Goal: Information Seeking & Learning: Learn about a topic

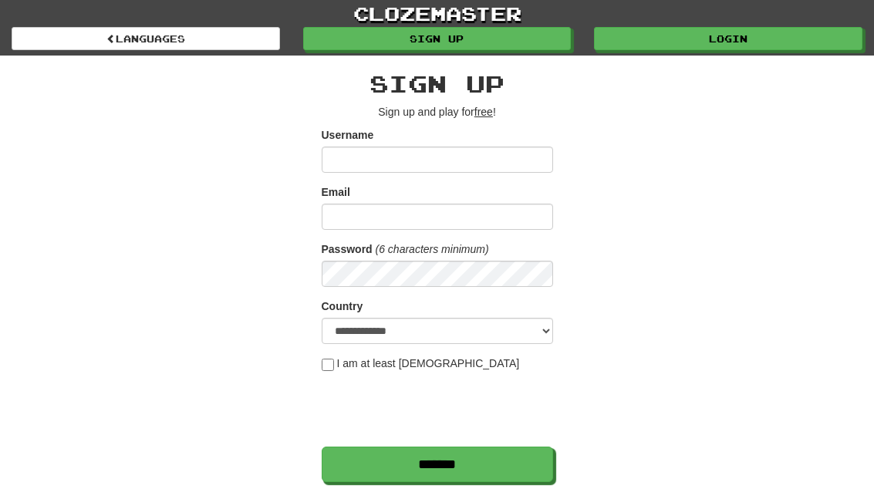
click at [783, 37] on link "Login" at bounding box center [728, 38] width 268 height 23
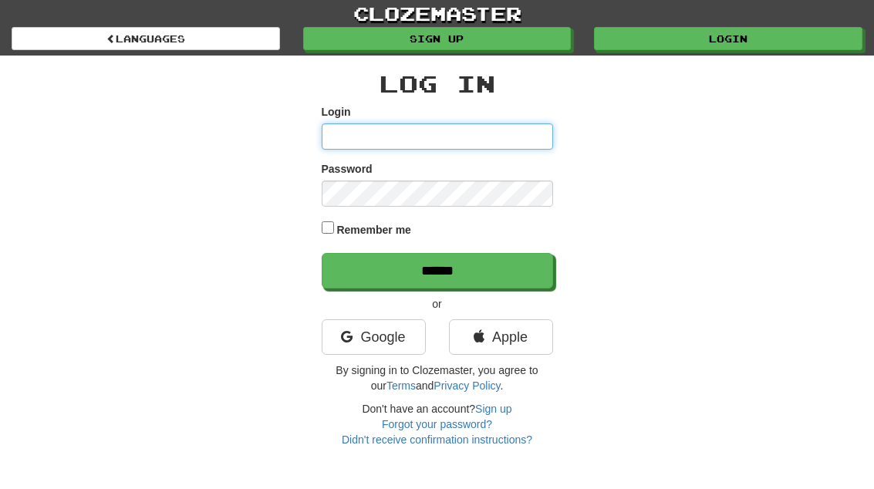
type input "**********"
click at [437, 269] on input "******" at bounding box center [437, 270] width 231 height 35
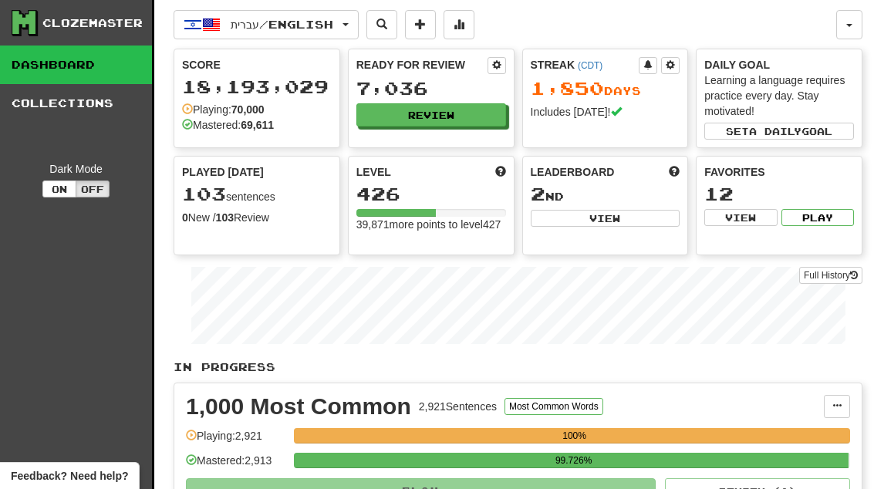
click at [453, 117] on button "Review" at bounding box center [431, 114] width 150 height 23
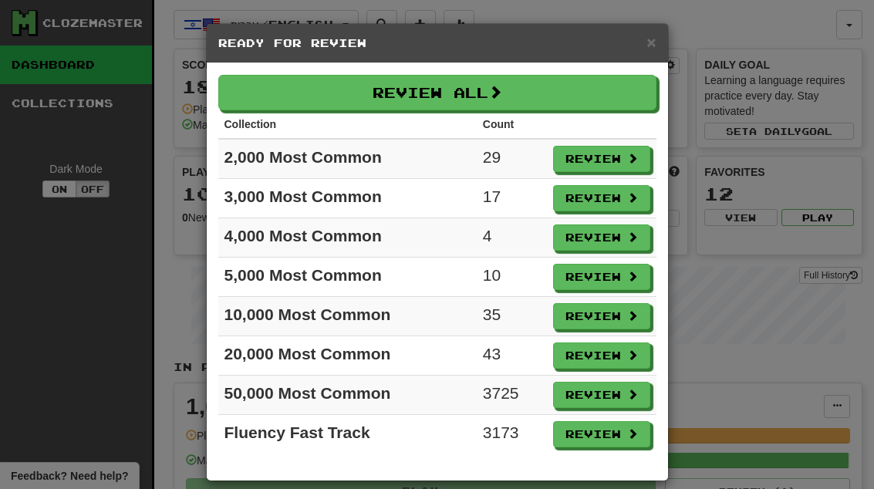
click at [622, 157] on button "Review" at bounding box center [601, 159] width 97 height 26
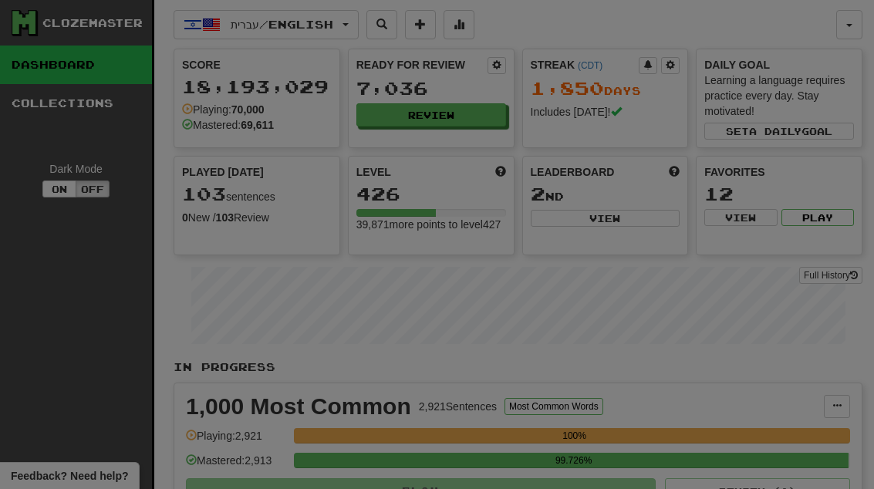
select select "**"
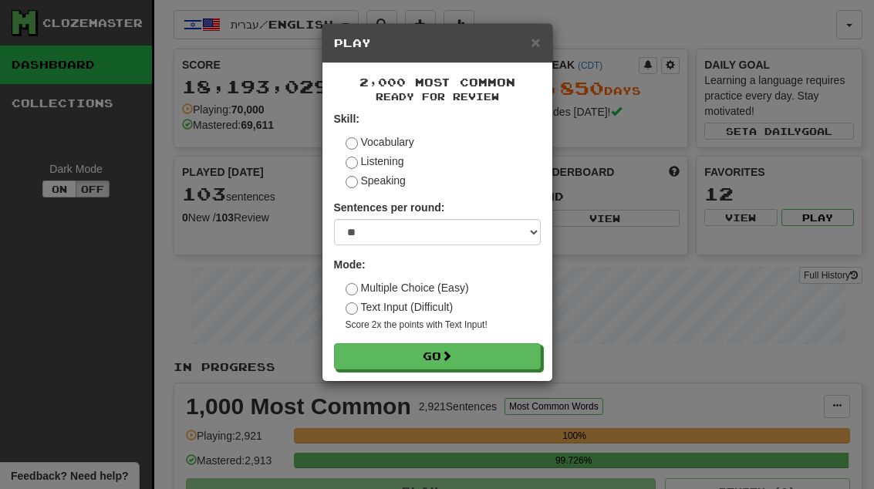
click at [492, 346] on button "Go" at bounding box center [437, 356] width 207 height 26
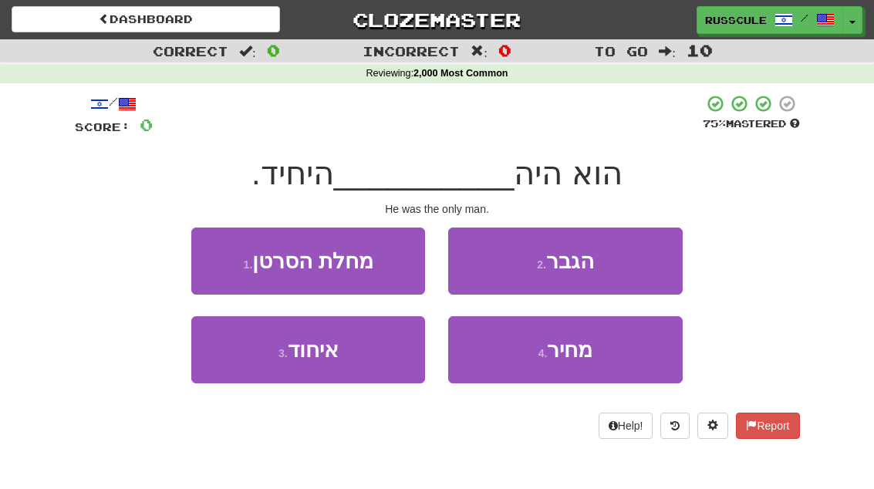
click at [592, 261] on span "הגבר" at bounding box center [570, 261] width 48 height 24
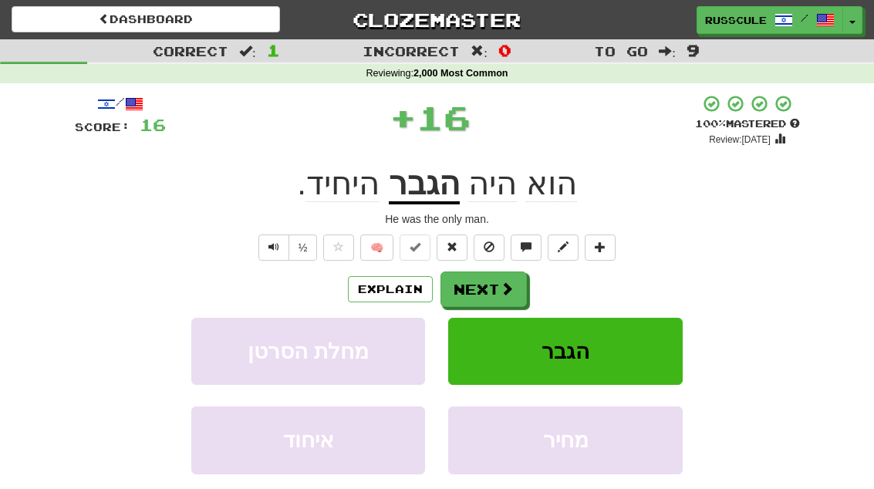
click at [500, 288] on span at bounding box center [507, 289] width 14 height 14
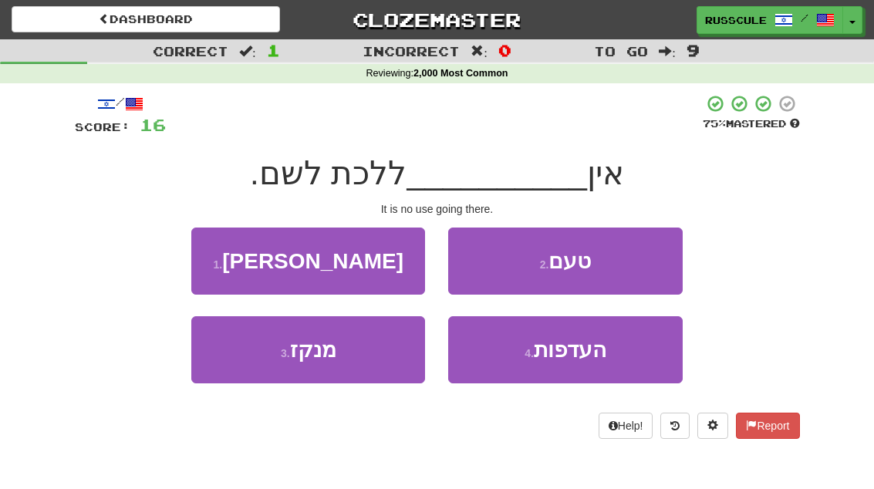
click at [605, 251] on button "2 . טעם" at bounding box center [565, 261] width 234 height 67
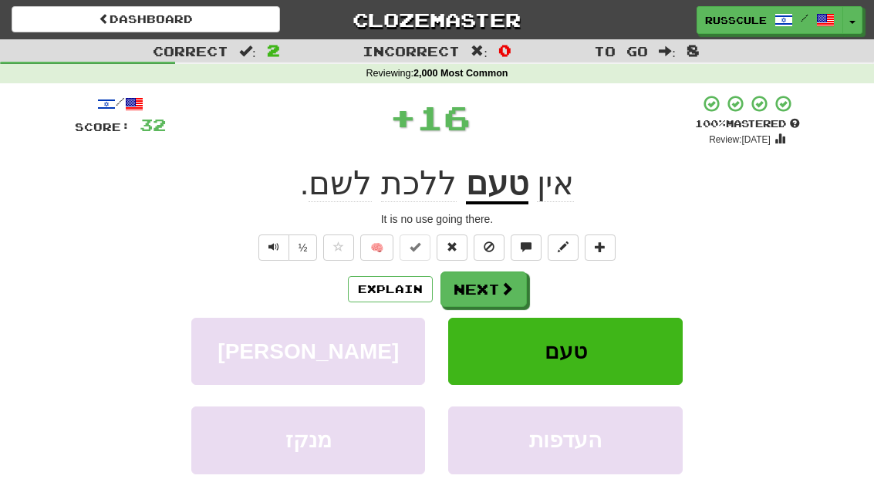
click at [497, 287] on button "Next" at bounding box center [483, 288] width 86 height 35
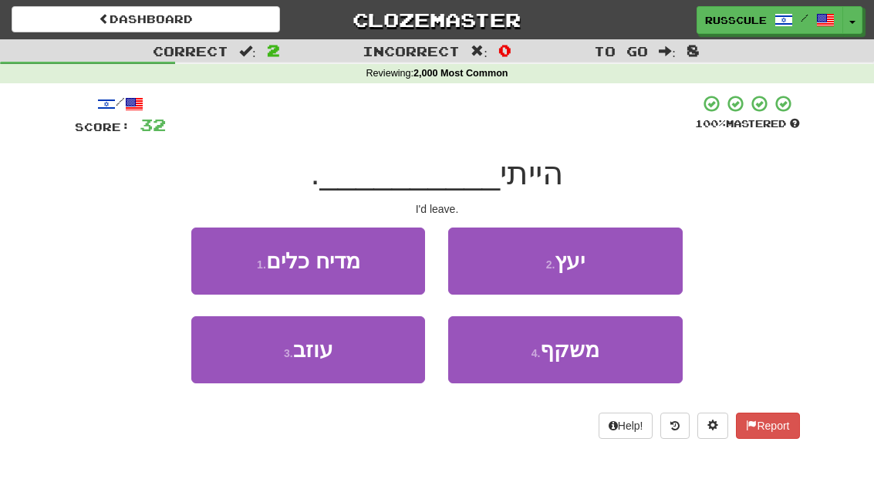
click at [380, 346] on button "3 . עוזב" at bounding box center [308, 349] width 234 height 67
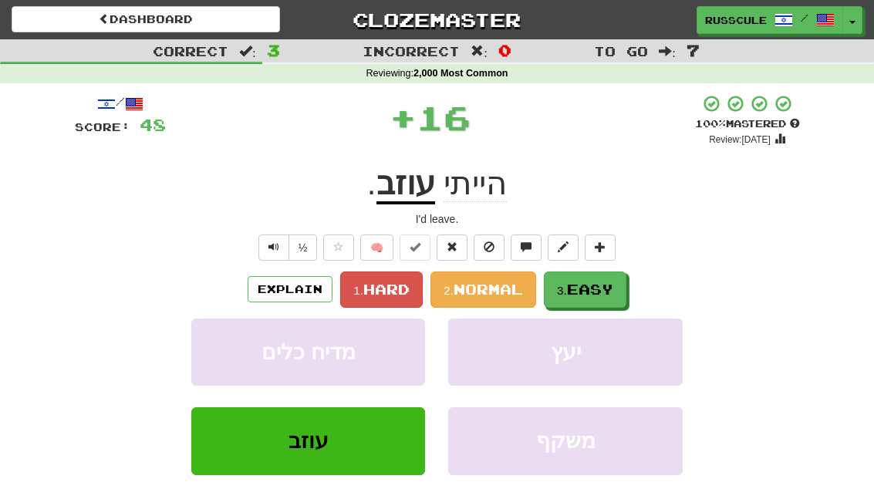
click at [592, 281] on span "Easy" at bounding box center [590, 289] width 46 height 17
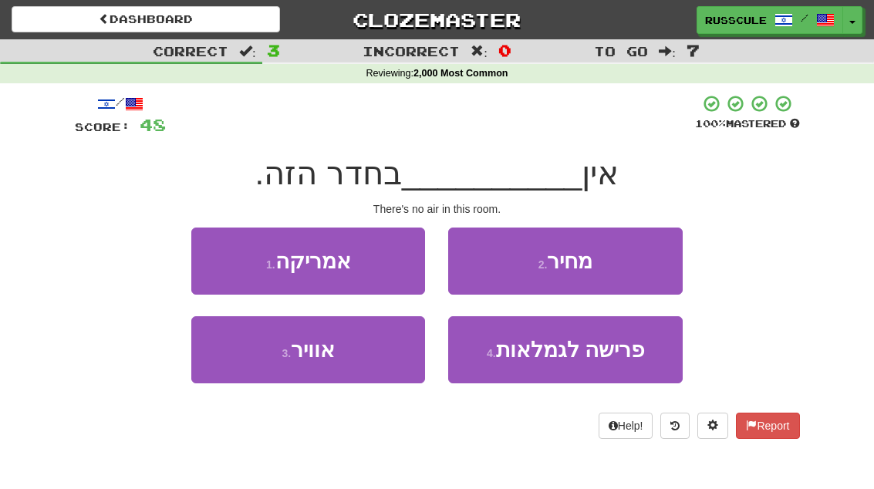
click at [391, 342] on button "3 . אוויר" at bounding box center [308, 349] width 234 height 67
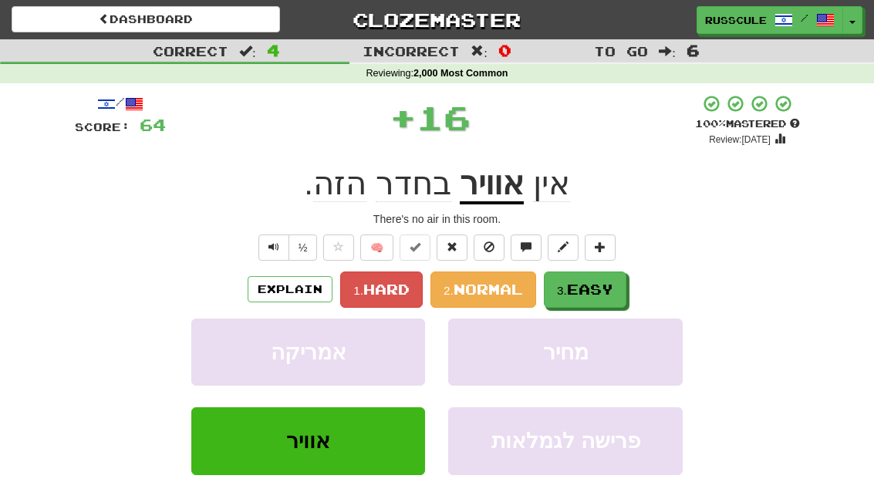
click at [573, 278] on button "3. Easy" at bounding box center [585, 289] width 83 height 36
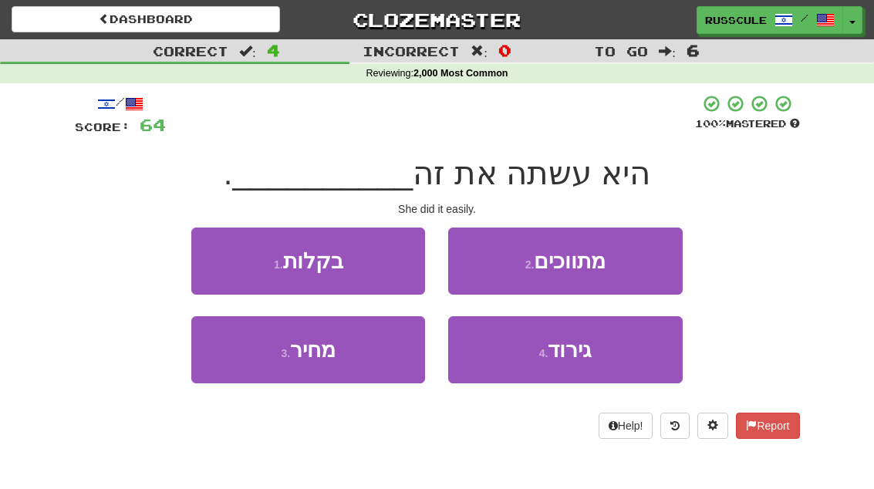
click at [377, 255] on button "1 . בקלות" at bounding box center [308, 261] width 234 height 67
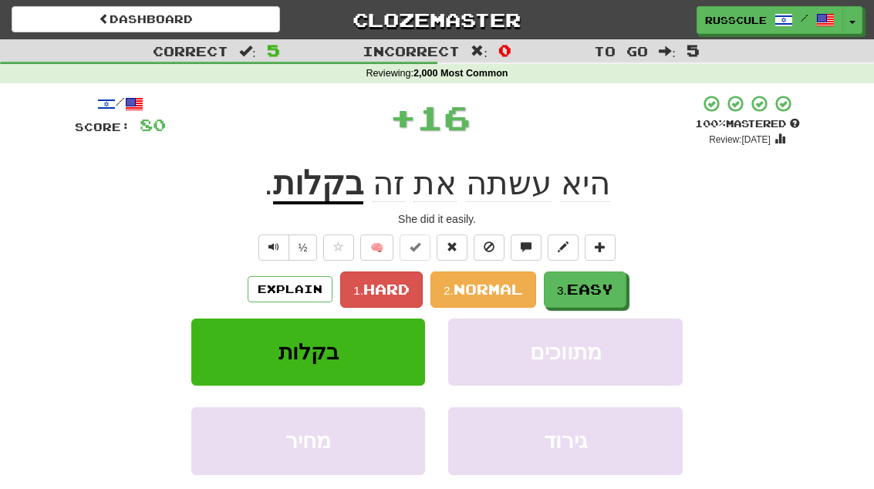
click at [586, 281] on span "Easy" at bounding box center [590, 289] width 46 height 17
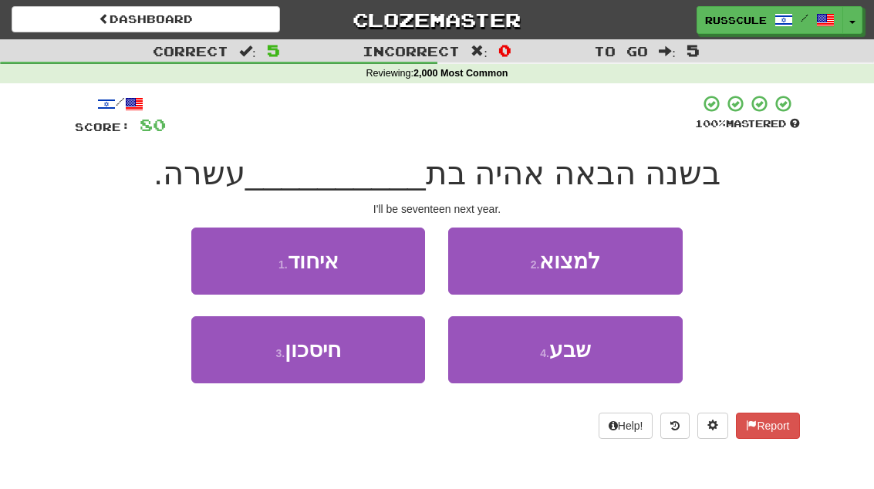
click at [595, 346] on button "4 . שבע" at bounding box center [565, 349] width 234 height 67
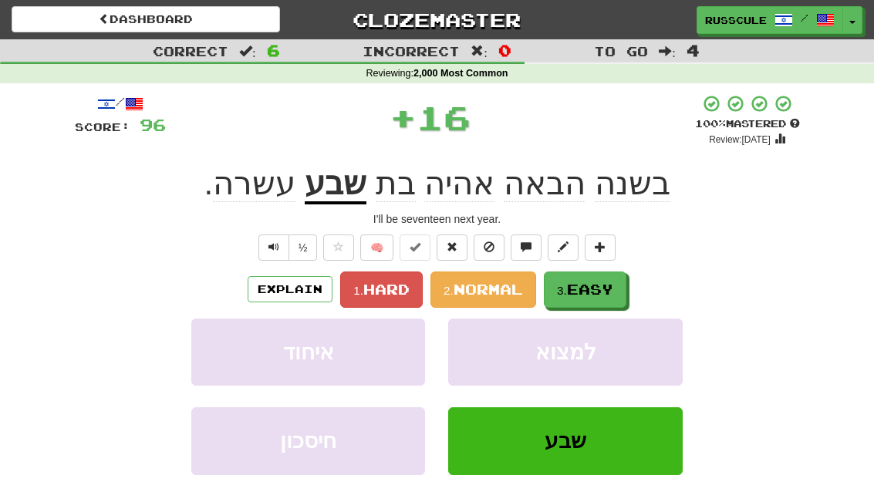
click at [585, 276] on button "3. Easy" at bounding box center [585, 289] width 83 height 36
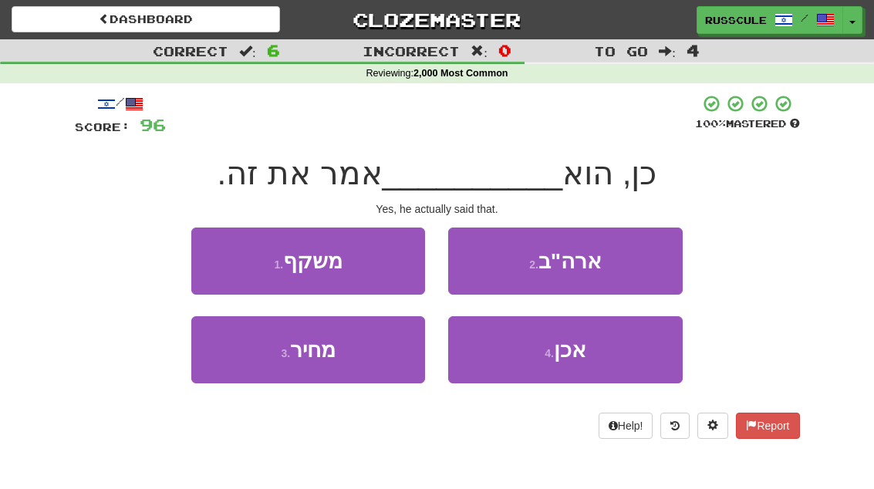
click at [596, 352] on button "4 . אכן" at bounding box center [565, 349] width 234 height 67
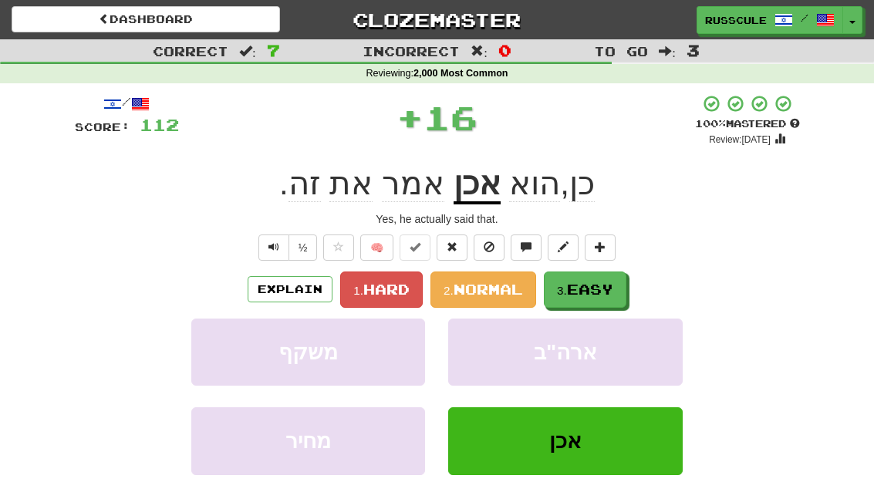
click at [597, 293] on span "Easy" at bounding box center [590, 289] width 46 height 17
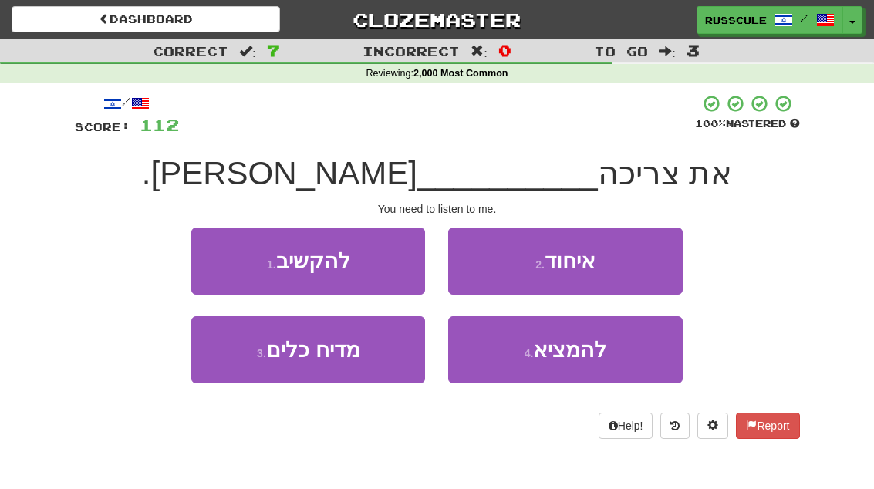
click at [370, 267] on button "1 . להקשיב" at bounding box center [308, 261] width 234 height 67
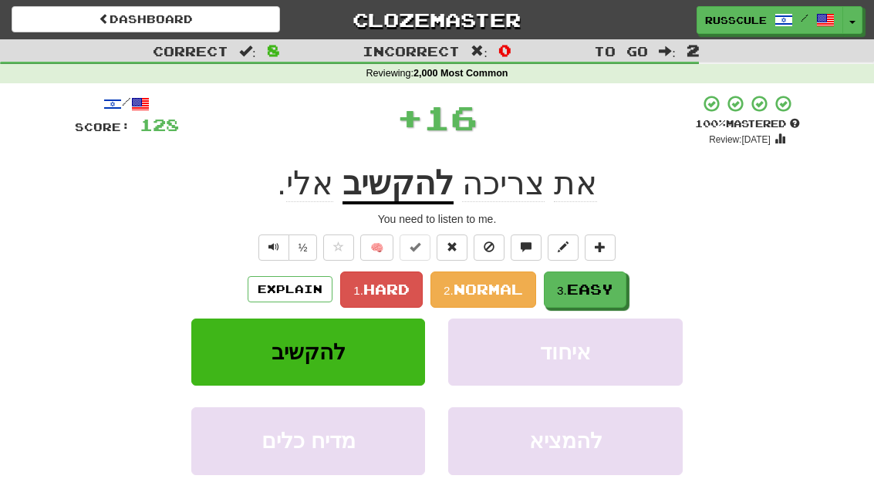
click at [575, 285] on span "Easy" at bounding box center [590, 289] width 46 height 17
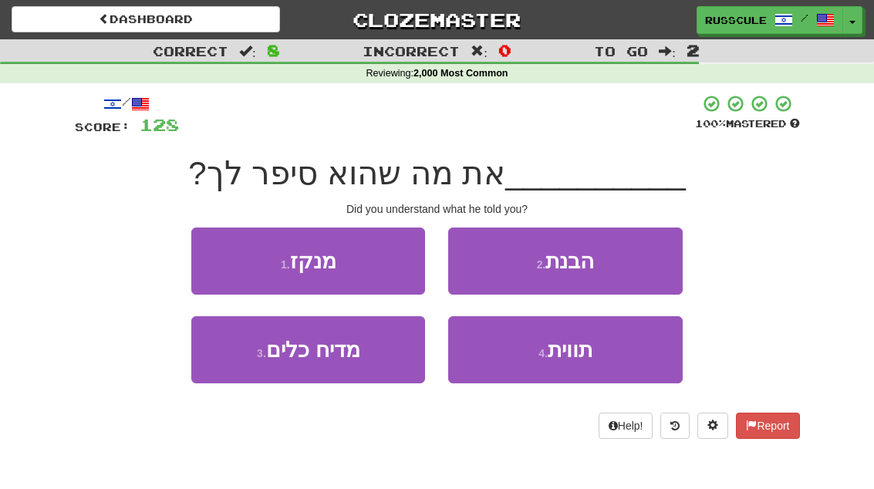
click at [638, 255] on button "2 . הבנת" at bounding box center [565, 261] width 234 height 67
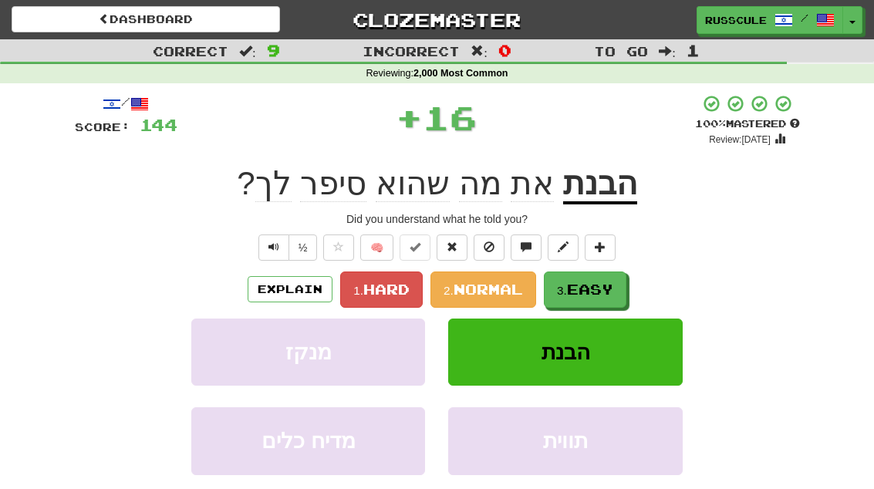
click at [594, 290] on span "Easy" at bounding box center [590, 289] width 46 height 17
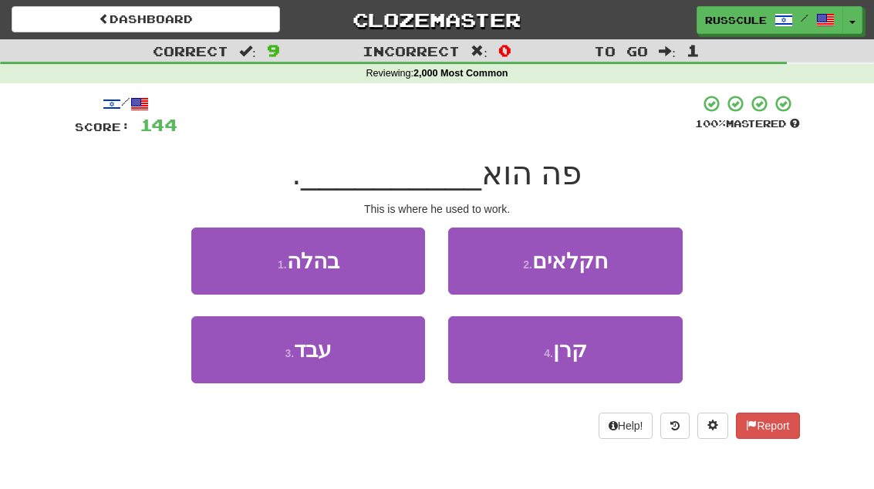
click at [383, 336] on button "3 . עבד" at bounding box center [308, 349] width 234 height 67
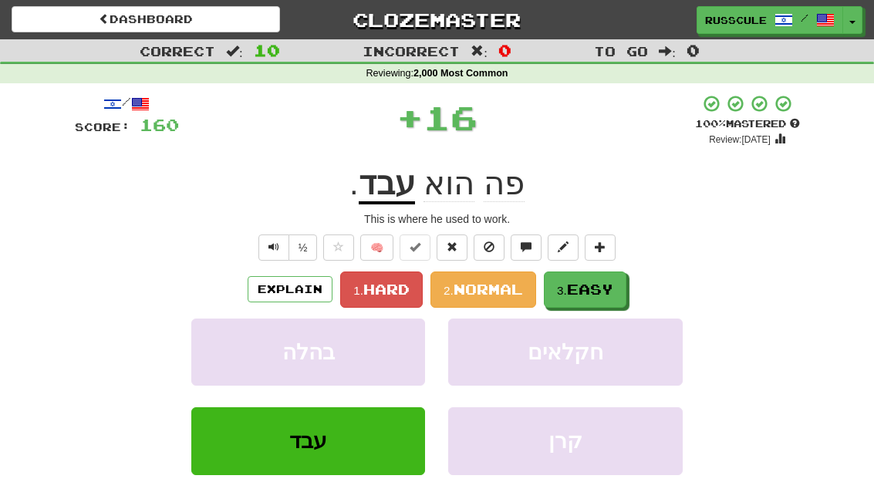
click at [595, 276] on button "3. Easy" at bounding box center [585, 289] width 83 height 36
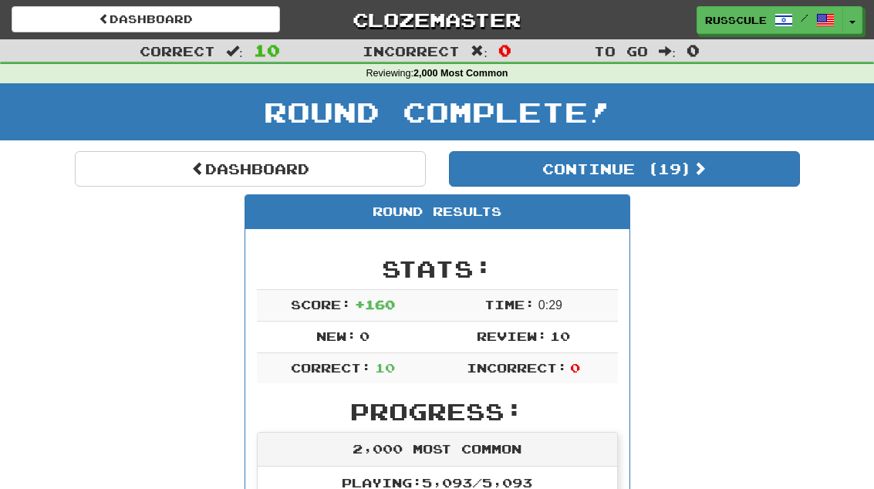
click at [791, 158] on button "Continue ( 19 )" at bounding box center [624, 168] width 351 height 35
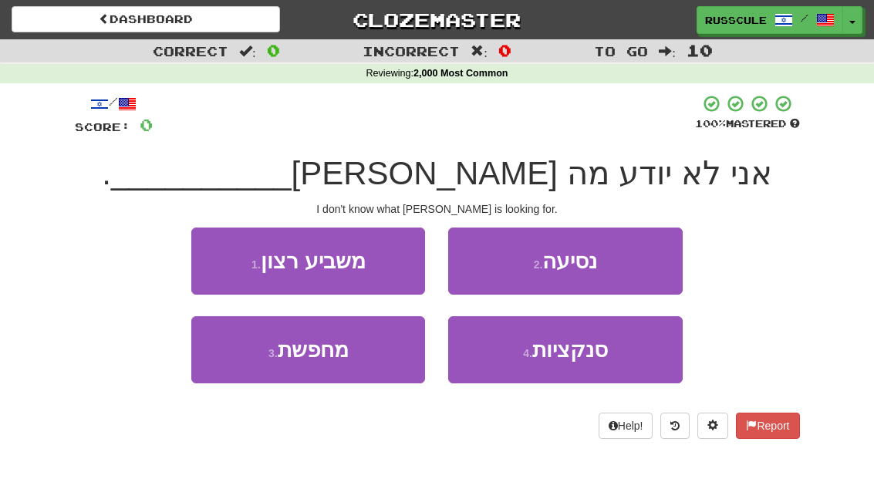
click at [367, 350] on button "3 . מחפשת" at bounding box center [308, 349] width 234 height 67
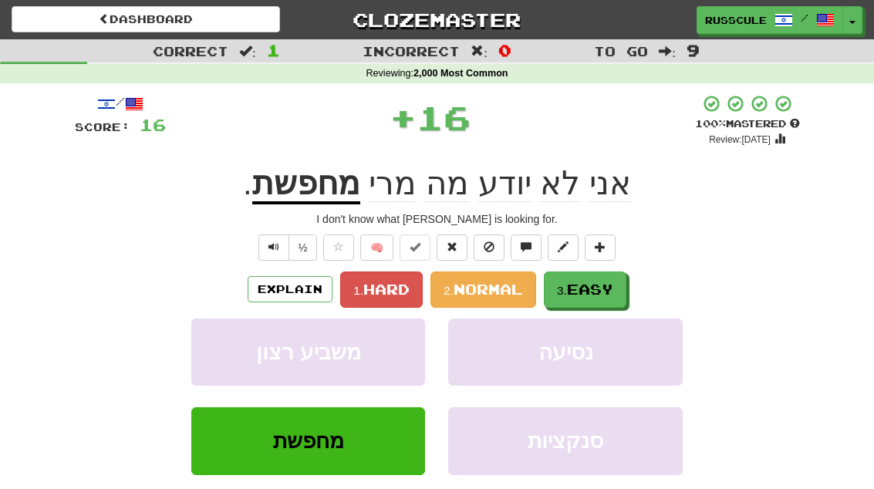
click at [595, 295] on span "Easy" at bounding box center [590, 289] width 46 height 17
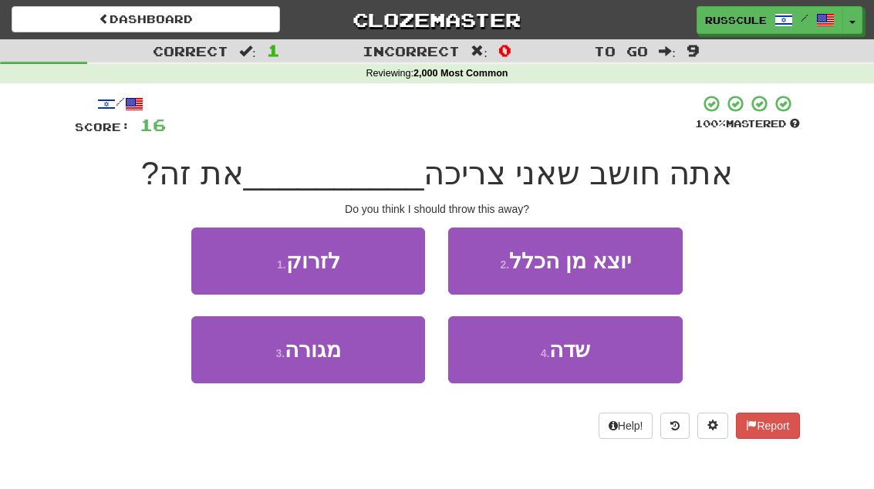
click at [365, 265] on button "1 . לזרוק" at bounding box center [308, 261] width 234 height 67
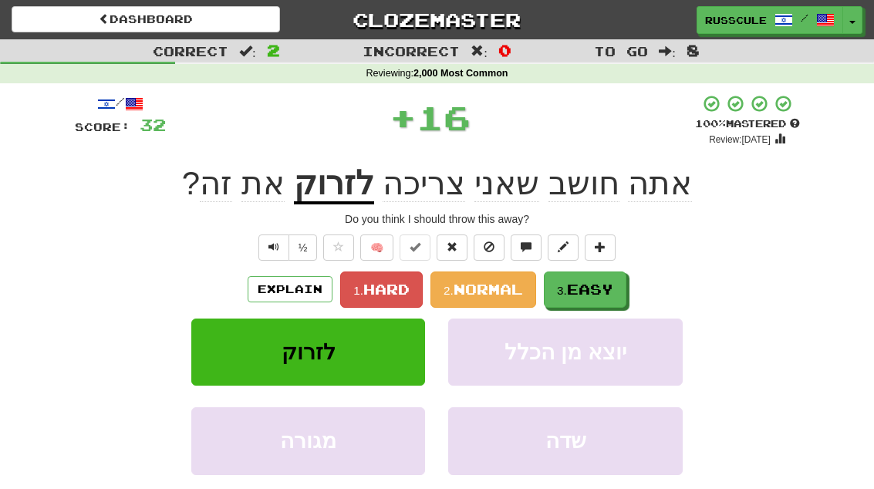
click at [582, 287] on span "Easy" at bounding box center [590, 289] width 46 height 17
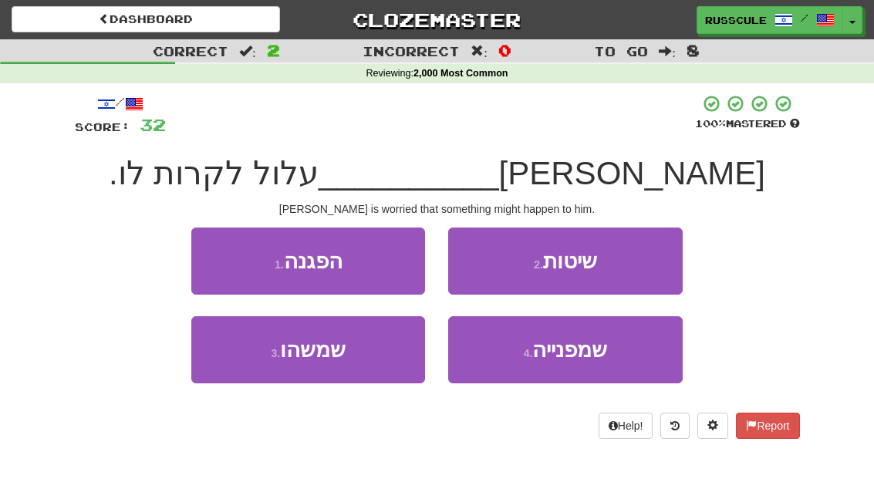
click at [375, 343] on button "3 . שמשהו" at bounding box center [308, 349] width 234 height 67
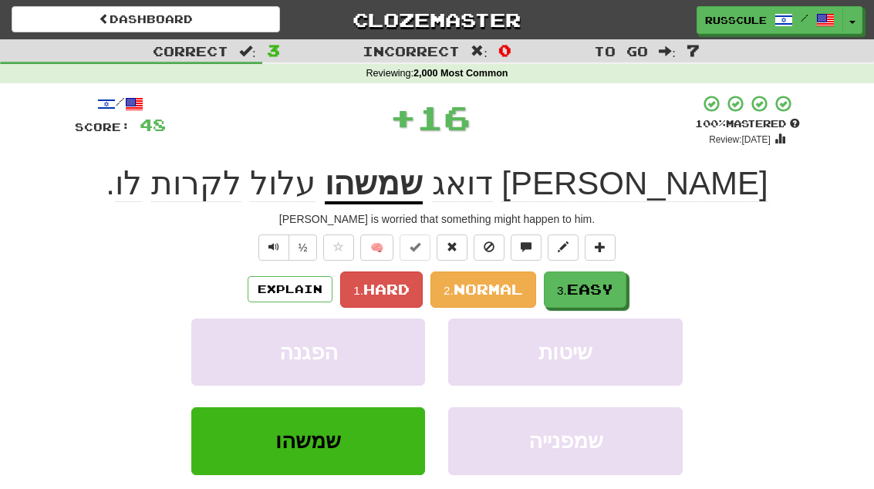
click at [587, 285] on span "Easy" at bounding box center [590, 289] width 46 height 17
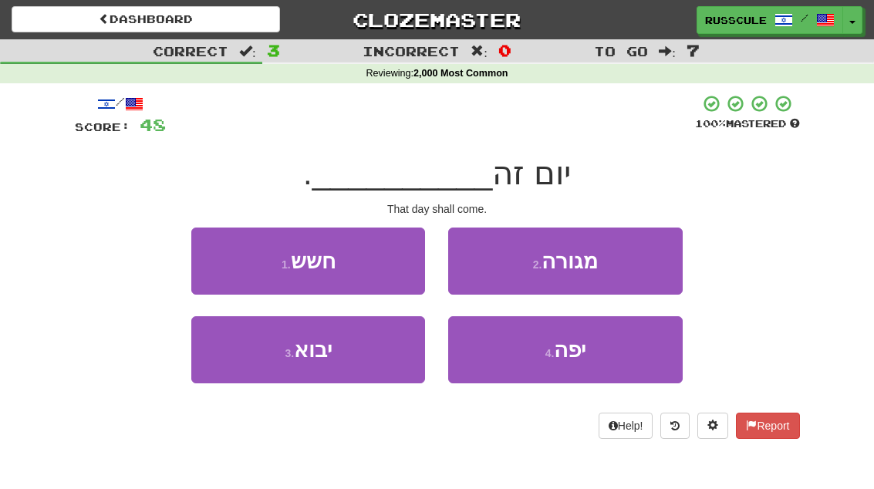
click at [386, 342] on button "3 . יבוא" at bounding box center [308, 349] width 234 height 67
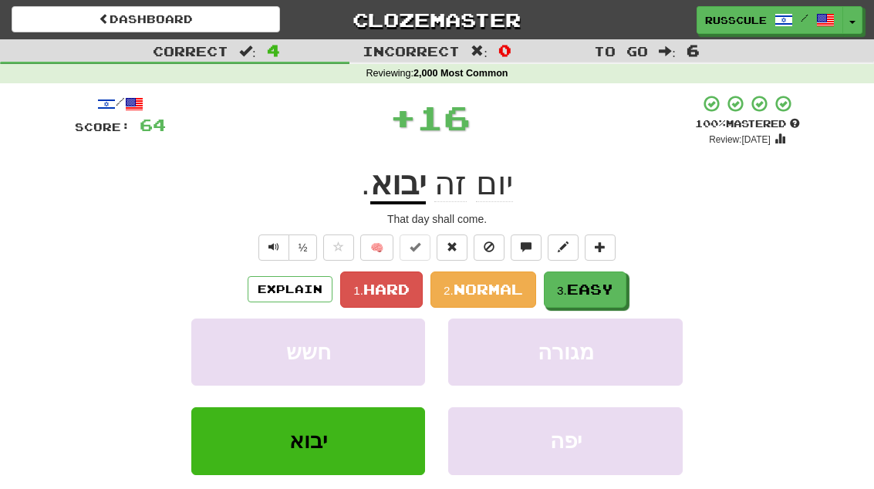
click at [594, 298] on button "3. Easy" at bounding box center [585, 289] width 83 height 36
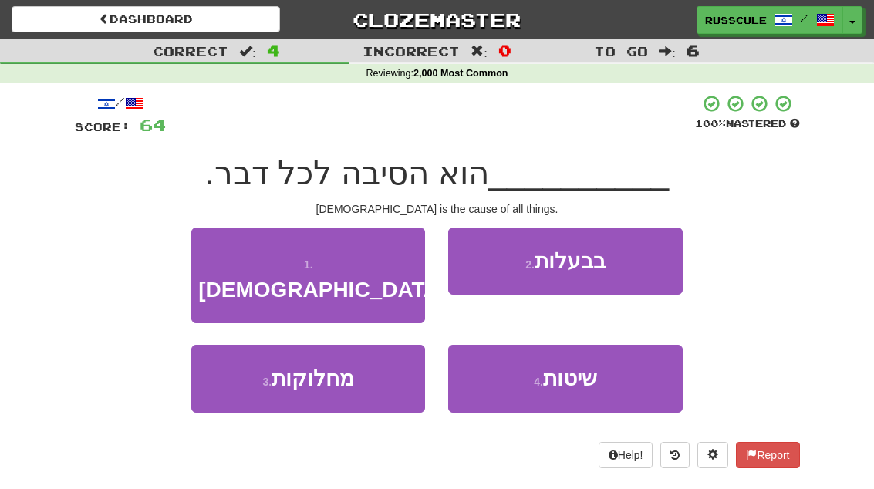
click at [389, 258] on button "1 . האל" at bounding box center [308, 276] width 234 height 96
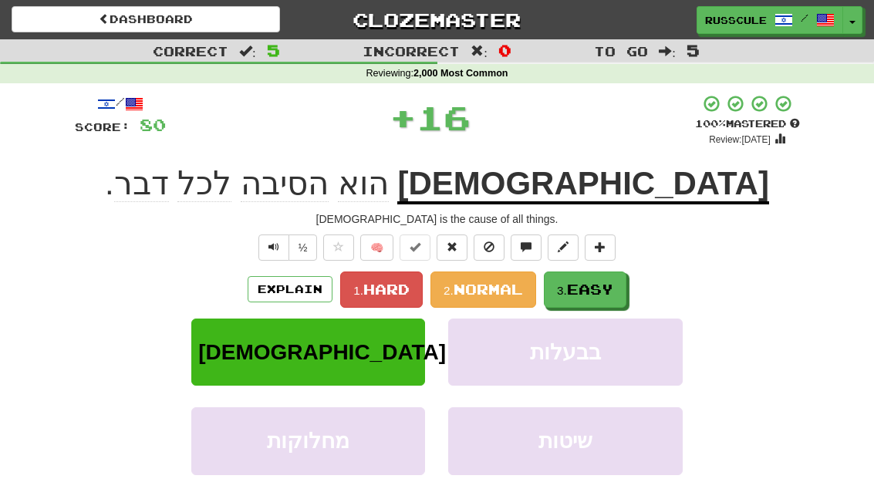
click at [613, 291] on span "Easy" at bounding box center [590, 289] width 46 height 17
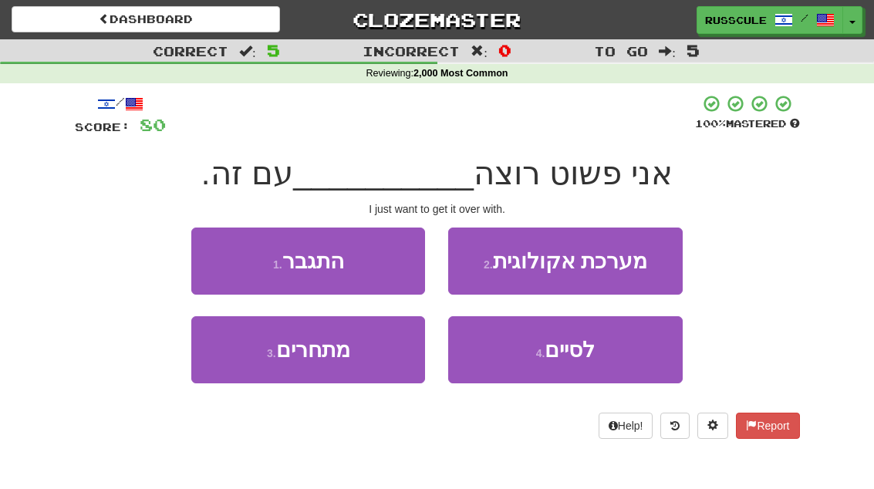
click at [388, 263] on button "1 . התגבר" at bounding box center [308, 261] width 234 height 67
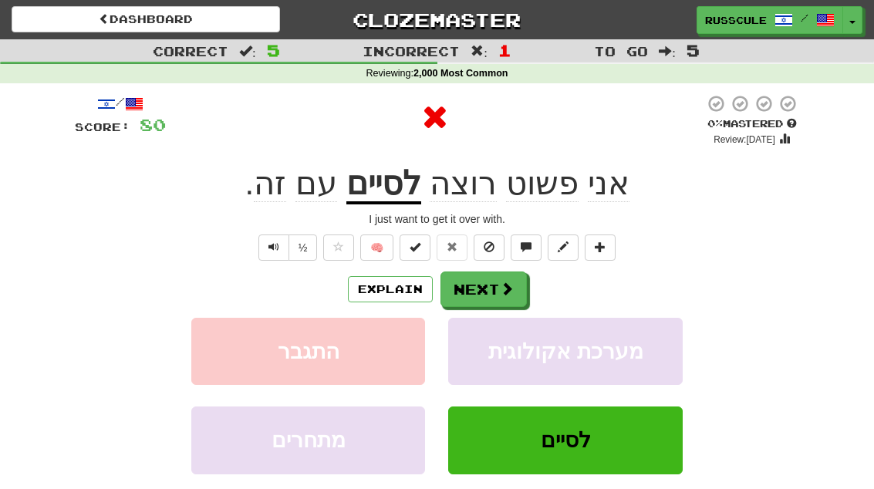
click at [492, 285] on button "Next" at bounding box center [483, 288] width 86 height 35
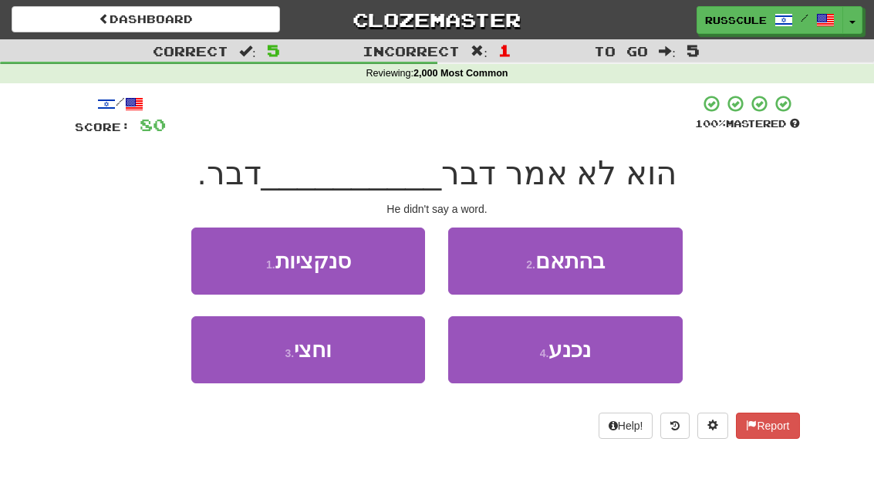
click at [366, 340] on button "3 . וחצי" at bounding box center [308, 349] width 234 height 67
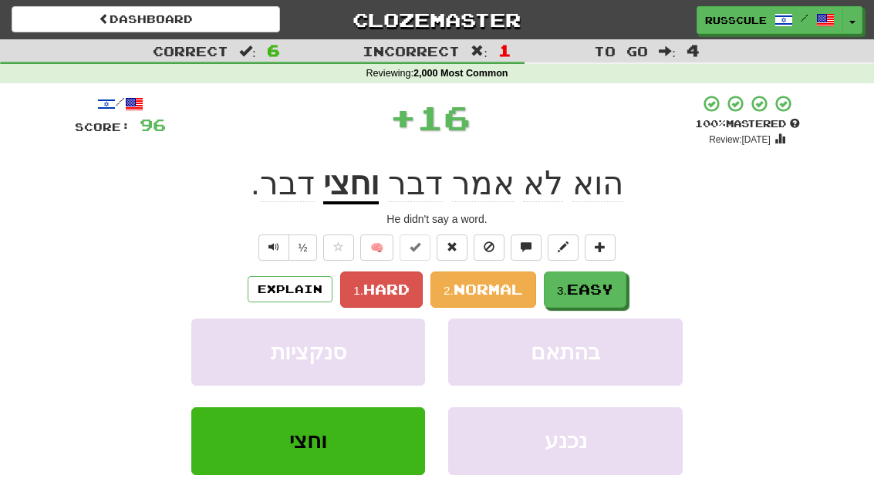
click at [582, 282] on span "Easy" at bounding box center [590, 289] width 46 height 17
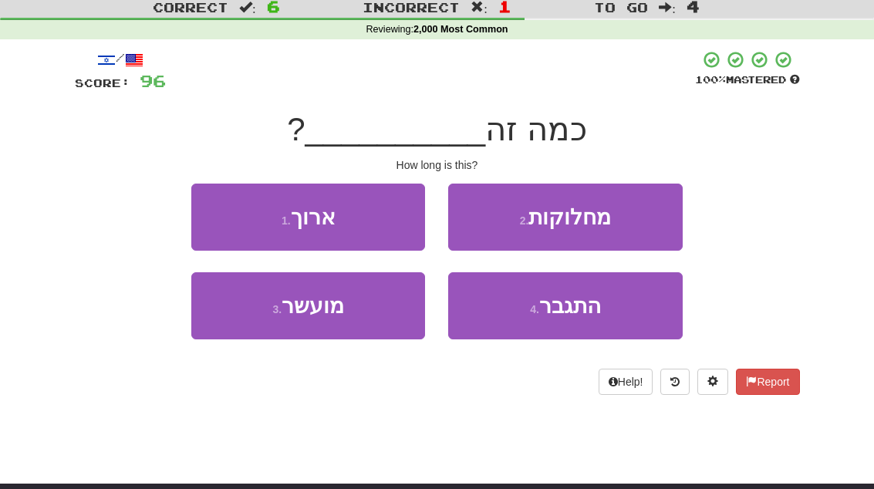
click at [329, 228] on button "1 . ארוך" at bounding box center [308, 217] width 234 height 67
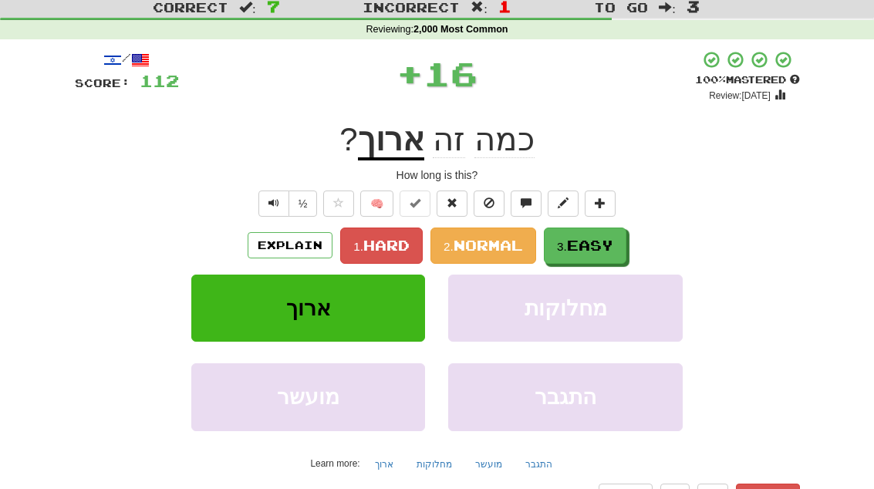
scroll to position [44, 0]
click at [599, 252] on button "3. Easy" at bounding box center [585, 246] width 83 height 36
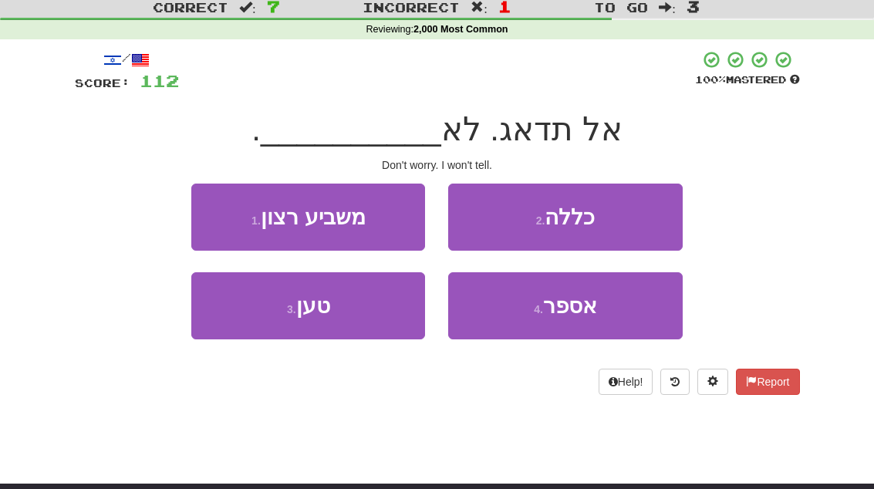
click at [521, 335] on button "4 . אספר" at bounding box center [565, 305] width 234 height 67
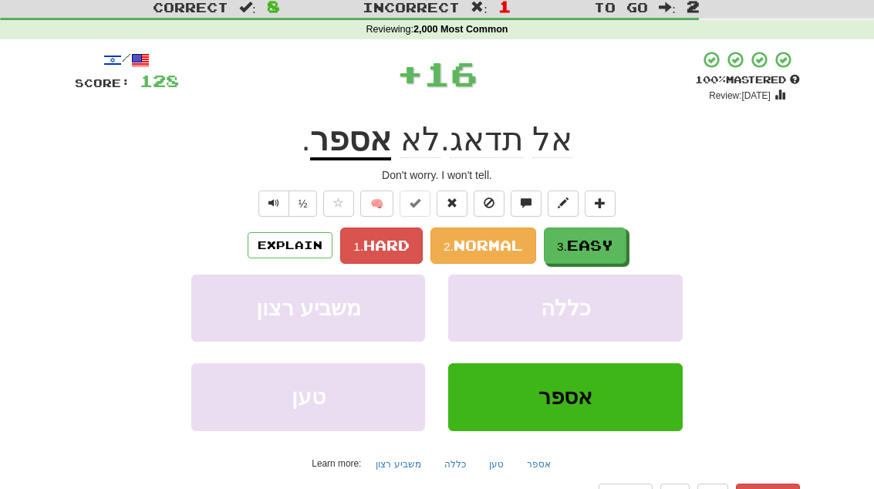
click at [590, 243] on span "Easy" at bounding box center [590, 245] width 46 height 17
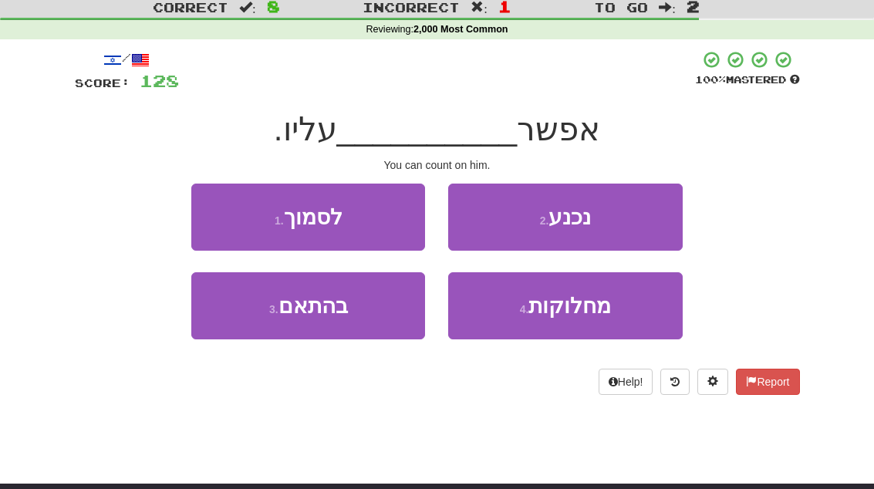
click at [322, 207] on span "לסמוך" at bounding box center [313, 217] width 59 height 24
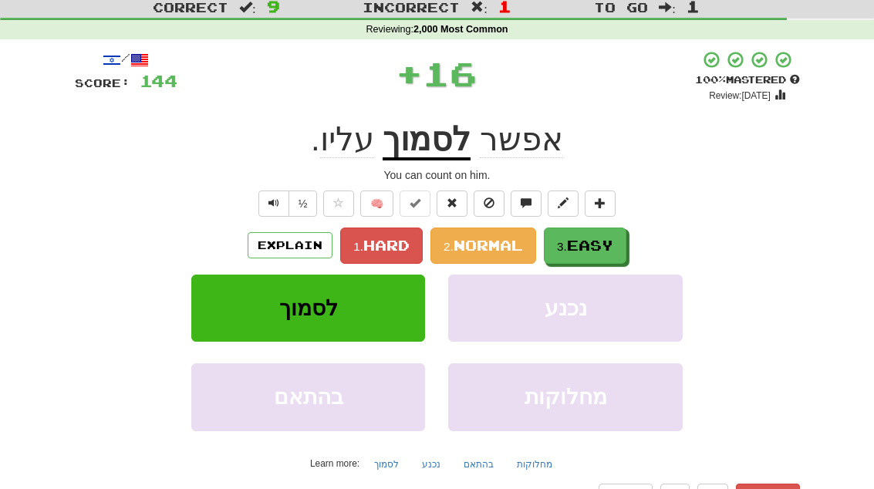
click at [582, 238] on span "Easy" at bounding box center [590, 245] width 46 height 17
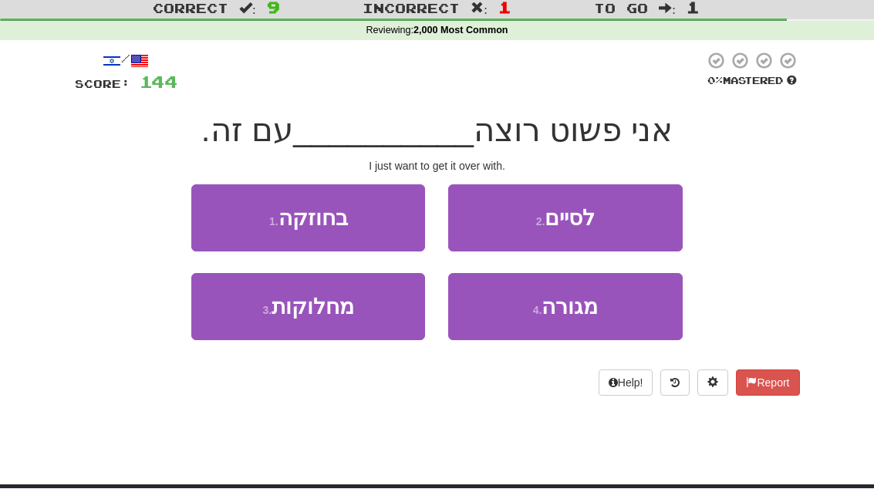
click at [504, 201] on button "2 . לסיים" at bounding box center [565, 218] width 234 height 67
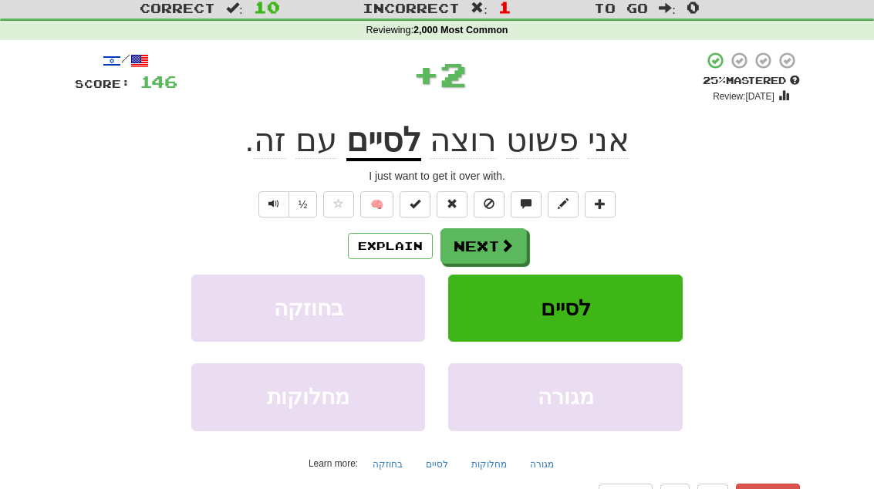
click at [468, 244] on button "Next" at bounding box center [483, 245] width 86 height 35
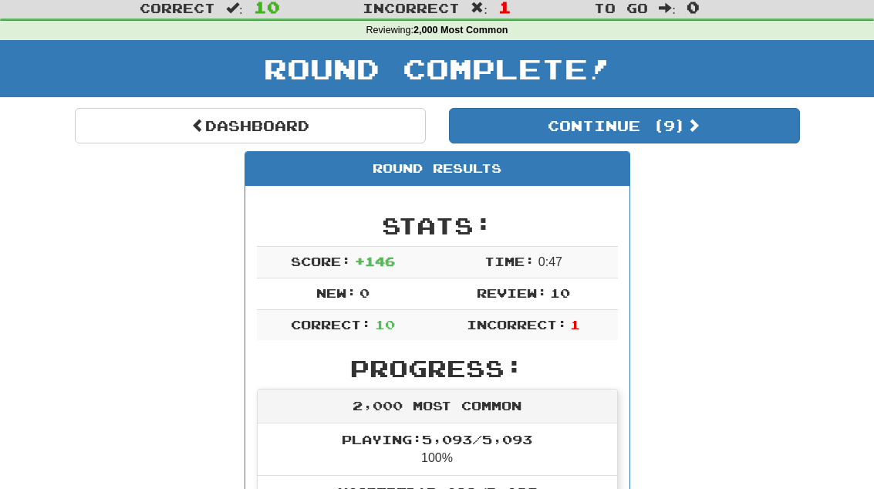
click at [534, 126] on button "Continue ( 9 )" at bounding box center [624, 125] width 351 height 35
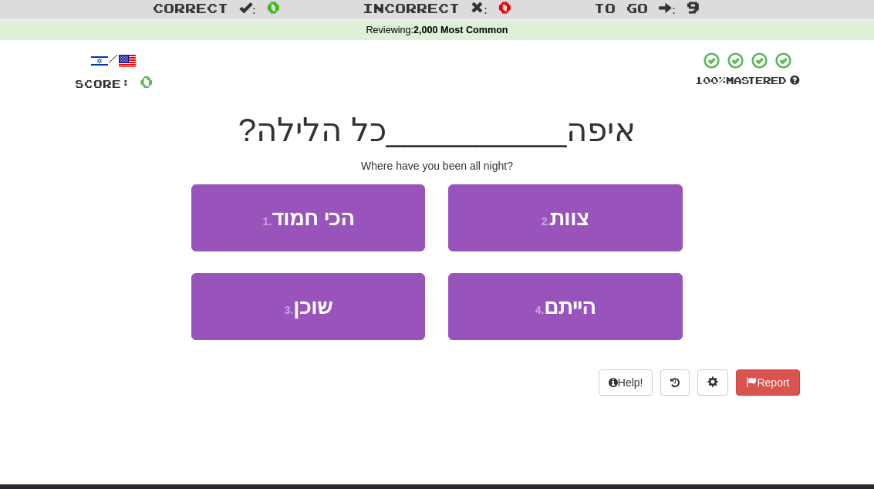
click at [516, 316] on button "4 . הייתם" at bounding box center [565, 306] width 234 height 67
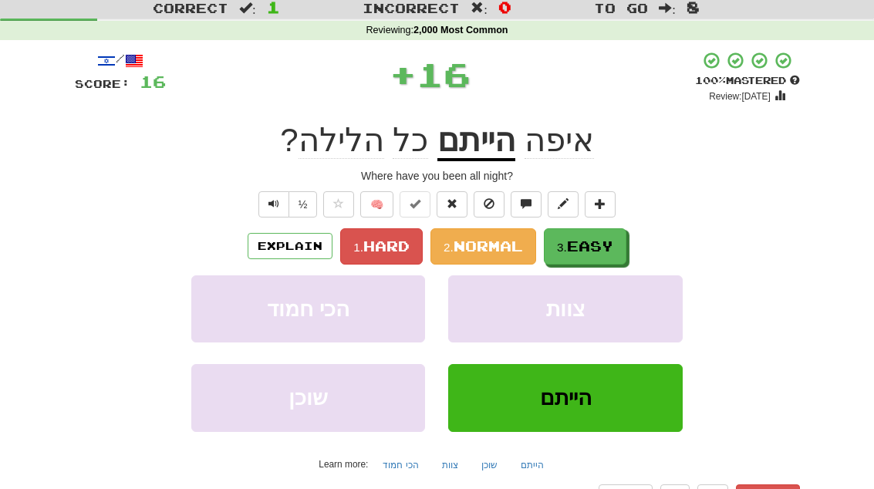
click at [582, 233] on button "3. Easy" at bounding box center [585, 246] width 83 height 36
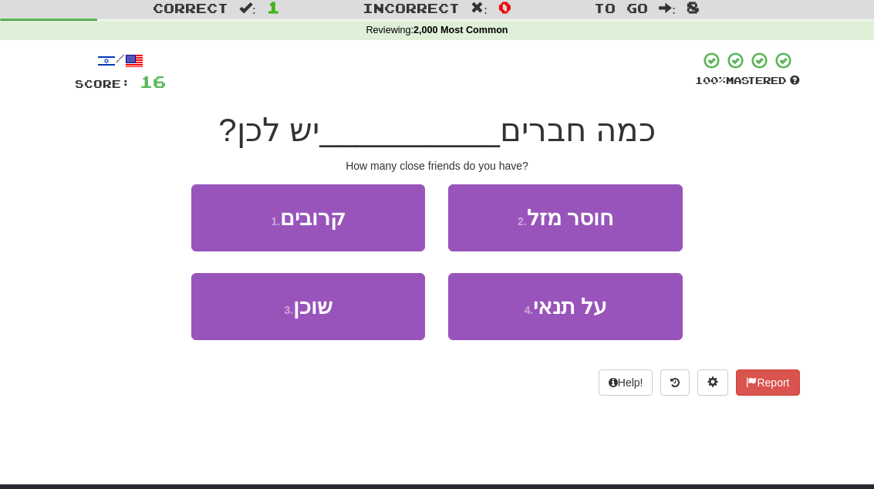
click at [356, 203] on button "1 . קרובים" at bounding box center [308, 217] width 234 height 67
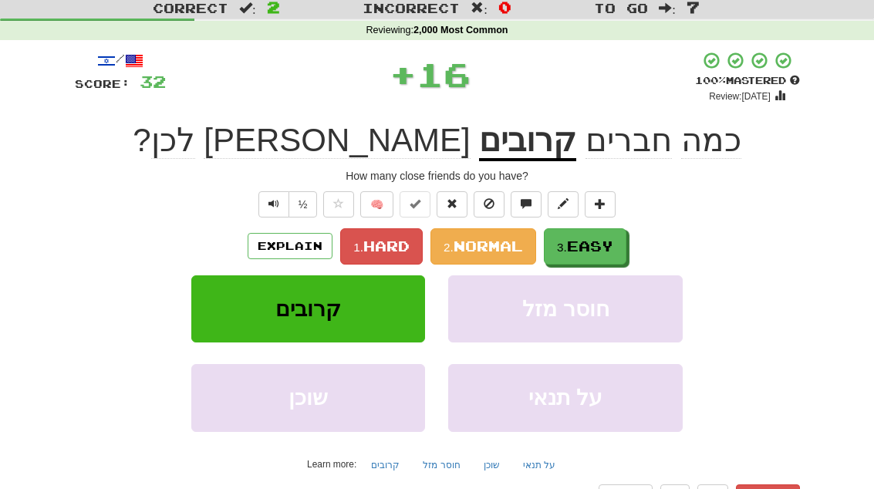
click at [591, 231] on button "3. Easy" at bounding box center [585, 246] width 83 height 36
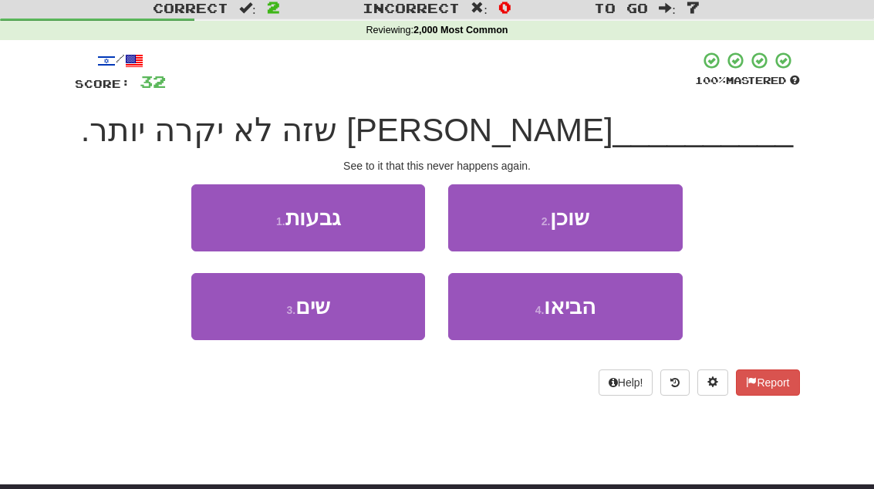
click at [361, 302] on button "3 . שים" at bounding box center [308, 306] width 234 height 67
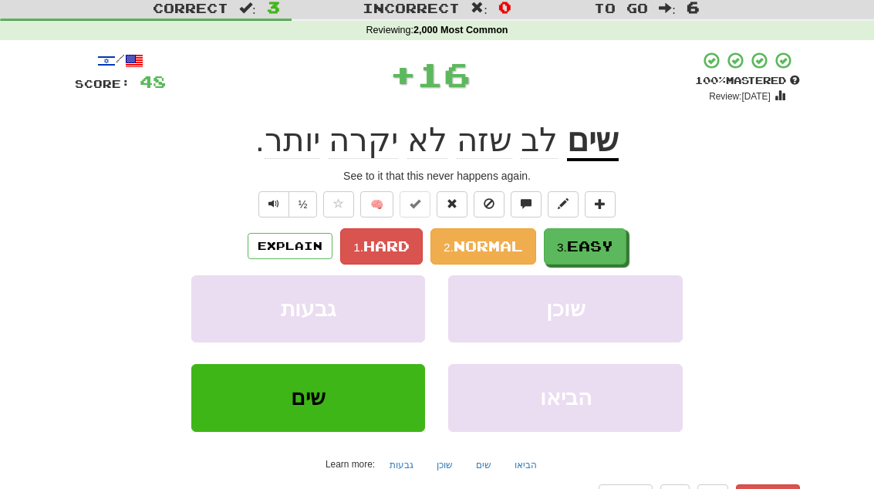
click at [588, 238] on span "Easy" at bounding box center [590, 246] width 46 height 17
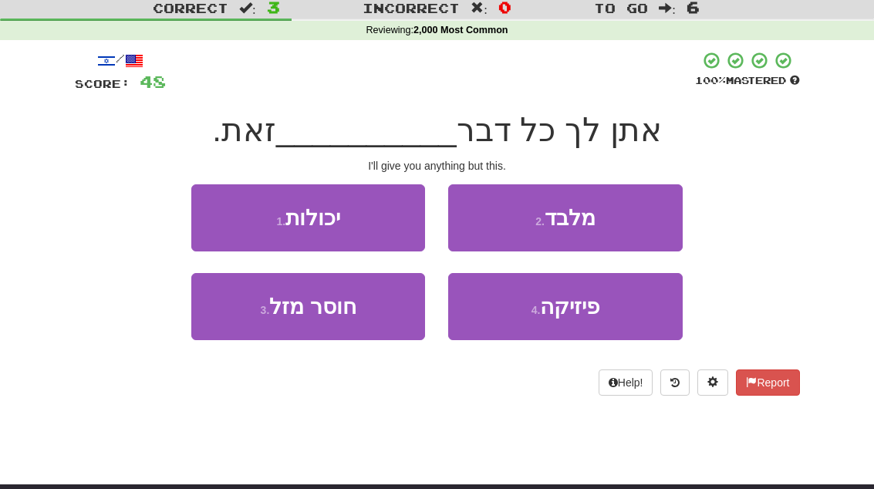
click at [527, 221] on button "2 . מלבד" at bounding box center [565, 217] width 234 height 67
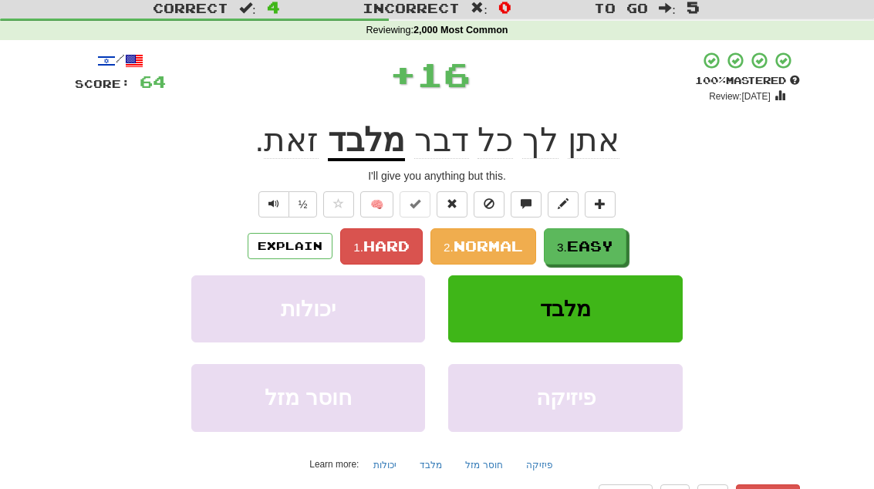
click at [581, 244] on span "Easy" at bounding box center [590, 246] width 46 height 17
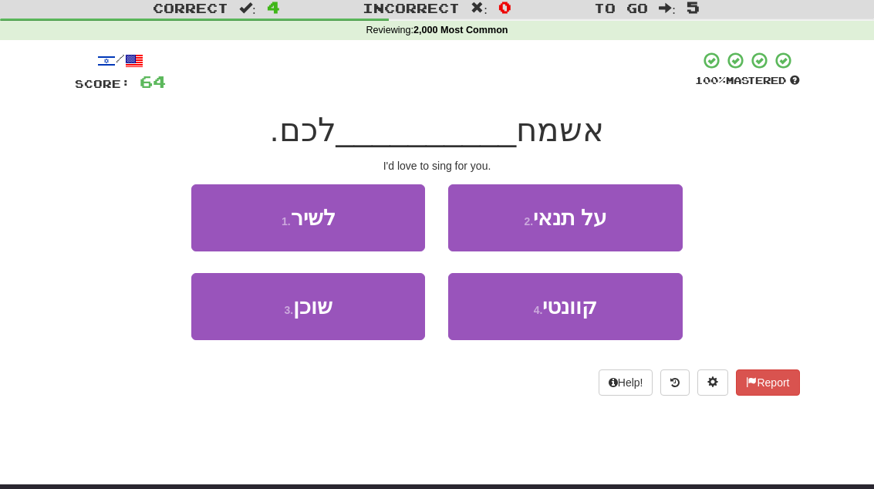
click at [386, 209] on button "1 . לשיר" at bounding box center [308, 217] width 234 height 67
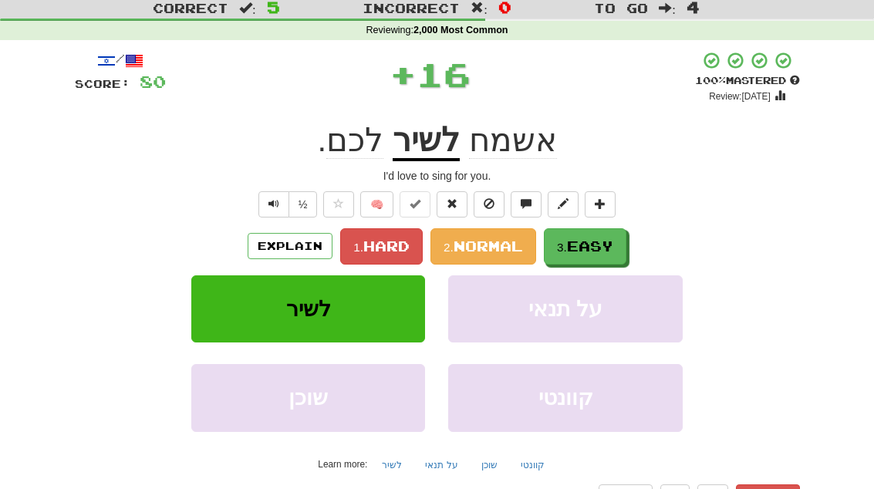
click at [581, 231] on button "3. Easy" at bounding box center [585, 246] width 83 height 36
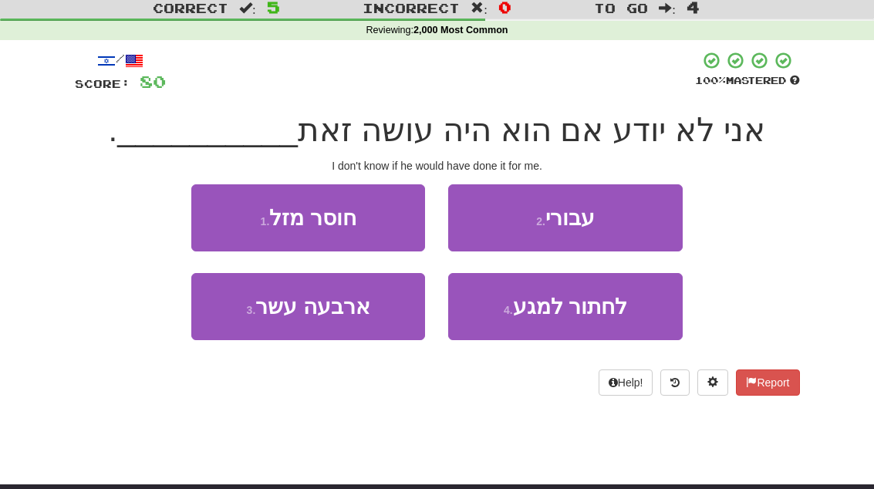
click at [514, 211] on button "2 . עבורי" at bounding box center [565, 217] width 234 height 67
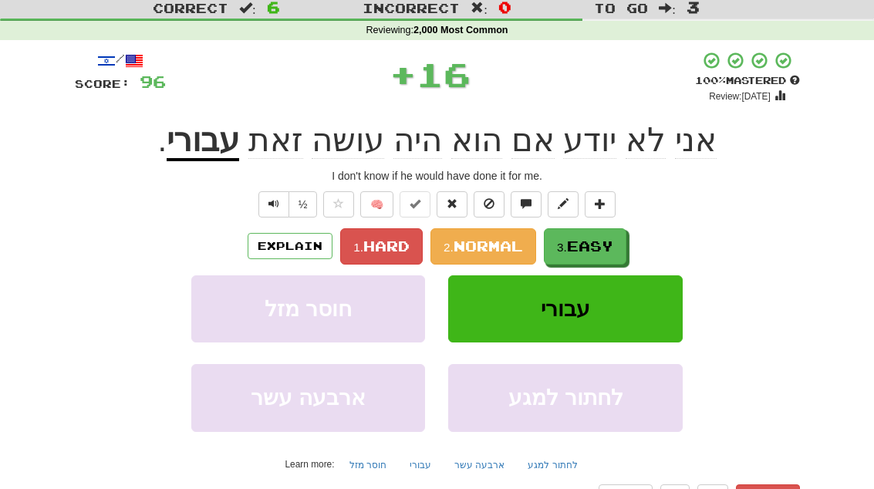
click at [585, 241] on span "Easy" at bounding box center [590, 246] width 46 height 17
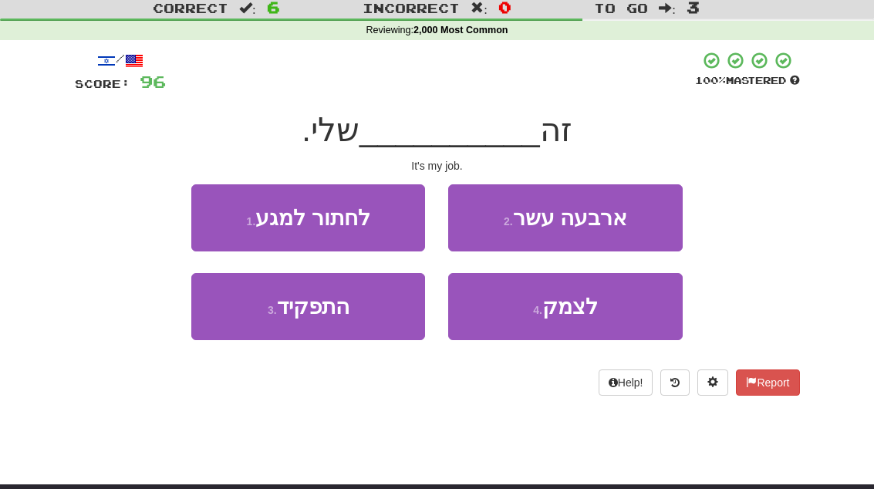
click at [359, 306] on button "3 . התפקיד" at bounding box center [308, 306] width 234 height 67
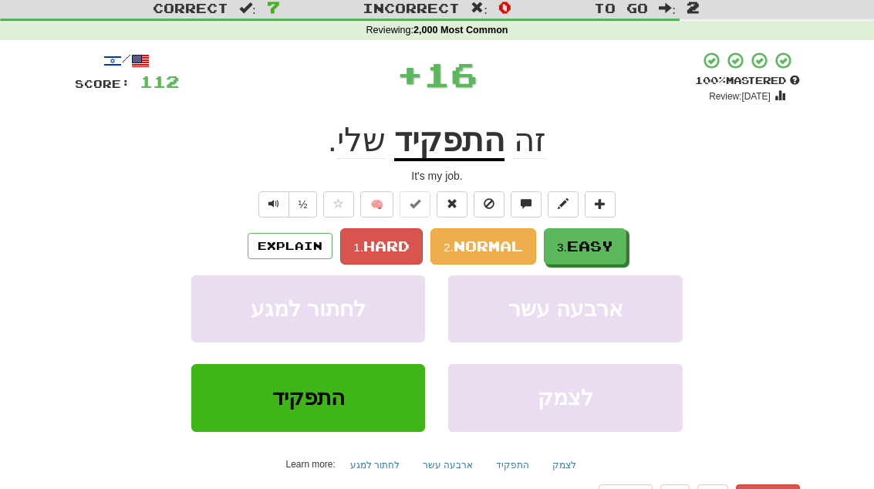
click at [592, 234] on button "3. Easy" at bounding box center [585, 246] width 83 height 36
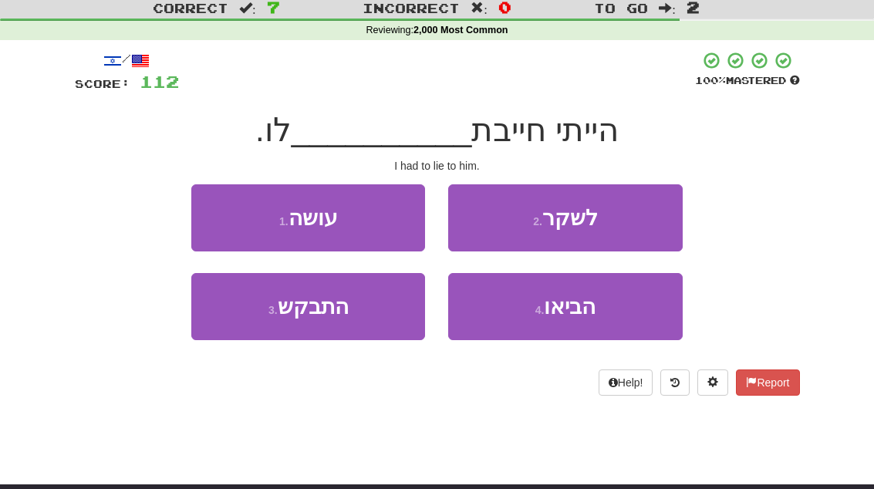
click at [520, 216] on button "2 . לשקר" at bounding box center [565, 217] width 234 height 67
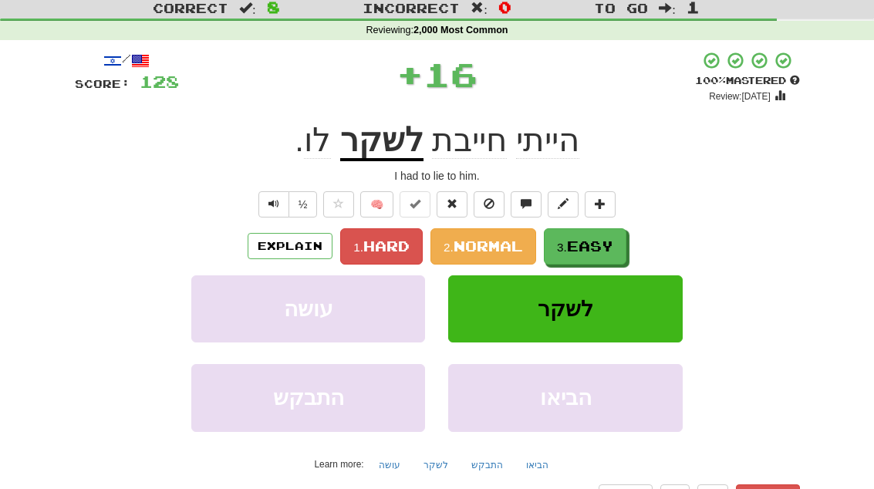
click at [592, 248] on span "Easy" at bounding box center [590, 246] width 46 height 17
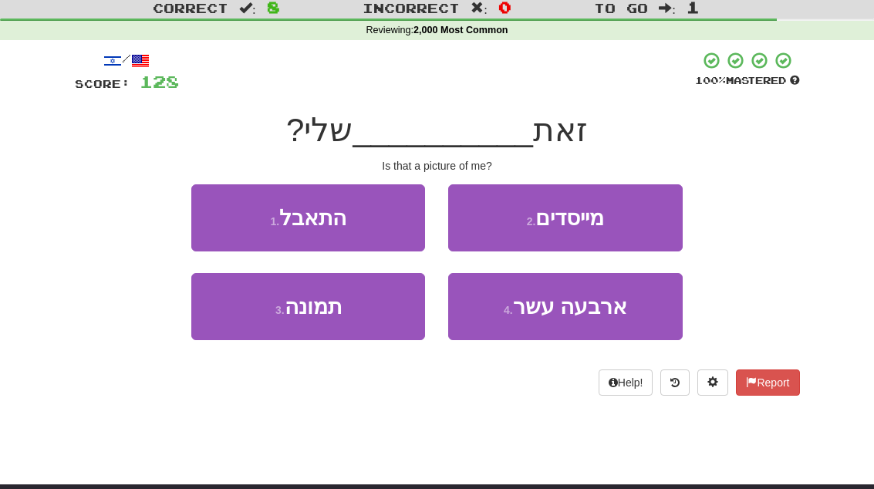
click at [366, 312] on button "3 . תמונה" at bounding box center [308, 306] width 234 height 67
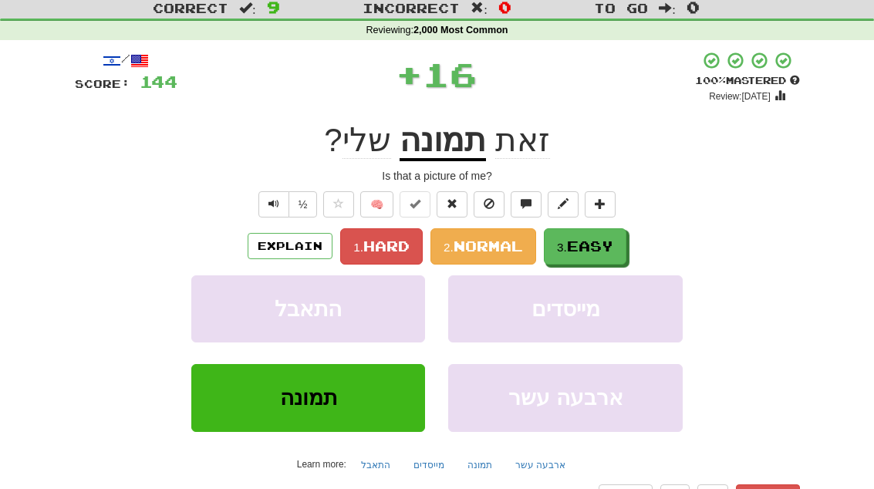
click at [582, 241] on span "Easy" at bounding box center [590, 246] width 46 height 17
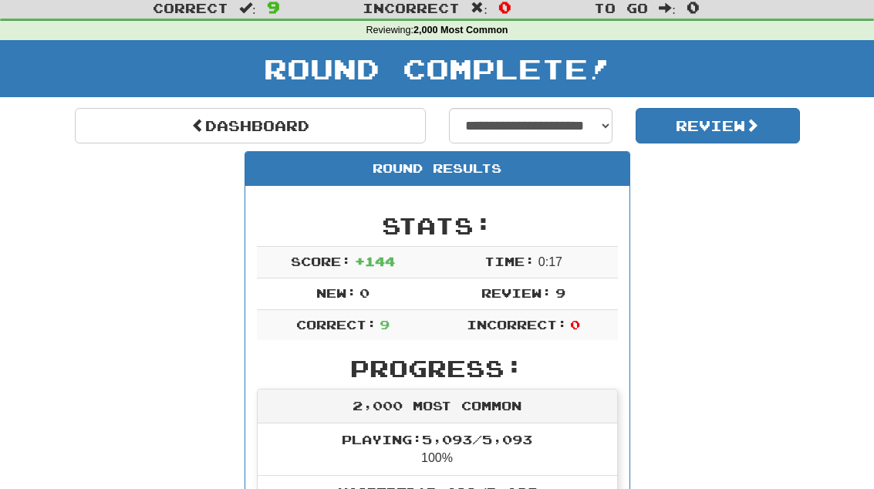
click at [243, 118] on link "Dashboard" at bounding box center [250, 125] width 351 height 35
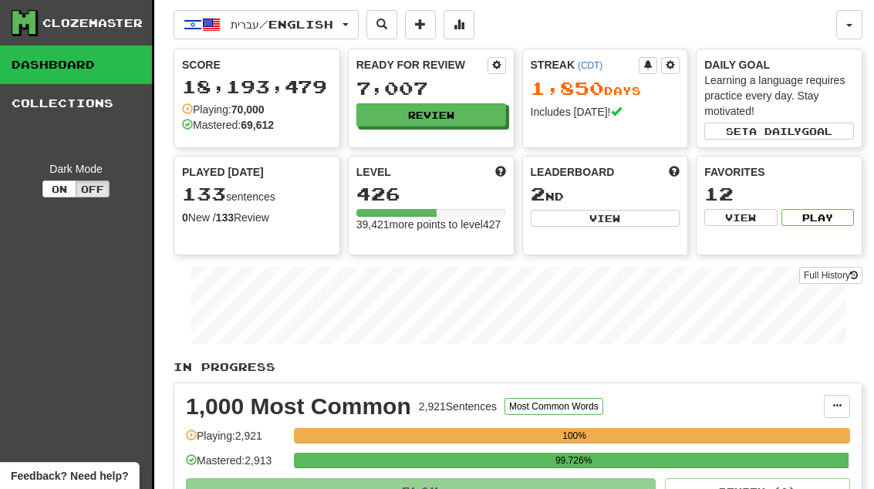
click at [441, 109] on button "Review" at bounding box center [431, 114] width 150 height 23
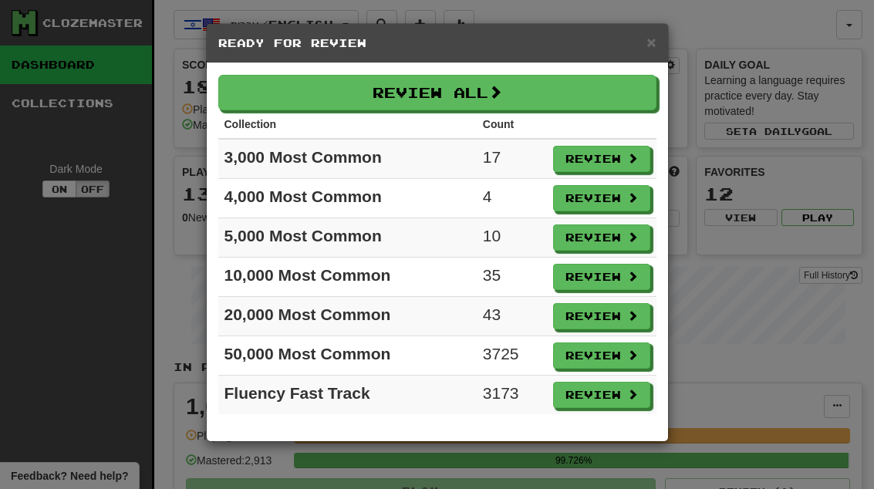
click at [589, 150] on button "Review" at bounding box center [601, 159] width 97 height 26
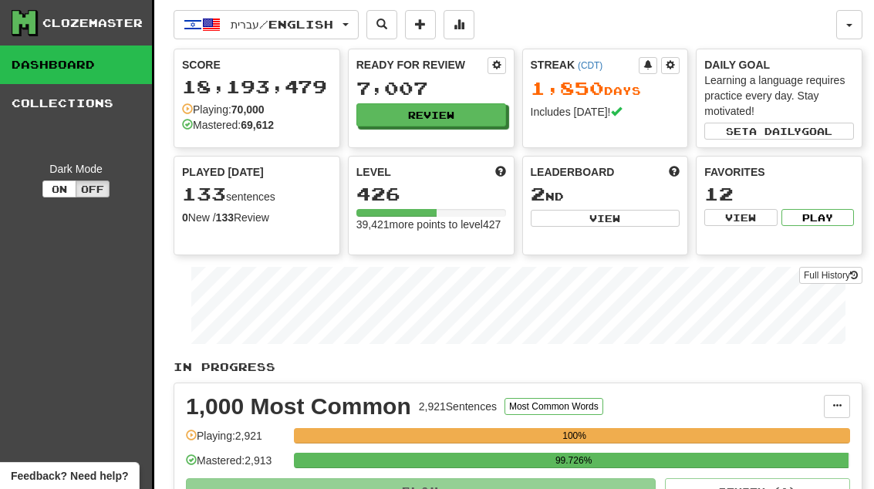
select select "**"
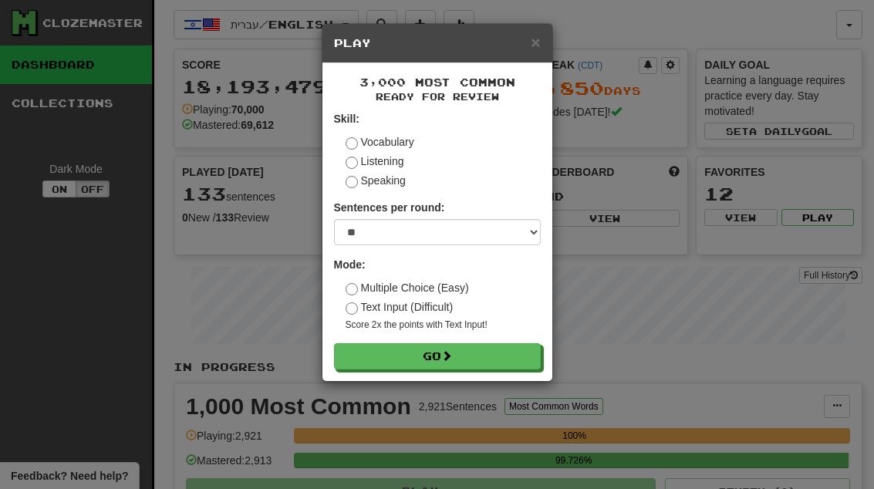
click at [427, 354] on button "Go" at bounding box center [437, 356] width 207 height 26
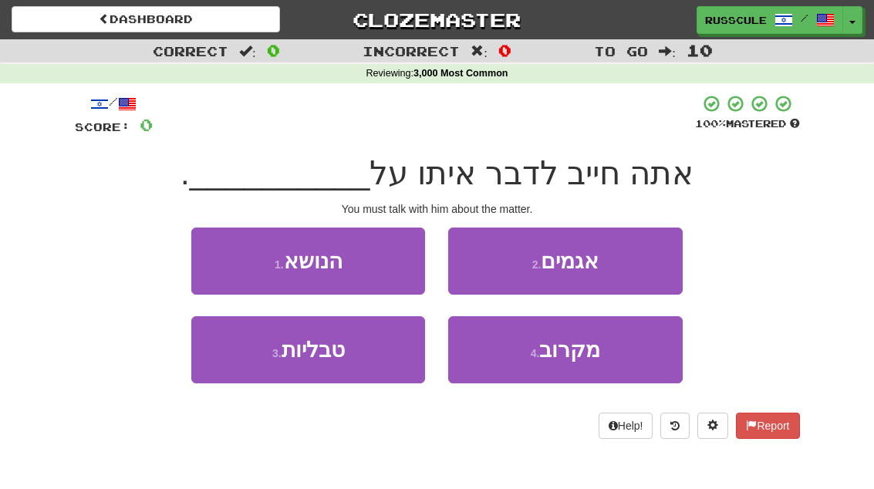
click at [289, 250] on span "הנושא" at bounding box center [313, 261] width 59 height 24
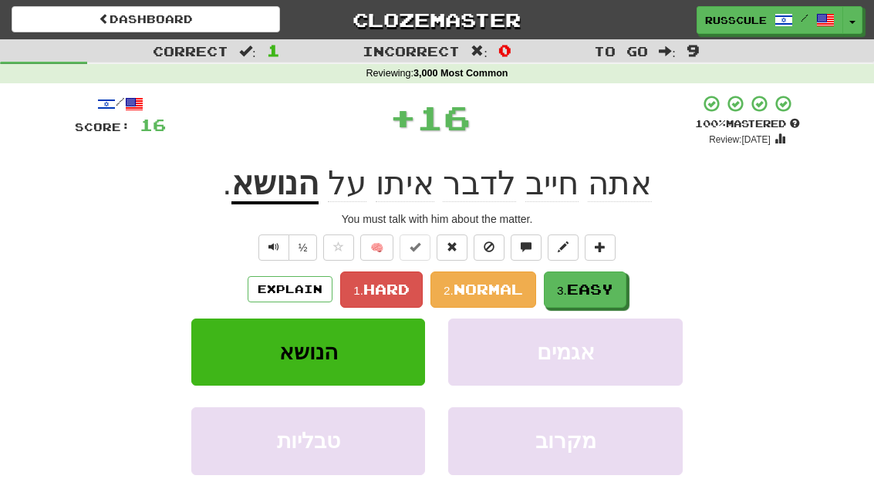
click at [589, 294] on span "Easy" at bounding box center [590, 289] width 46 height 17
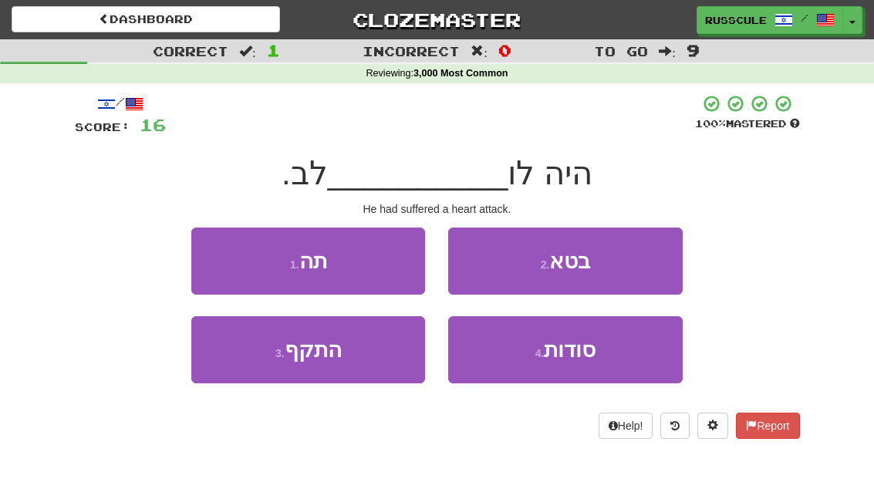
click at [352, 349] on button "3 . התקף" at bounding box center [308, 349] width 234 height 67
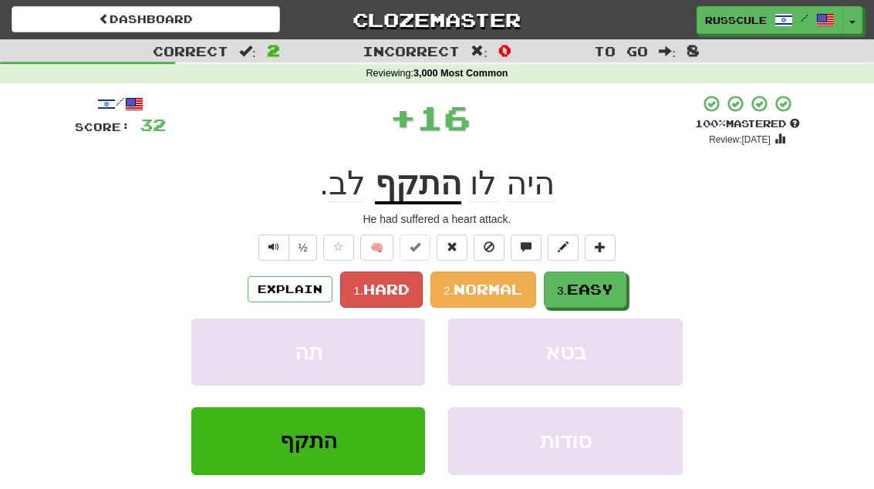
click at [586, 287] on span "Easy" at bounding box center [590, 289] width 46 height 17
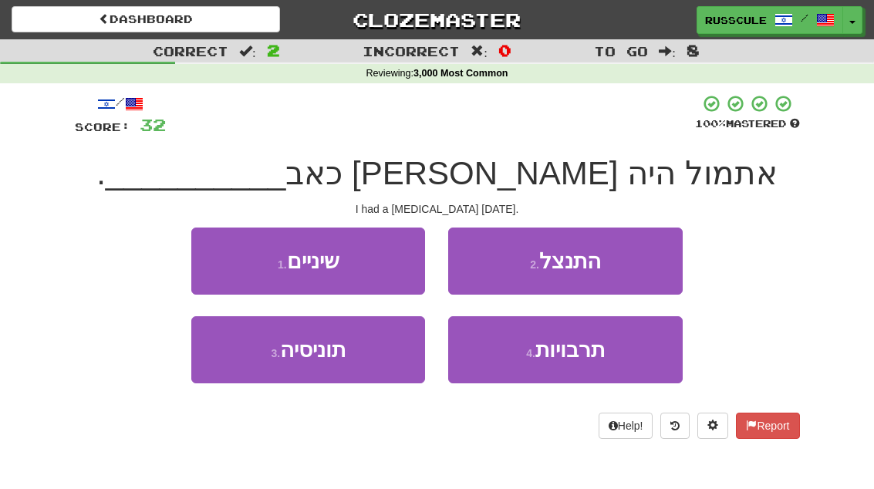
click at [361, 374] on button "3 . תוניסיה" at bounding box center [308, 349] width 234 height 67
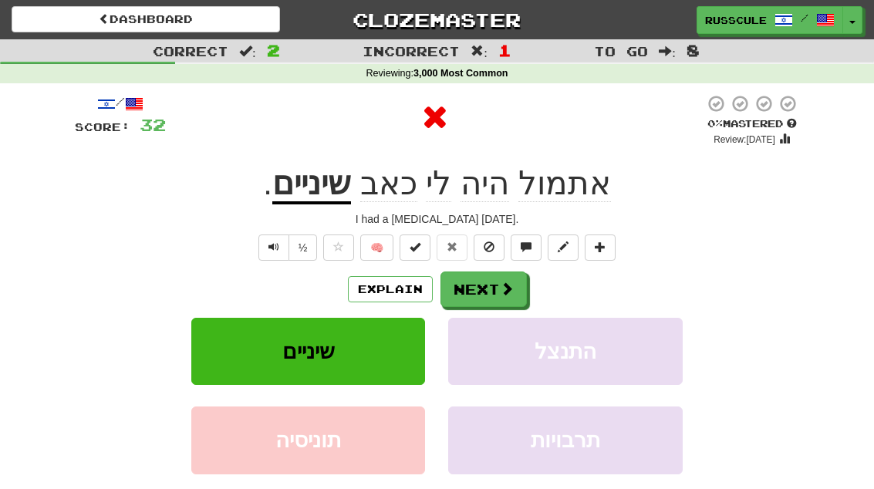
click at [501, 284] on span at bounding box center [507, 289] width 14 height 14
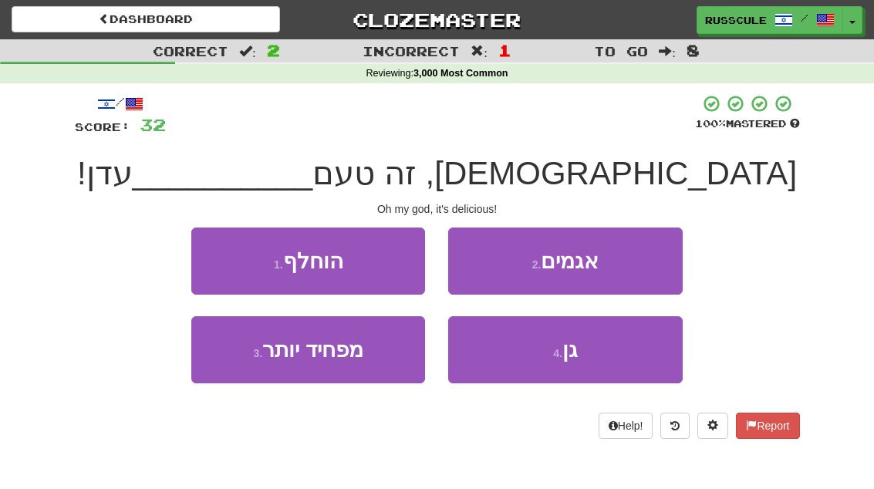
click at [574, 364] on button "4 . גן" at bounding box center [565, 349] width 234 height 67
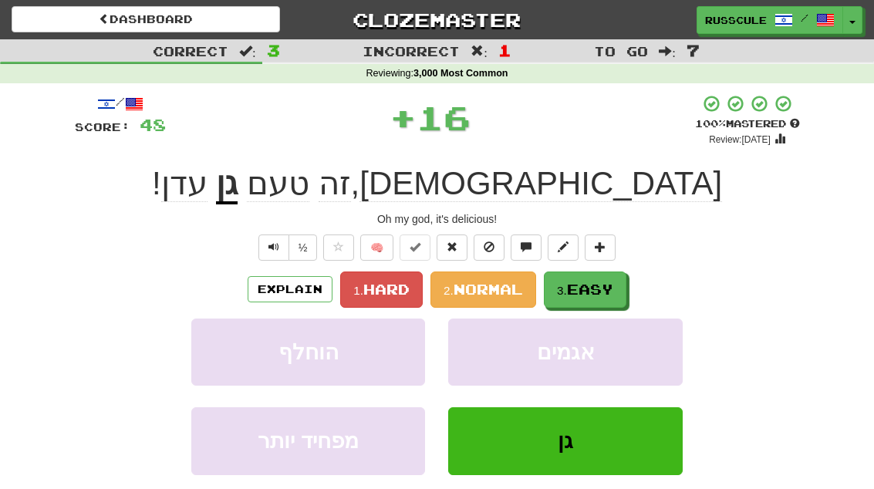
click at [585, 290] on span "Easy" at bounding box center [590, 289] width 46 height 17
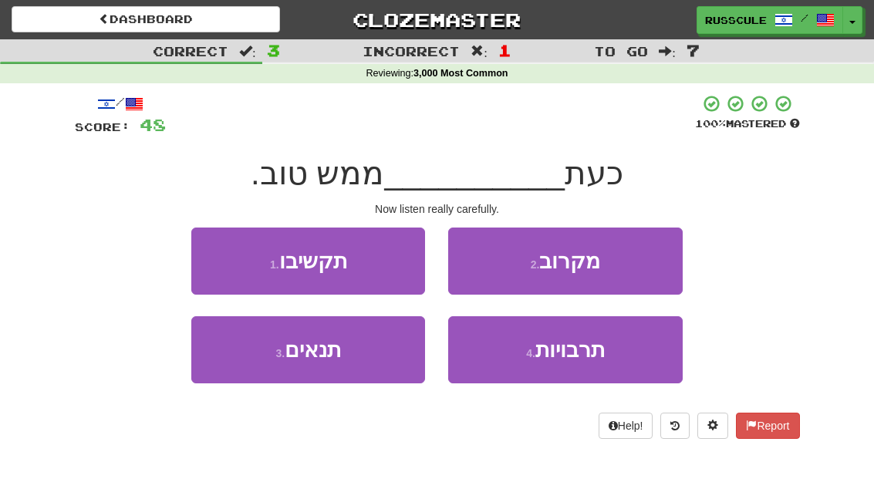
click at [625, 261] on button "2 . מקרוב" at bounding box center [565, 261] width 234 height 67
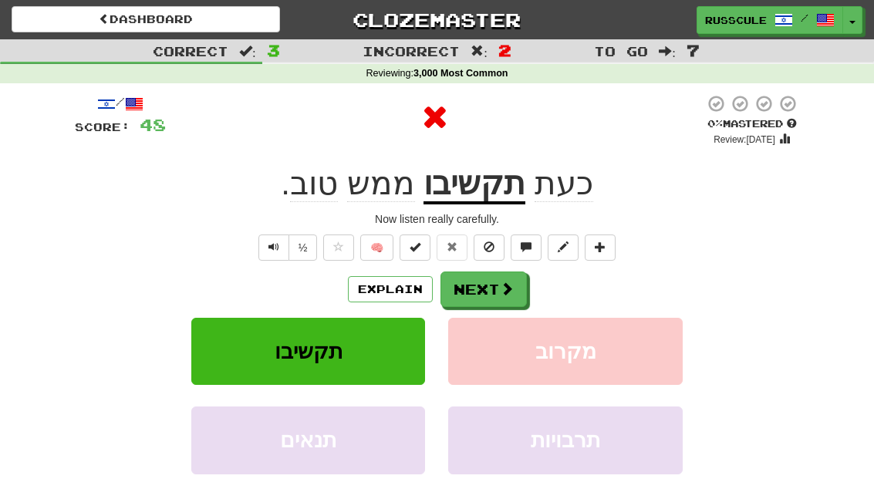
click at [497, 285] on button "Next" at bounding box center [483, 288] width 86 height 35
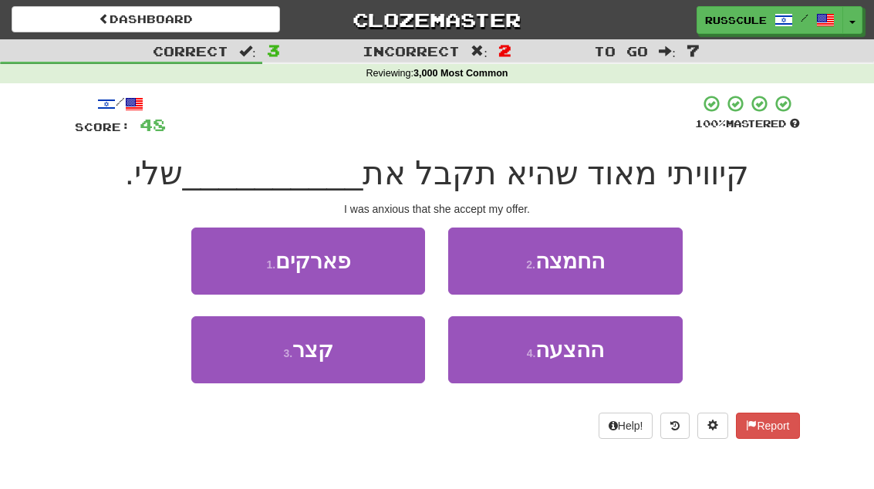
click at [631, 272] on button "2 . החמצה" at bounding box center [565, 261] width 234 height 67
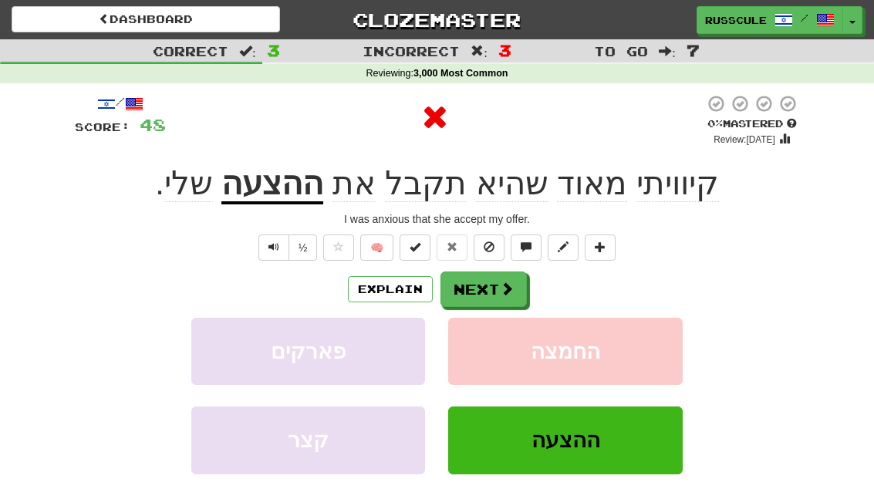
click at [492, 286] on button "Next" at bounding box center [483, 288] width 86 height 35
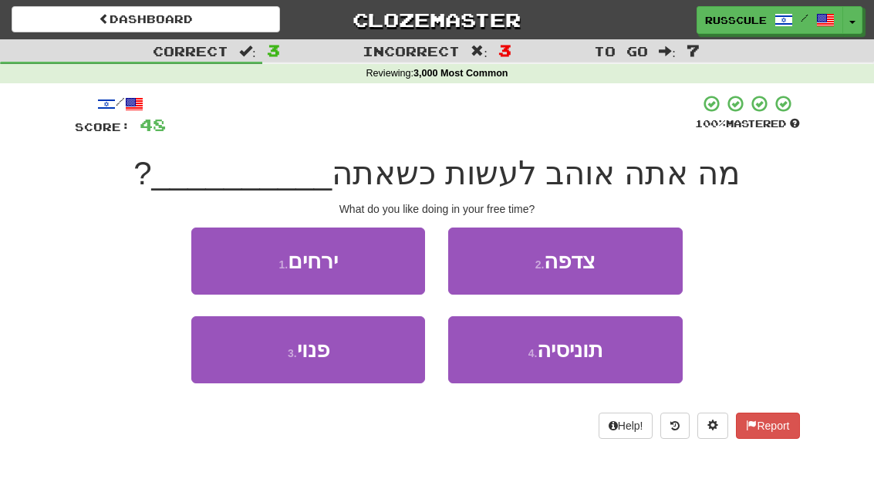
click at [343, 349] on button "3 . פנוי" at bounding box center [308, 349] width 234 height 67
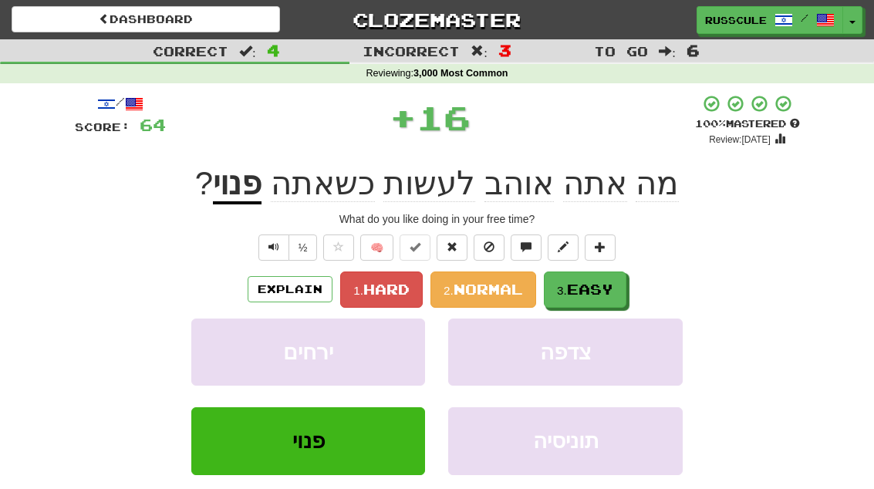
click at [600, 290] on span "Easy" at bounding box center [590, 289] width 46 height 17
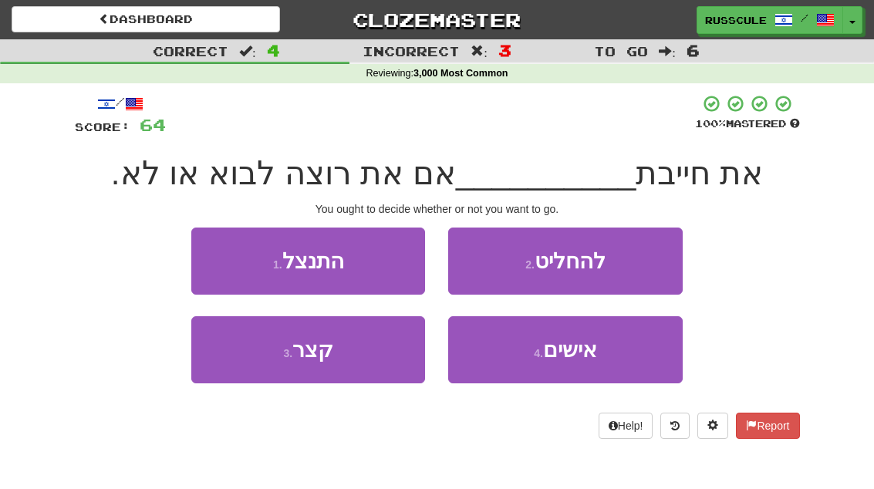
click at [593, 252] on span "להחליט" at bounding box center [569, 261] width 71 height 24
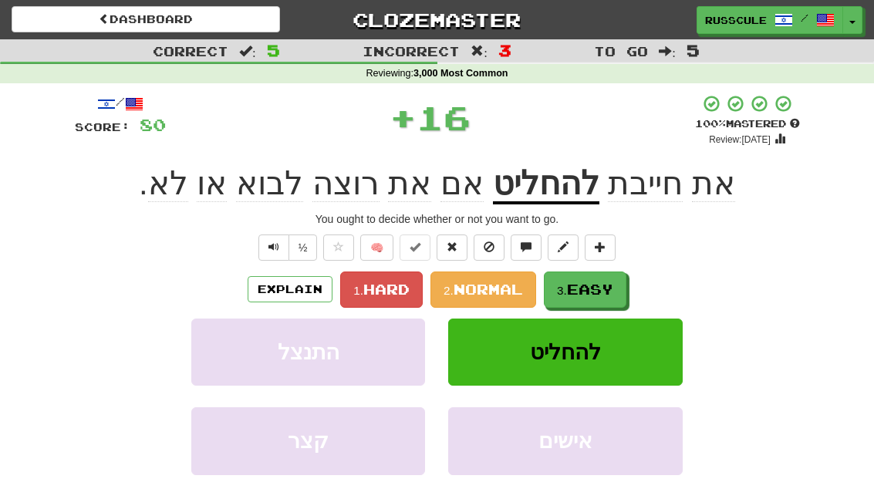
click at [596, 298] on button "3. Easy" at bounding box center [585, 289] width 83 height 36
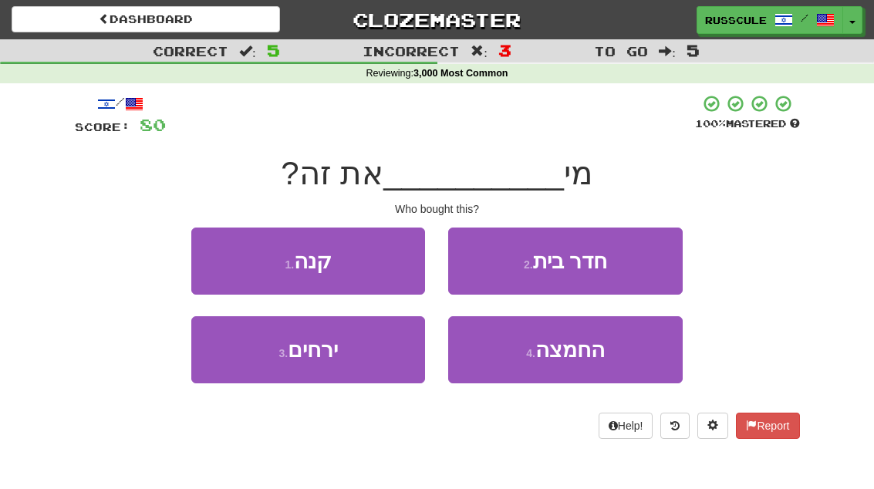
click at [369, 265] on button "1 . קנה" at bounding box center [308, 261] width 234 height 67
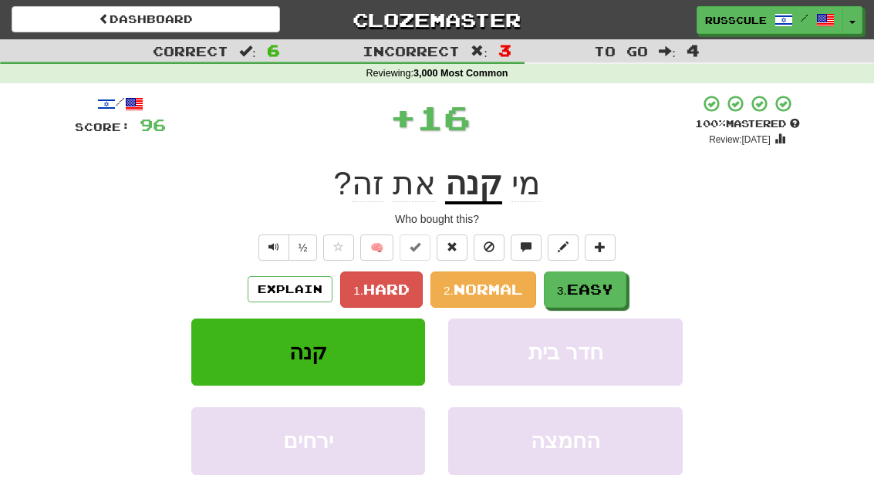
click at [603, 282] on span "Easy" at bounding box center [590, 289] width 46 height 17
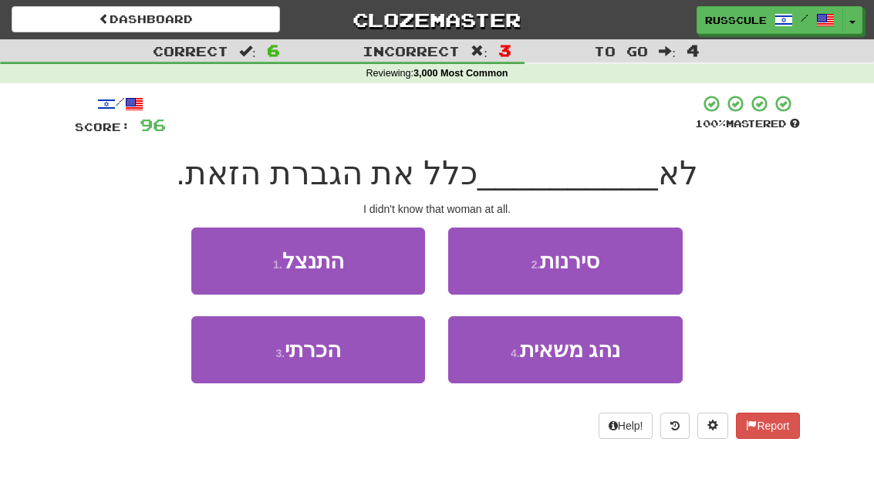
click at [383, 350] on button "3 . הכרתי" at bounding box center [308, 349] width 234 height 67
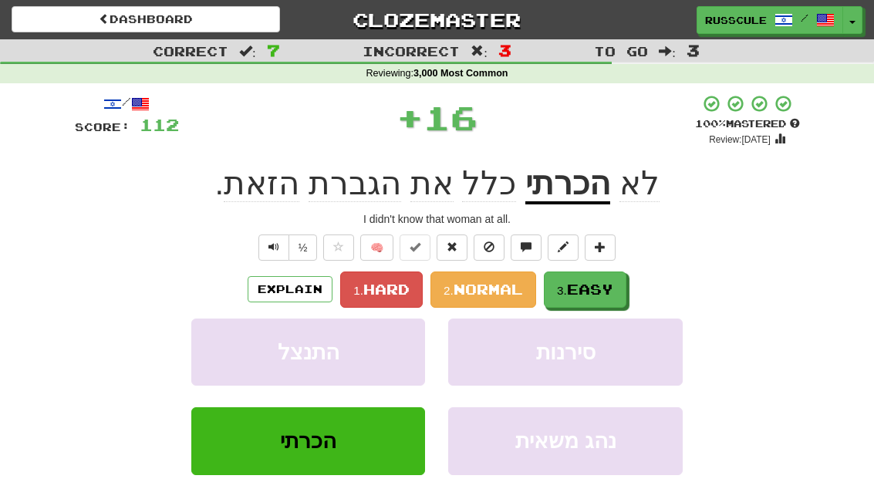
click at [611, 284] on span "Easy" at bounding box center [590, 289] width 46 height 17
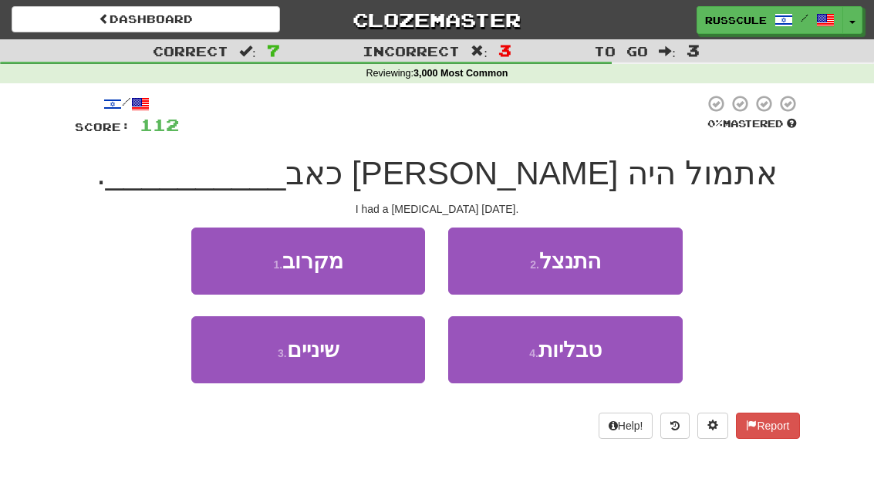
click at [365, 344] on button "3 . שיניים" at bounding box center [308, 349] width 234 height 67
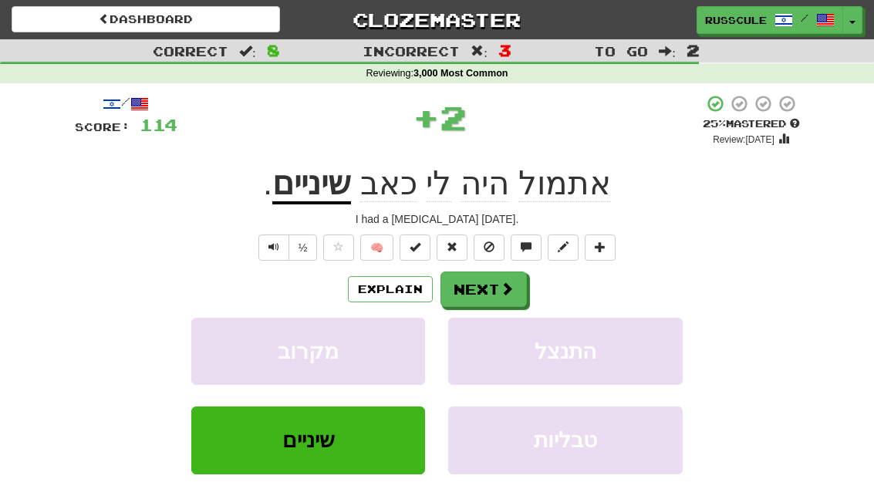
click at [497, 285] on button "Next" at bounding box center [483, 288] width 86 height 35
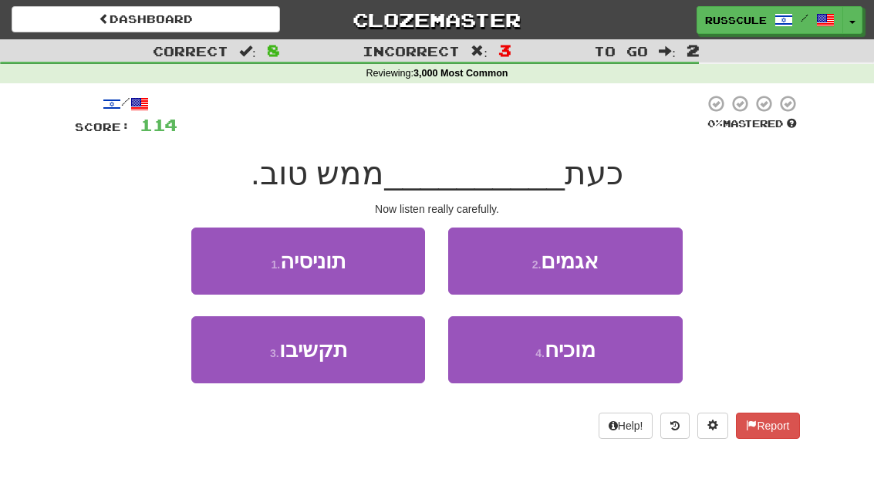
click at [361, 357] on button "3 . תקשיבו" at bounding box center [308, 349] width 234 height 67
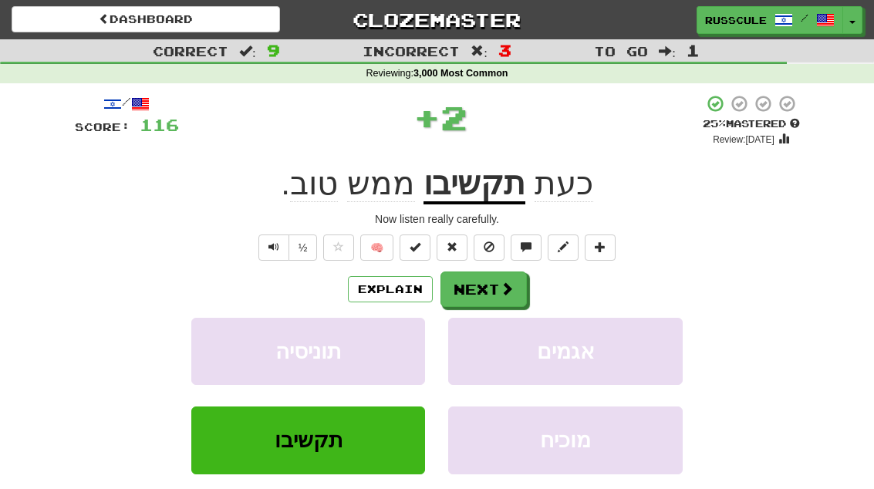
click at [493, 282] on button "Next" at bounding box center [483, 288] width 86 height 35
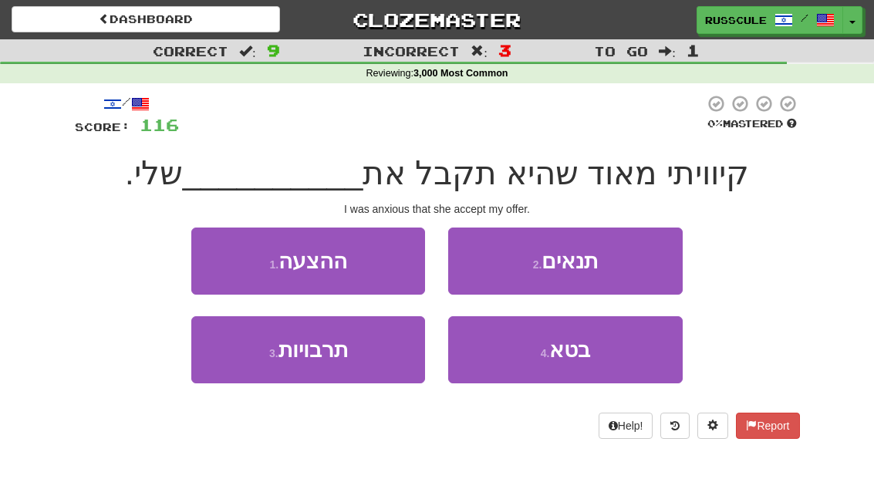
click at [365, 262] on button "1 . ההצעה" at bounding box center [308, 261] width 234 height 67
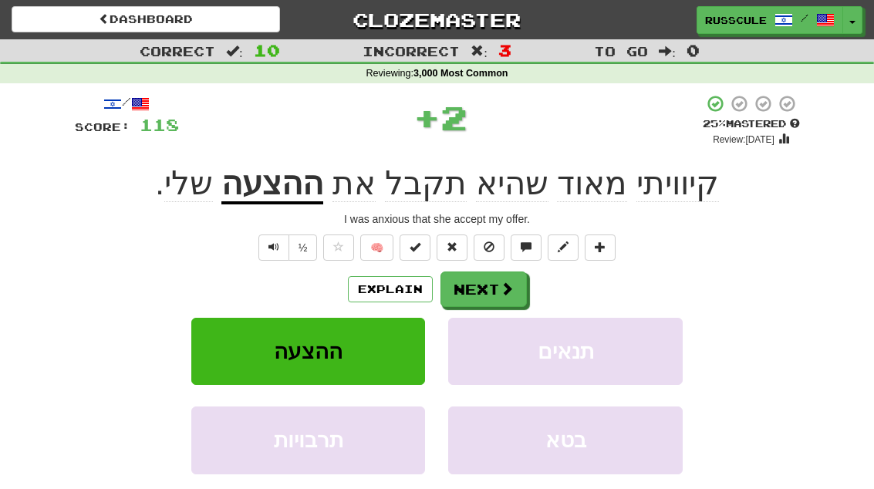
click at [497, 289] on button "Next" at bounding box center [483, 288] width 86 height 35
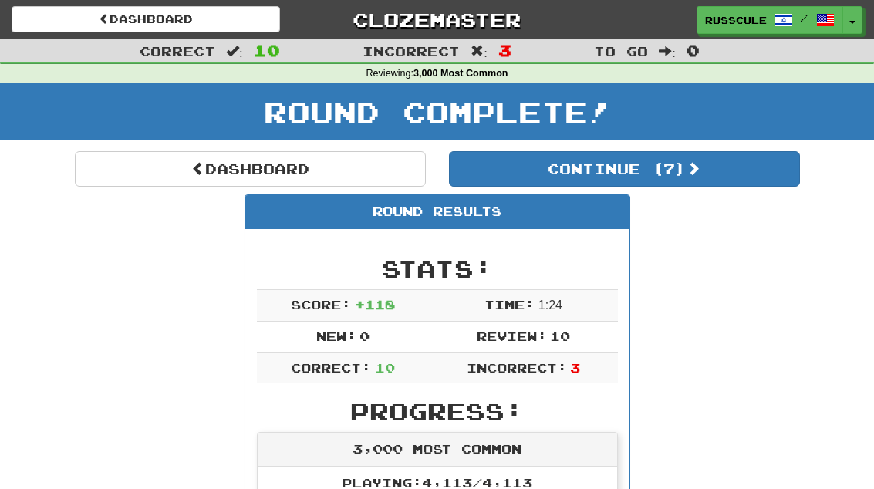
click at [728, 170] on button "Continue ( 7 )" at bounding box center [624, 168] width 351 height 35
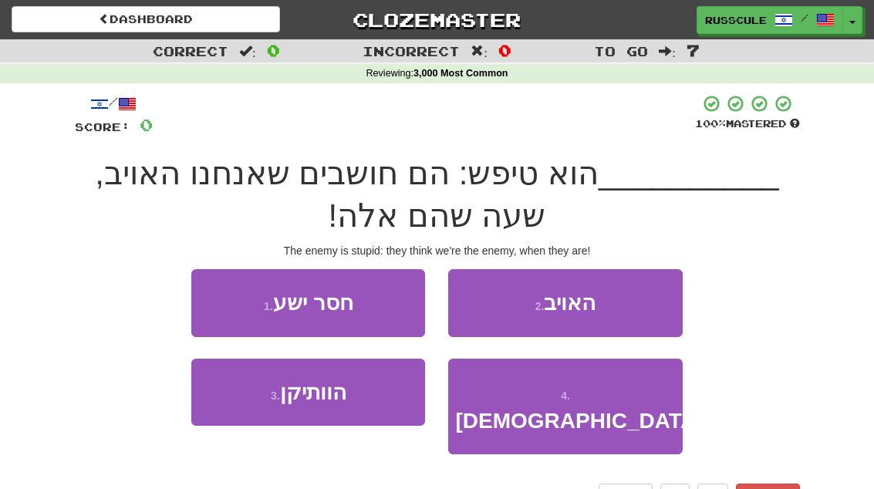
click at [637, 308] on button "2 . האויב" at bounding box center [565, 302] width 234 height 67
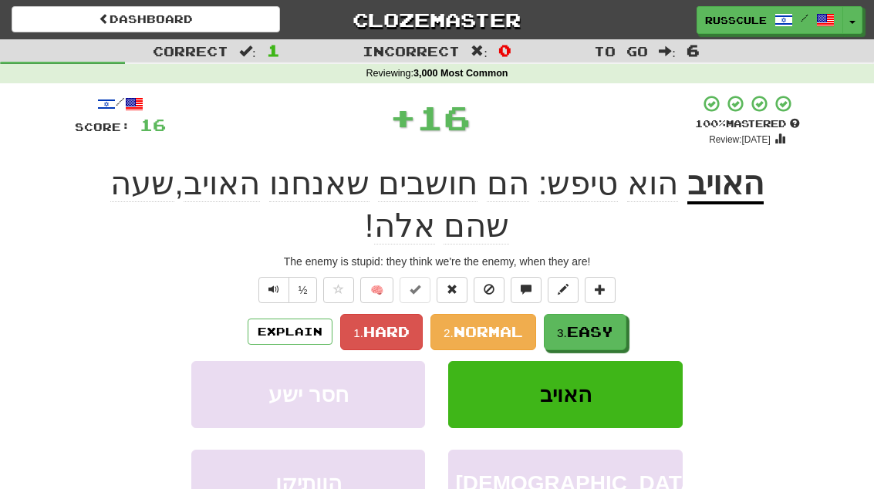
click at [589, 329] on span "Easy" at bounding box center [590, 331] width 46 height 17
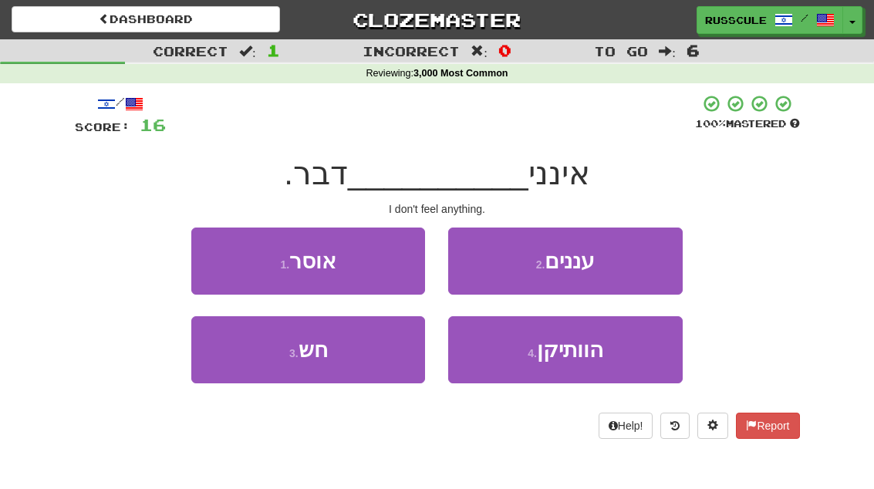
click at [359, 352] on button "3 . חש" at bounding box center [308, 349] width 234 height 67
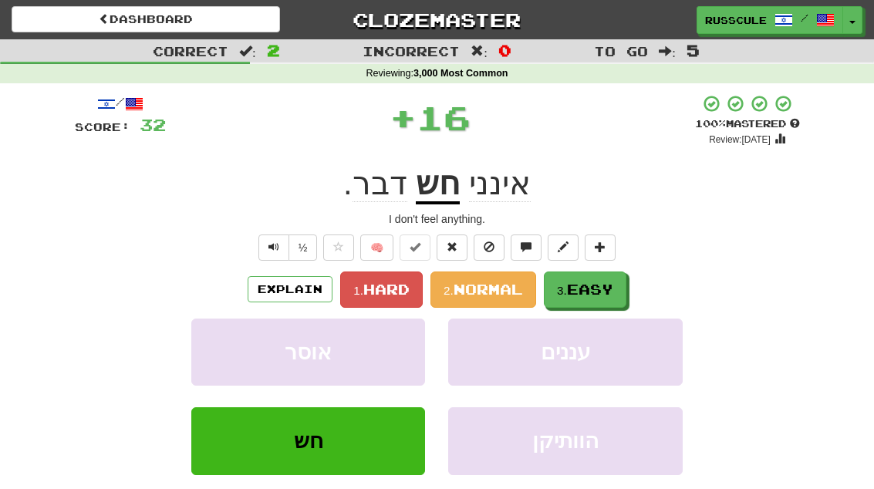
click at [607, 290] on span "Easy" at bounding box center [590, 289] width 46 height 17
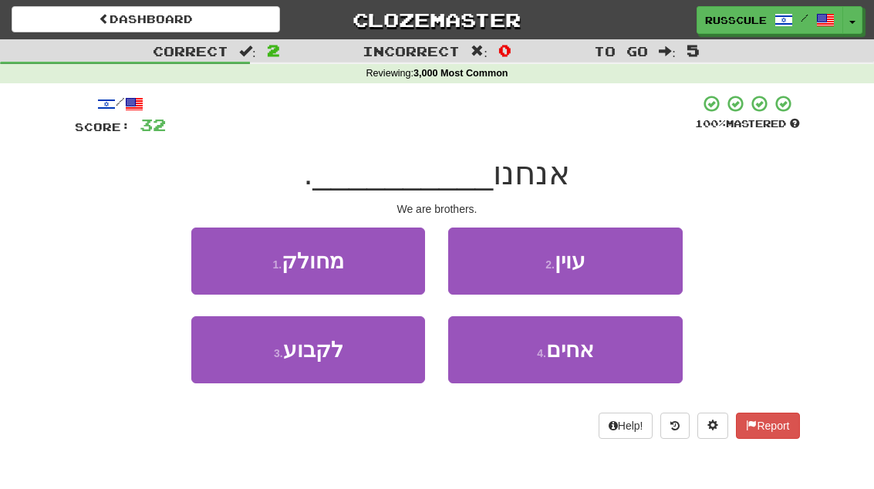
click at [545, 350] on small "4 ." at bounding box center [541, 353] width 9 height 12
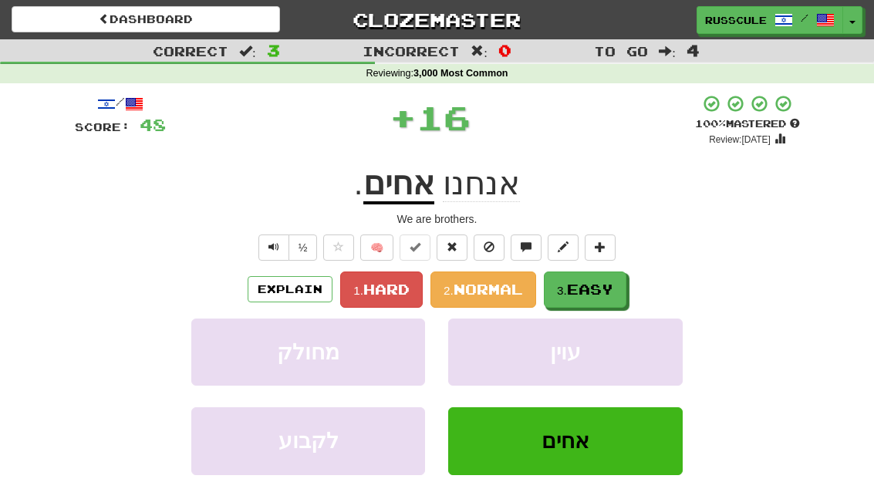
click at [605, 276] on button "3. Easy" at bounding box center [585, 289] width 83 height 36
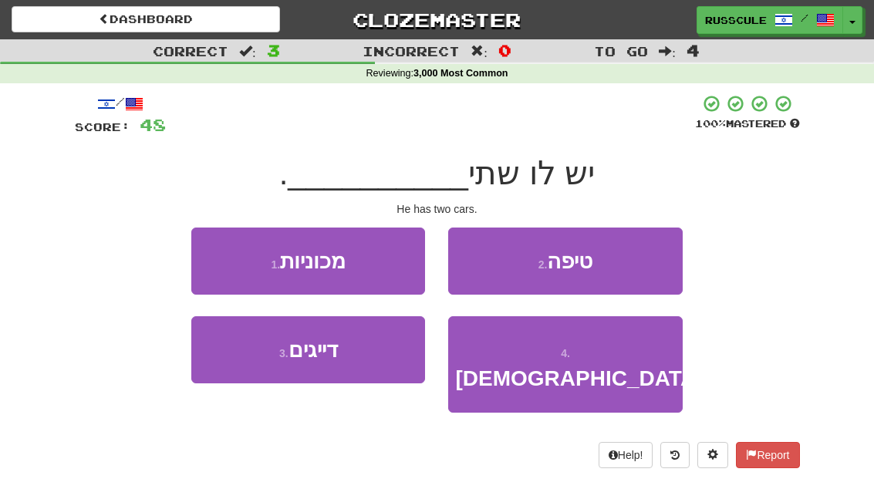
click at [357, 258] on button "1 . מכוניות" at bounding box center [308, 261] width 234 height 67
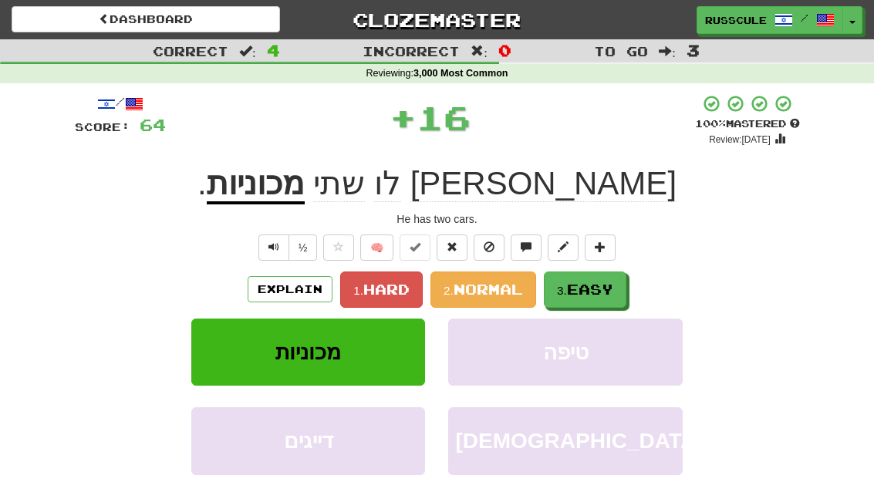
click at [595, 282] on span "Easy" at bounding box center [590, 289] width 46 height 17
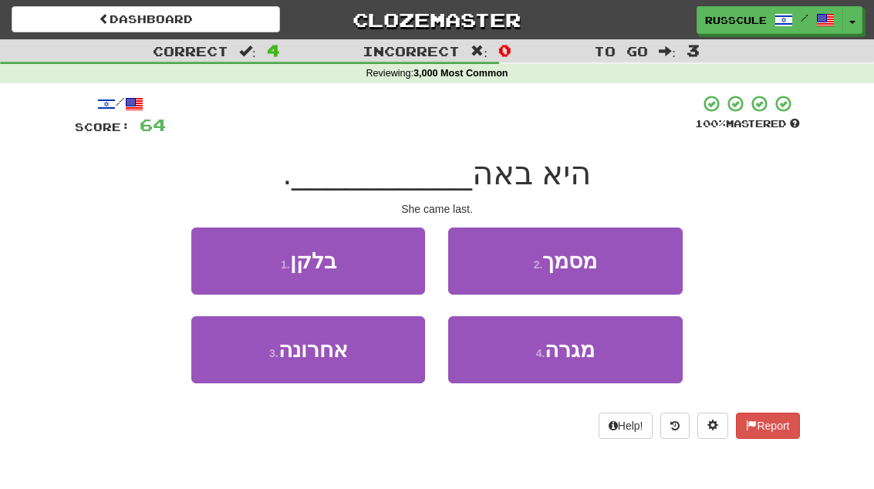
click at [366, 356] on button "3 . אחרונה" at bounding box center [308, 349] width 234 height 67
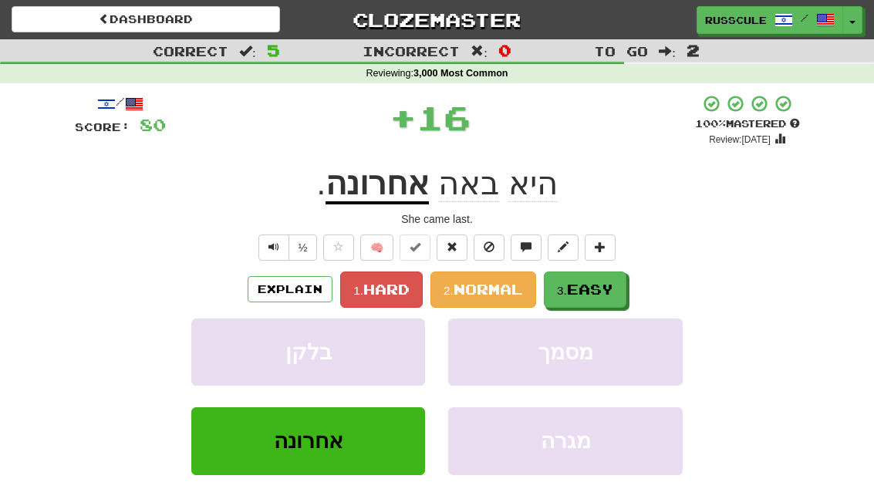
click at [593, 281] on span "Easy" at bounding box center [590, 289] width 46 height 17
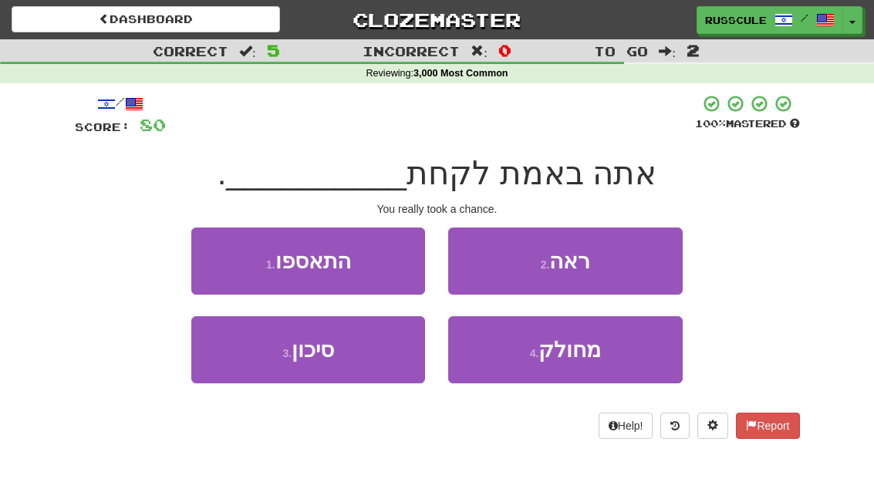
click at [359, 347] on button "3 . סיכון" at bounding box center [308, 349] width 234 height 67
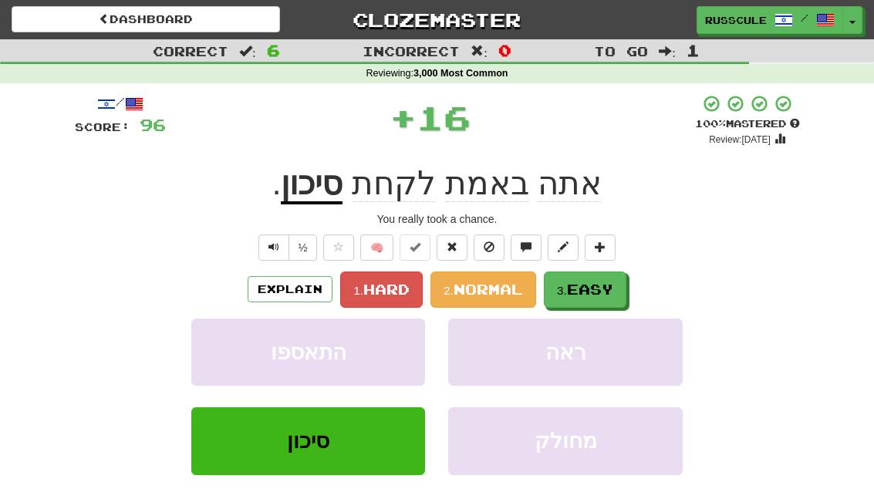
click at [588, 281] on span "Easy" at bounding box center [590, 289] width 46 height 17
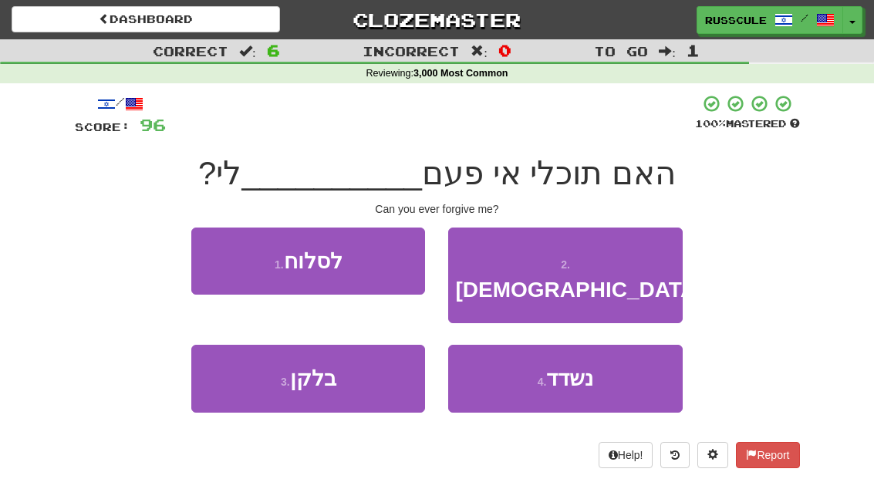
click at [375, 261] on button "1 . לסלוח" at bounding box center [308, 261] width 234 height 67
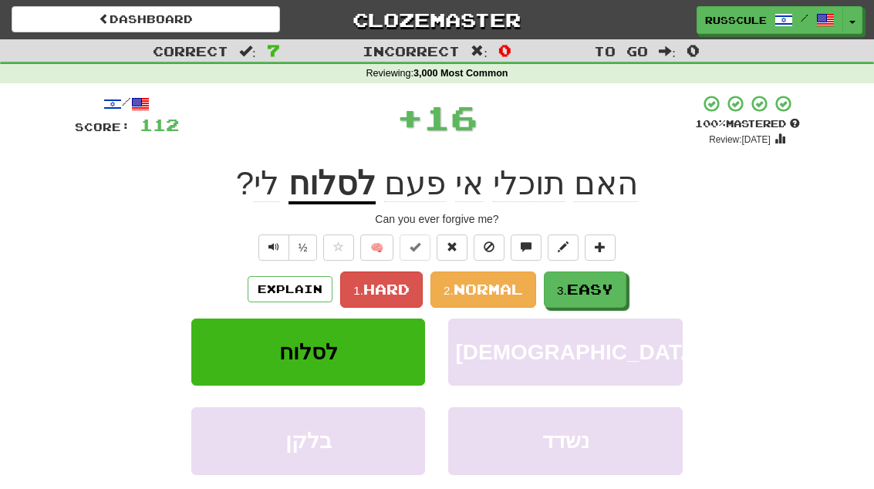
click at [591, 278] on button "3. Easy" at bounding box center [585, 289] width 83 height 36
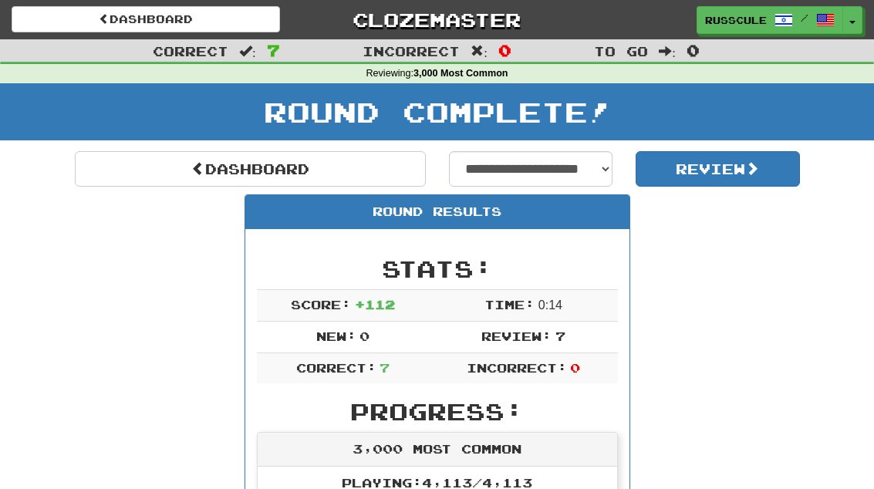
click at [329, 173] on link "Dashboard" at bounding box center [250, 168] width 351 height 35
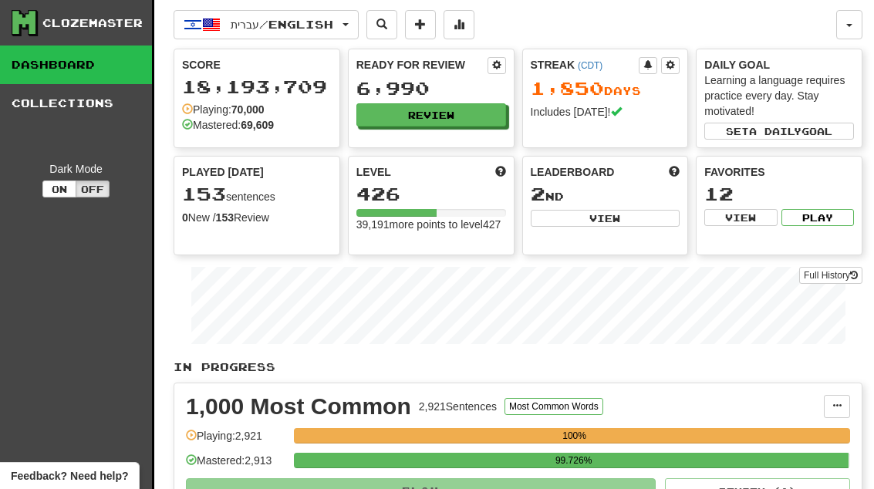
click at [619, 222] on button "View" at bounding box center [606, 218] width 150 height 17
select select "**********"
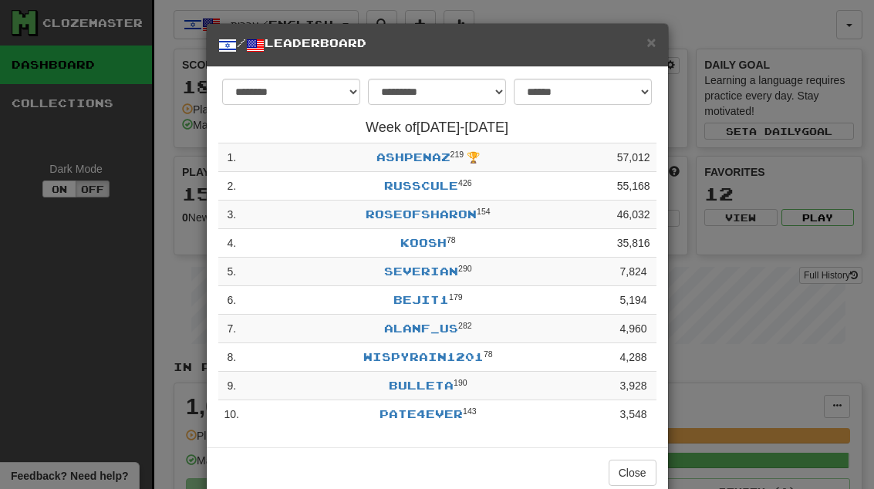
click at [654, 39] on span "×" at bounding box center [650, 42] width 9 height 18
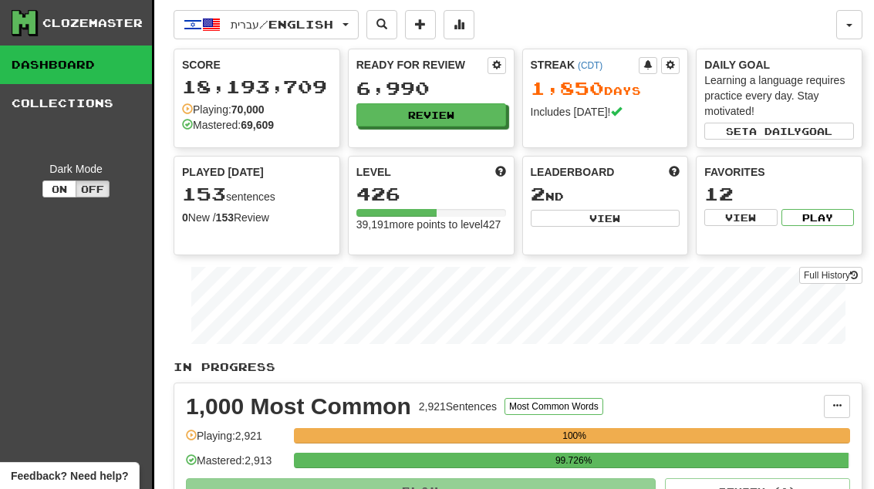
click at [465, 113] on button "Review" at bounding box center [431, 114] width 150 height 23
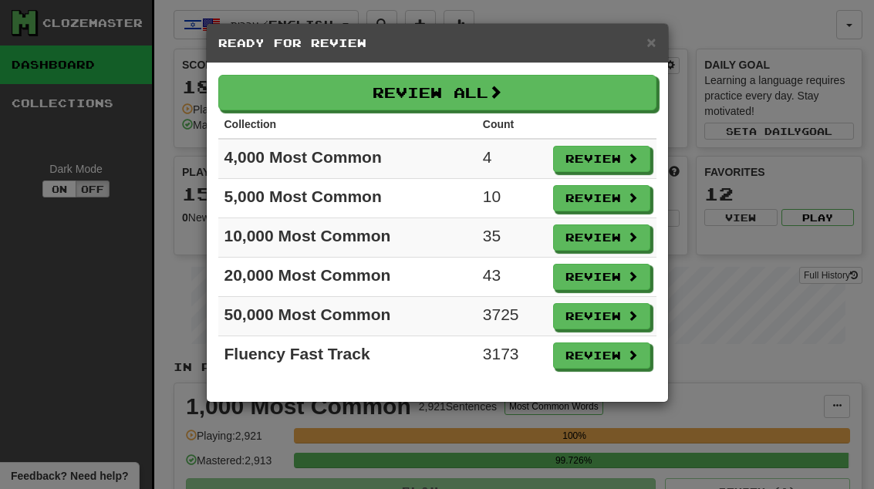
click at [618, 156] on button "Review" at bounding box center [601, 159] width 97 height 26
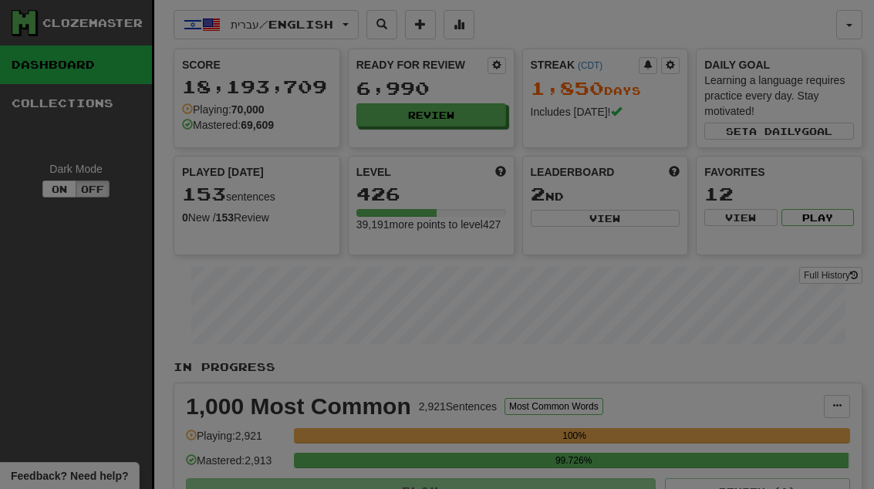
select select "**"
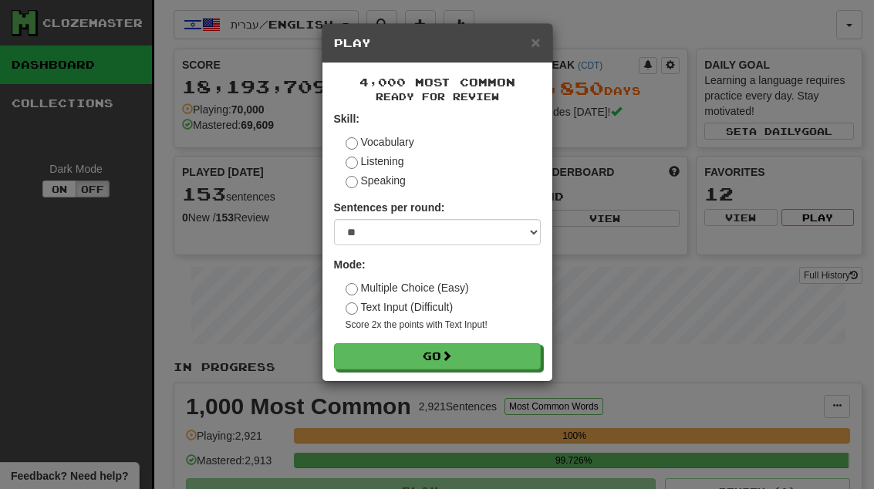
click at [497, 343] on button "Go" at bounding box center [437, 356] width 207 height 26
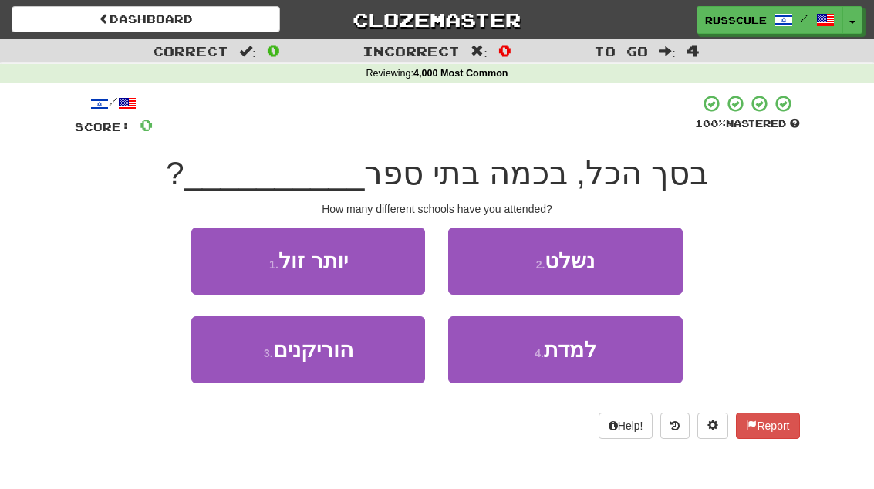
click at [562, 351] on span "למדת" at bounding box center [570, 350] width 52 height 24
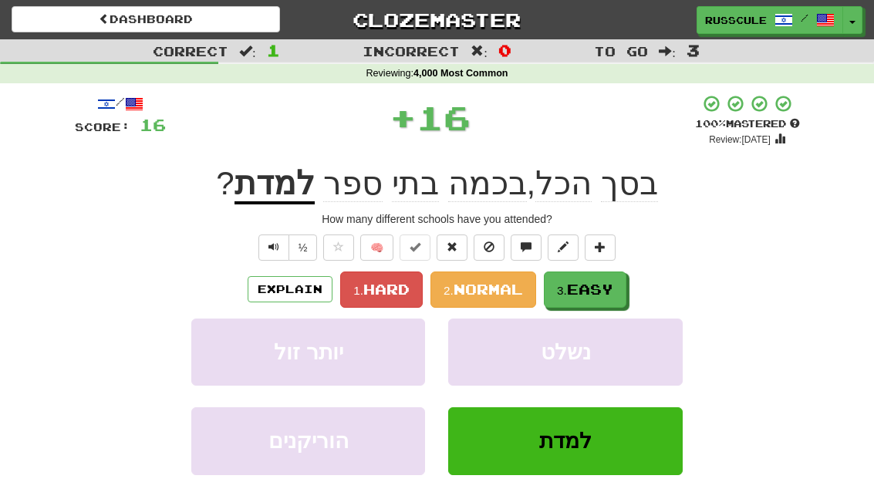
click at [602, 283] on span "Easy" at bounding box center [590, 289] width 46 height 17
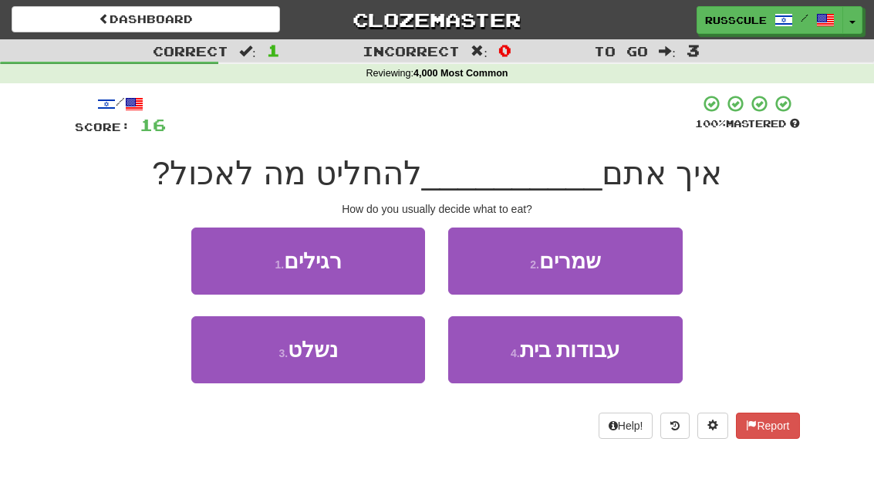
click at [374, 260] on button "1 . רגילים" at bounding box center [308, 261] width 234 height 67
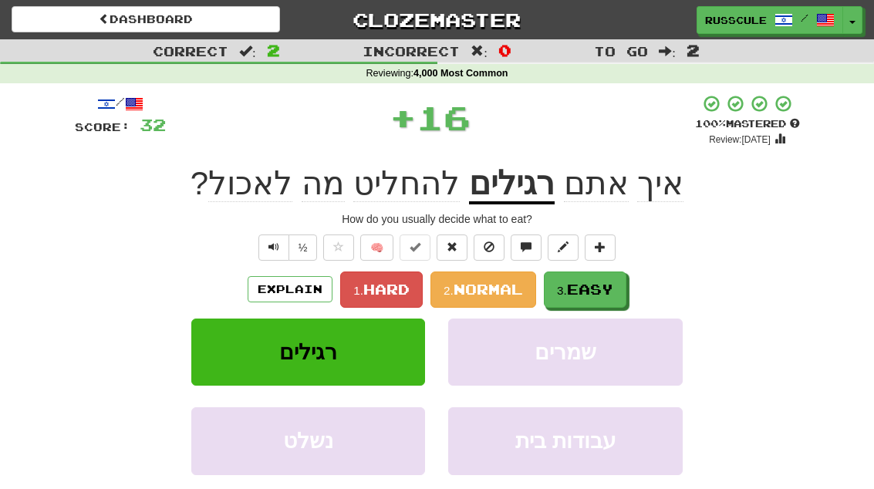
click at [608, 286] on span "Easy" at bounding box center [590, 289] width 46 height 17
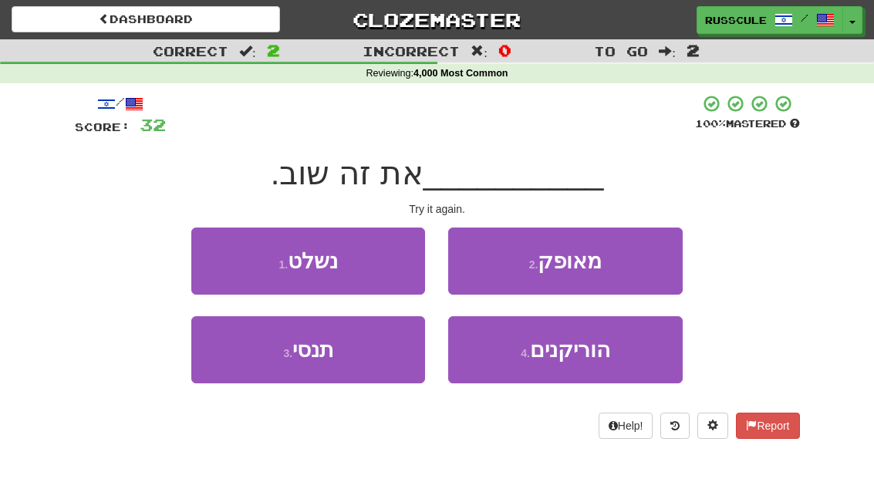
click at [375, 355] on button "3 . תנסי" at bounding box center [308, 349] width 234 height 67
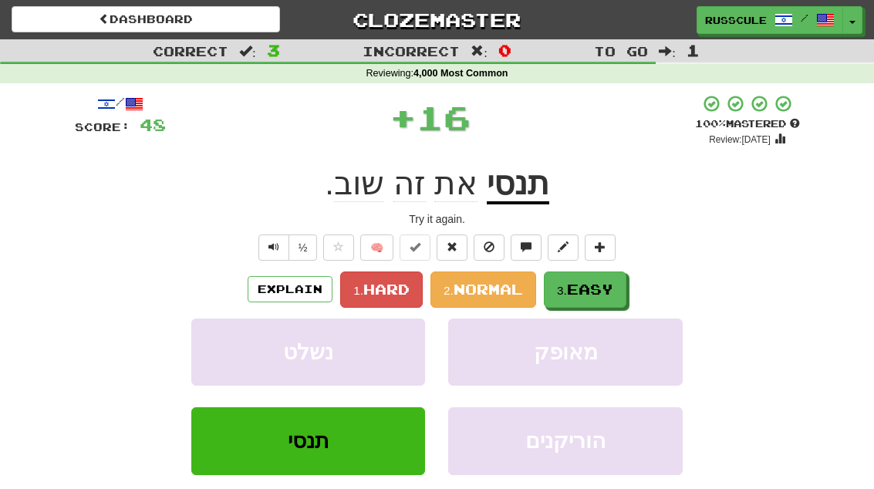
click at [605, 278] on button "3. Easy" at bounding box center [585, 289] width 83 height 36
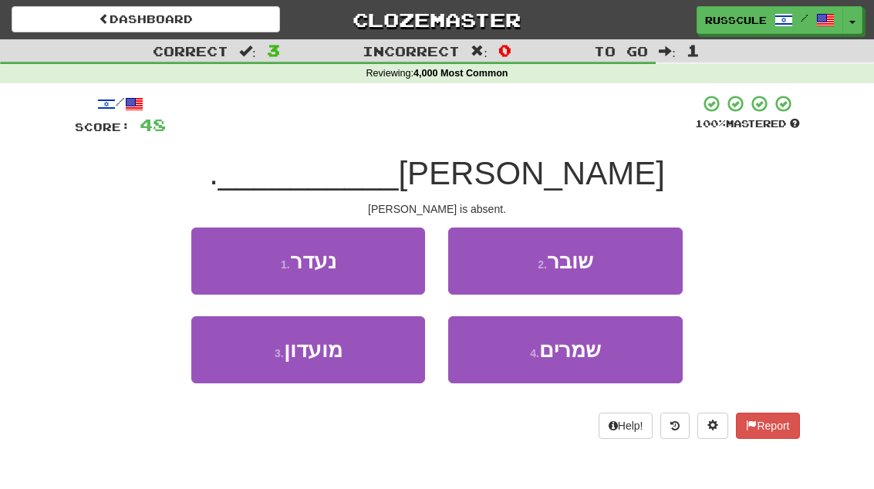
click at [378, 256] on button "1 . נעדר" at bounding box center [308, 261] width 234 height 67
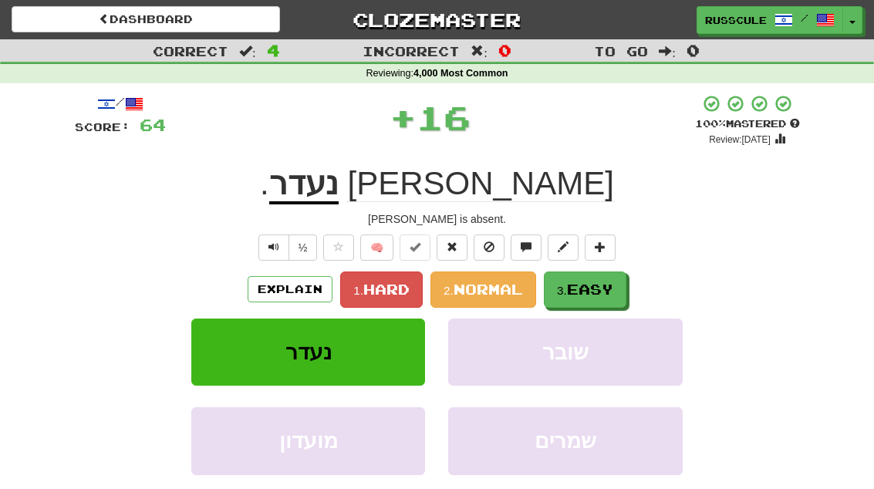
click at [607, 289] on span "Easy" at bounding box center [590, 289] width 46 height 17
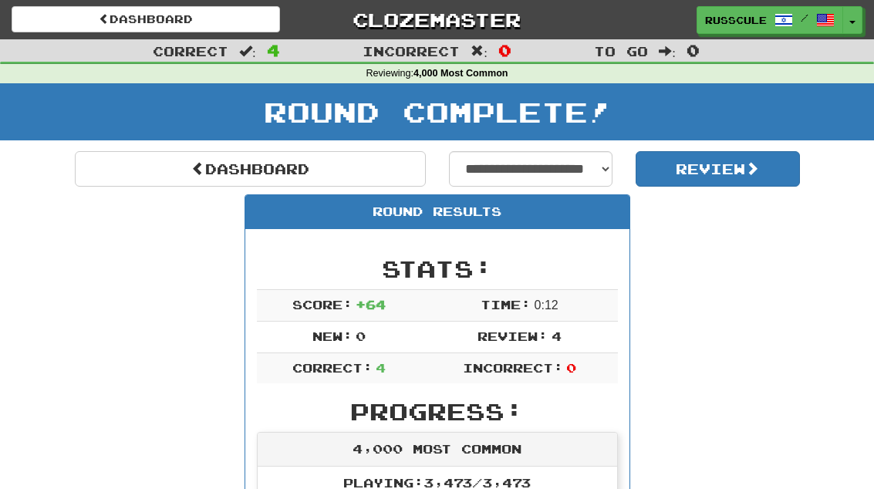
click at [319, 169] on link "Dashboard" at bounding box center [250, 168] width 351 height 35
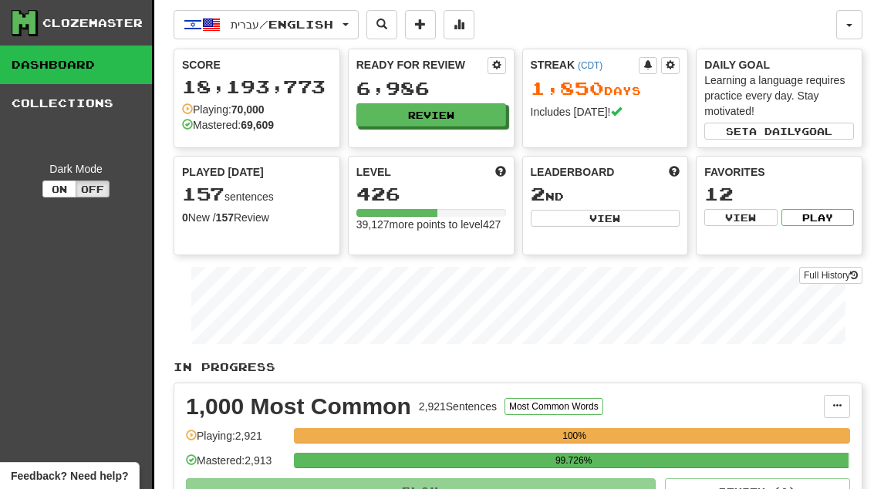
click at [481, 123] on button "Review" at bounding box center [431, 114] width 150 height 23
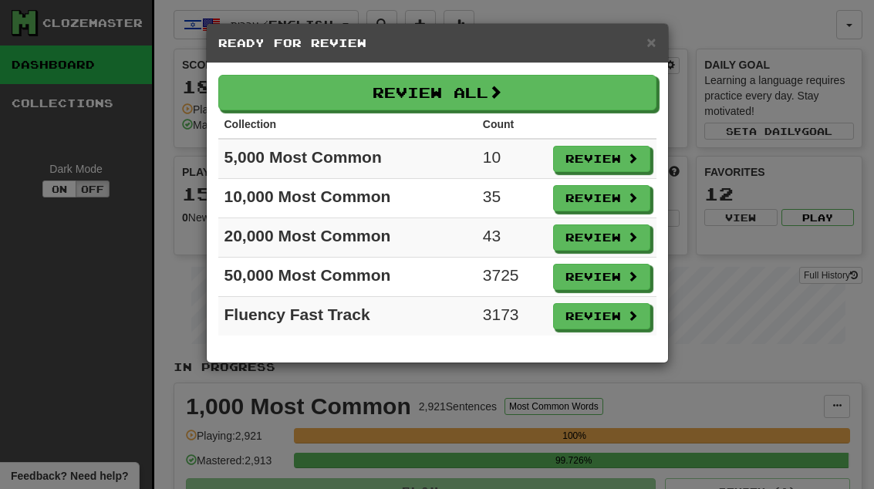
click at [605, 159] on button "Review" at bounding box center [601, 159] width 97 height 26
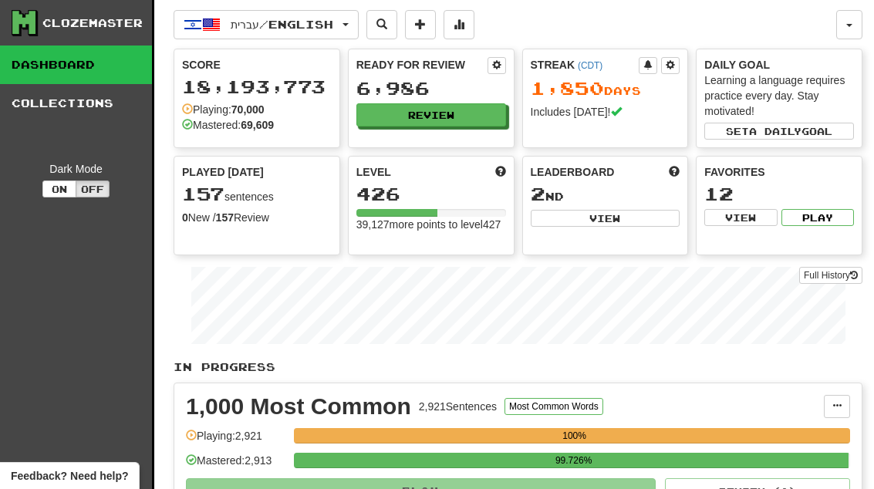
select select "**"
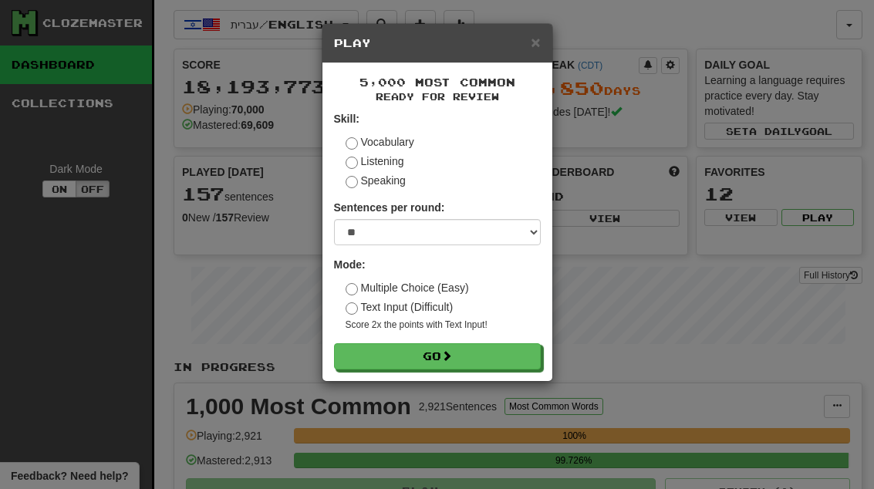
click at [509, 349] on button "Go" at bounding box center [437, 356] width 207 height 26
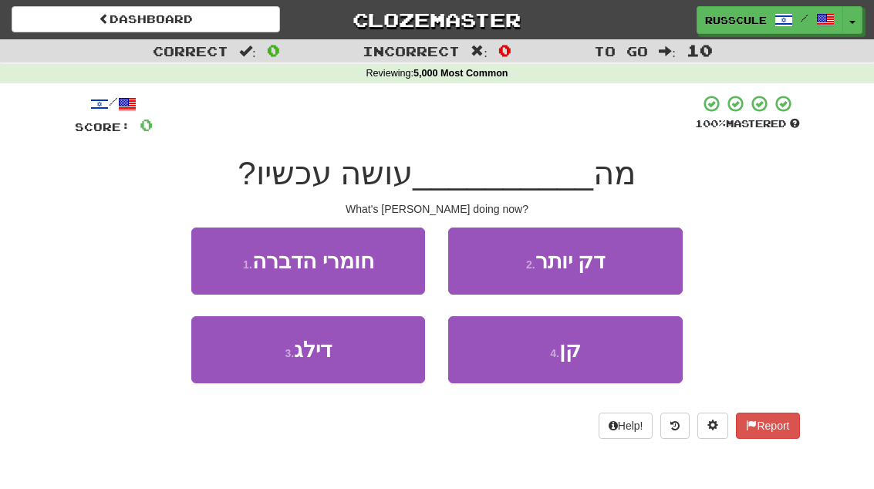
click at [549, 362] on button "4 . קן" at bounding box center [565, 349] width 234 height 67
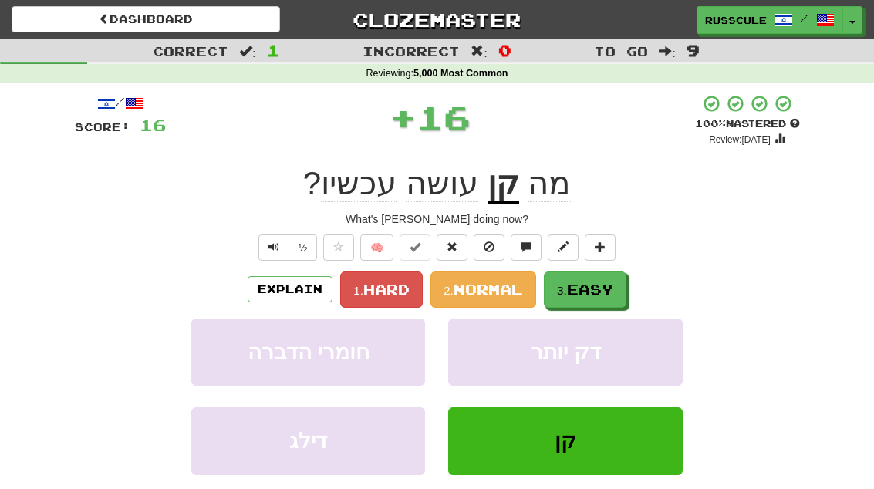
click at [613, 288] on span "Easy" at bounding box center [590, 289] width 46 height 17
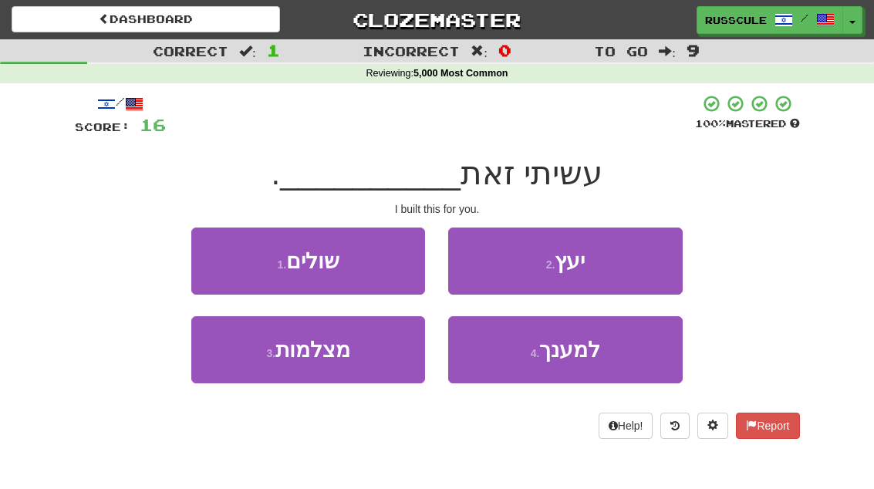
click at [575, 359] on span "למענך" at bounding box center [569, 350] width 61 height 24
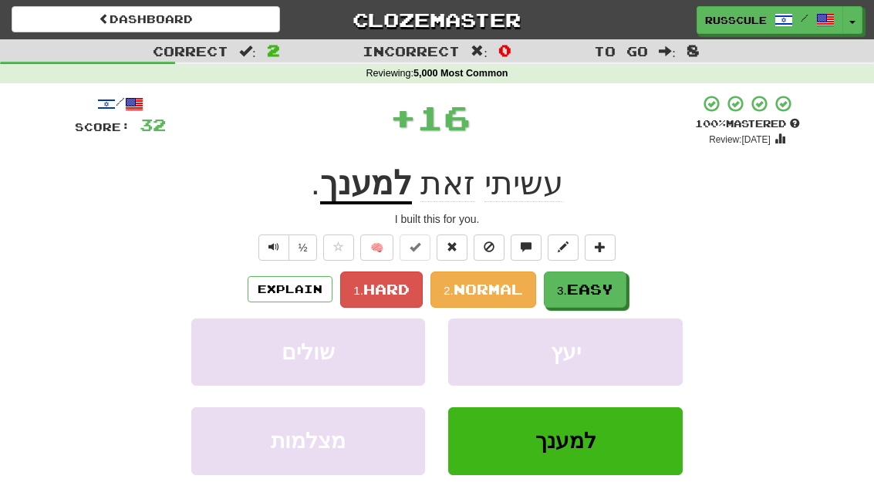
click at [602, 282] on span "Easy" at bounding box center [590, 289] width 46 height 17
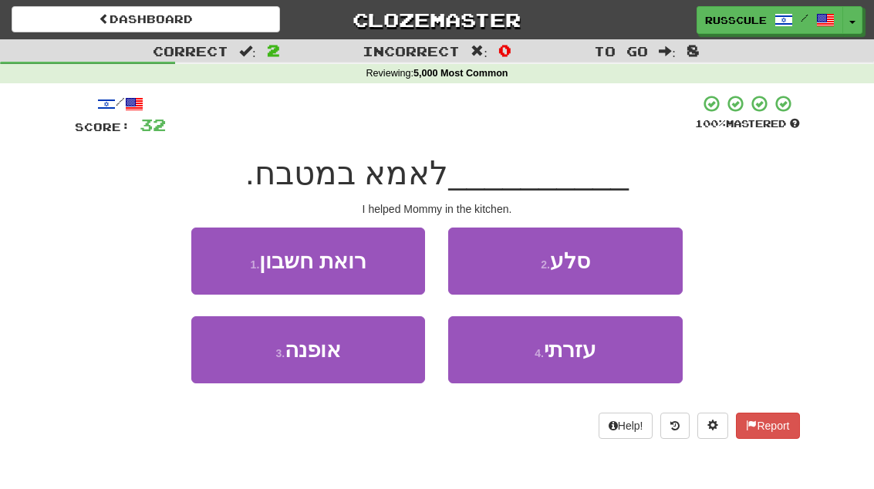
click at [626, 346] on button "4 . עזרתי" at bounding box center [565, 349] width 234 height 67
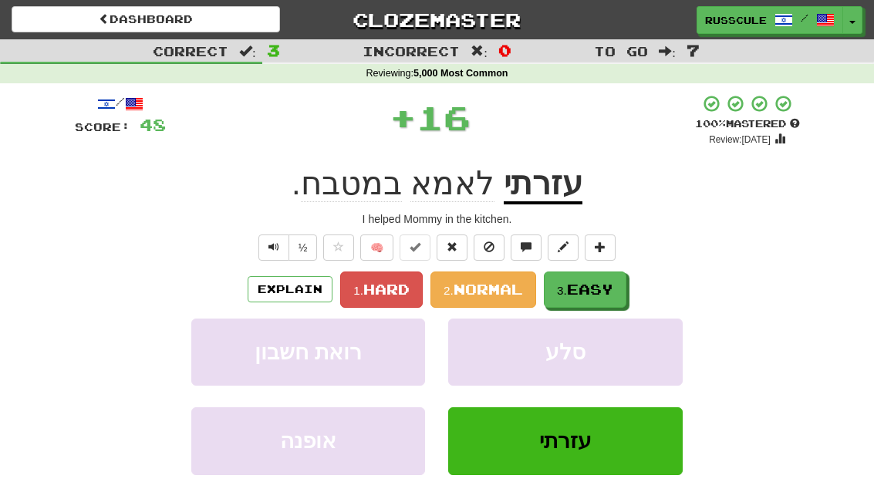
click at [596, 275] on button "3. Easy" at bounding box center [585, 289] width 83 height 36
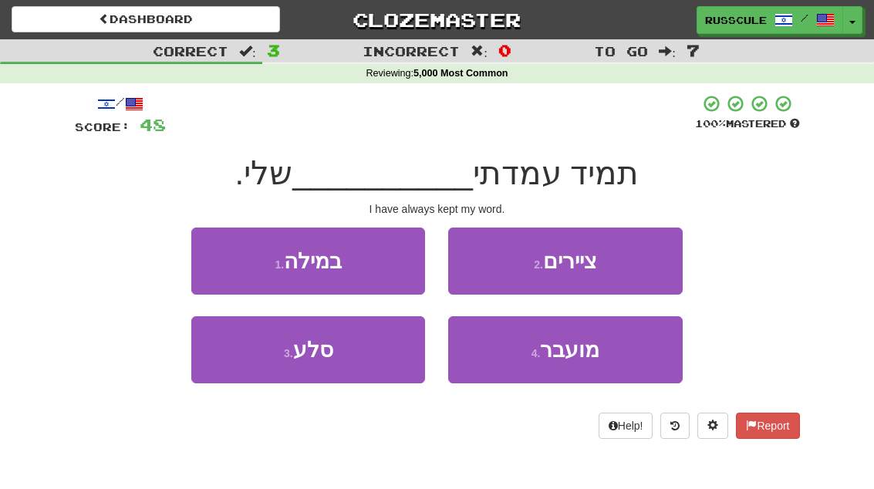
click at [383, 264] on button "1 . במילה" at bounding box center [308, 261] width 234 height 67
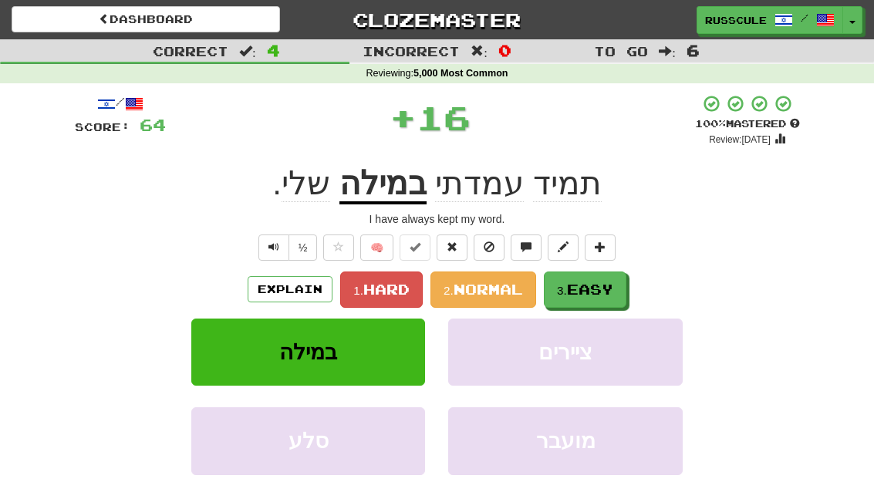
click at [595, 281] on span "Easy" at bounding box center [590, 289] width 46 height 17
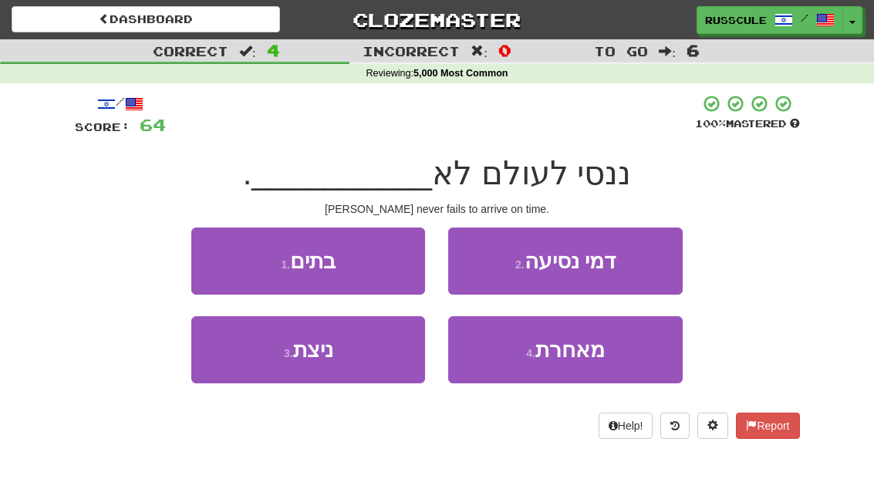
click at [612, 352] on button "4 . מאחרת" at bounding box center [565, 349] width 234 height 67
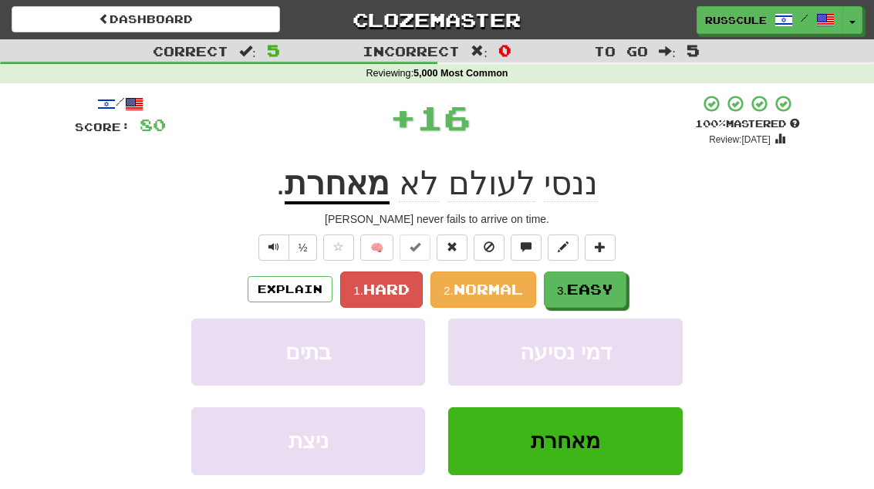
click at [610, 281] on span "Easy" at bounding box center [590, 289] width 46 height 17
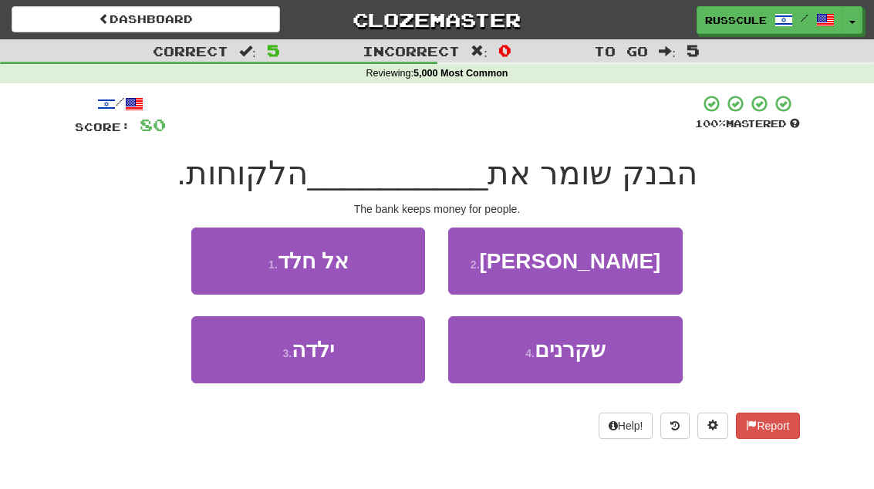
click at [631, 261] on button "2 . [PERSON_NAME]" at bounding box center [565, 261] width 234 height 67
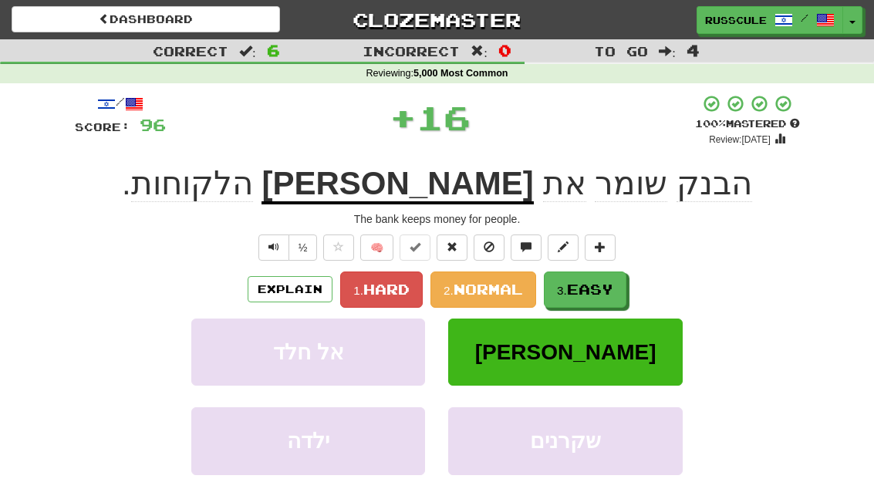
click at [596, 292] on span "Easy" at bounding box center [590, 289] width 46 height 17
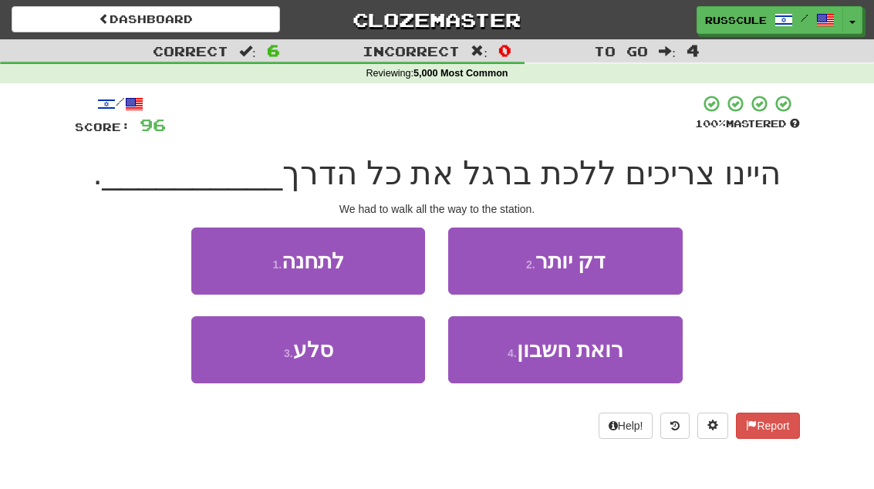
click at [396, 263] on button "1 . לתחנה" at bounding box center [308, 261] width 234 height 67
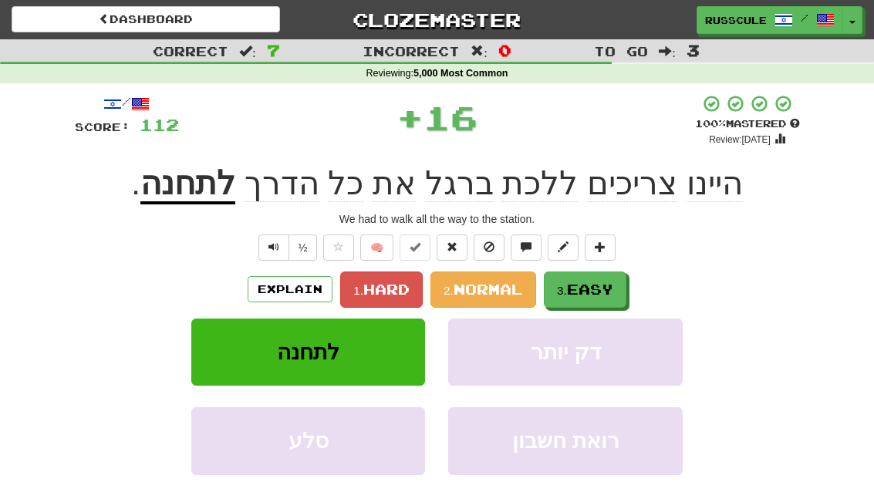
click at [606, 278] on button "3. Easy" at bounding box center [585, 289] width 83 height 36
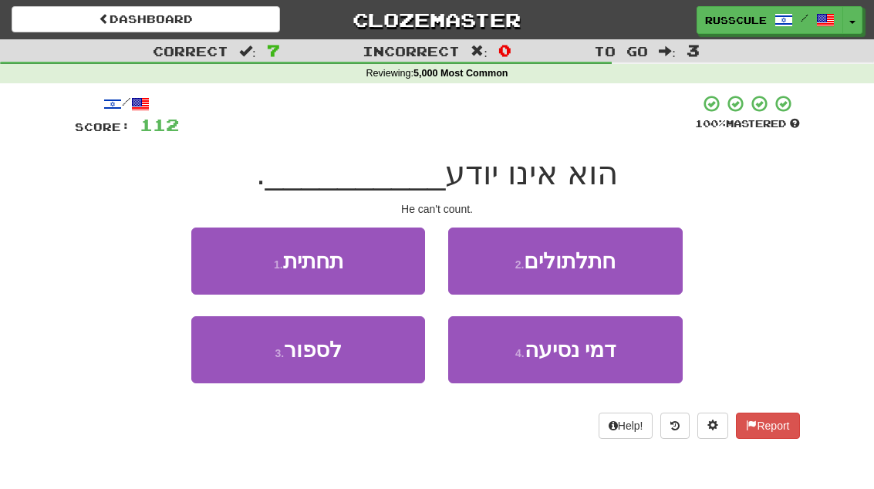
click at [385, 356] on button "3 . לספור" at bounding box center [308, 349] width 234 height 67
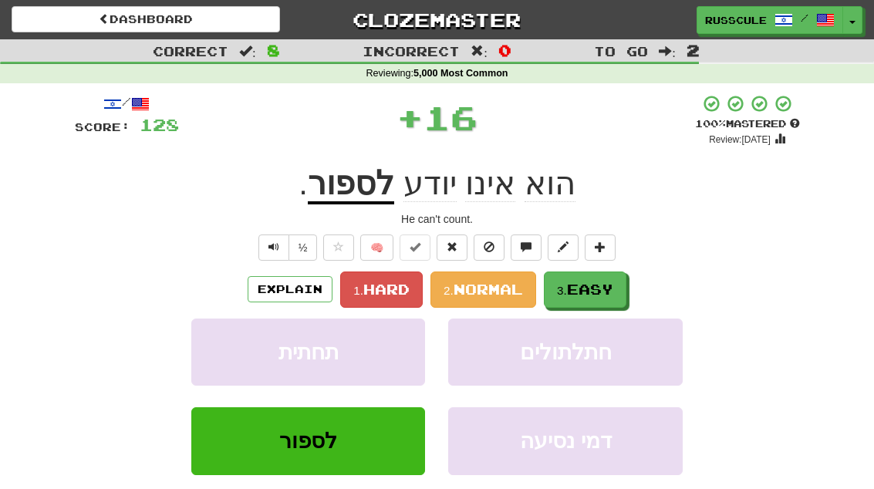
click at [610, 275] on button "3. Easy" at bounding box center [585, 289] width 83 height 36
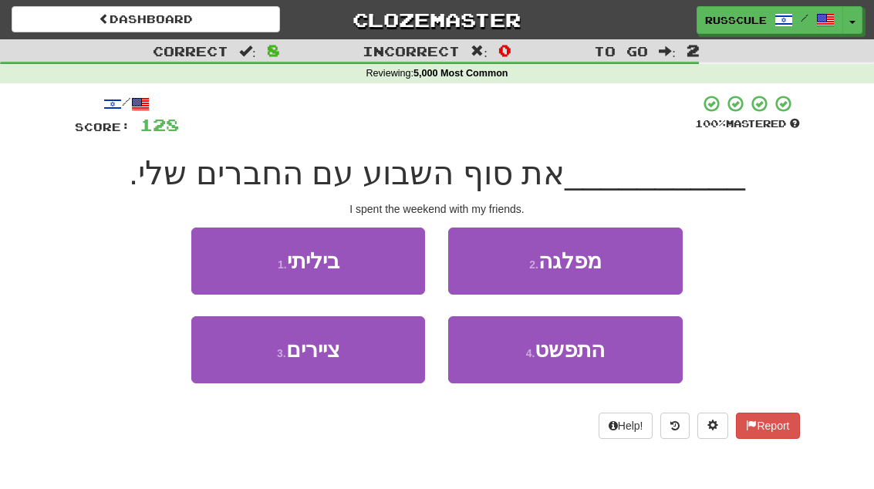
click at [371, 264] on button "1 . ביליתי" at bounding box center [308, 261] width 234 height 67
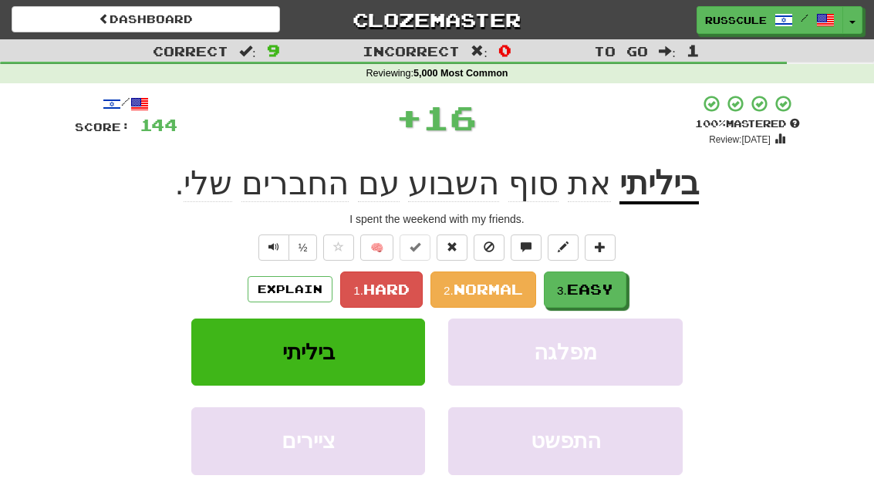
click at [618, 281] on button "3. Easy" at bounding box center [585, 289] width 83 height 36
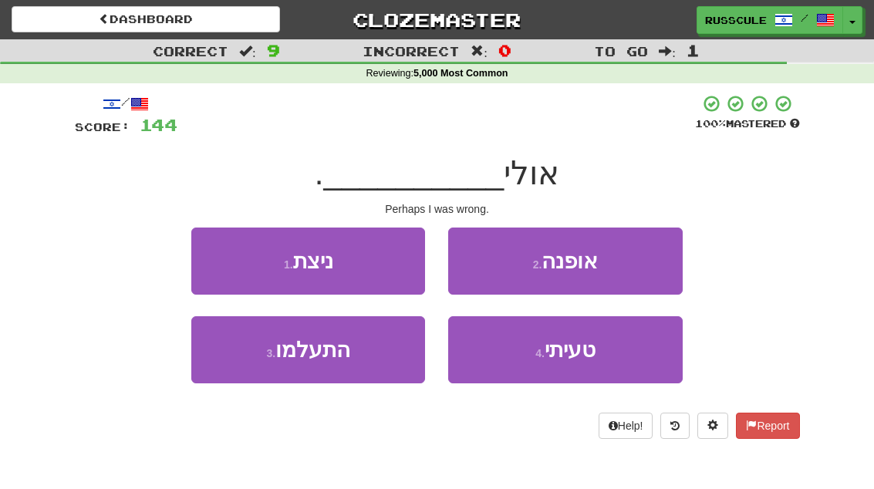
click at [575, 352] on span "טעיתי" at bounding box center [570, 350] width 51 height 24
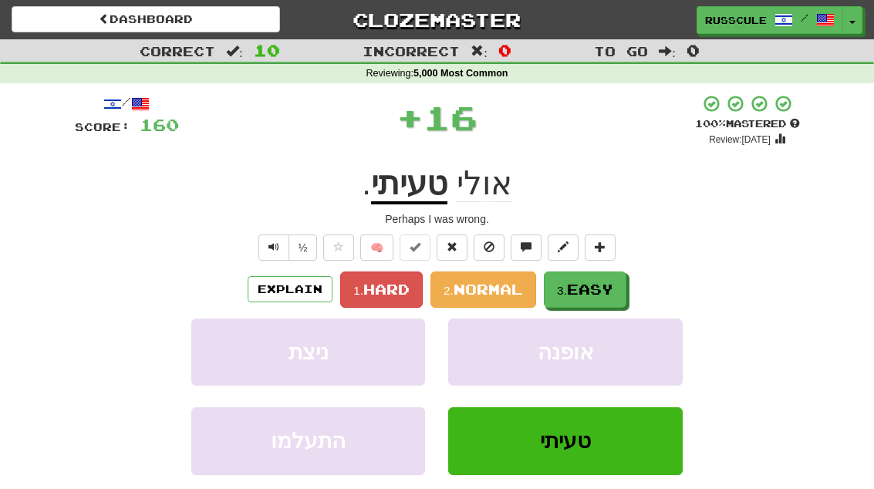
click at [604, 277] on button "3. Easy" at bounding box center [585, 289] width 83 height 36
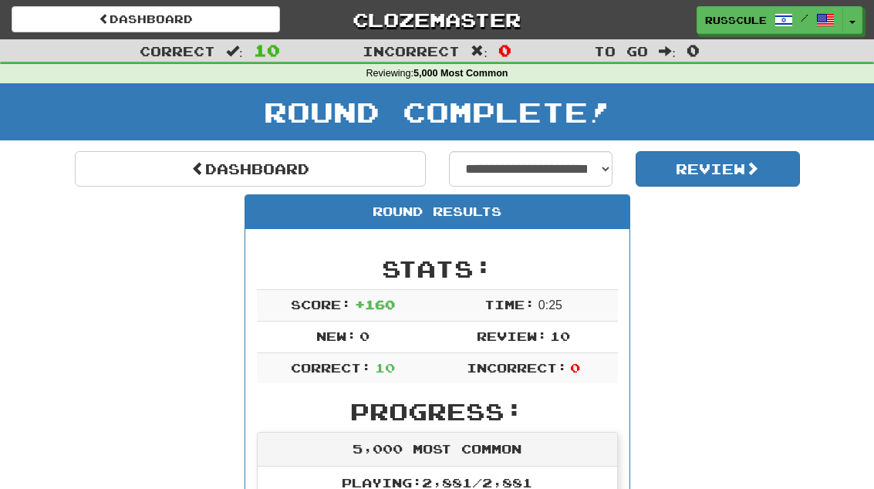
click at [309, 170] on link "Dashboard" at bounding box center [250, 168] width 351 height 35
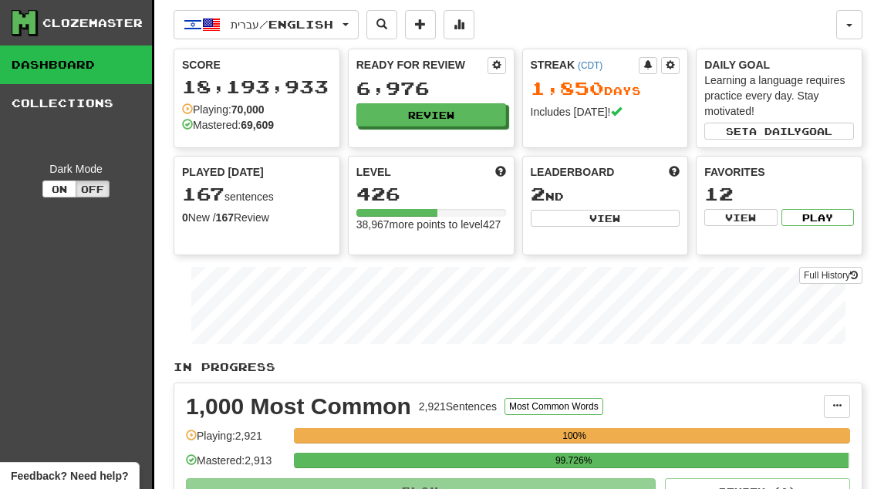
click at [466, 106] on button "Review" at bounding box center [431, 114] width 150 height 23
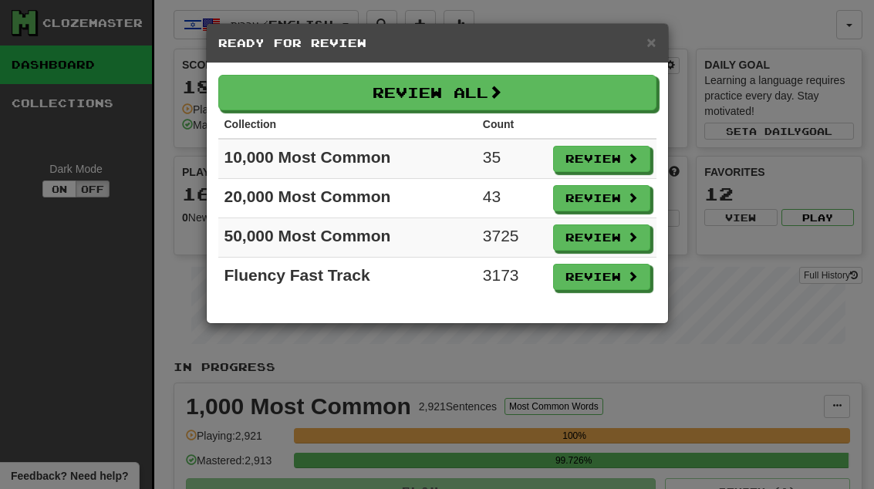
click at [629, 167] on button "Review" at bounding box center [601, 159] width 97 height 26
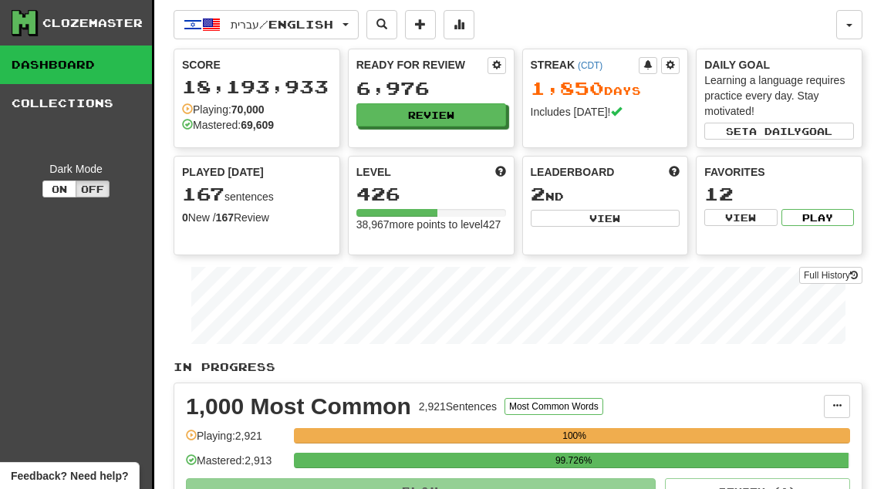
select select "**"
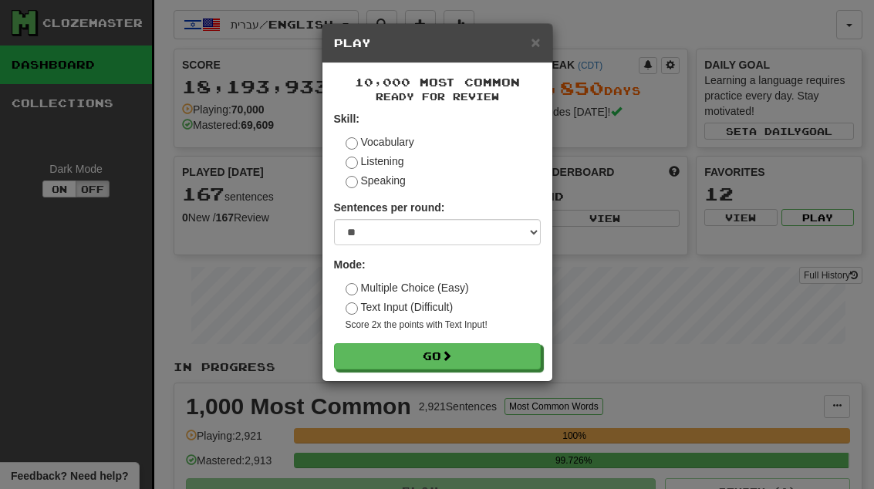
click at [502, 347] on button "Go" at bounding box center [437, 356] width 207 height 26
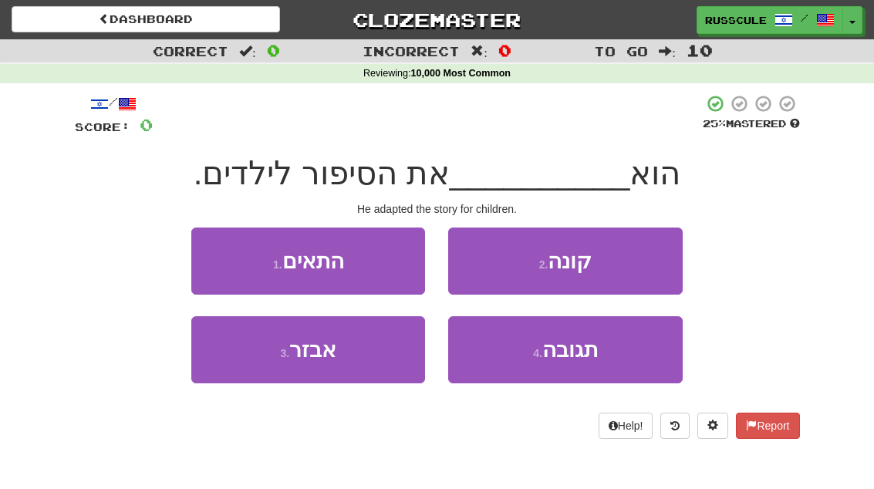
click at [381, 271] on button "1 . התאים" at bounding box center [308, 261] width 234 height 67
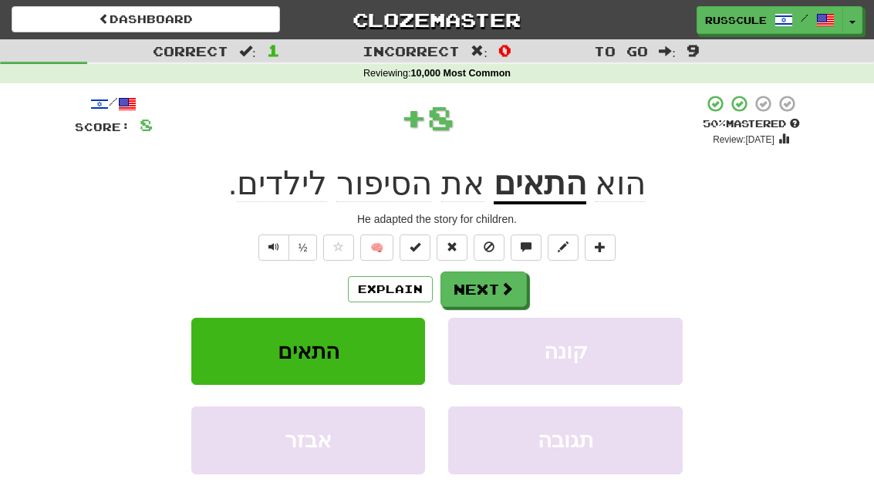
click at [504, 282] on span at bounding box center [507, 289] width 14 height 14
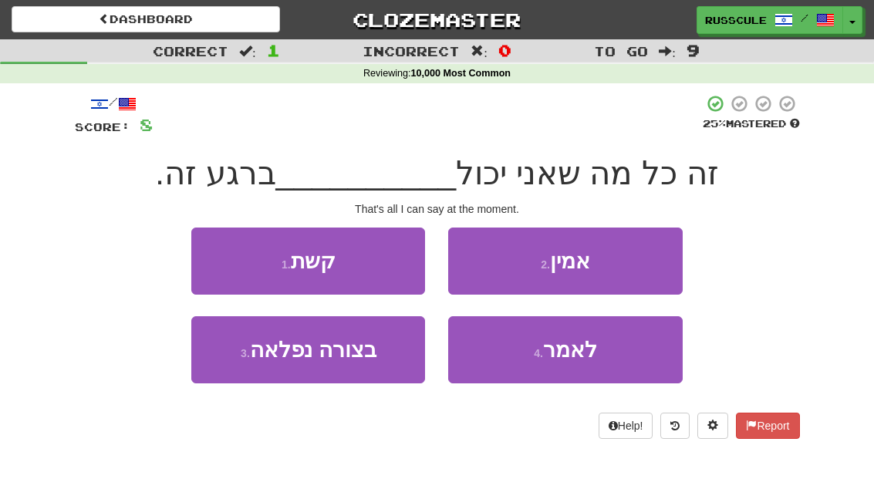
click at [575, 348] on span "לאמר" at bounding box center [570, 350] width 54 height 24
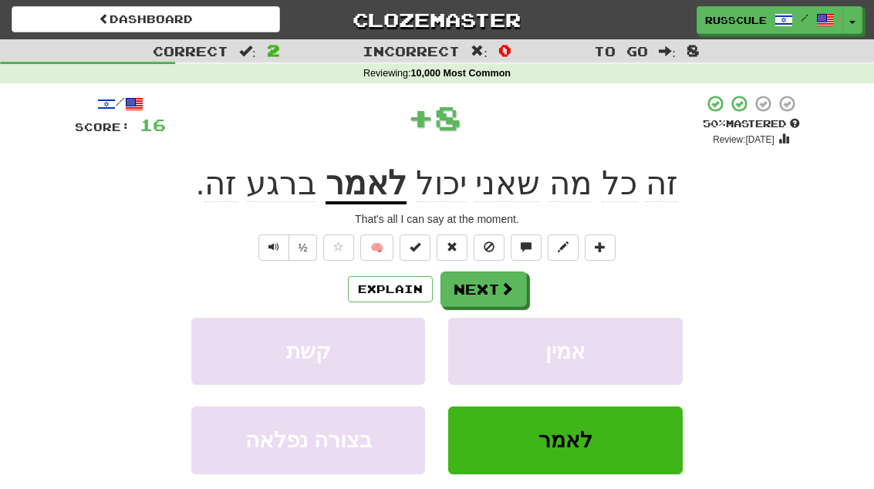
click at [484, 275] on button "Next" at bounding box center [483, 288] width 86 height 35
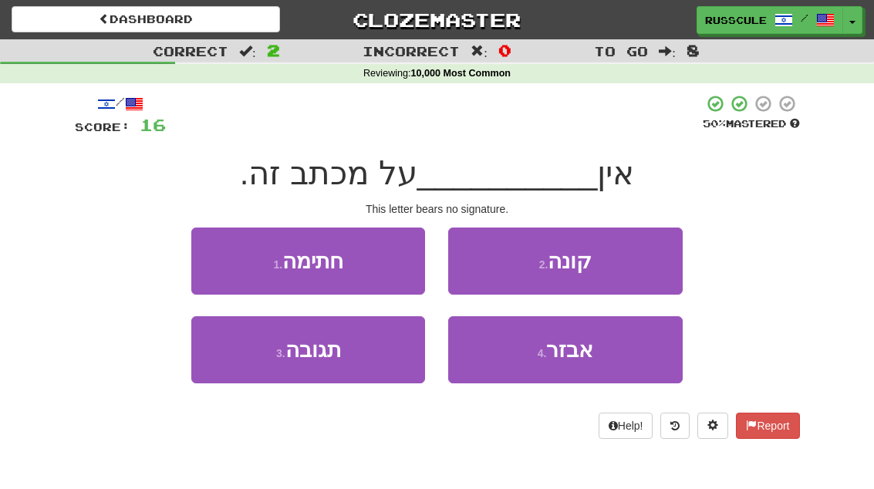
click at [369, 356] on button "3 . תגובה" at bounding box center [308, 349] width 234 height 67
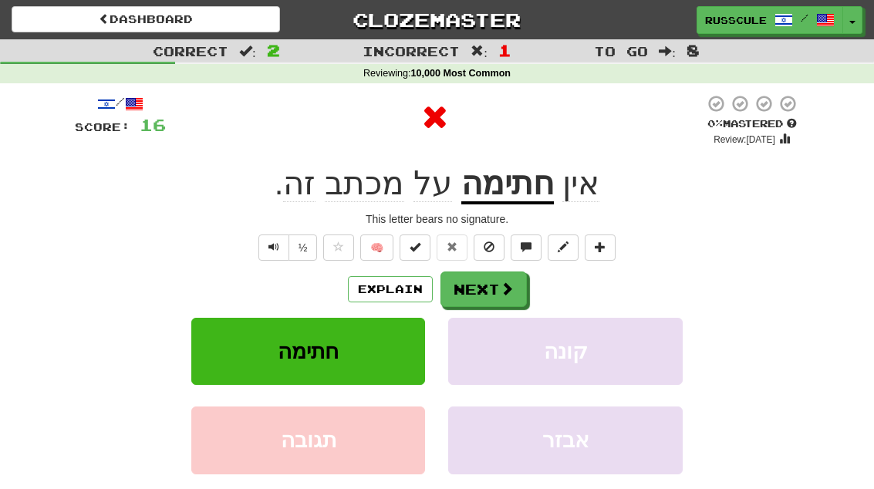
click at [524, 278] on button "Next" at bounding box center [483, 288] width 86 height 35
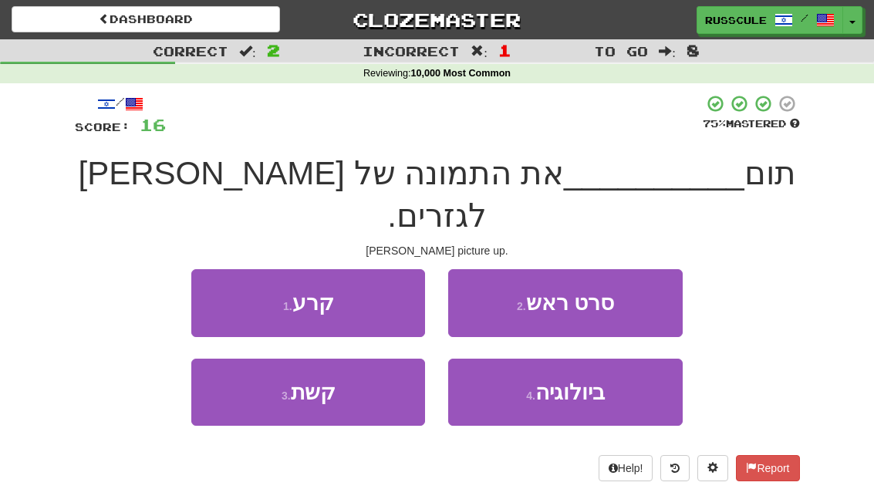
click at [379, 269] on button "1 . קרע" at bounding box center [308, 302] width 234 height 67
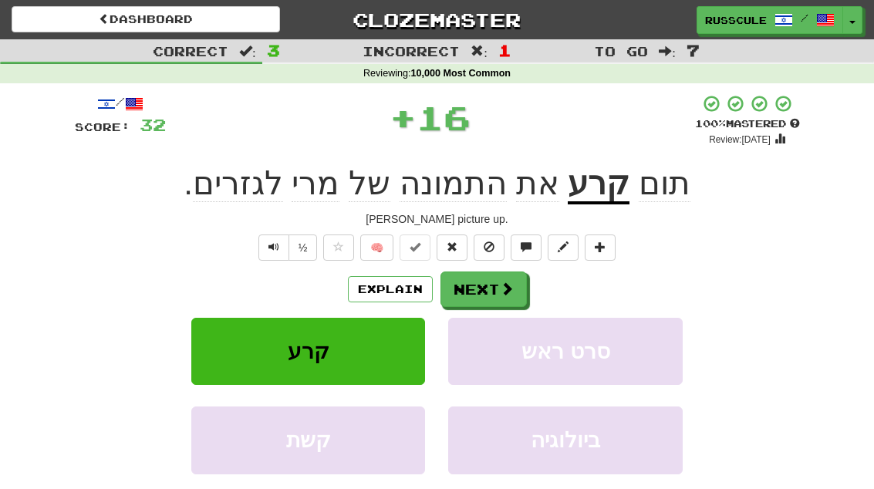
click at [515, 282] on button "Next" at bounding box center [483, 288] width 86 height 35
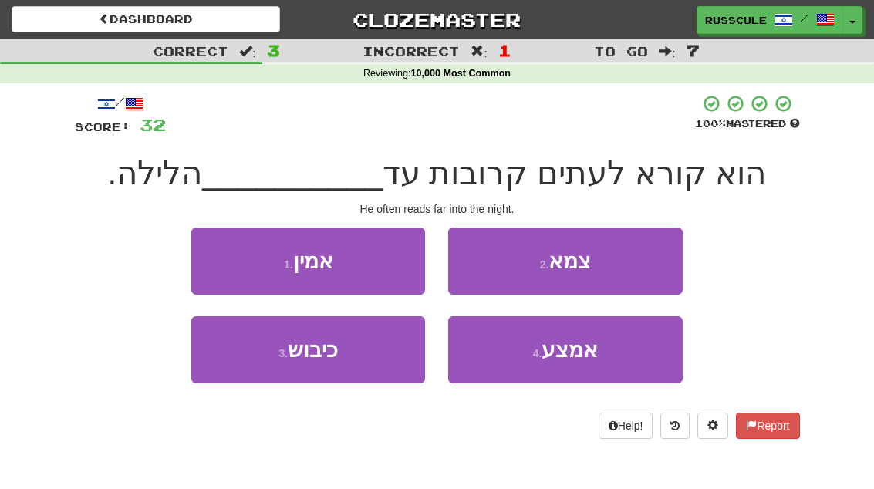
click at [568, 366] on button "4 . אמצע" at bounding box center [565, 349] width 234 height 67
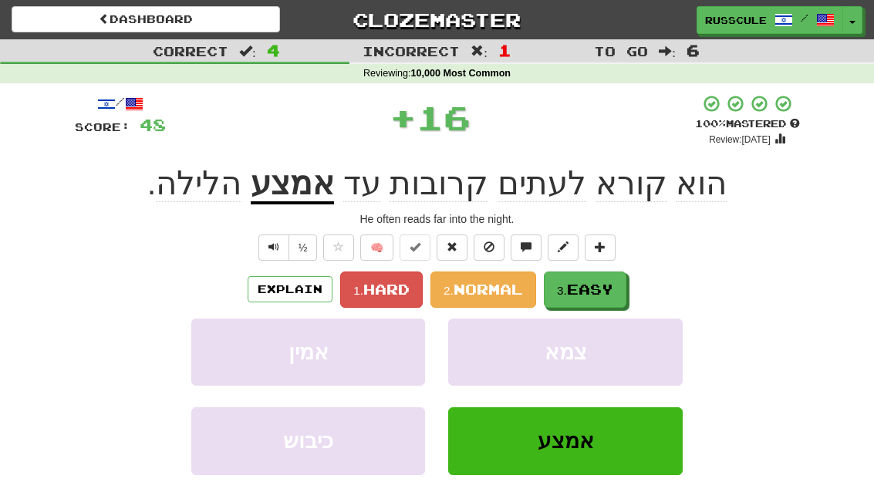
click at [603, 286] on span "Easy" at bounding box center [590, 289] width 46 height 17
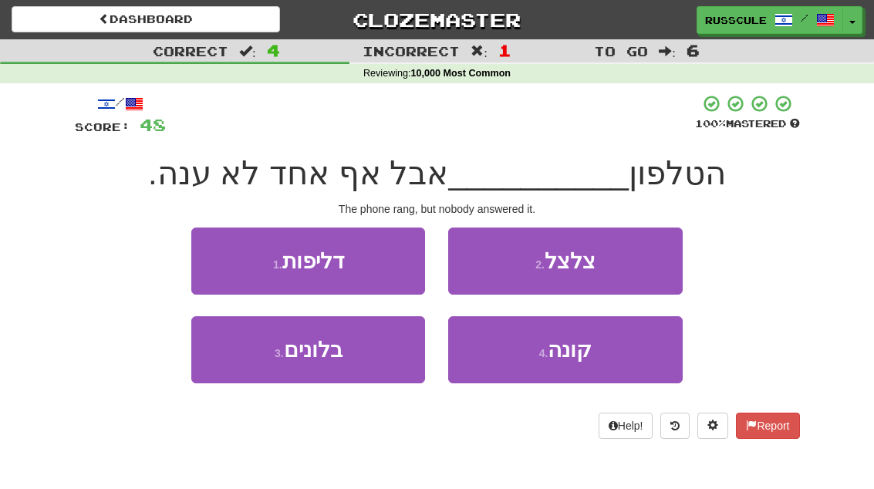
click at [657, 259] on button "2 . צלצל" at bounding box center [565, 261] width 234 height 67
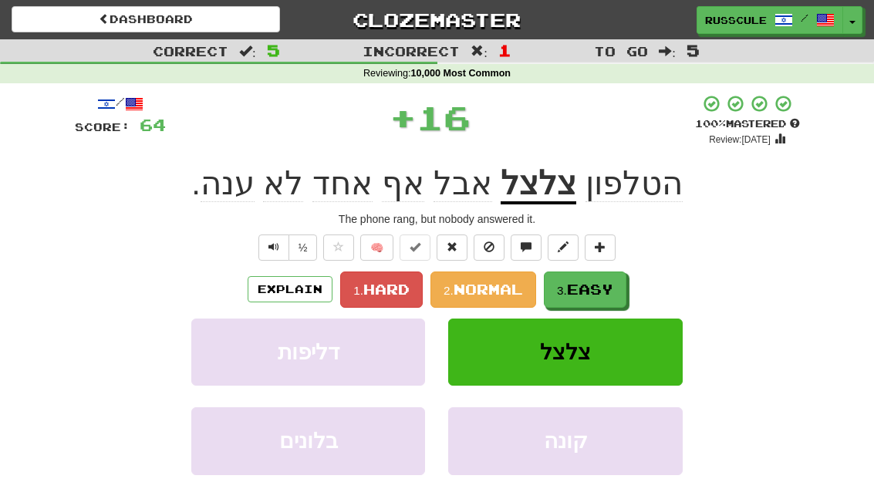
click at [605, 289] on span "Easy" at bounding box center [590, 289] width 46 height 17
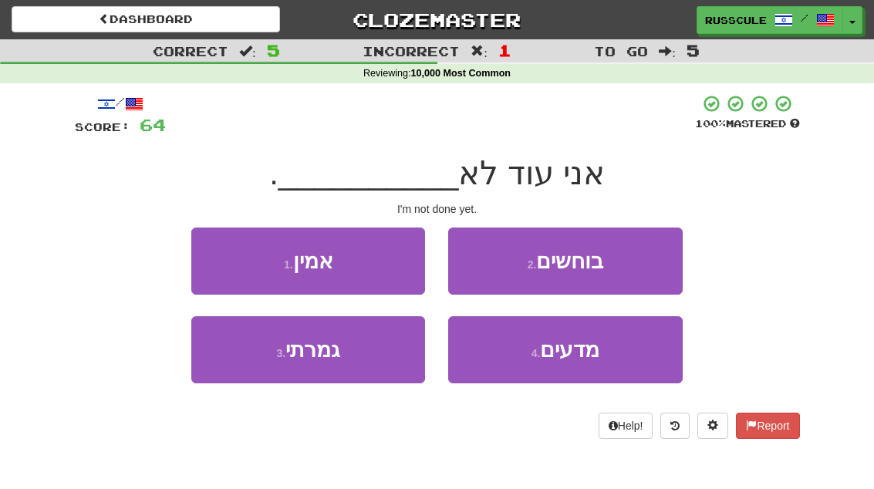
click at [386, 359] on button "3 . גמרתי" at bounding box center [308, 349] width 234 height 67
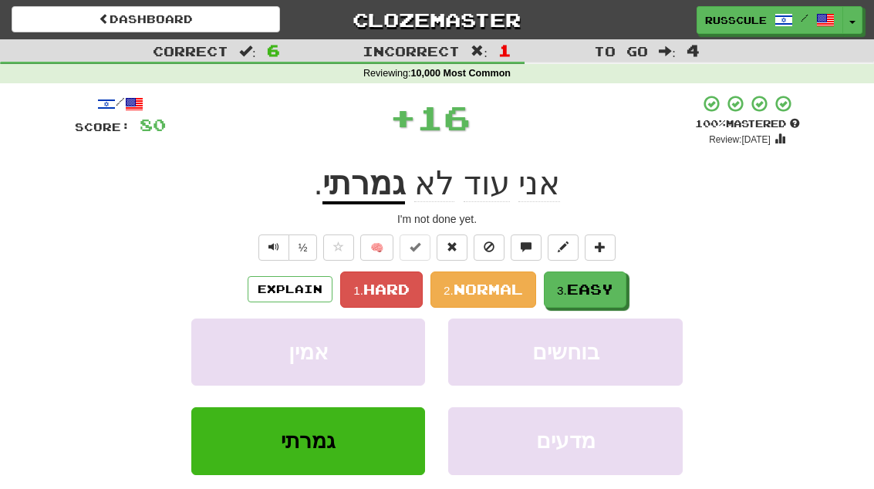
click at [582, 283] on span "Easy" at bounding box center [590, 289] width 46 height 17
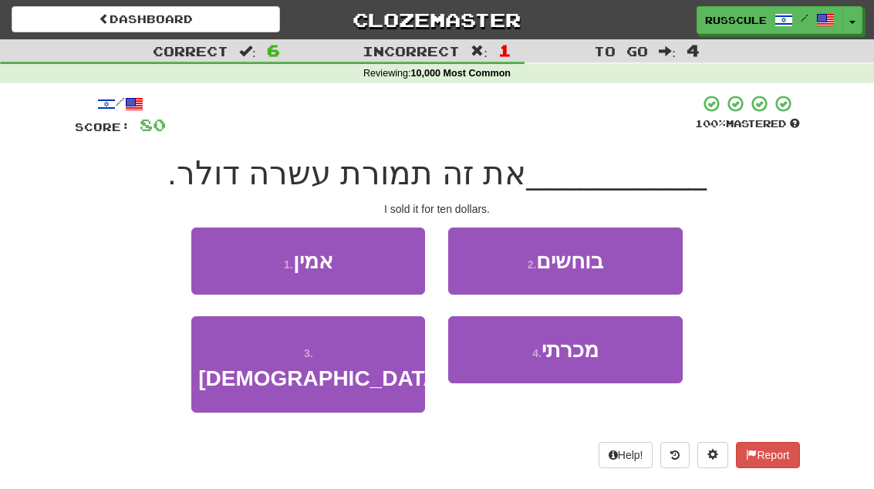
click at [585, 355] on span "מכרתי" at bounding box center [569, 350] width 57 height 24
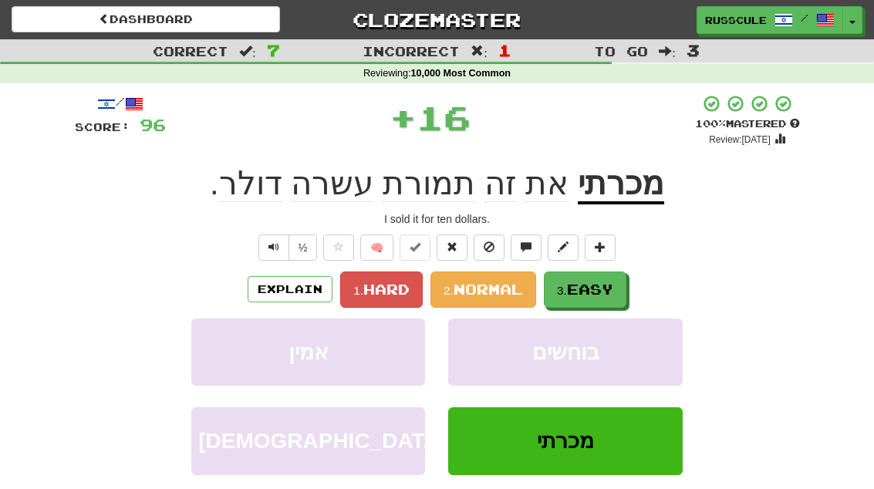
click at [625, 273] on button "3. Easy" at bounding box center [585, 289] width 83 height 36
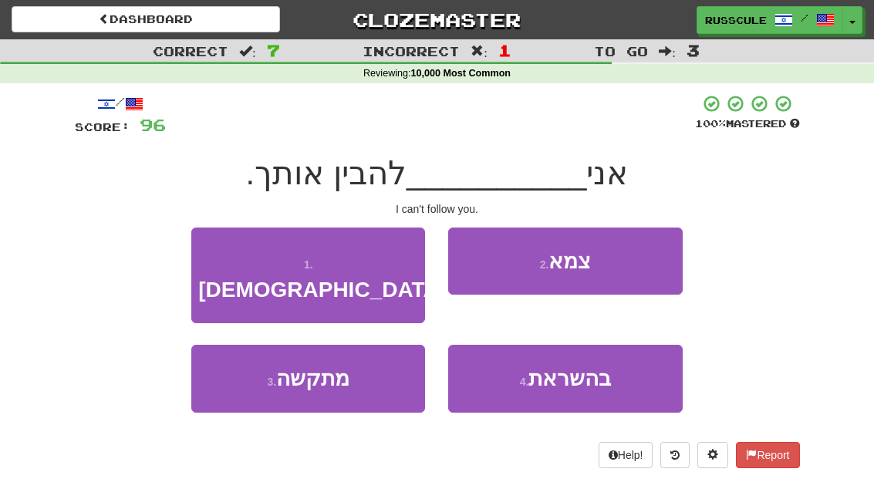
click at [574, 366] on span "בהשראת" at bounding box center [569, 378] width 83 height 24
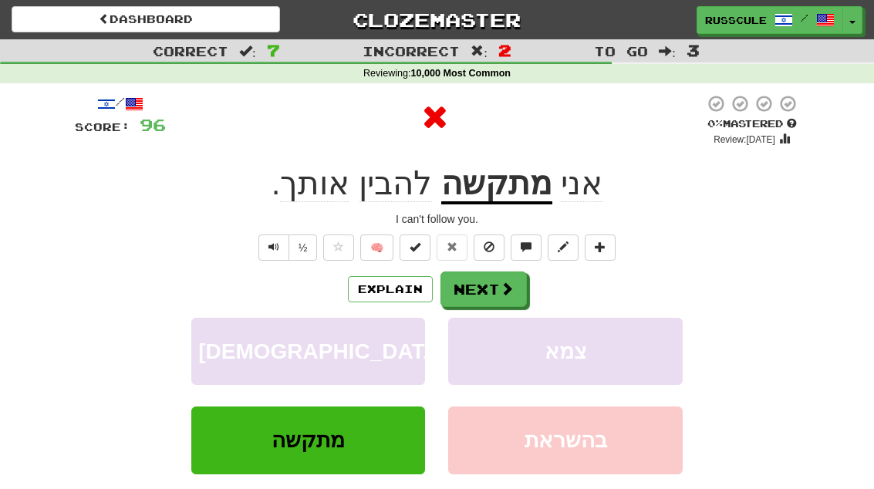
click at [499, 298] on button "Next" at bounding box center [483, 288] width 86 height 35
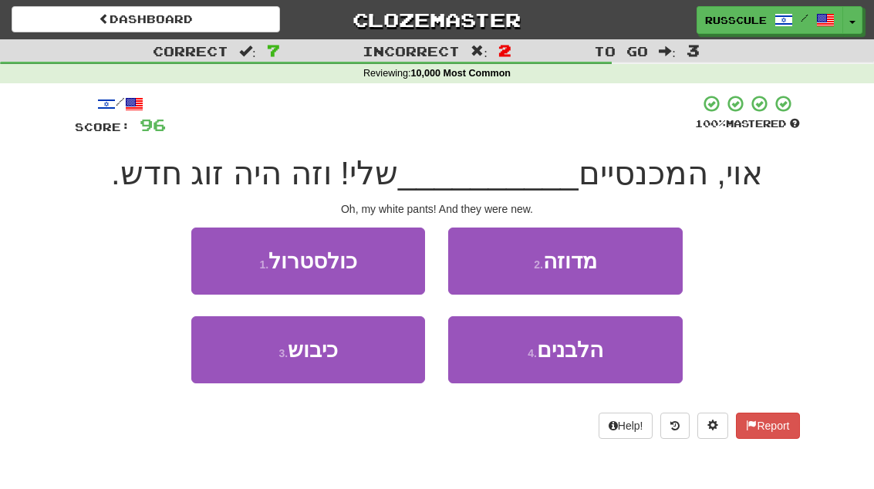
click at [567, 355] on span "הלבנים" at bounding box center [570, 350] width 66 height 24
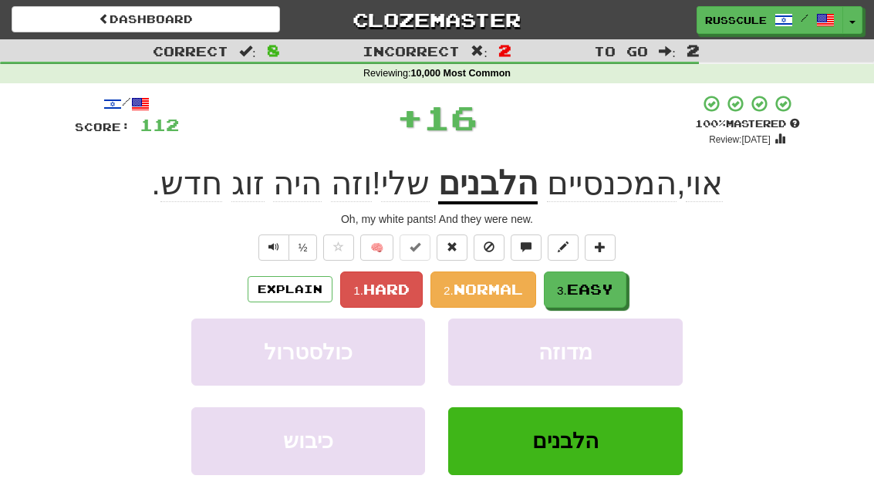
click at [598, 295] on span "Easy" at bounding box center [590, 289] width 46 height 17
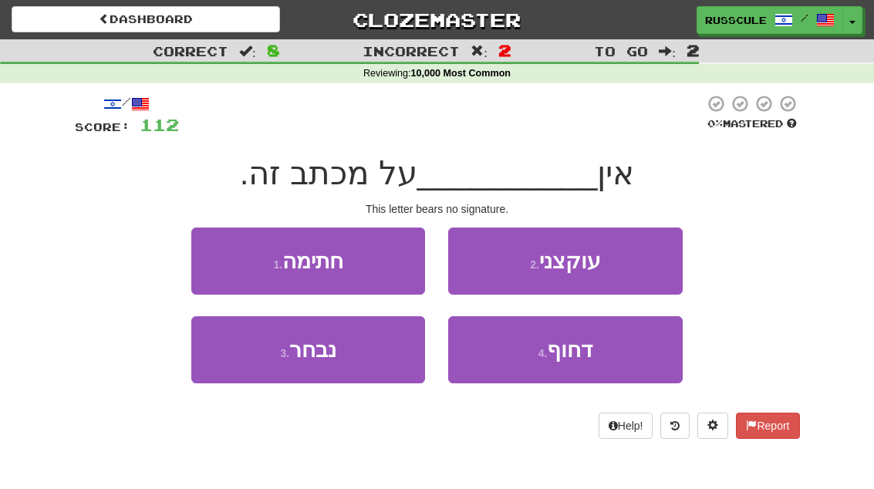
click at [365, 268] on button "1 . חתימה" at bounding box center [308, 261] width 234 height 67
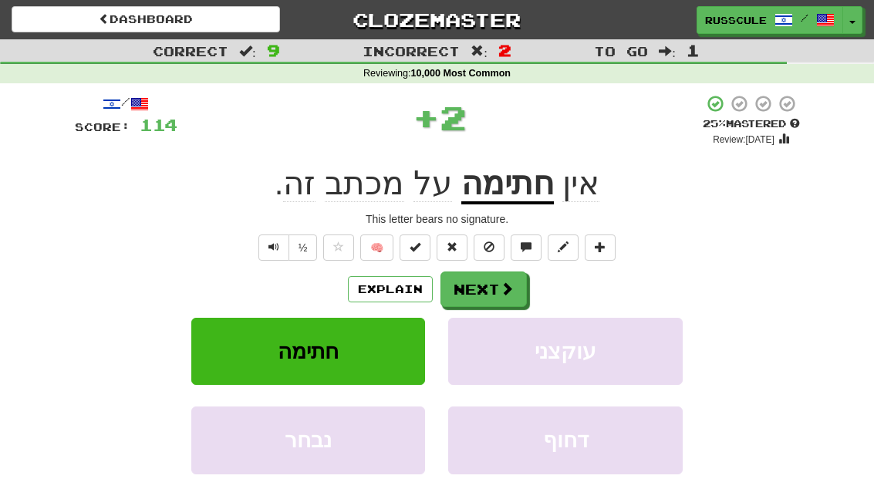
click at [507, 285] on span at bounding box center [507, 289] width 14 height 14
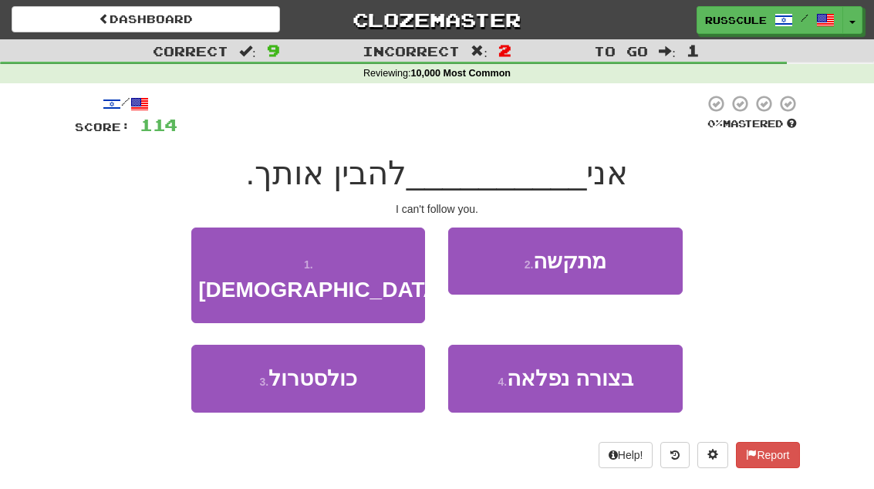
click at [627, 251] on button "2 . מתקשה" at bounding box center [565, 261] width 234 height 67
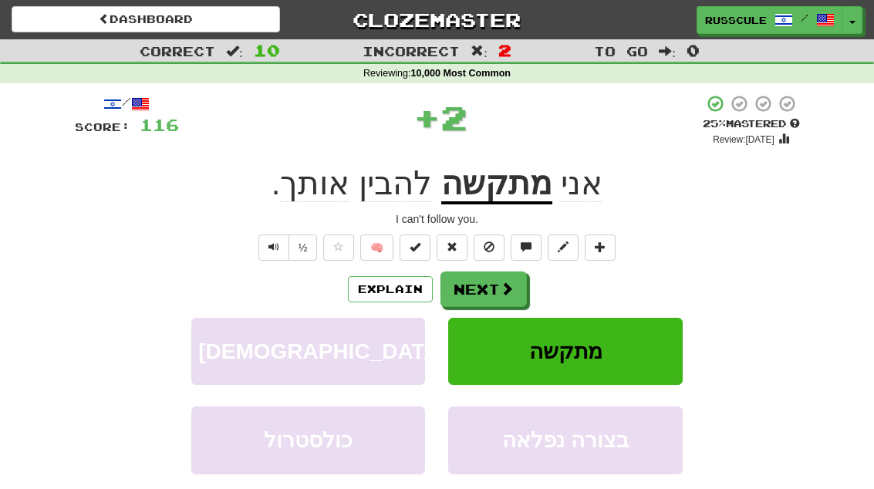
click at [495, 294] on button "Next" at bounding box center [483, 288] width 86 height 35
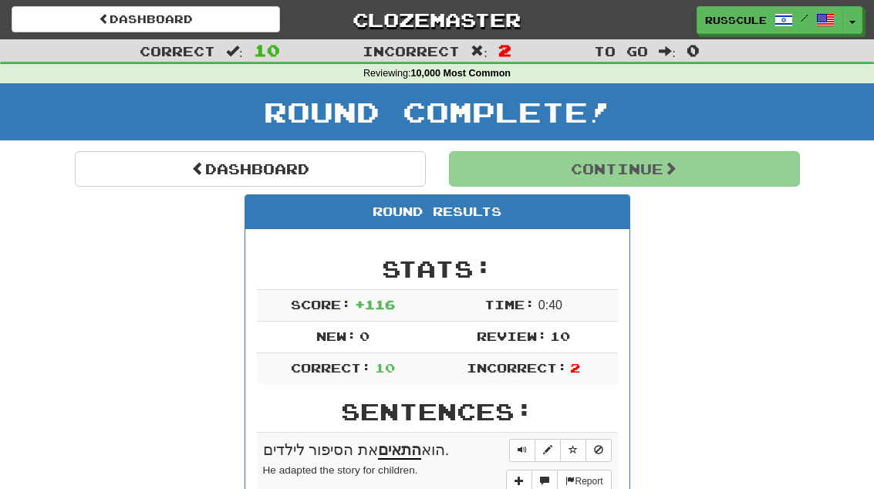
click at [738, 172] on button "Continue" at bounding box center [624, 168] width 351 height 35
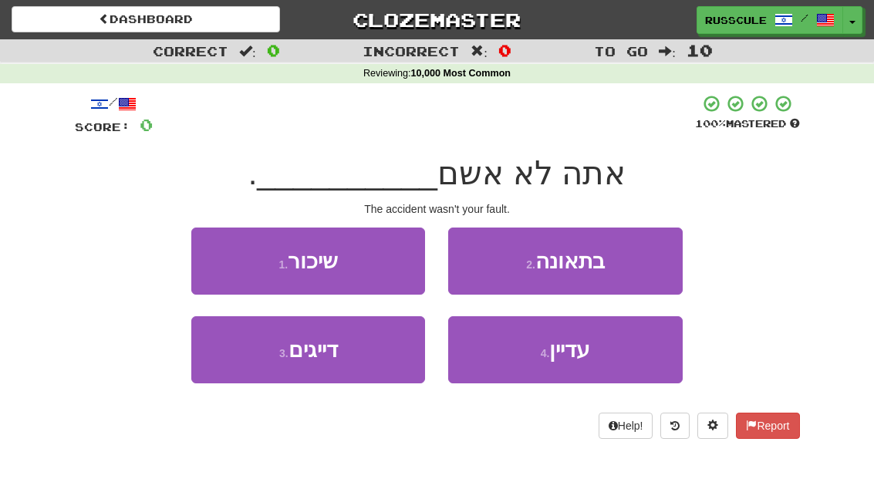
click at [649, 260] on button "2 . בתאונה" at bounding box center [565, 261] width 234 height 67
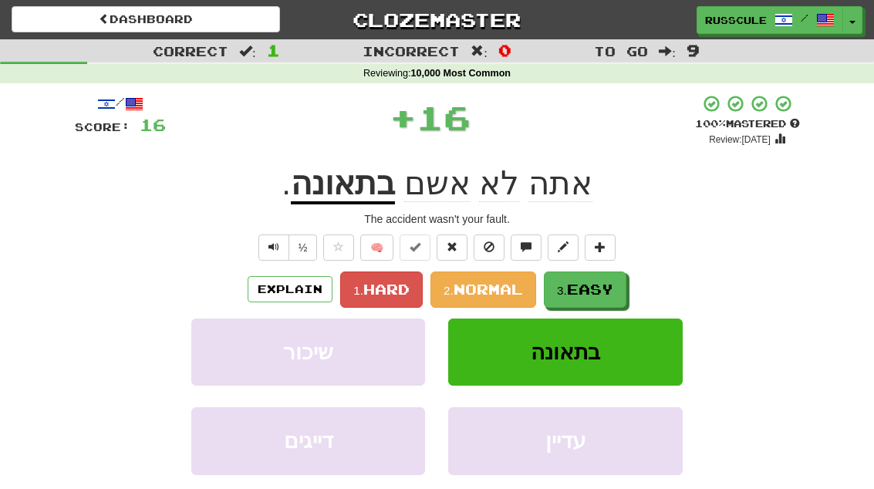
click at [592, 301] on button "3. Easy" at bounding box center [585, 289] width 83 height 36
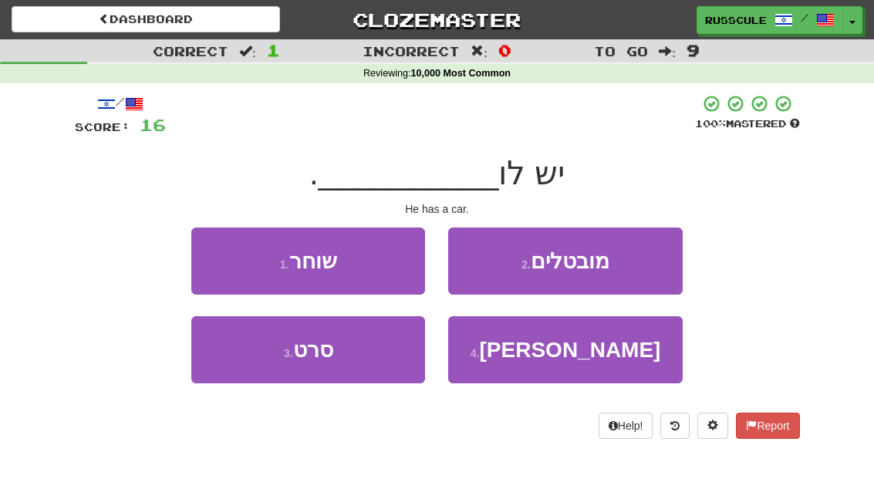
click at [576, 359] on span "אוטו" at bounding box center [570, 350] width 181 height 24
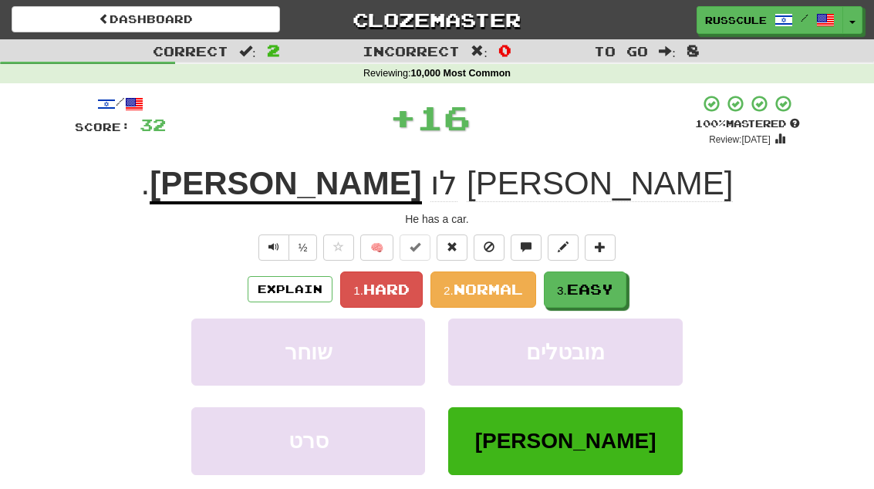
click at [602, 289] on span "Easy" at bounding box center [590, 289] width 46 height 17
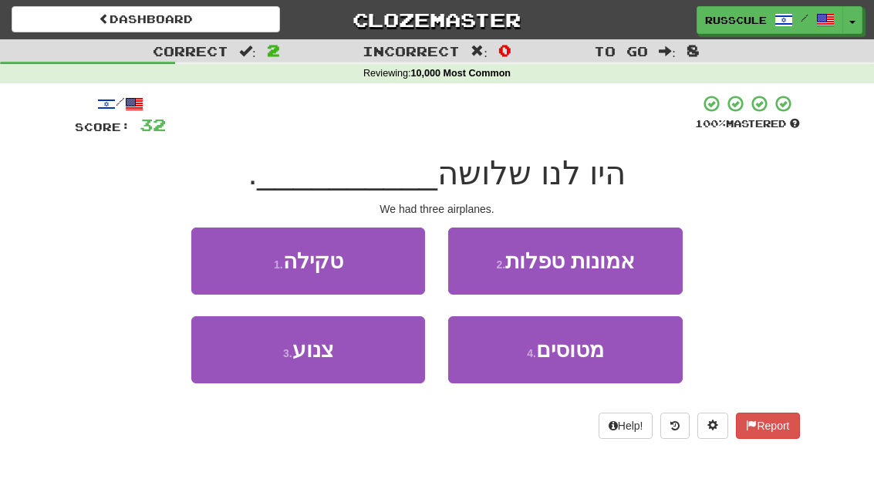
click at [594, 343] on span "מטוסים" at bounding box center [570, 350] width 68 height 24
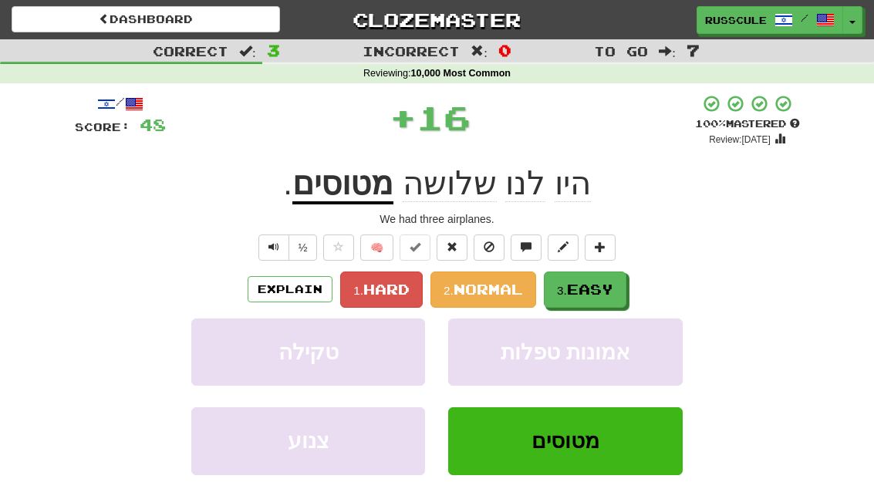
click at [626, 275] on button "3. Easy" at bounding box center [585, 289] width 83 height 36
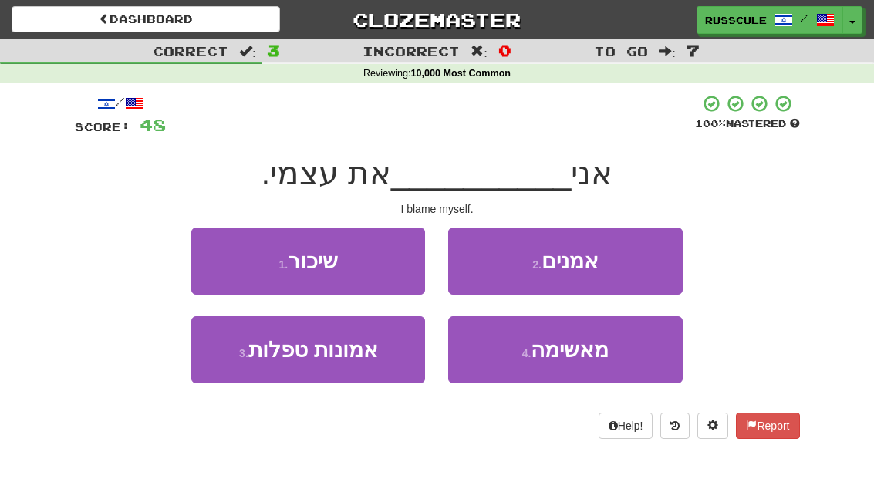
click at [570, 355] on span "מאשימה" at bounding box center [570, 350] width 78 height 24
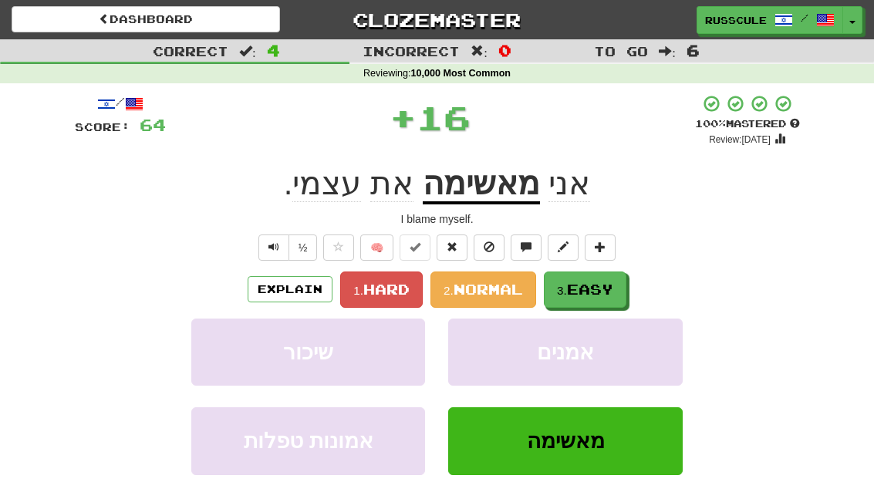
click at [604, 285] on span "Easy" at bounding box center [590, 289] width 46 height 17
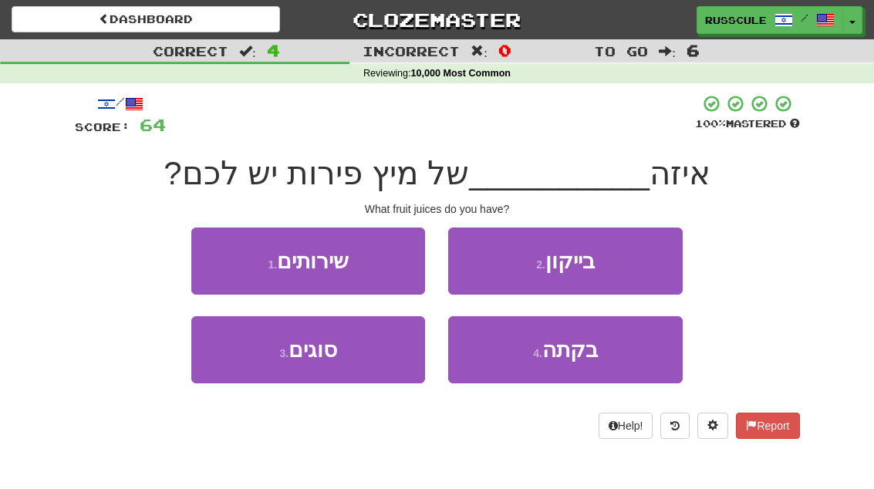
click at [366, 363] on button "3 . סוגים" at bounding box center [308, 349] width 234 height 67
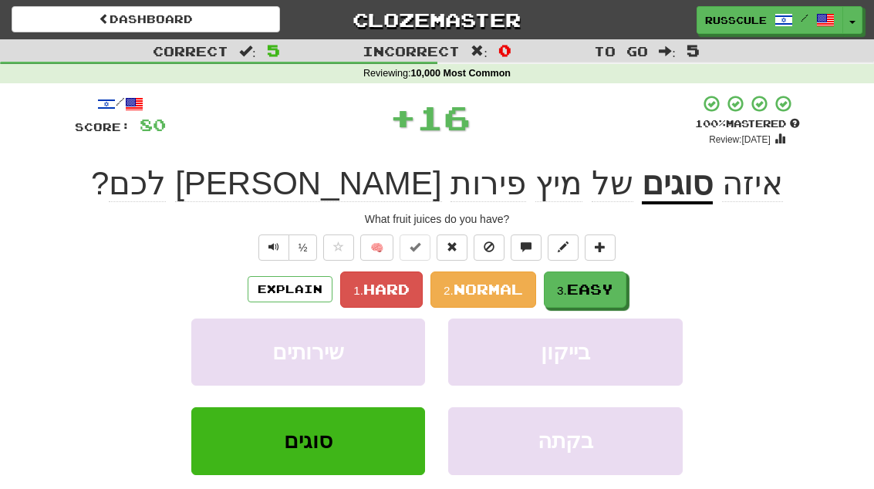
click at [593, 288] on span "Easy" at bounding box center [590, 289] width 46 height 17
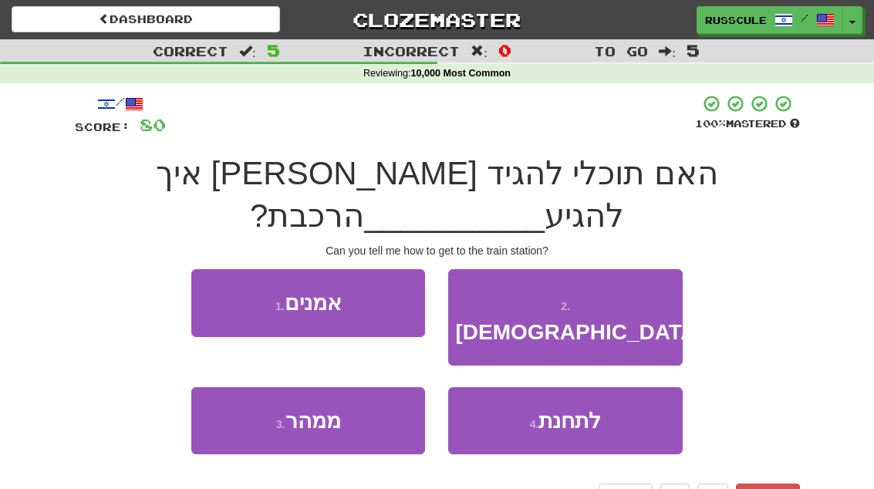
click at [607, 387] on button "4 . לתחנת" at bounding box center [565, 420] width 234 height 67
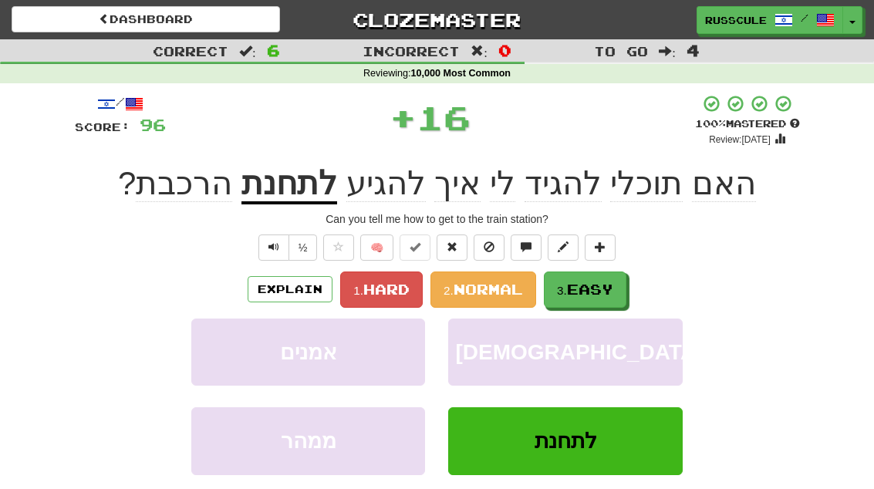
click at [612, 288] on span "Easy" at bounding box center [590, 289] width 46 height 17
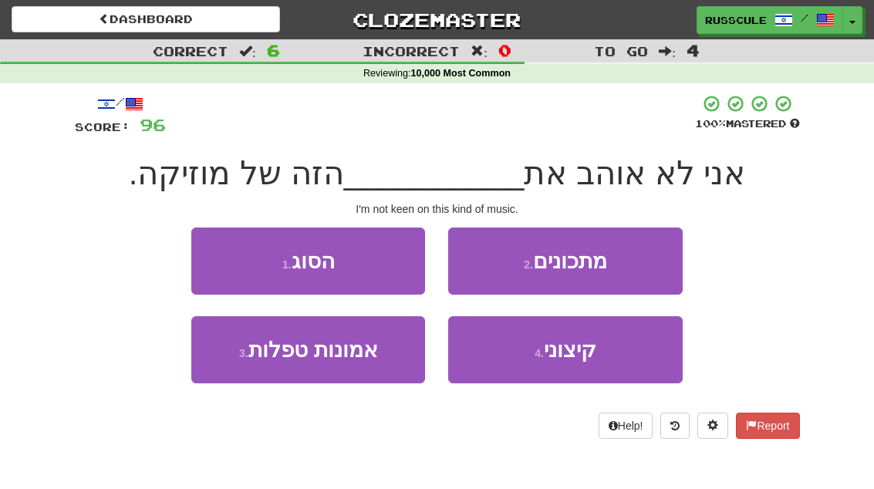
click at [368, 251] on button "1 . הסוג" at bounding box center [308, 261] width 234 height 67
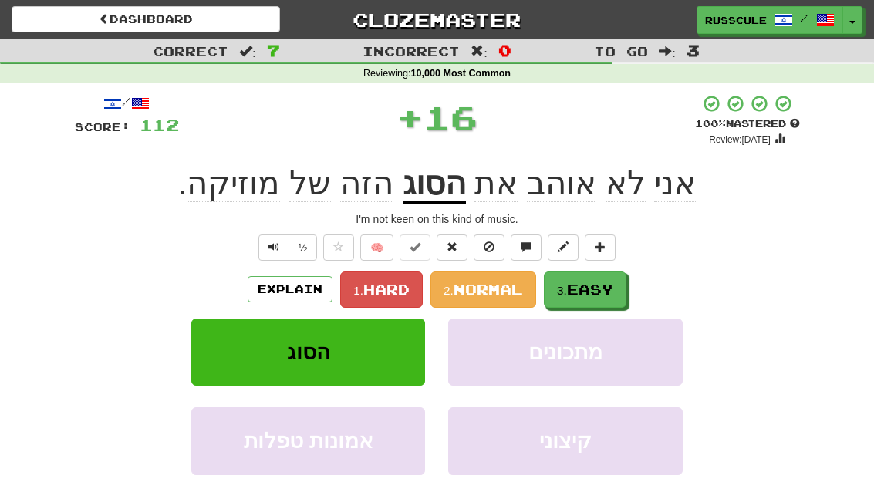
click at [592, 271] on button "3. Easy" at bounding box center [585, 289] width 83 height 36
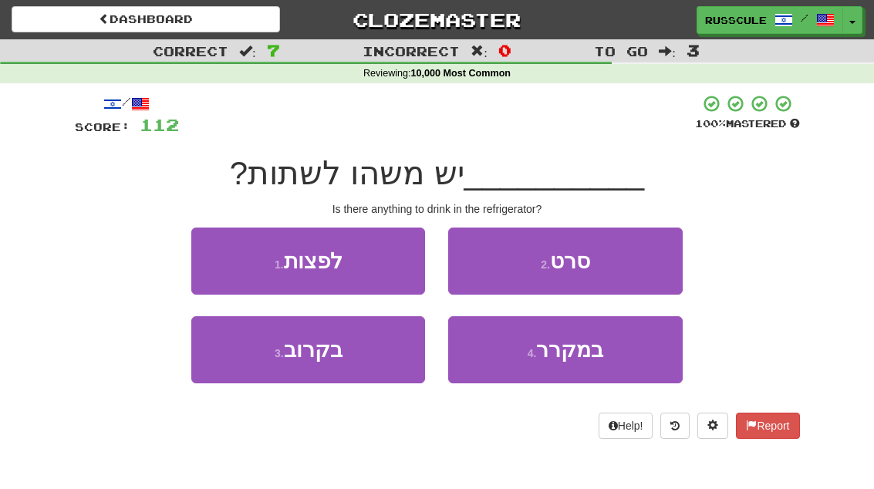
click at [565, 354] on span "במקרר" at bounding box center [569, 350] width 67 height 24
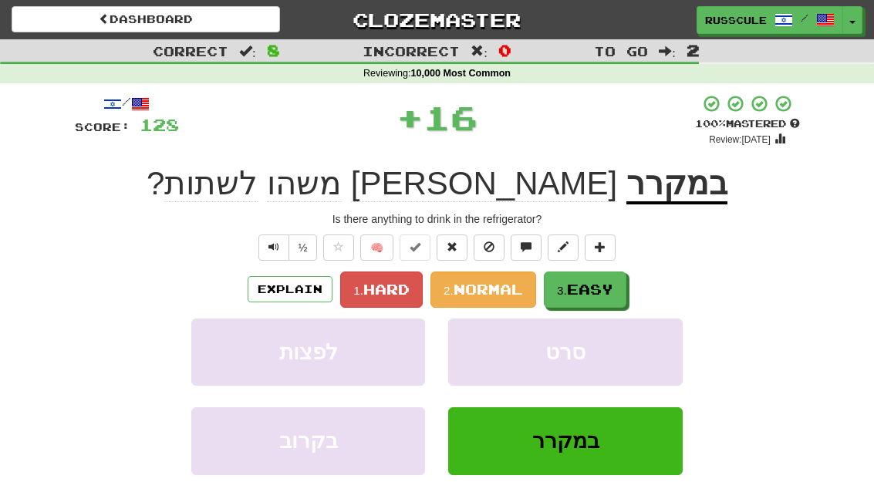
click at [595, 295] on span "Easy" at bounding box center [590, 289] width 46 height 17
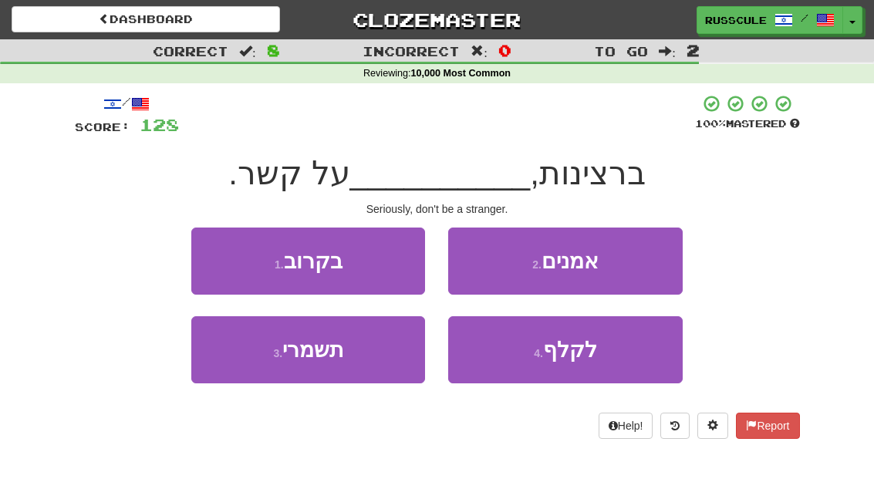
click at [373, 362] on button "3 . תשמרי" at bounding box center [308, 349] width 234 height 67
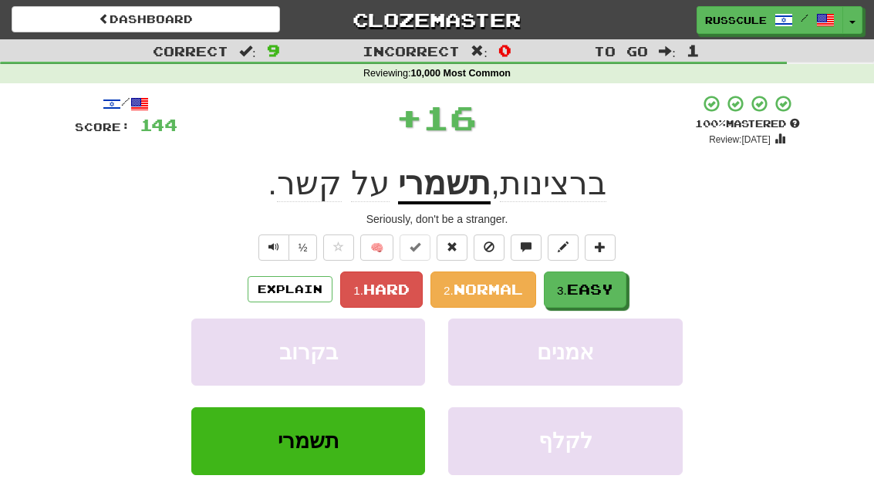
click at [612, 281] on span "Easy" at bounding box center [590, 289] width 46 height 17
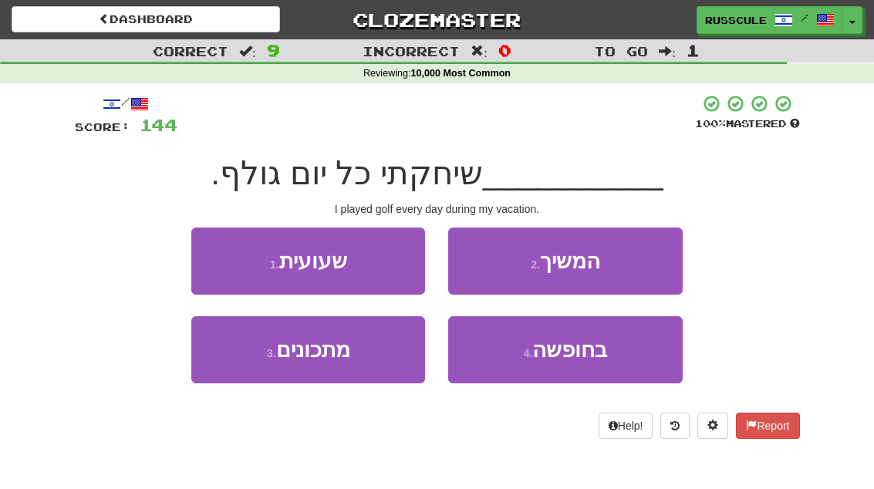
click at [632, 358] on button "4 . בחופשה" at bounding box center [565, 349] width 234 height 67
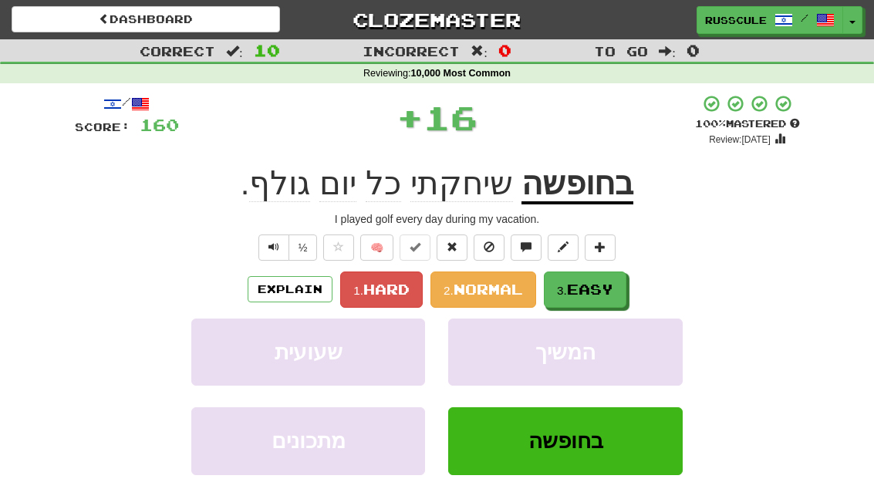
click at [613, 295] on span "Easy" at bounding box center [590, 289] width 46 height 17
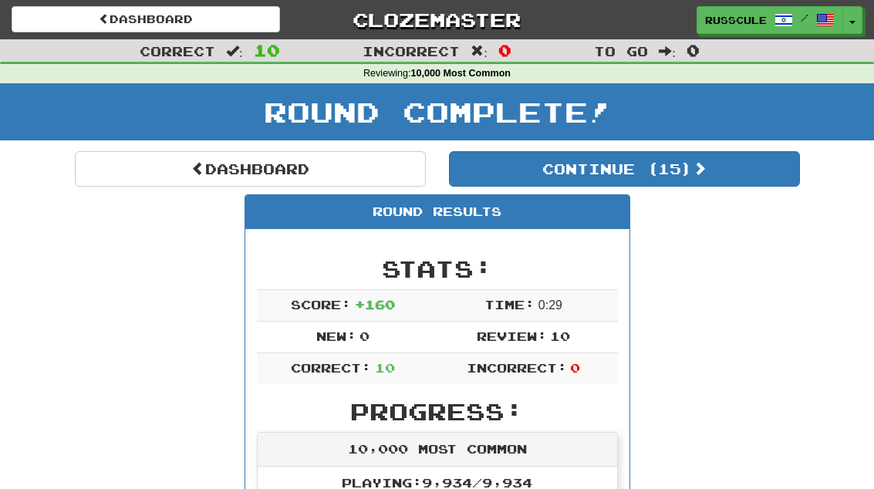
click at [763, 184] on button "Continue ( 15 )" at bounding box center [624, 168] width 351 height 35
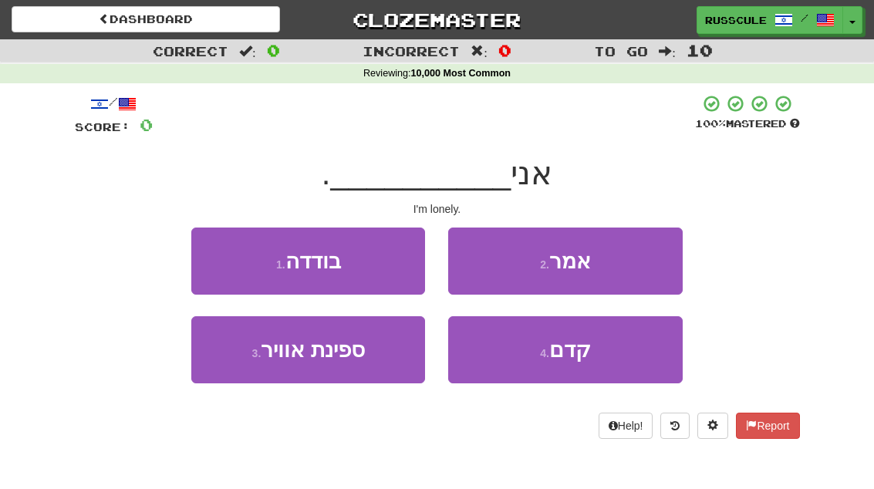
click at [387, 271] on button "1 . בודדה" at bounding box center [308, 261] width 234 height 67
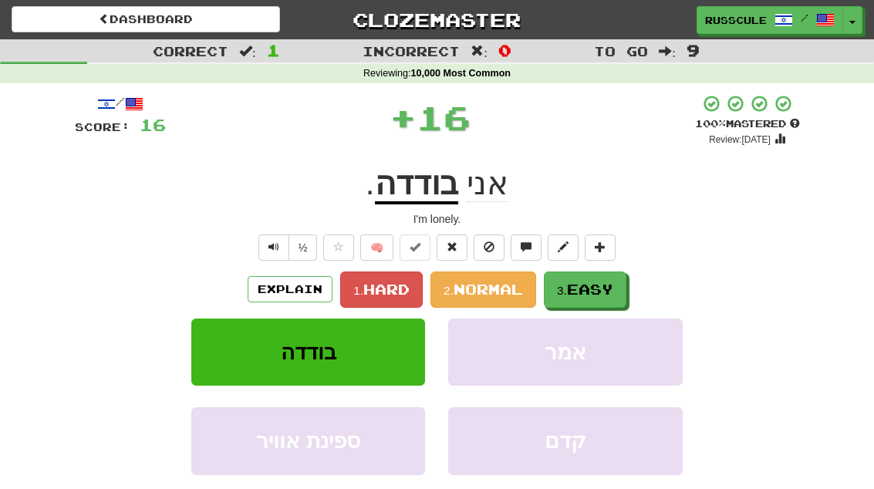
click at [613, 283] on span "Easy" at bounding box center [590, 289] width 46 height 17
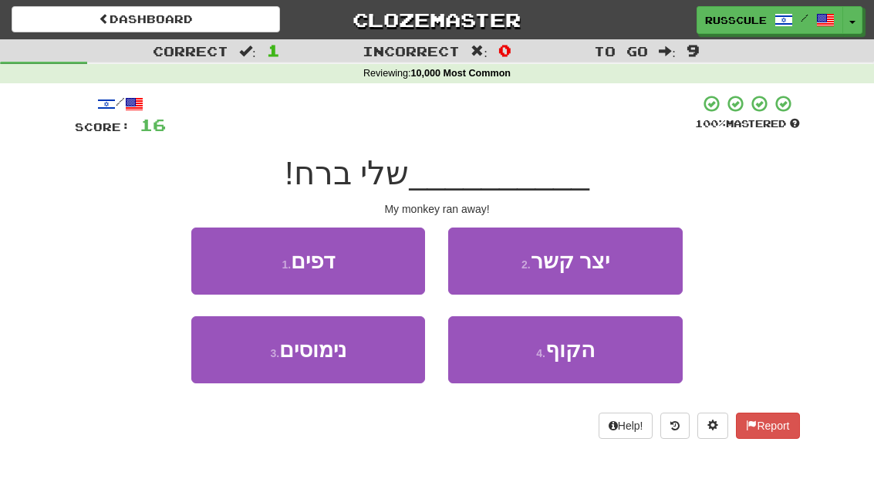
click at [593, 349] on span "הקוף" at bounding box center [569, 350] width 49 height 24
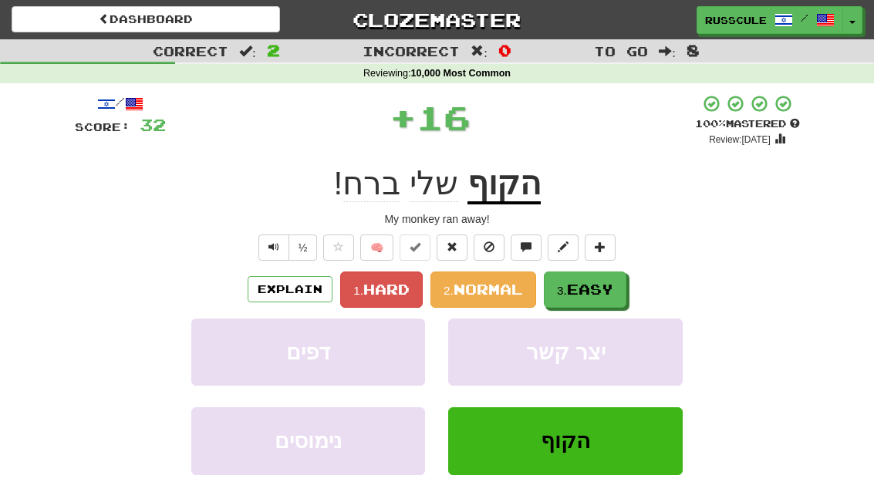
click at [617, 285] on button "3. Easy" at bounding box center [585, 289] width 83 height 36
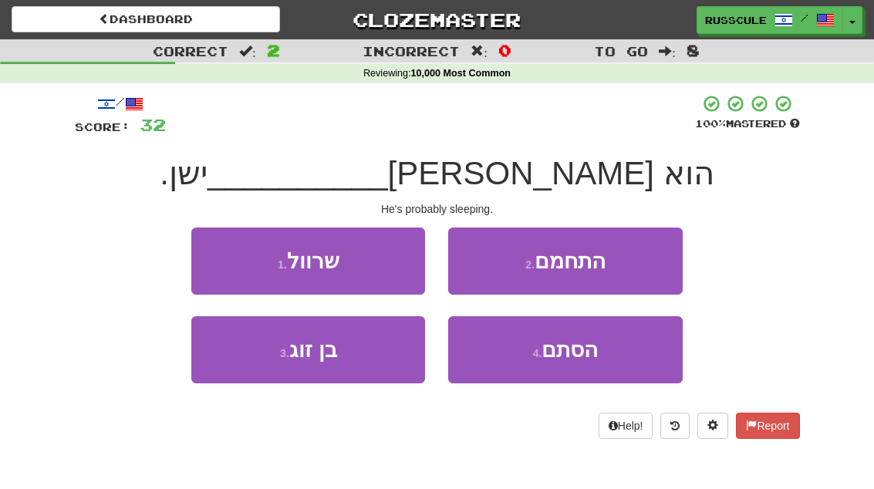
click at [599, 359] on button "4 . הסתם" at bounding box center [565, 349] width 234 height 67
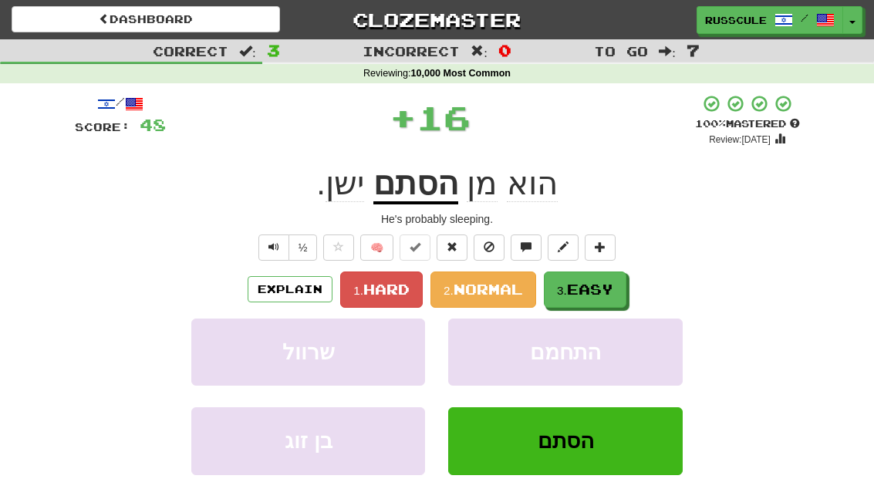
click at [604, 292] on span "Easy" at bounding box center [590, 289] width 46 height 17
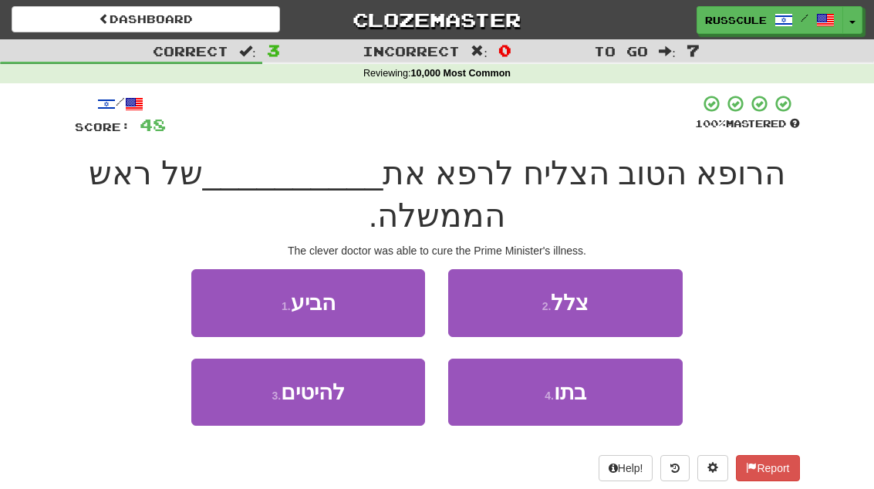
click at [581, 397] on span "בתו" at bounding box center [570, 392] width 32 height 24
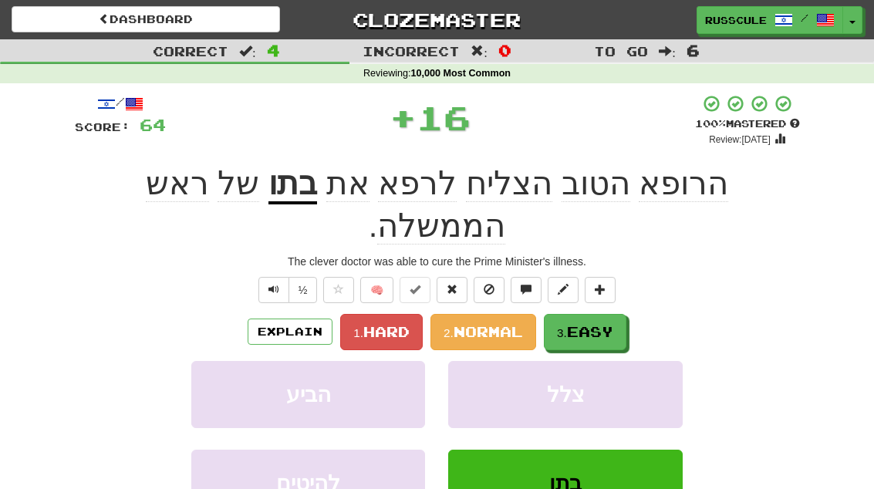
click at [586, 314] on button "3. Easy" at bounding box center [585, 332] width 83 height 36
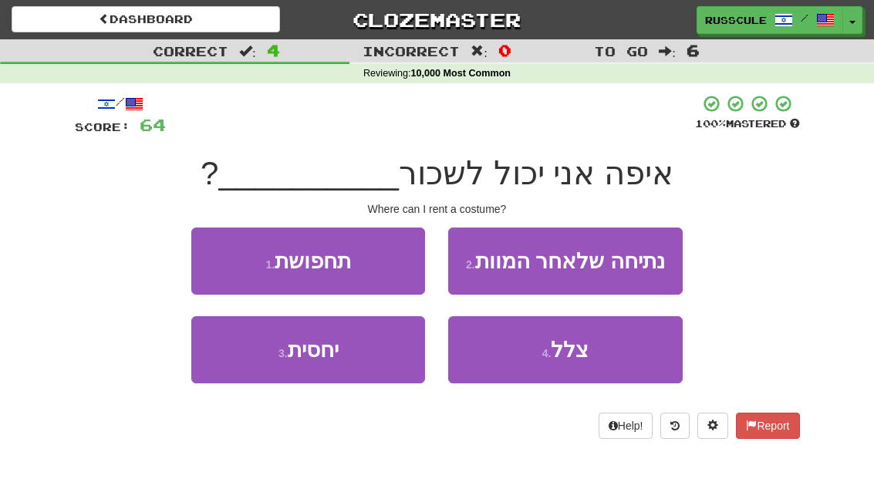
click at [389, 255] on button "1 . תחפושת" at bounding box center [308, 261] width 234 height 67
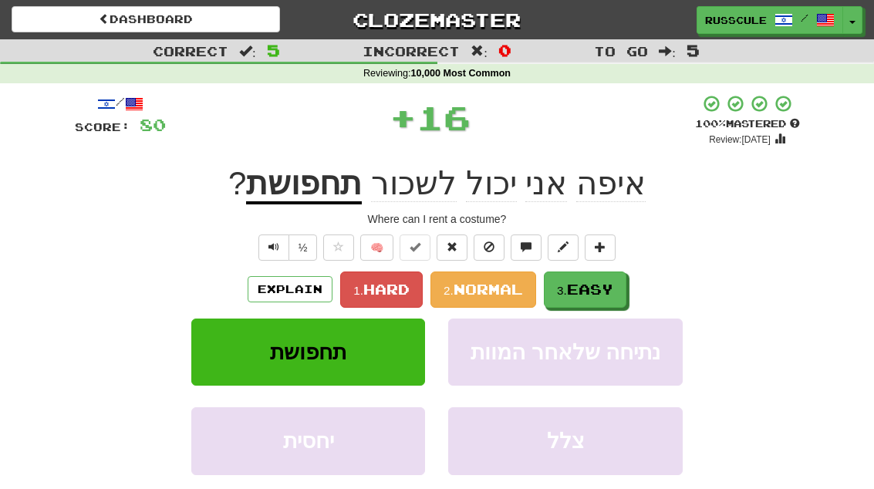
click at [642, 279] on div "Explain 1. Hard 2. Normal 3. Easy" at bounding box center [437, 289] width 725 height 36
click at [607, 287] on span "Easy" at bounding box center [590, 289] width 46 height 17
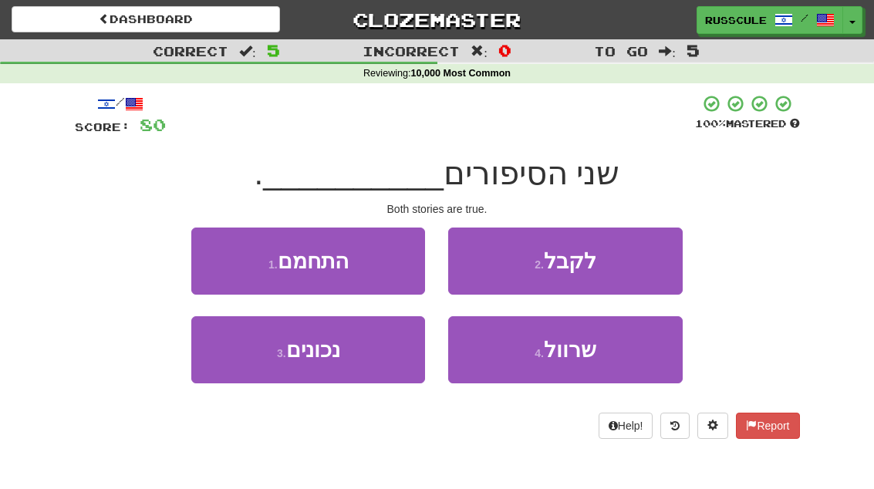
click at [363, 359] on button "3 . נכונים" at bounding box center [308, 349] width 234 height 67
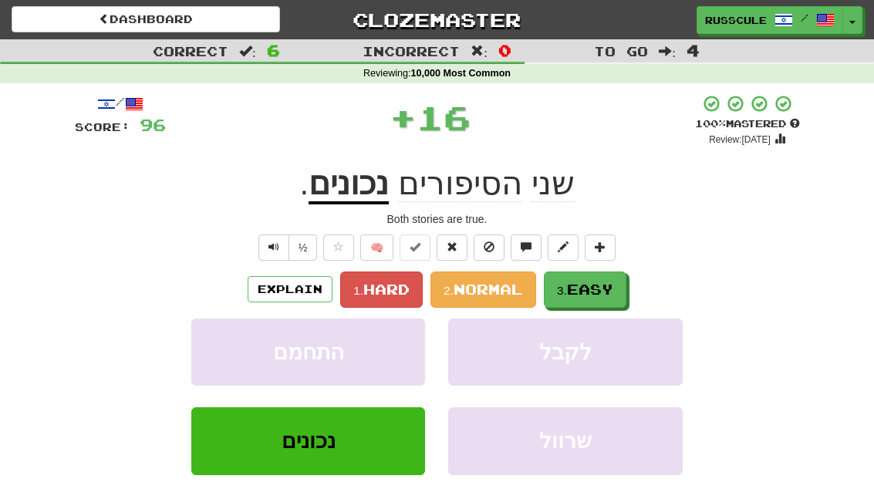
click at [599, 287] on span "Easy" at bounding box center [590, 289] width 46 height 17
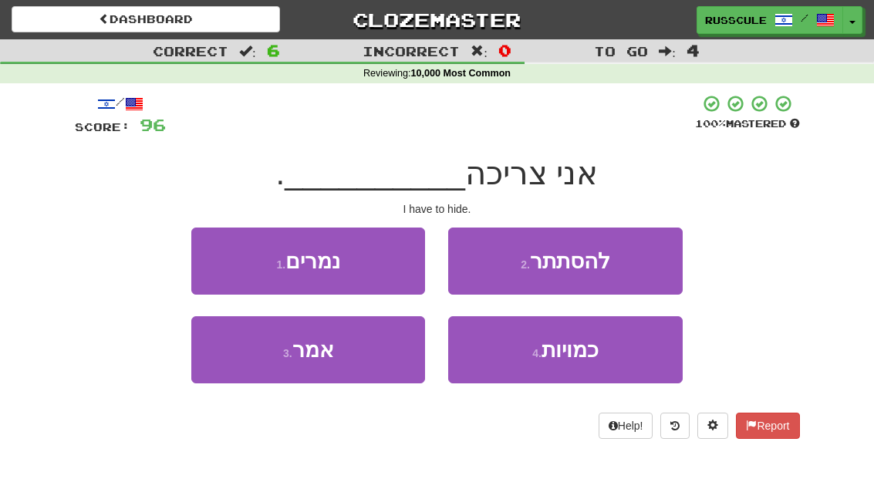
click at [648, 257] on button "2 . להסתתר" at bounding box center [565, 261] width 234 height 67
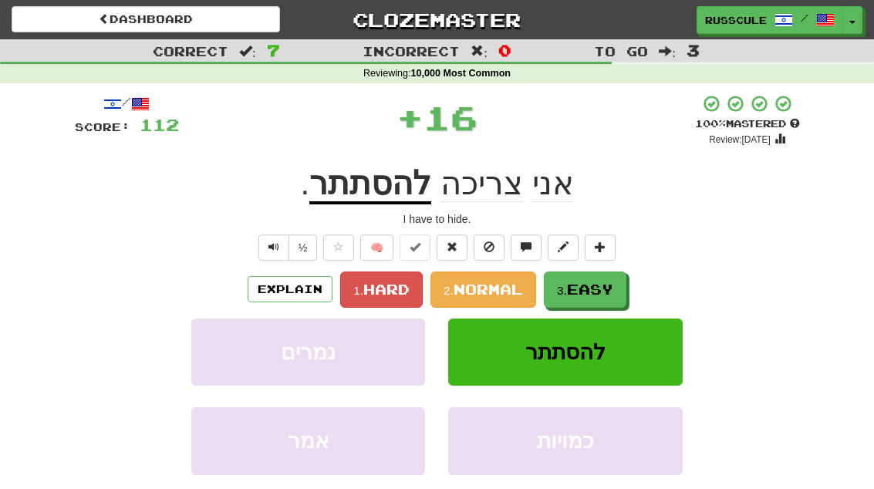
click at [609, 293] on span "Easy" at bounding box center [590, 289] width 46 height 17
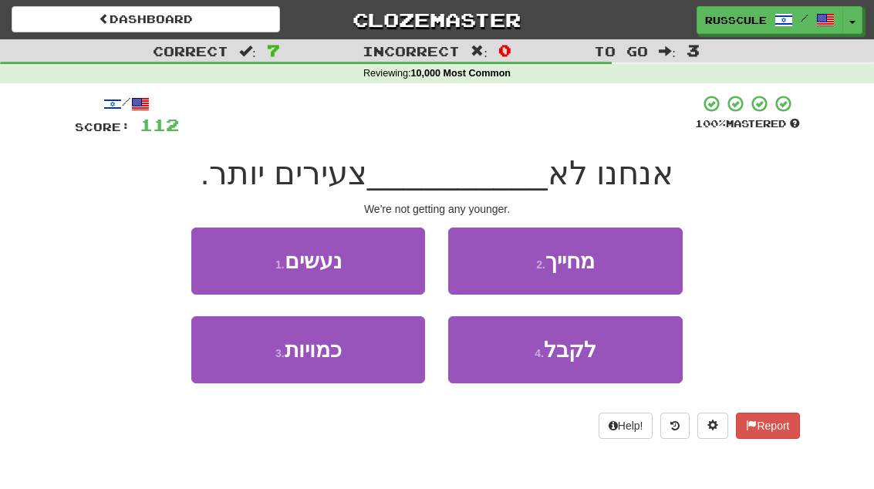
click at [616, 352] on button "4 . לקבל" at bounding box center [565, 349] width 234 height 67
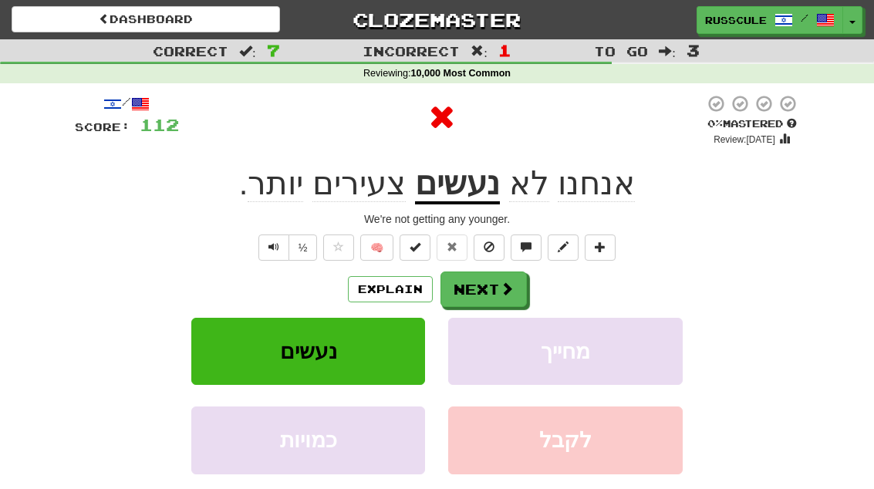
click at [494, 291] on button "Next" at bounding box center [483, 288] width 86 height 35
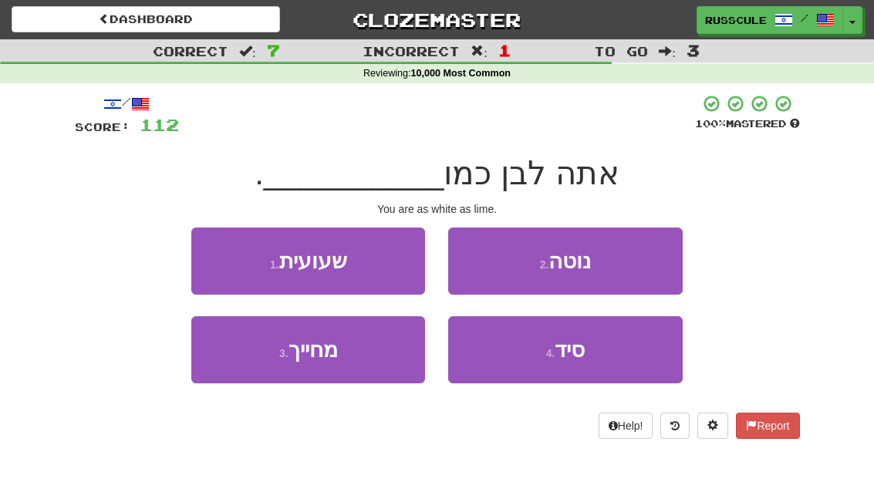
click at [587, 362] on button "4 . סיד" at bounding box center [565, 349] width 234 height 67
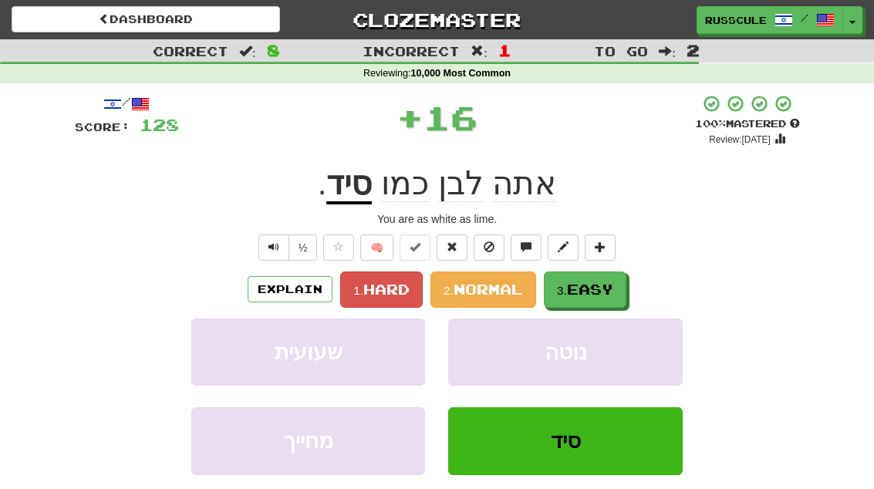
click at [605, 289] on span "Easy" at bounding box center [590, 289] width 46 height 17
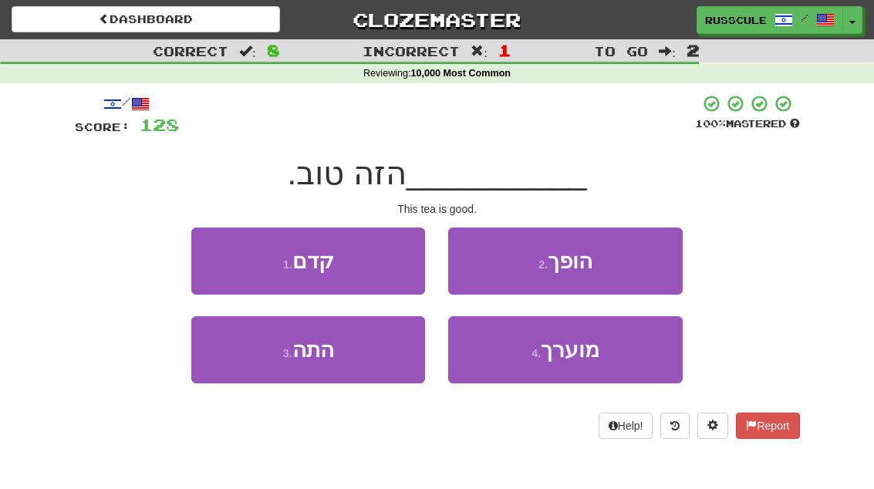
click at [374, 359] on button "3 . התה" at bounding box center [308, 349] width 234 height 67
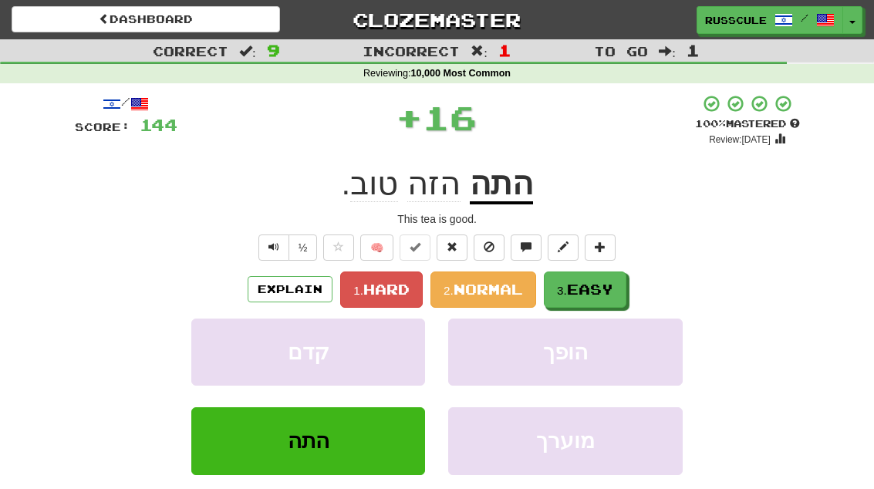
click at [619, 287] on button "3. Easy" at bounding box center [585, 289] width 83 height 36
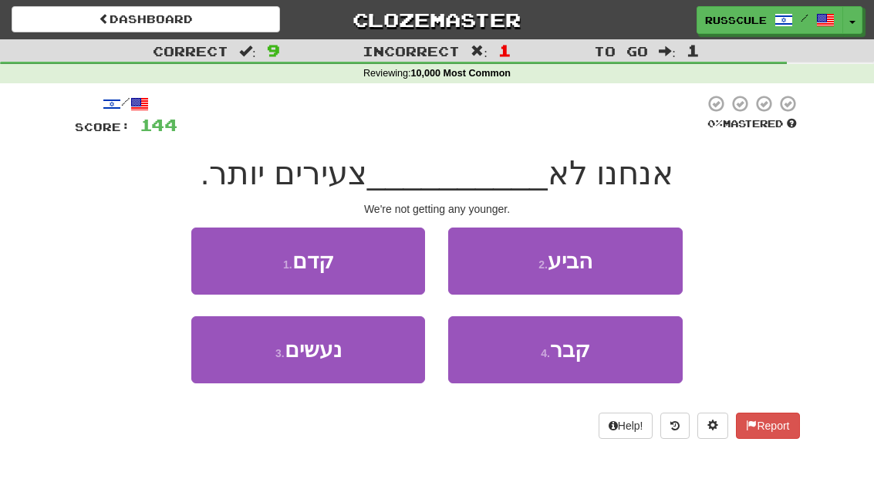
click at [361, 362] on button "3 . נעשים" at bounding box center [308, 349] width 234 height 67
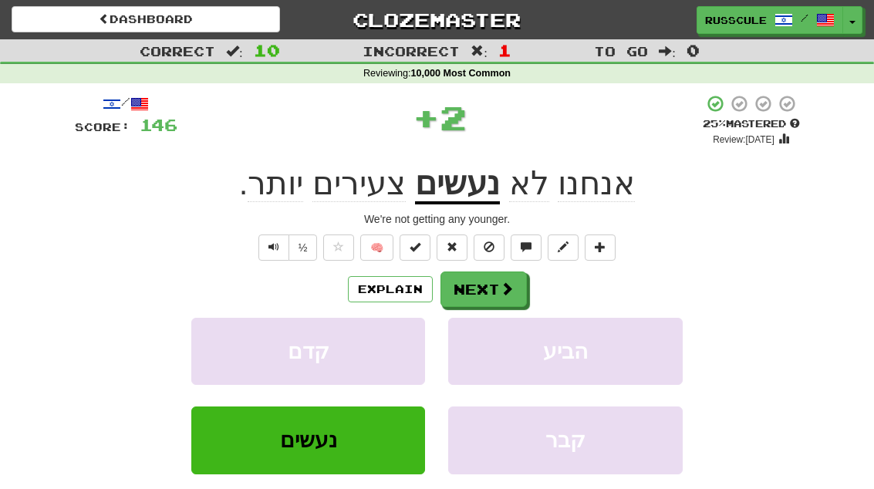
click at [500, 292] on span at bounding box center [507, 289] width 14 height 14
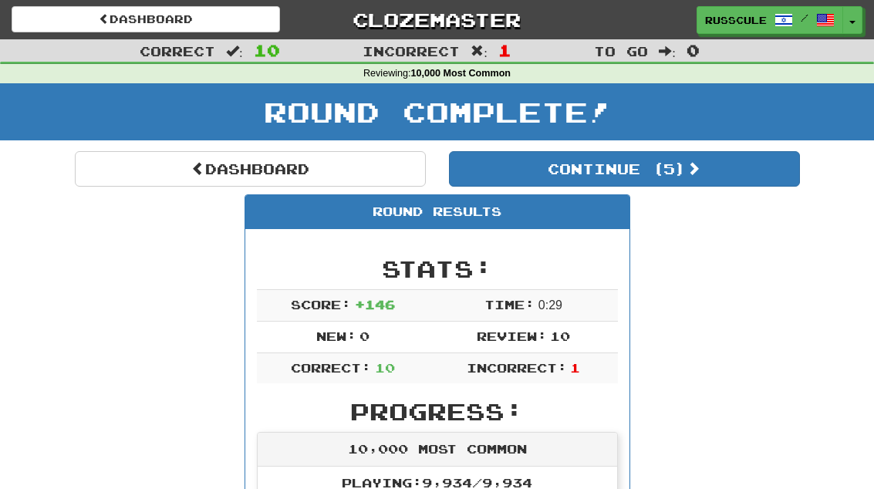
click at [767, 177] on button "Continue ( 5 )" at bounding box center [624, 168] width 351 height 35
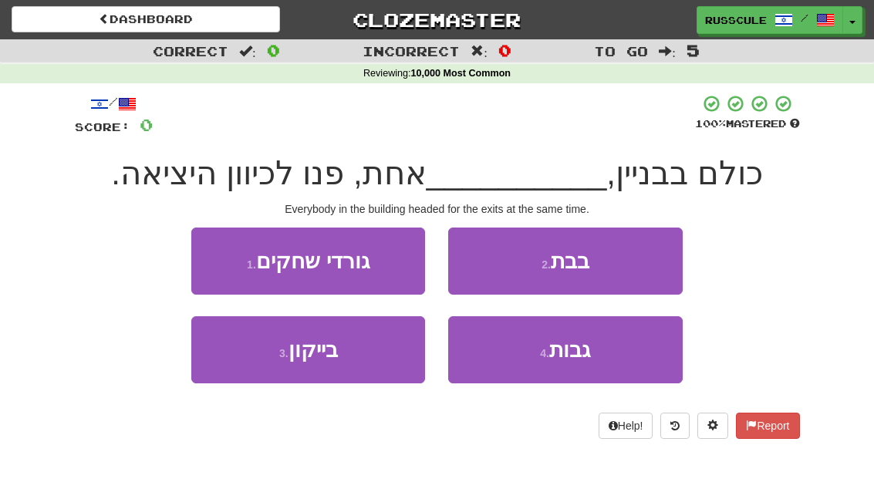
click at [646, 260] on button "2 . בבת" at bounding box center [565, 261] width 234 height 67
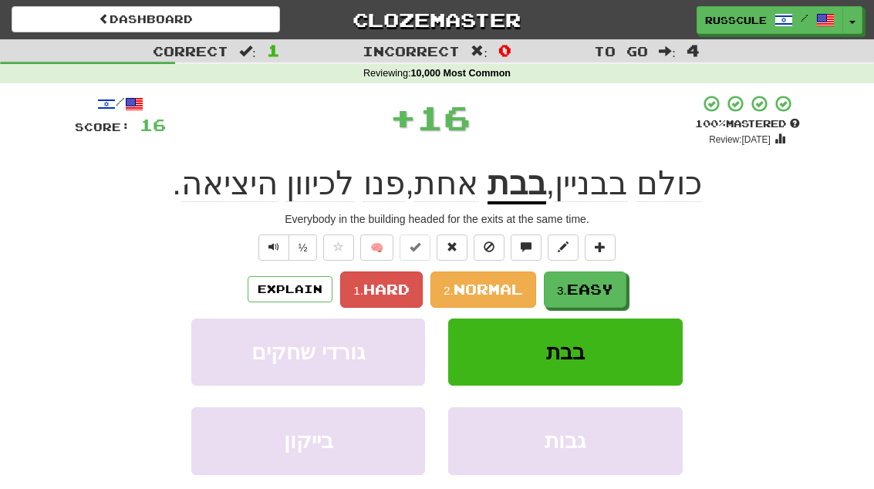
click at [575, 295] on span "Easy" at bounding box center [590, 289] width 46 height 17
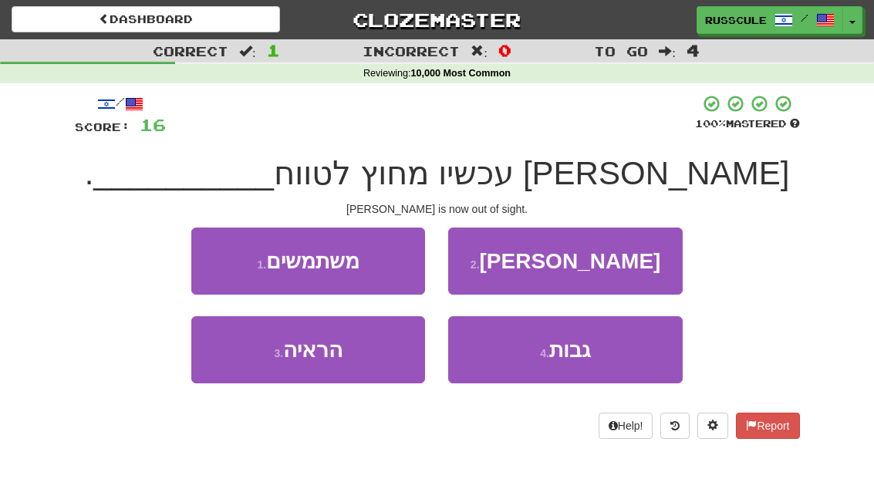
click at [357, 362] on button "3 . הראיה" at bounding box center [308, 349] width 234 height 67
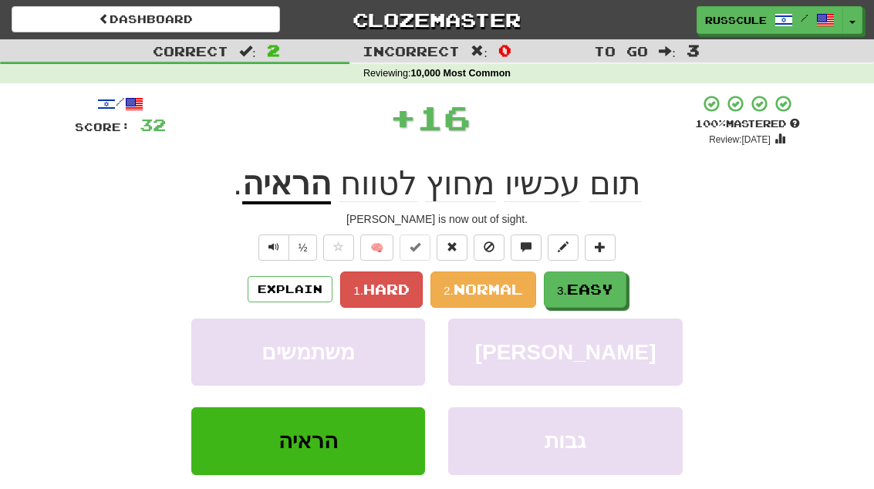
click at [612, 277] on button "3. Easy" at bounding box center [585, 289] width 83 height 36
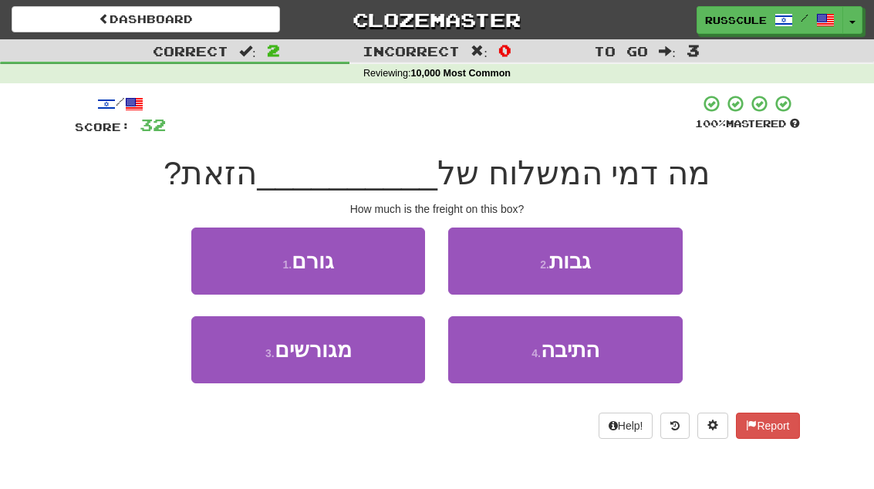
click at [620, 354] on button "4 . התיבה" at bounding box center [565, 349] width 234 height 67
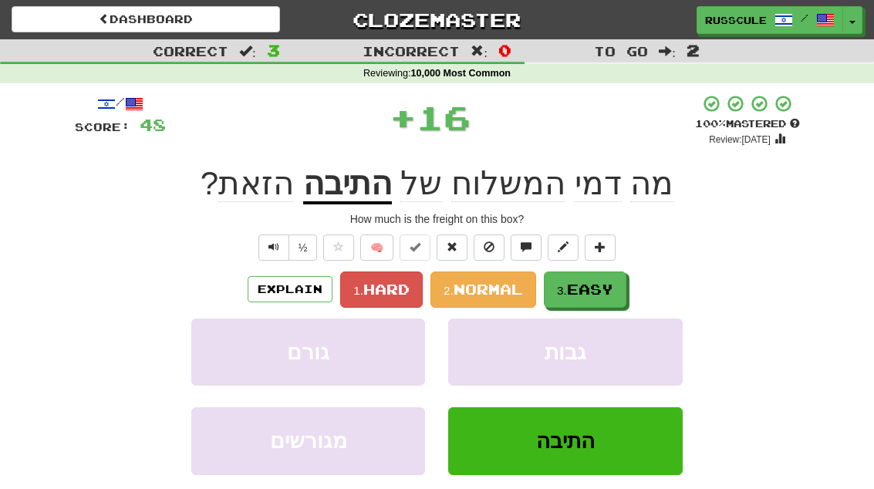
click at [599, 282] on span "Easy" at bounding box center [590, 289] width 46 height 17
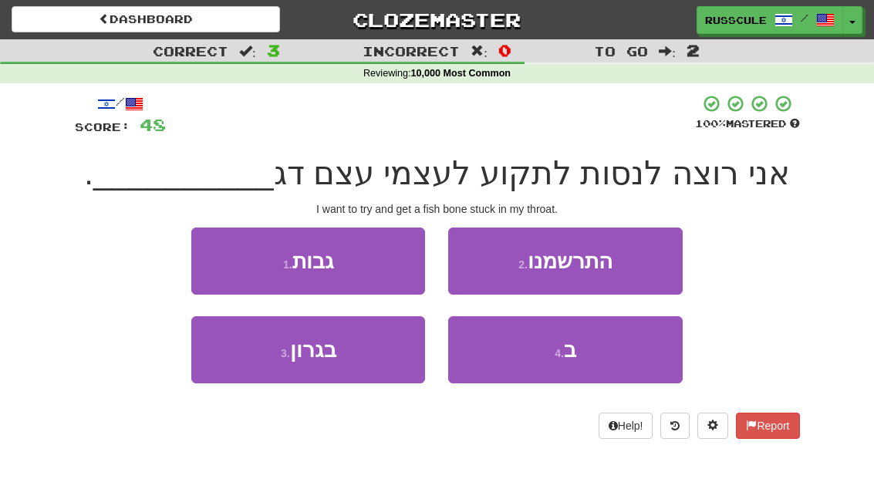
click at [362, 356] on button "3 . בגרון" at bounding box center [308, 349] width 234 height 67
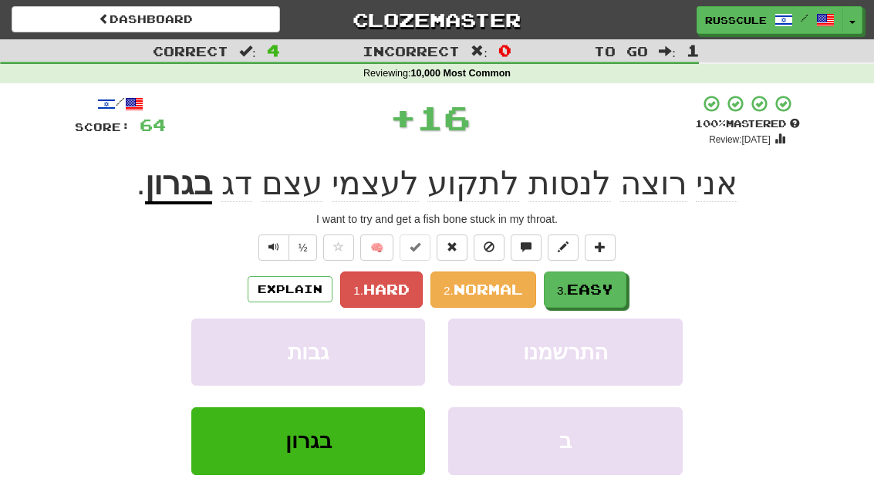
click at [598, 282] on span "Easy" at bounding box center [590, 289] width 46 height 17
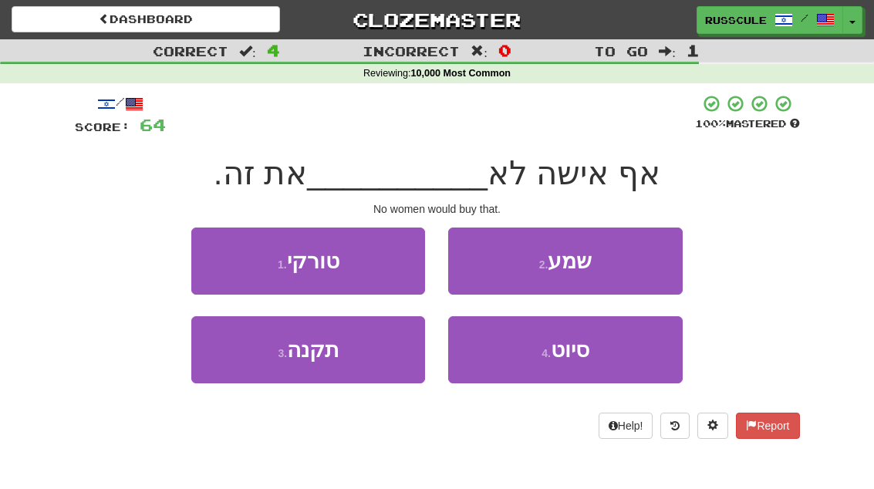
click at [373, 356] on button "3 . תקנה" at bounding box center [308, 349] width 234 height 67
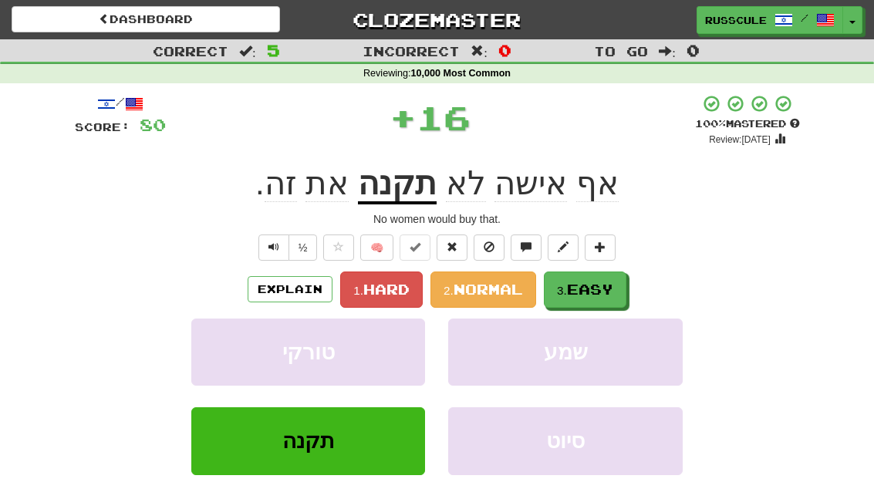
click at [612, 282] on span "Easy" at bounding box center [590, 289] width 46 height 17
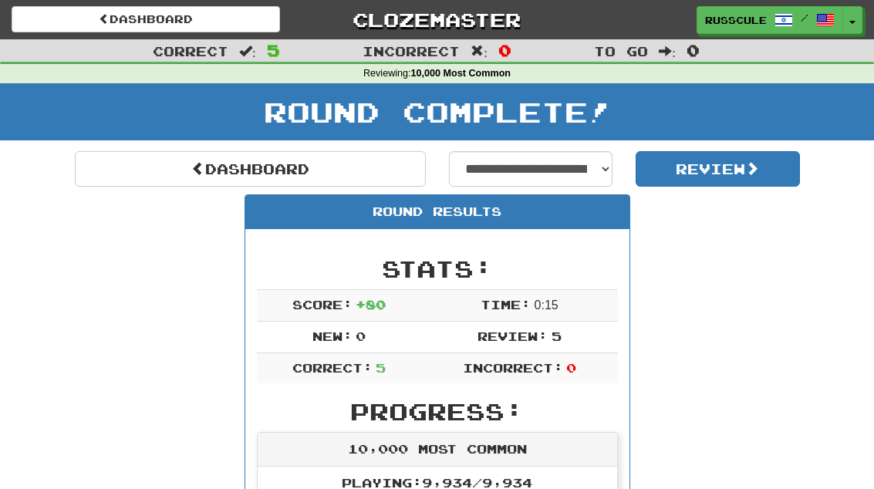
click at [314, 180] on link "Dashboard" at bounding box center [250, 168] width 351 height 35
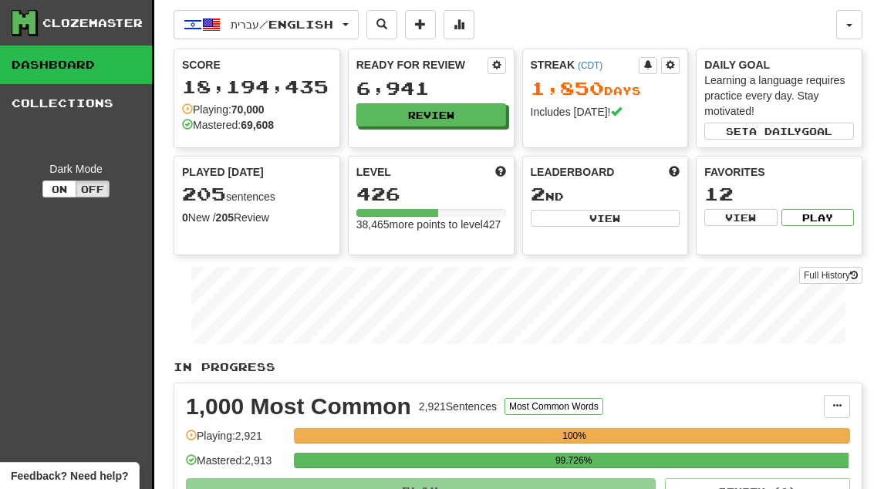
click at [629, 224] on button "View" at bounding box center [606, 218] width 150 height 17
select select "**********"
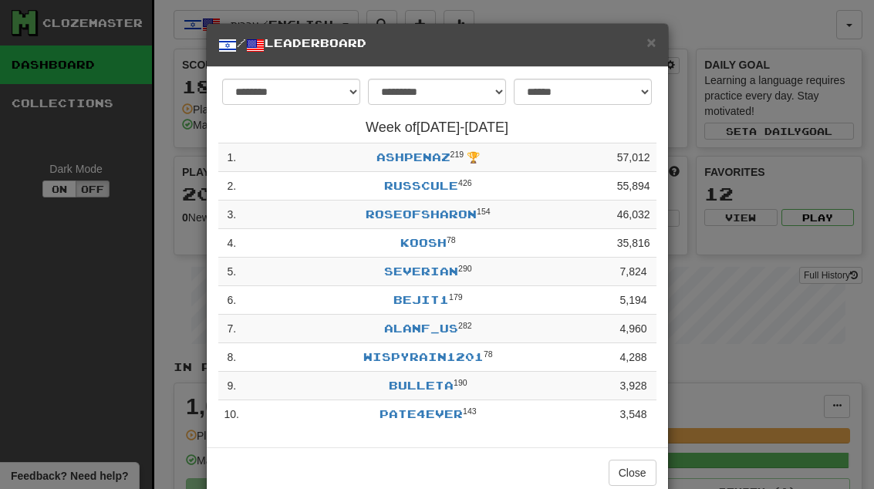
click at [653, 39] on span "×" at bounding box center [650, 42] width 9 height 18
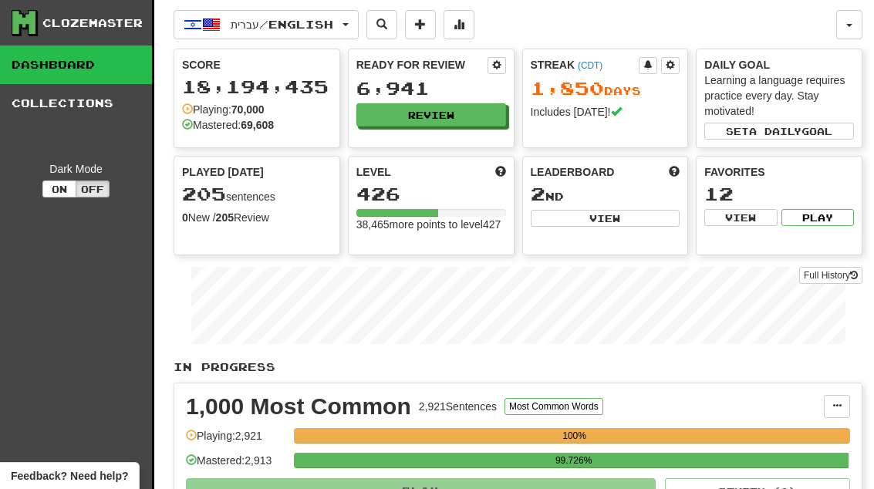
click at [467, 122] on button "Review" at bounding box center [431, 114] width 150 height 23
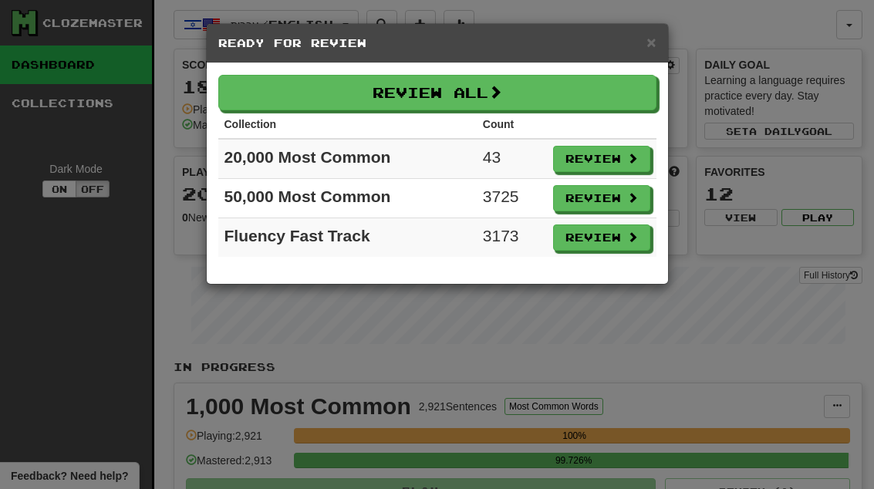
click at [617, 164] on button "Review" at bounding box center [601, 159] width 97 height 26
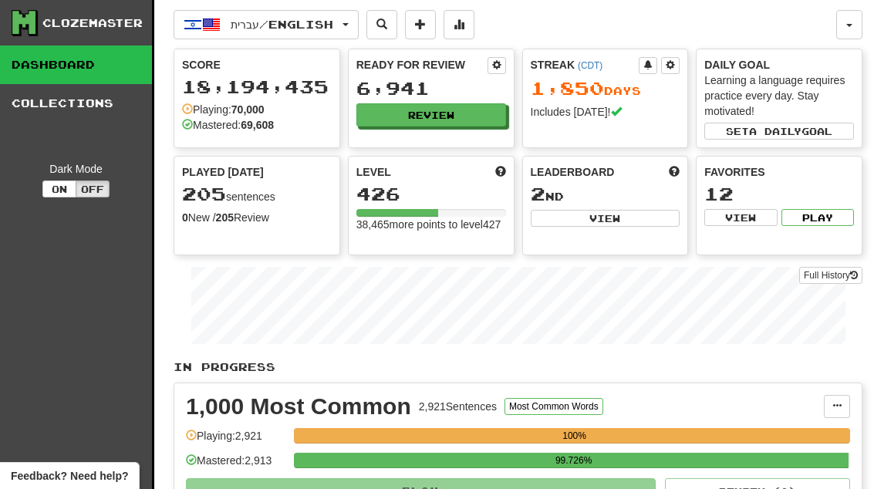
select select "**"
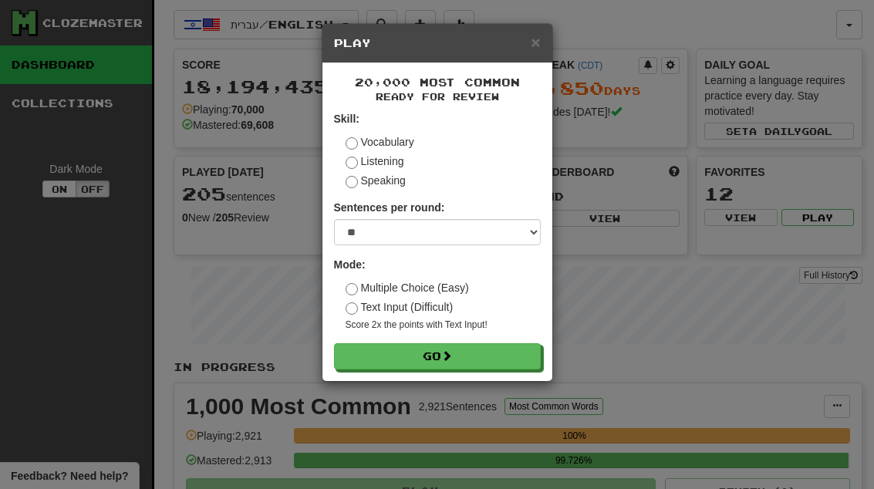
click at [526, 362] on button "Go" at bounding box center [437, 356] width 207 height 26
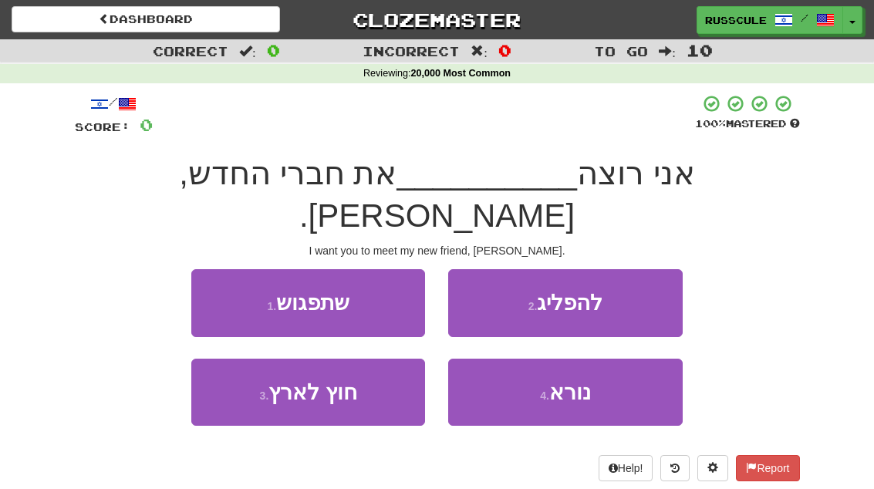
click at [374, 269] on button "1 . שתפגוש" at bounding box center [308, 302] width 234 height 67
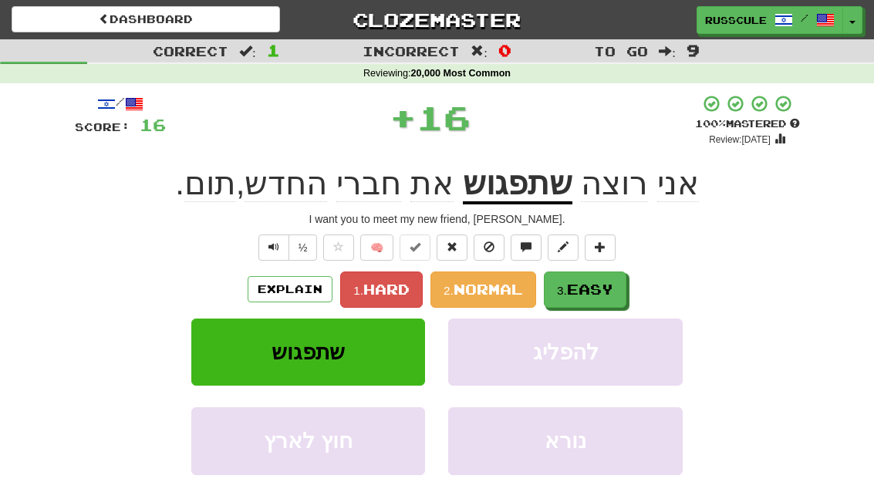
click at [599, 290] on span "Easy" at bounding box center [590, 289] width 46 height 17
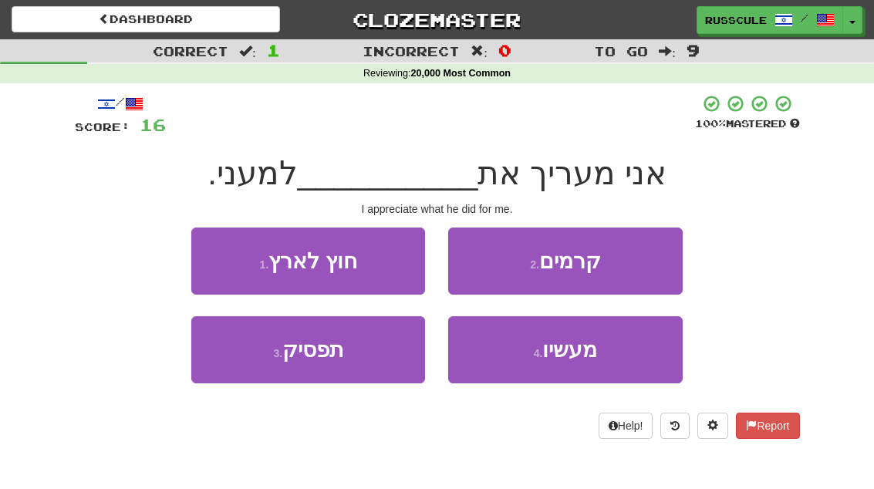
click at [597, 357] on span "מעשיו" at bounding box center [569, 350] width 55 height 24
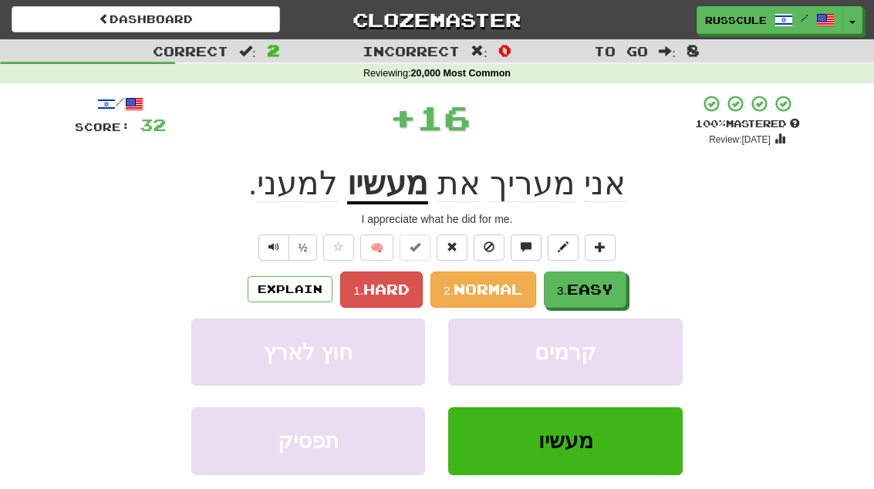
click at [583, 293] on span "Easy" at bounding box center [590, 289] width 46 height 17
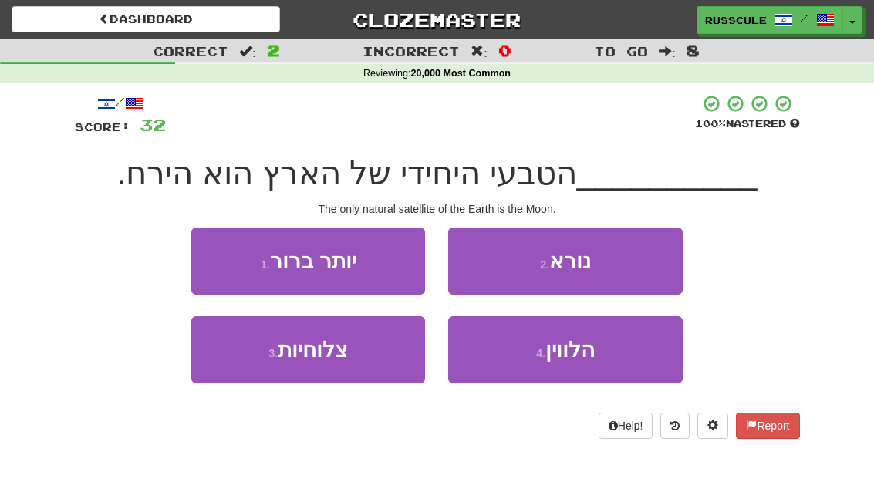
click at [566, 353] on span "הלווין" at bounding box center [569, 350] width 49 height 24
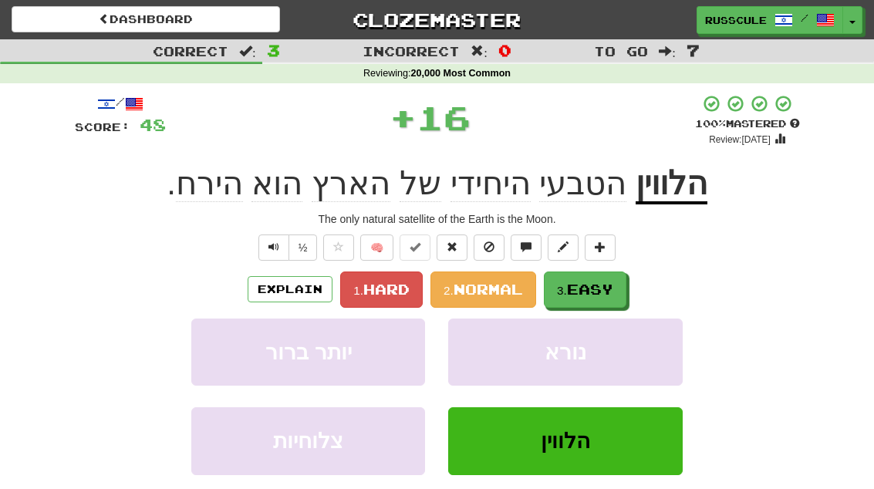
click at [597, 288] on span "Easy" at bounding box center [590, 289] width 46 height 17
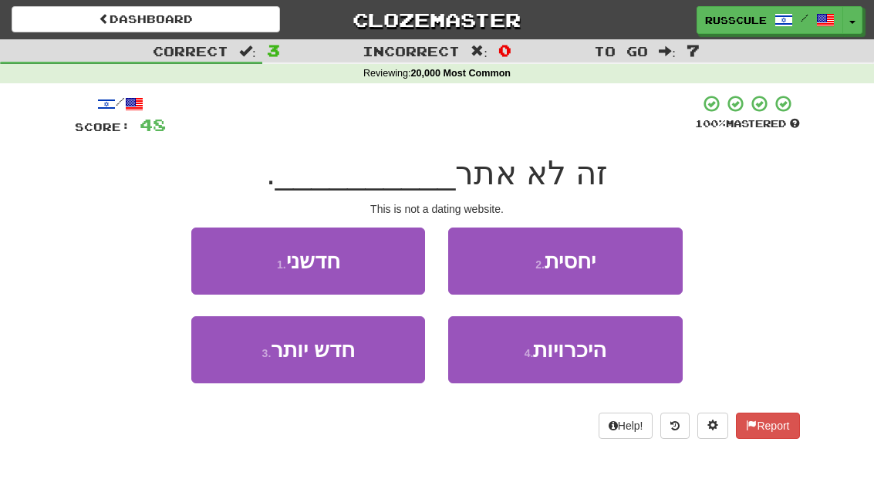
click at [587, 353] on span "היכרויות" at bounding box center [569, 350] width 73 height 24
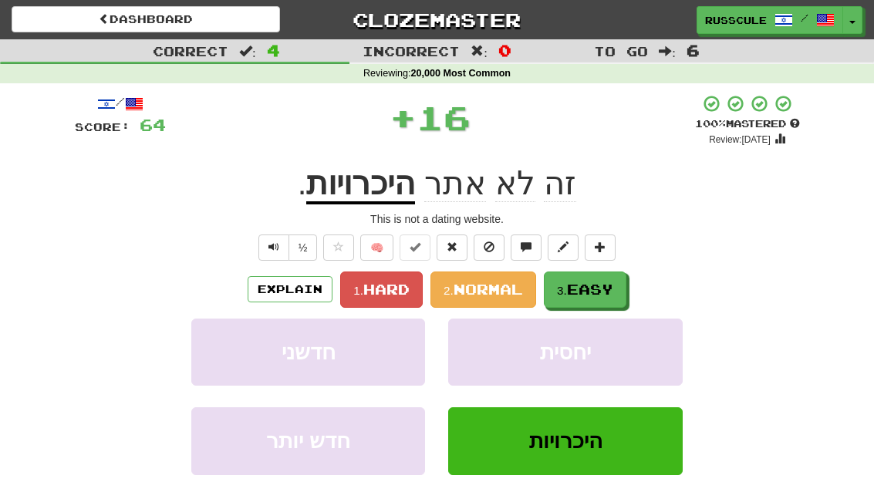
click at [590, 286] on span "Easy" at bounding box center [590, 289] width 46 height 17
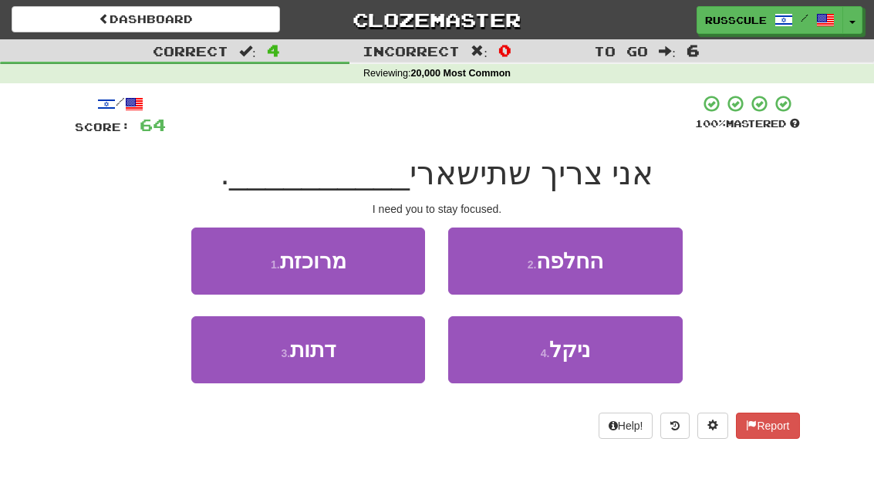
click at [388, 259] on button "1 . מרוכזת" at bounding box center [308, 261] width 234 height 67
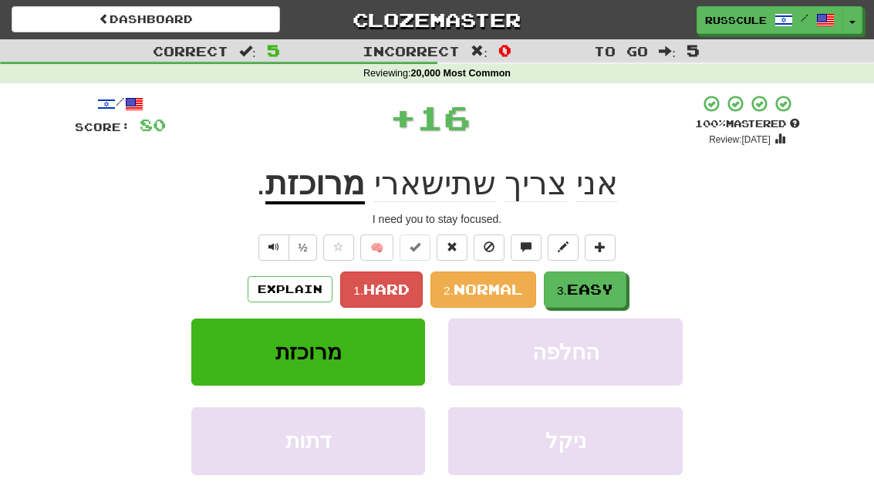
click at [599, 293] on span "Easy" at bounding box center [590, 289] width 46 height 17
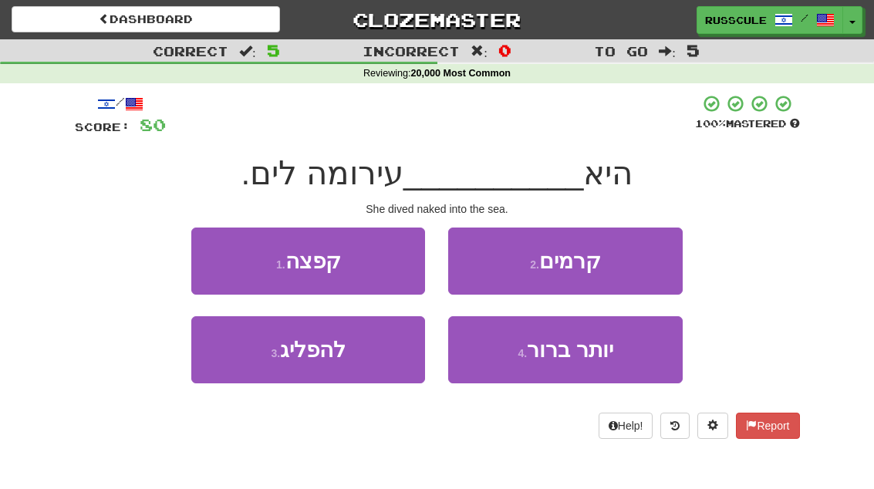
click at [391, 370] on button "3 . להפליג" at bounding box center [308, 349] width 234 height 67
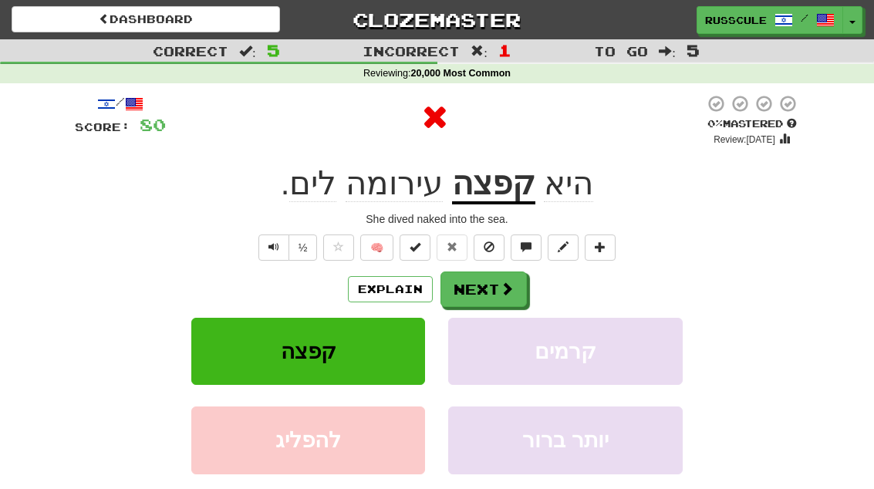
click at [518, 295] on button "Next" at bounding box center [483, 288] width 86 height 35
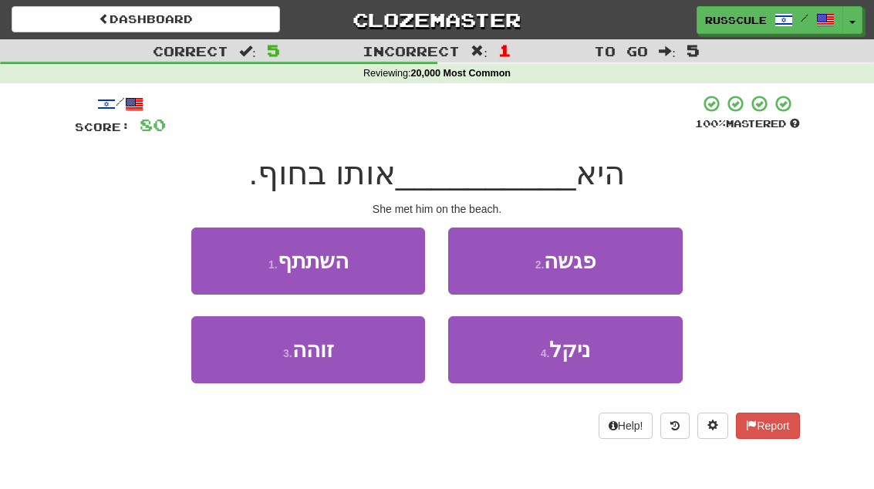
click at [659, 245] on button "2 . פגשה" at bounding box center [565, 261] width 234 height 67
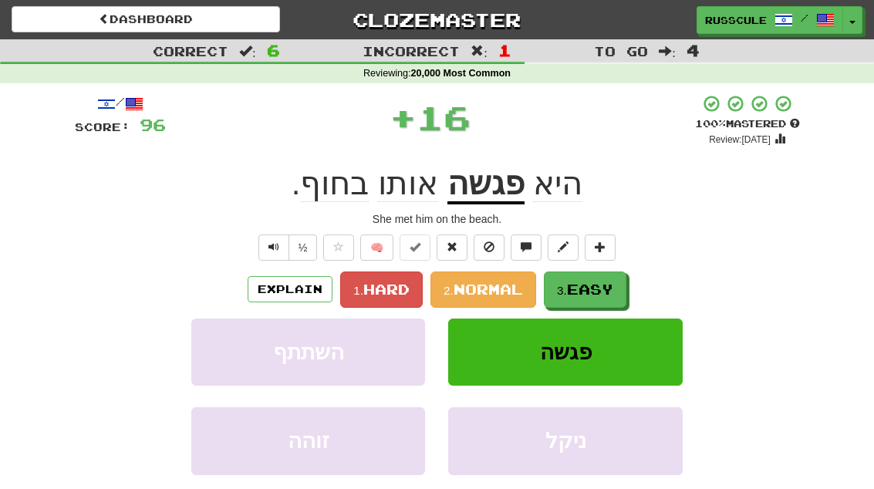
click at [610, 283] on span "Easy" at bounding box center [590, 289] width 46 height 17
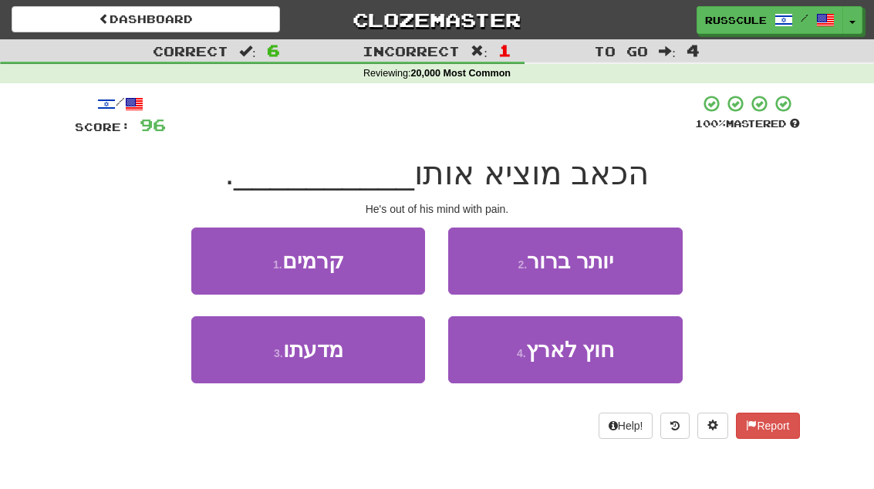
click at [372, 367] on button "3 . מדעתו" at bounding box center [308, 349] width 234 height 67
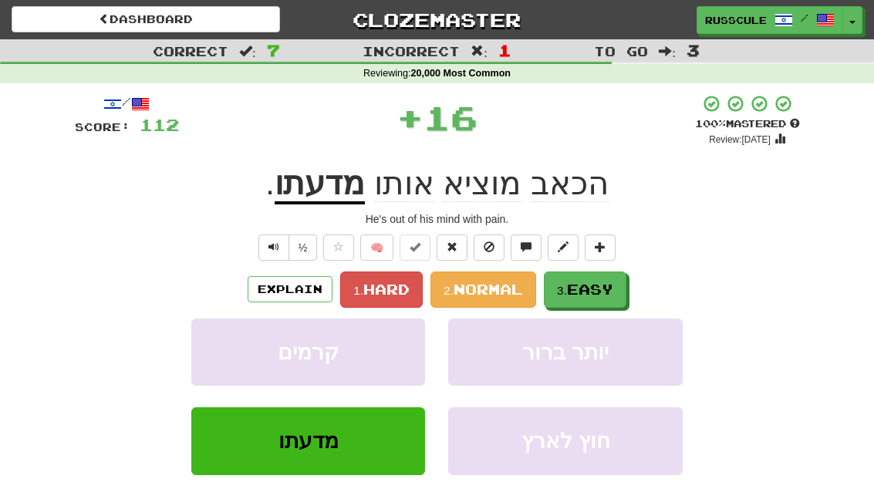
click at [612, 285] on span "Easy" at bounding box center [590, 289] width 46 height 17
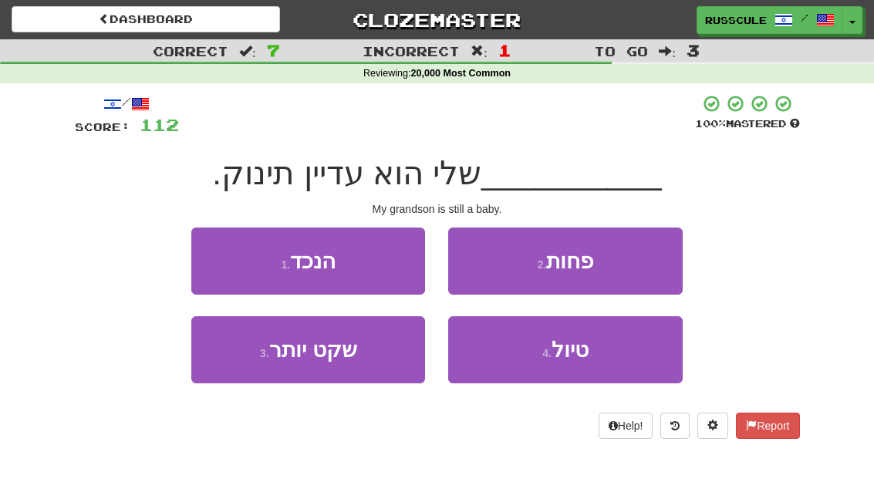
click at [376, 271] on button "1 . הנכד" at bounding box center [308, 261] width 234 height 67
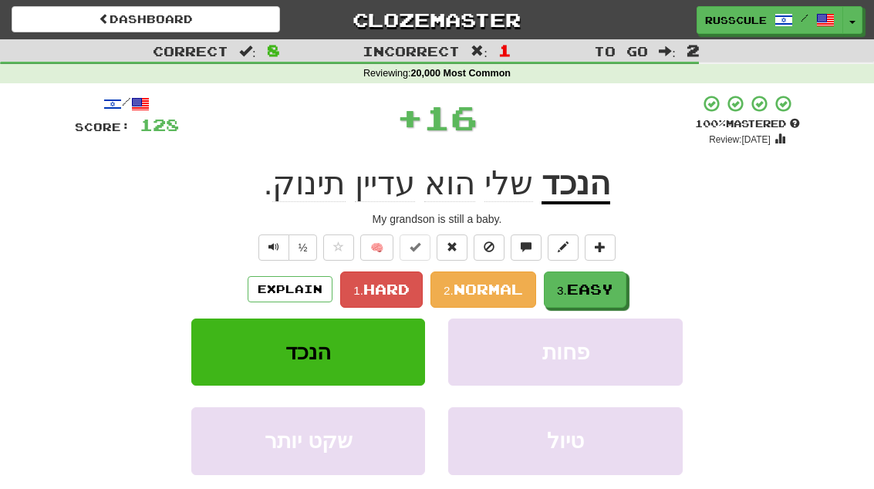
click at [594, 289] on span "Easy" at bounding box center [590, 289] width 46 height 17
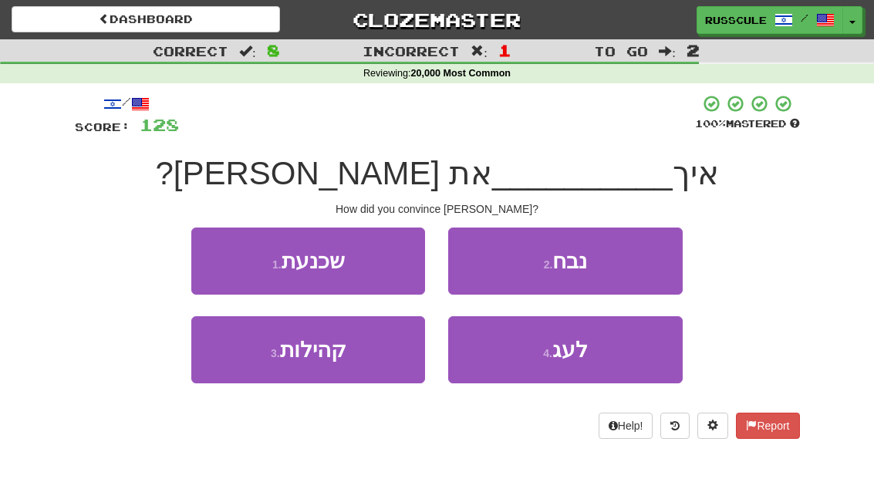
click at [386, 271] on button "1 . שכנעת" at bounding box center [308, 261] width 234 height 67
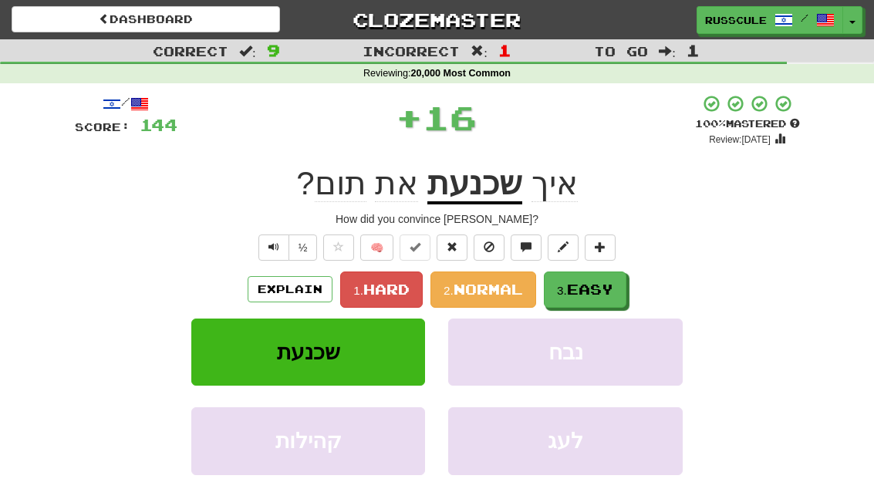
click at [600, 283] on span "Easy" at bounding box center [590, 289] width 46 height 17
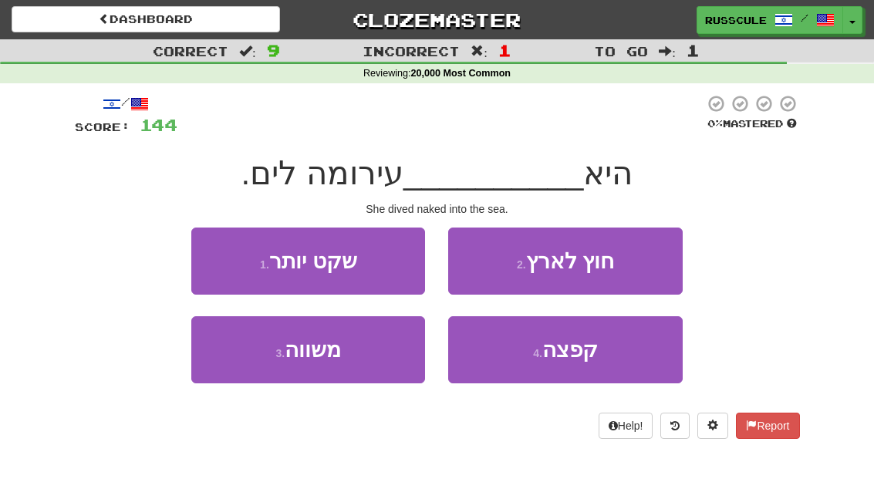
click at [603, 361] on button "4 . קפצה" at bounding box center [565, 349] width 234 height 67
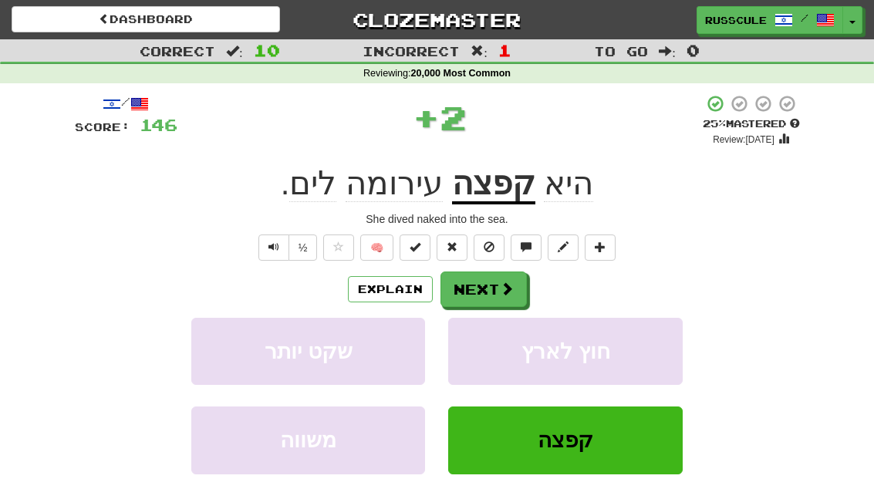
click at [487, 290] on button "Next" at bounding box center [483, 288] width 86 height 35
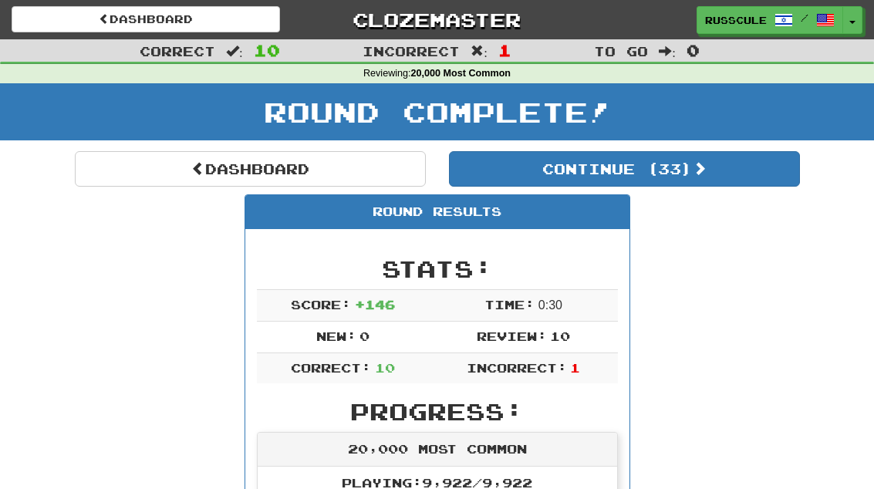
click at [758, 175] on button "Continue ( 33 )" at bounding box center [624, 168] width 351 height 35
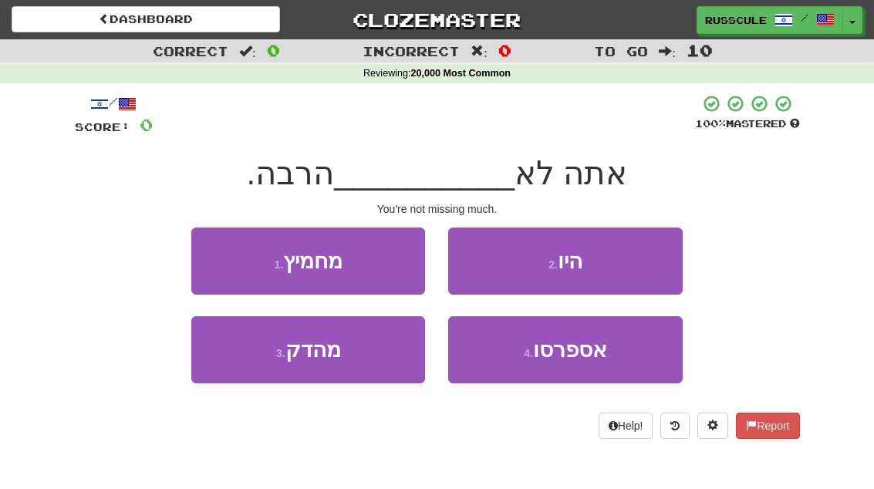
click at [372, 266] on button "1 . מחמיץ" at bounding box center [308, 261] width 234 height 67
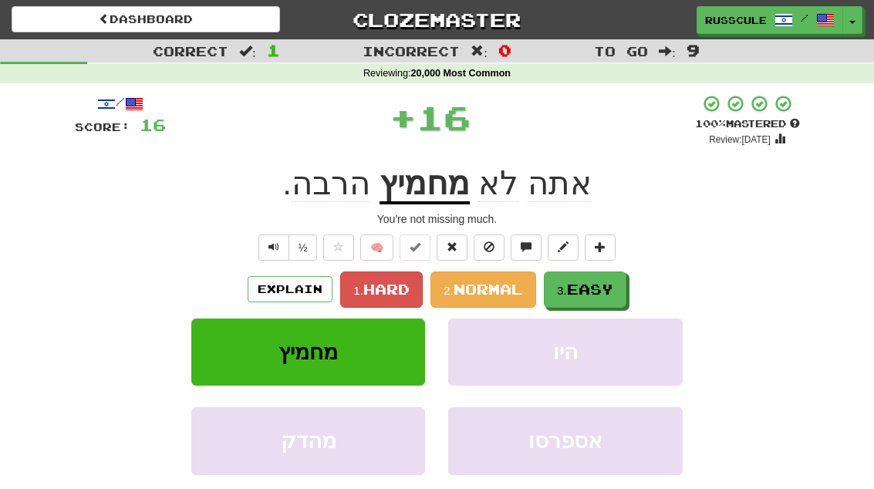
click at [615, 278] on button "3. Easy" at bounding box center [585, 289] width 83 height 36
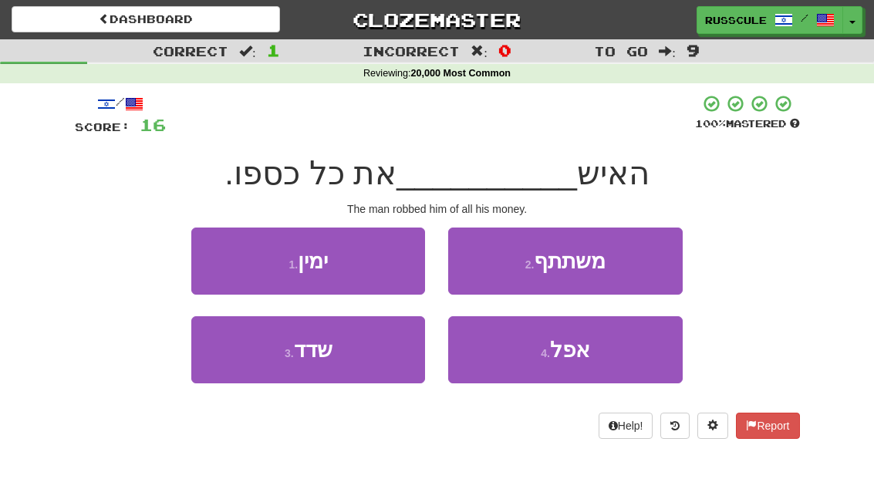
click at [383, 363] on button "3 . שדד" at bounding box center [308, 349] width 234 height 67
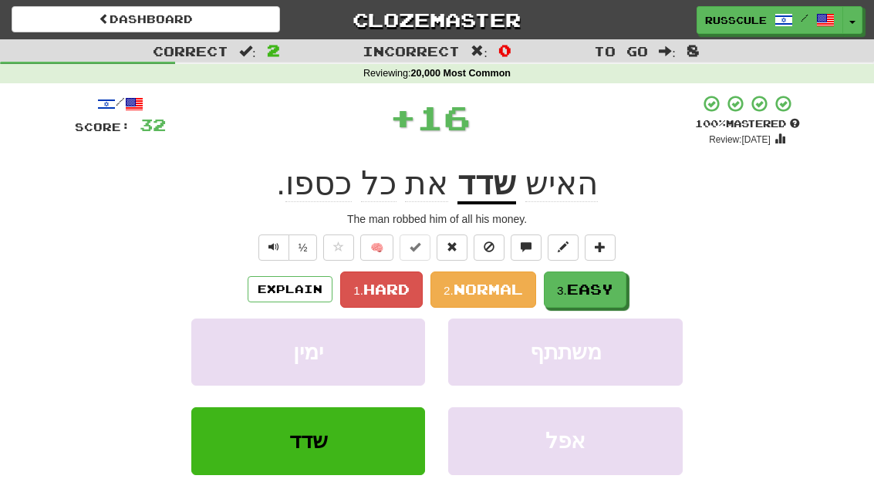
click at [609, 278] on button "3. Easy" at bounding box center [585, 289] width 83 height 36
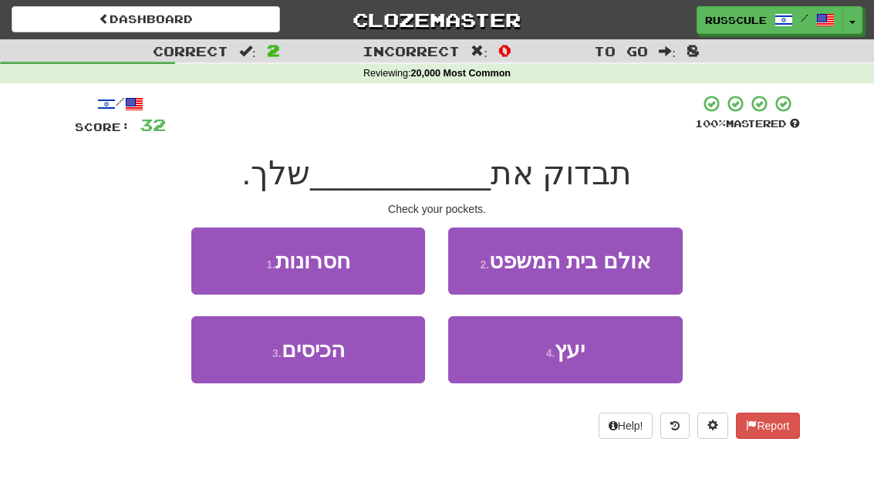
click at [375, 365] on button "3 . הכיסים" at bounding box center [308, 349] width 234 height 67
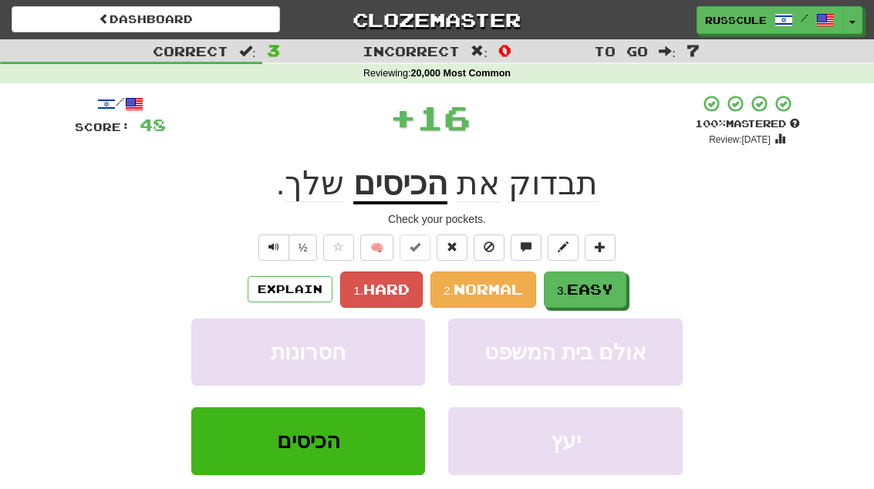
click at [602, 282] on span "Easy" at bounding box center [590, 289] width 46 height 17
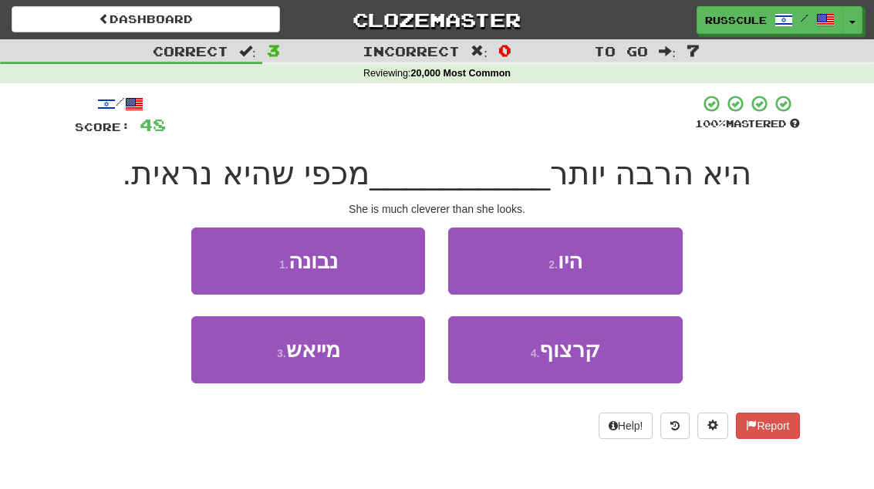
click at [375, 262] on button "1 . [GEOGRAPHIC_DATA]" at bounding box center [308, 261] width 234 height 67
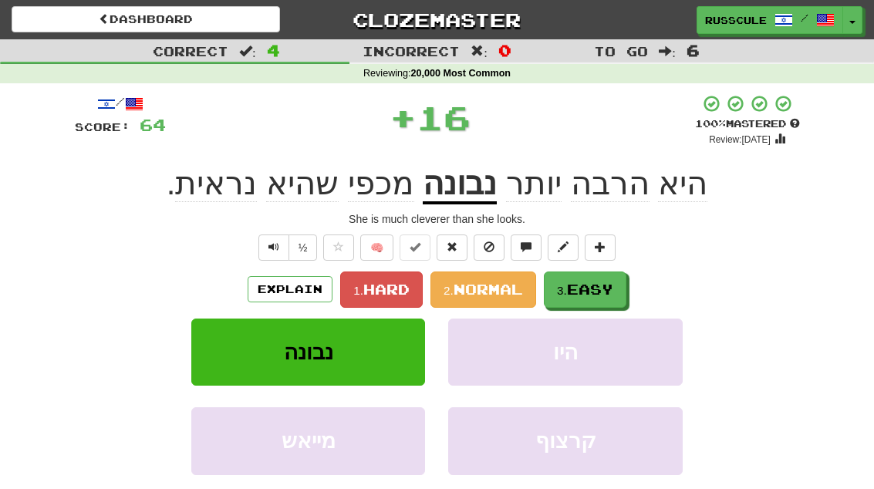
click at [605, 276] on button "3. Easy" at bounding box center [585, 289] width 83 height 36
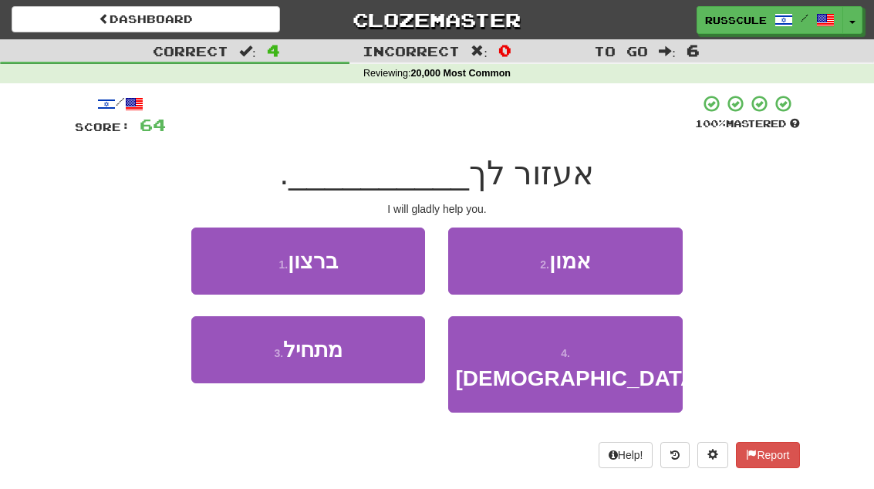
click at [379, 270] on button "1 . [GEOGRAPHIC_DATA]" at bounding box center [308, 261] width 234 height 67
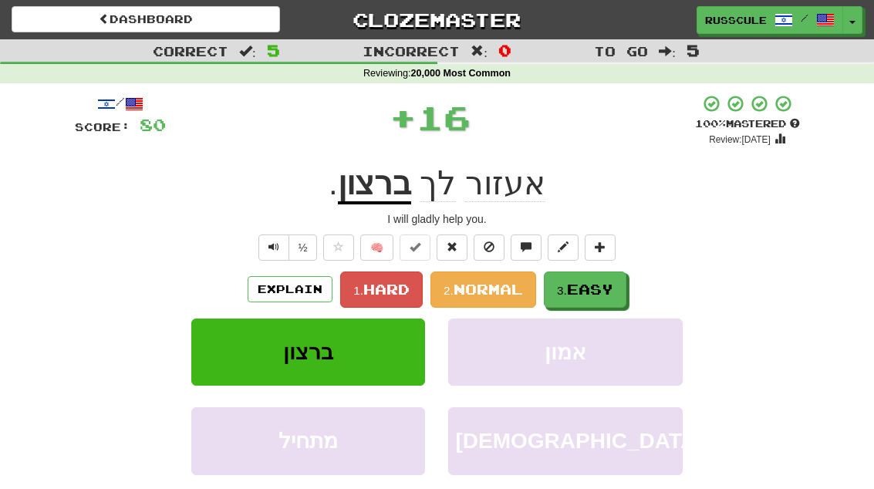
click at [596, 275] on button "3. Easy" at bounding box center [585, 289] width 83 height 36
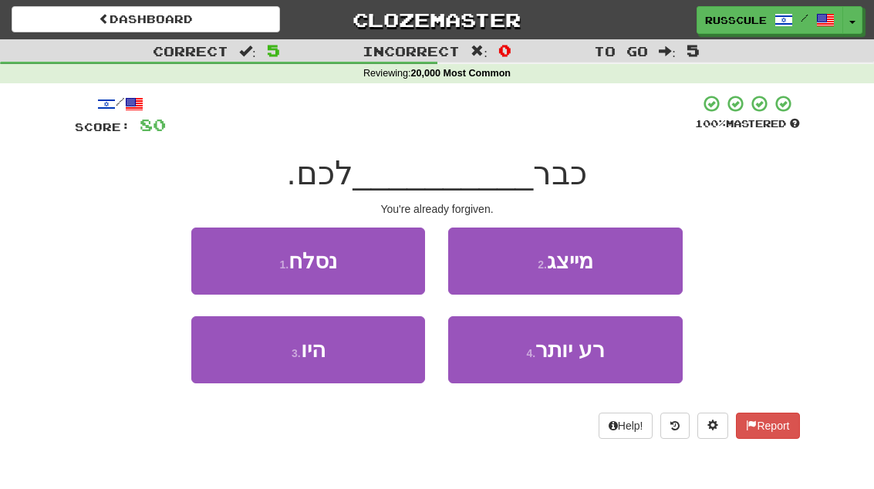
click at [389, 252] on button "1 . נסלח" at bounding box center [308, 261] width 234 height 67
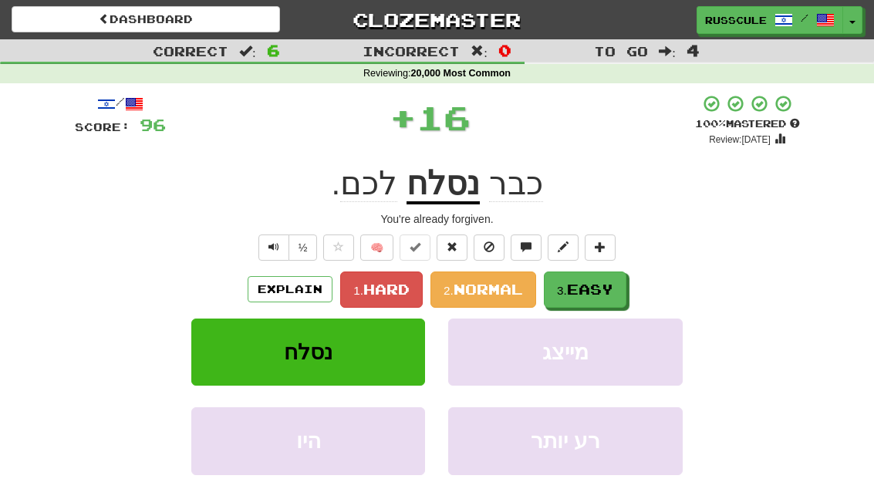
click at [602, 284] on span "Easy" at bounding box center [590, 289] width 46 height 17
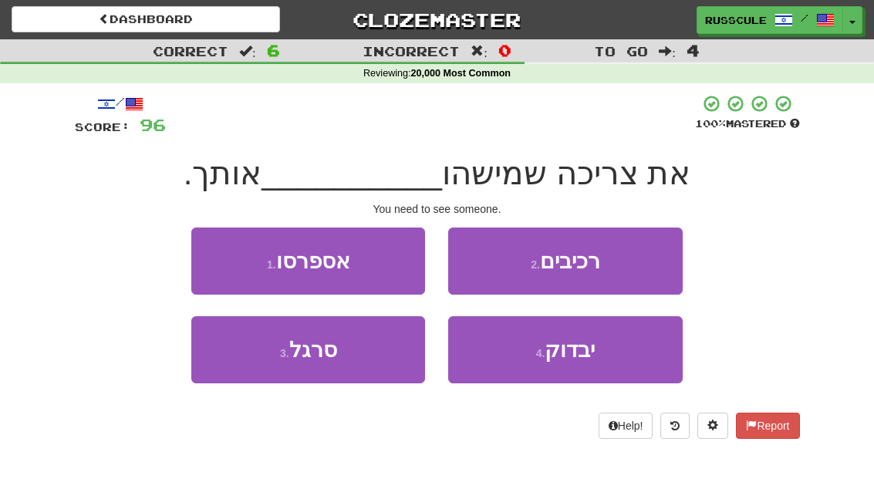
click at [595, 356] on span "יבדוק" at bounding box center [570, 350] width 50 height 24
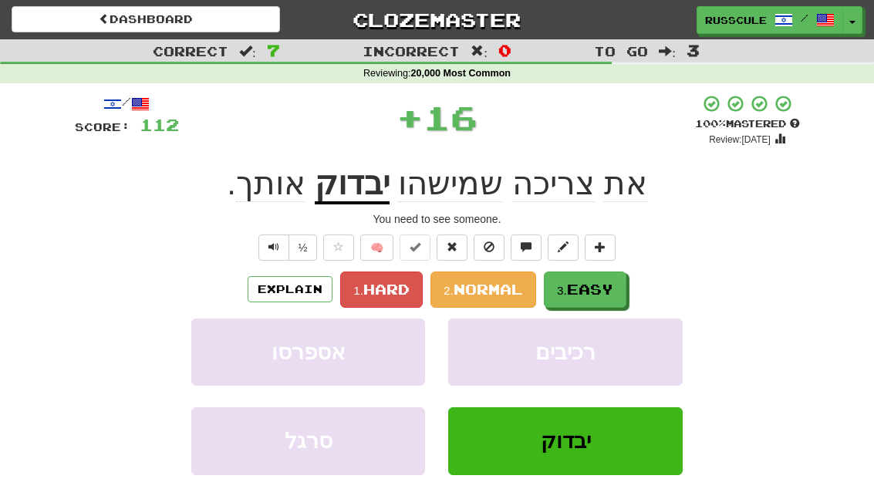
click at [595, 285] on span "Easy" at bounding box center [590, 289] width 46 height 17
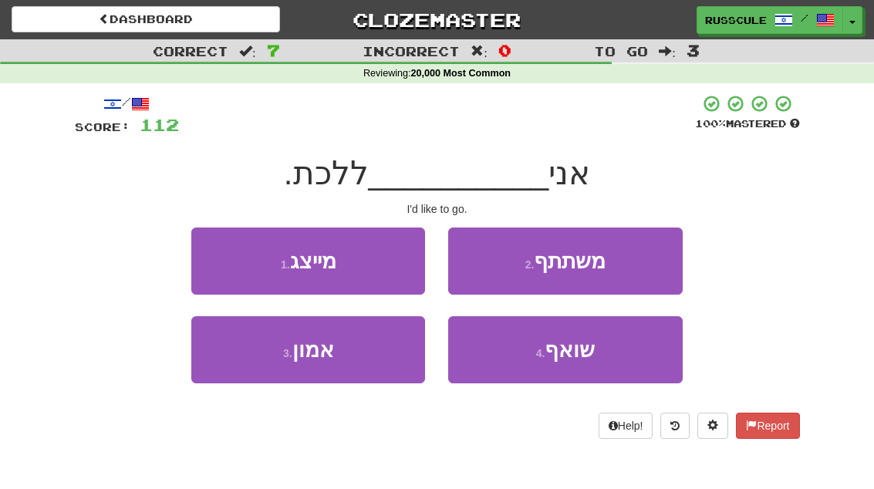
click at [622, 350] on button "4 . שואף" at bounding box center [565, 349] width 234 height 67
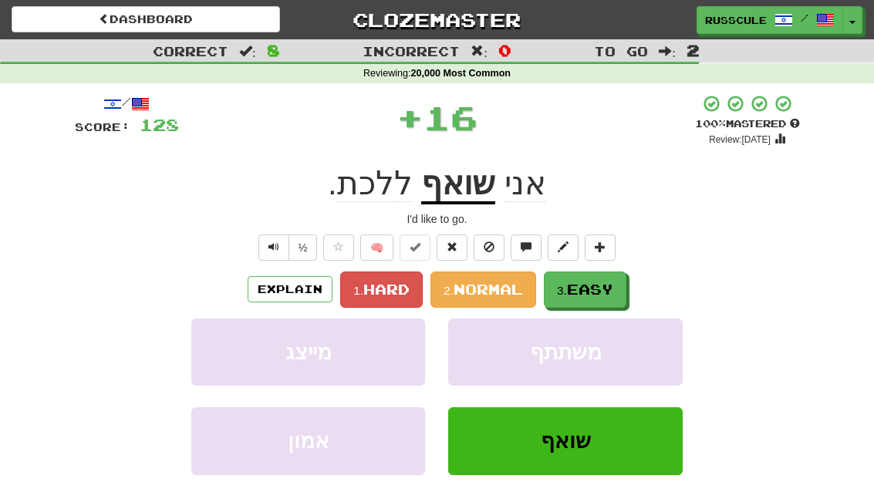
click at [597, 283] on span "Easy" at bounding box center [590, 289] width 46 height 17
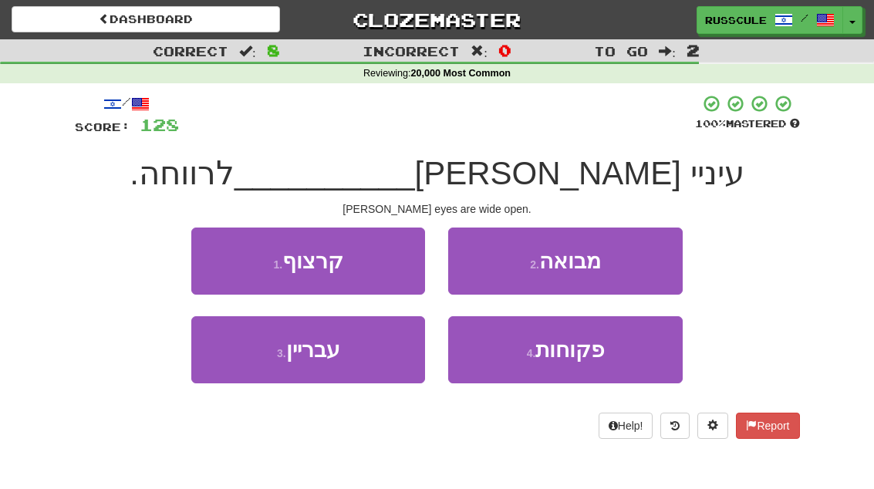
click at [622, 348] on button "4 . פקוחות" at bounding box center [565, 349] width 234 height 67
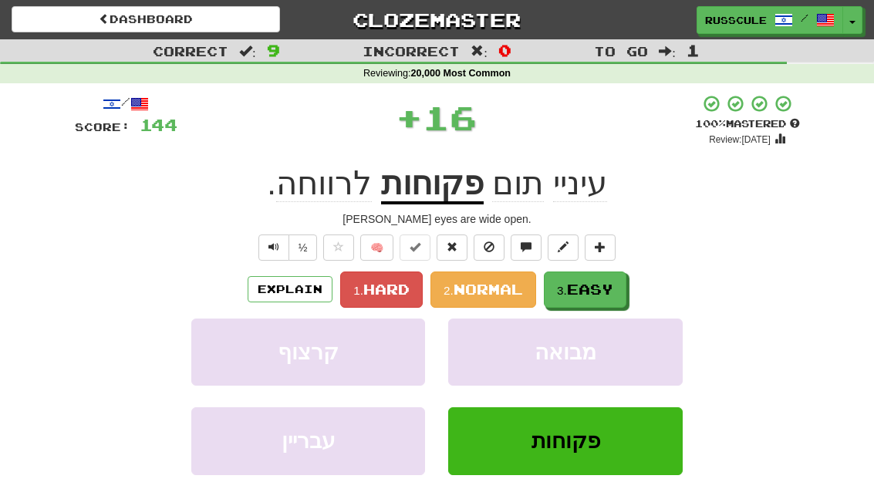
click at [613, 287] on span "Easy" at bounding box center [590, 289] width 46 height 17
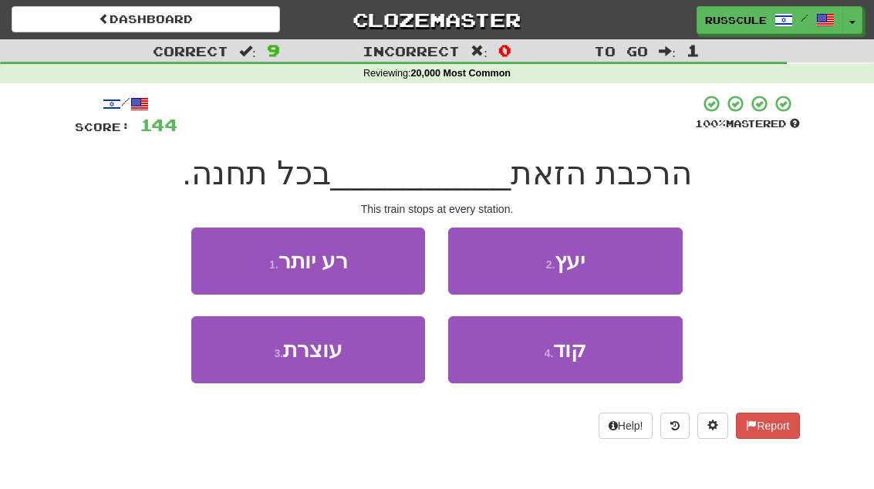
click at [403, 368] on button "3 . עוצרת" at bounding box center [308, 349] width 234 height 67
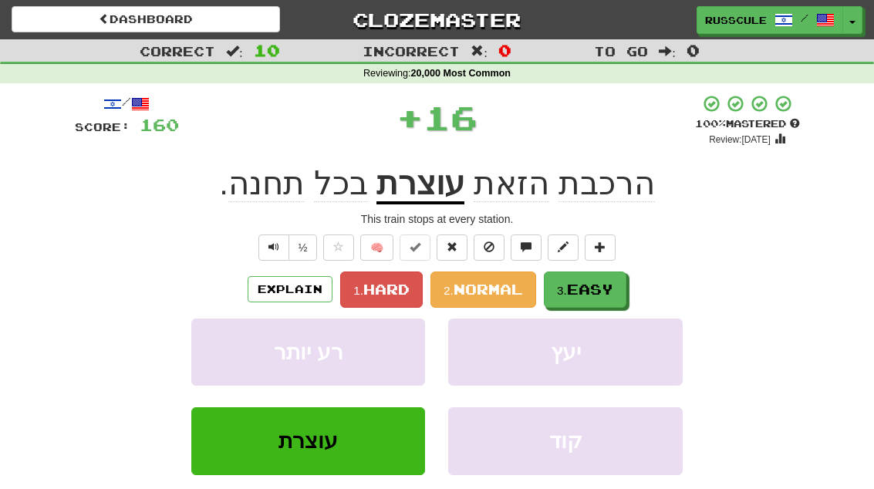
click at [608, 281] on span "Easy" at bounding box center [590, 289] width 46 height 17
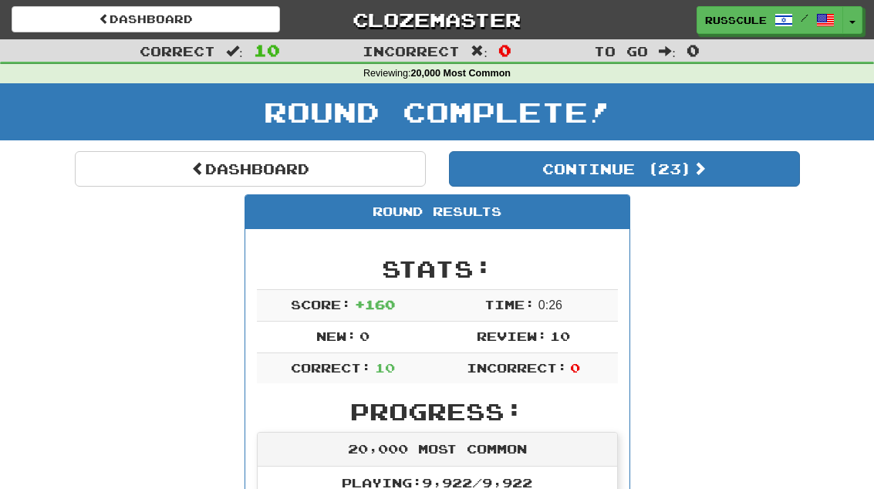
click at [744, 173] on button "Continue ( 23 )" at bounding box center [624, 168] width 351 height 35
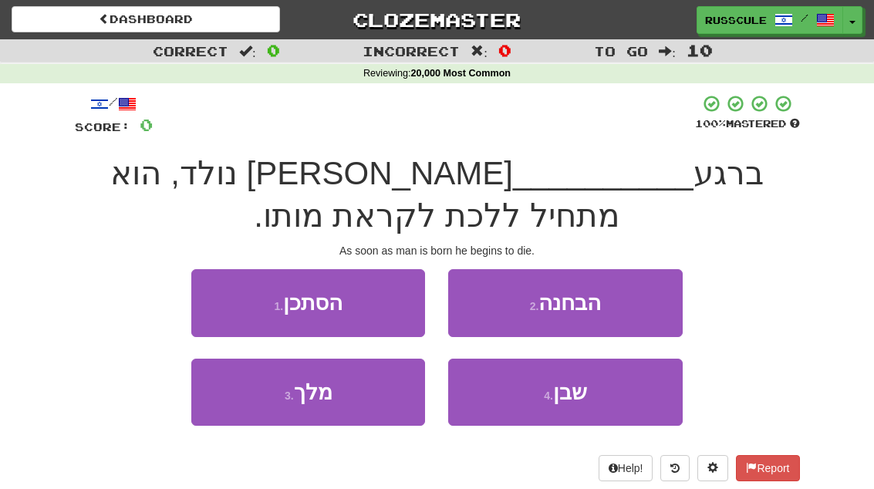
click at [609, 397] on button "4 . שבן" at bounding box center [565, 392] width 234 height 67
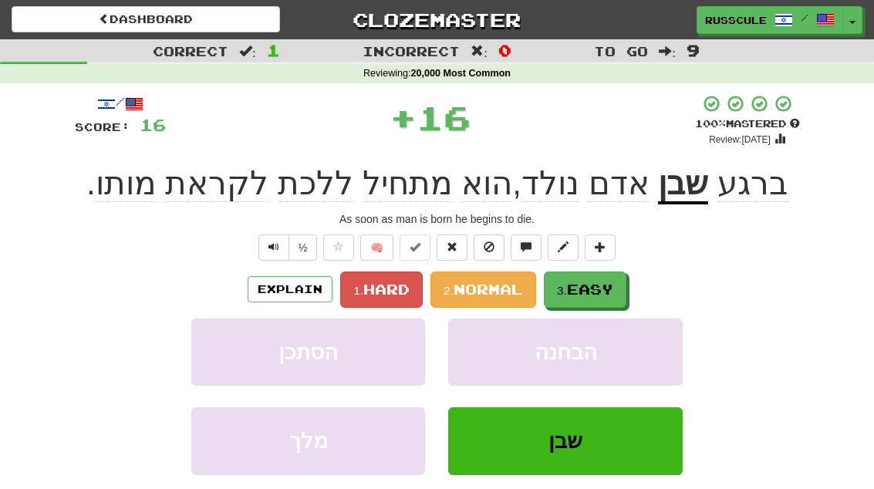
click at [602, 282] on span "Easy" at bounding box center [590, 289] width 46 height 17
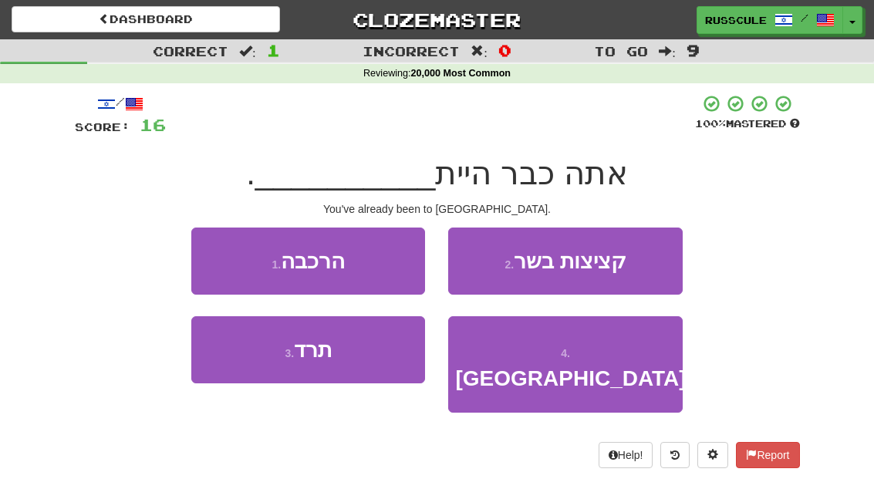
click at [571, 366] on span "בברלין" at bounding box center [570, 378] width 231 height 24
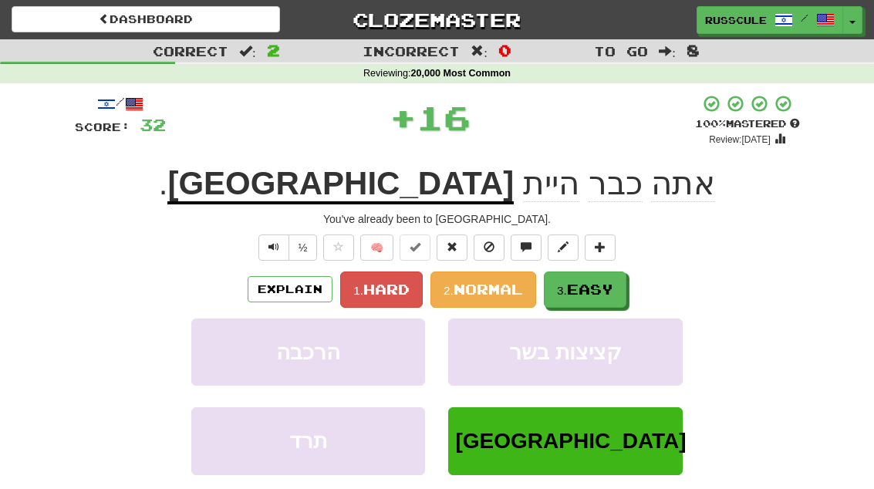
click at [596, 288] on span "Easy" at bounding box center [590, 289] width 46 height 17
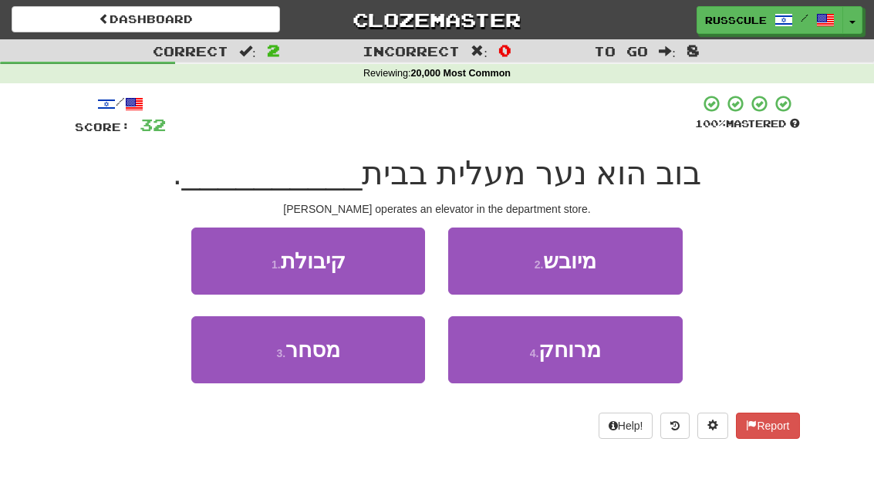
click at [569, 368] on button "4 . מרוחק" at bounding box center [565, 349] width 234 height 67
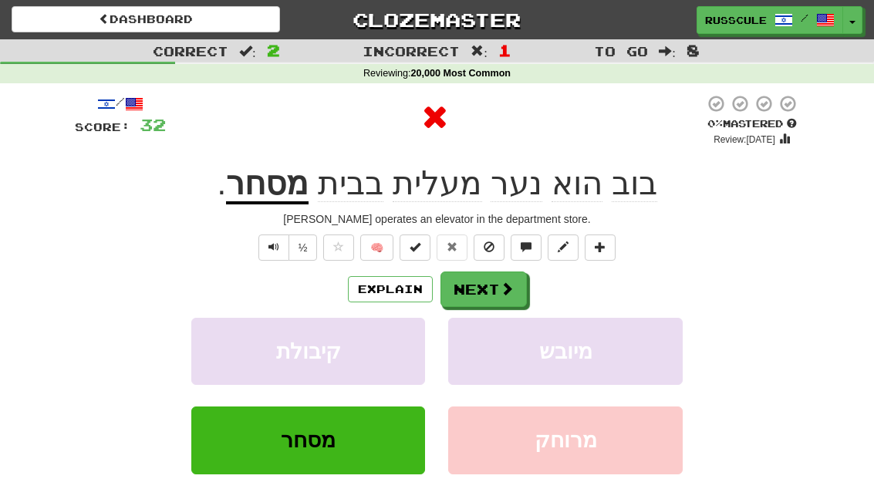
click at [511, 299] on button "Next" at bounding box center [483, 288] width 86 height 35
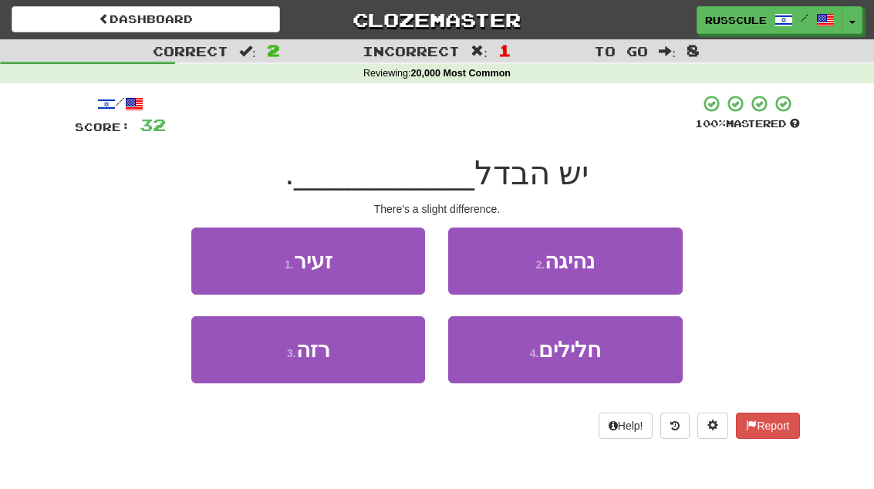
click at [379, 270] on button "1 . זעיר" at bounding box center [308, 261] width 234 height 67
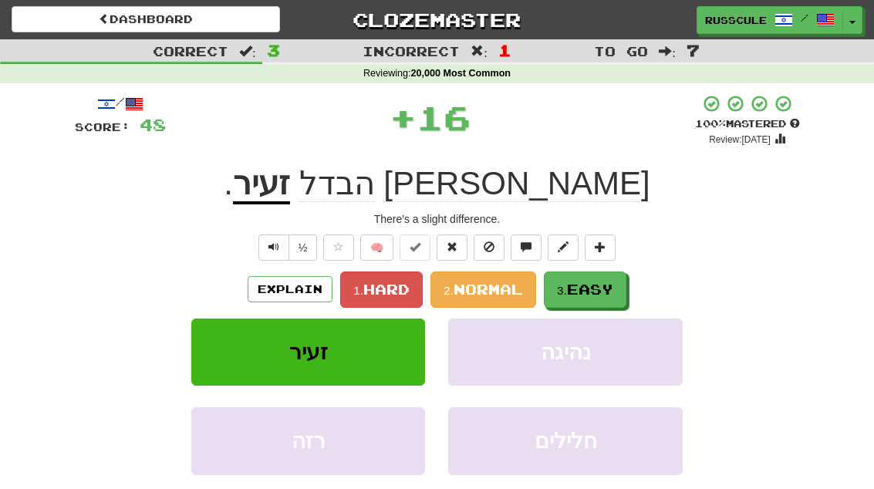
click at [578, 283] on span "Easy" at bounding box center [590, 289] width 46 height 17
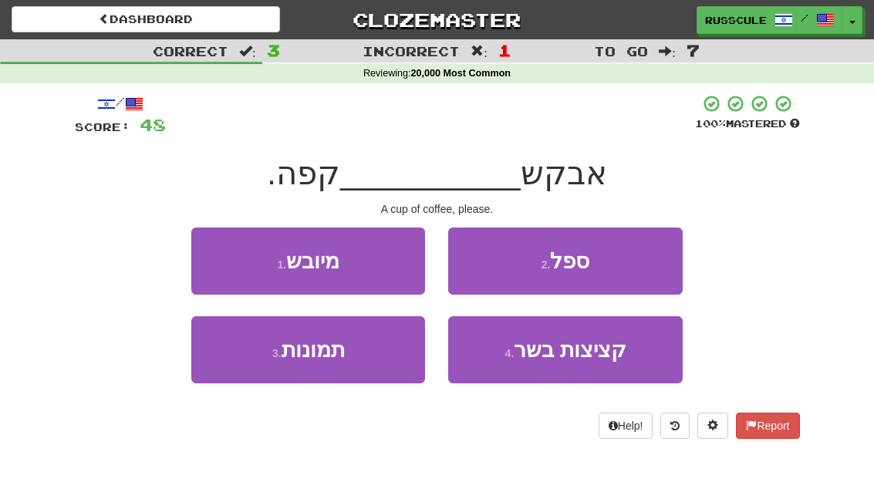
click at [644, 270] on button "2 . ספל" at bounding box center [565, 261] width 234 height 67
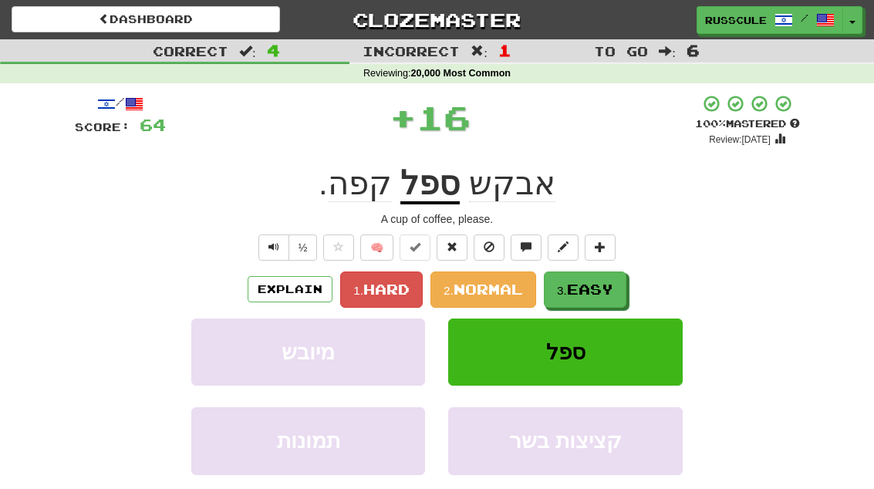
click at [613, 295] on span "Easy" at bounding box center [590, 289] width 46 height 17
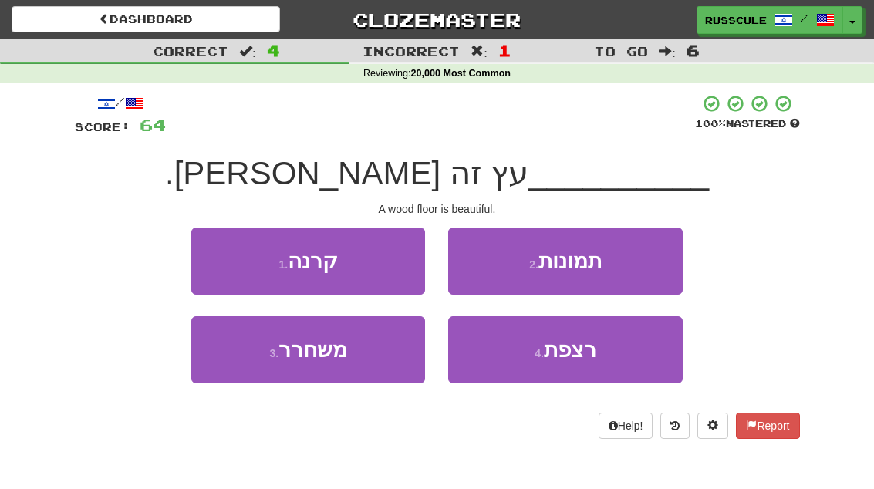
click at [582, 367] on button "4 . רצפת" at bounding box center [565, 349] width 234 height 67
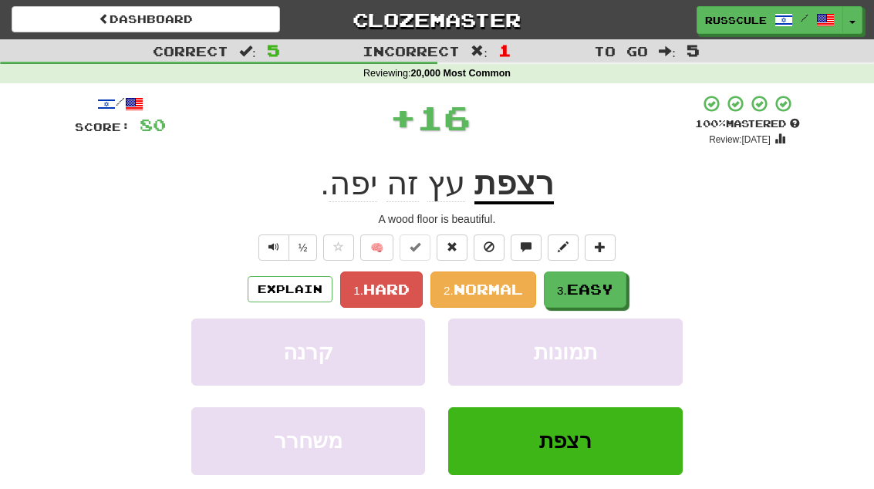
click at [608, 282] on span "Easy" at bounding box center [590, 289] width 46 height 17
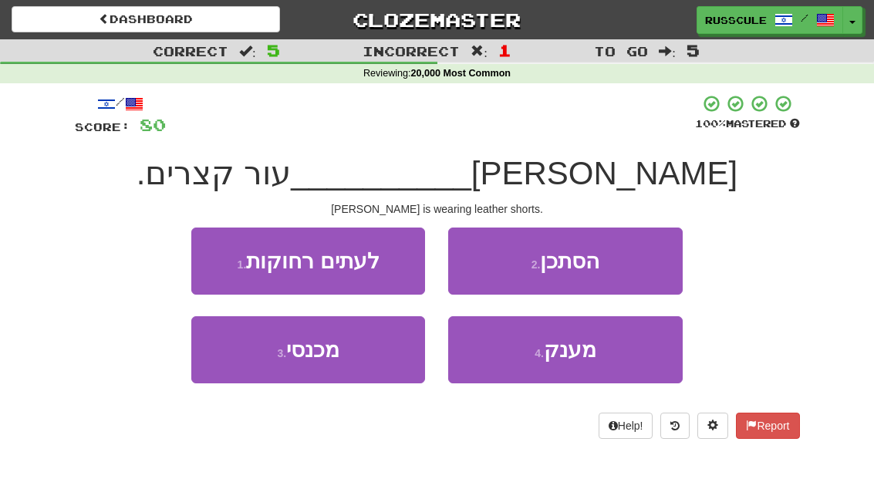
click at [361, 361] on button "3 . מכנסי" at bounding box center [308, 349] width 234 height 67
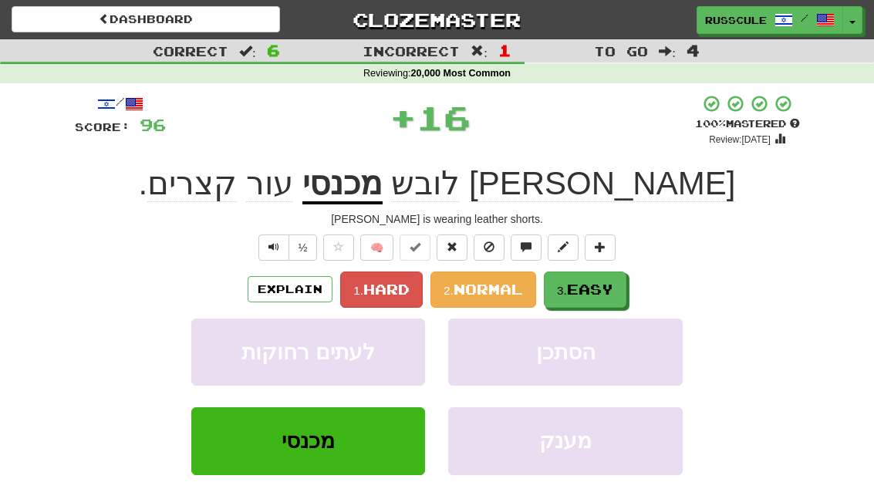
click at [605, 291] on span "Easy" at bounding box center [590, 289] width 46 height 17
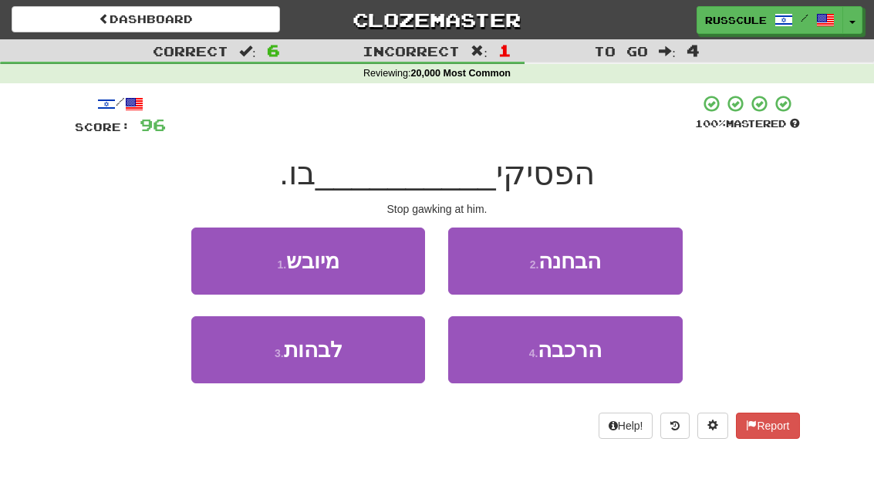
click at [373, 349] on button "3 . לבהות" at bounding box center [308, 349] width 234 height 67
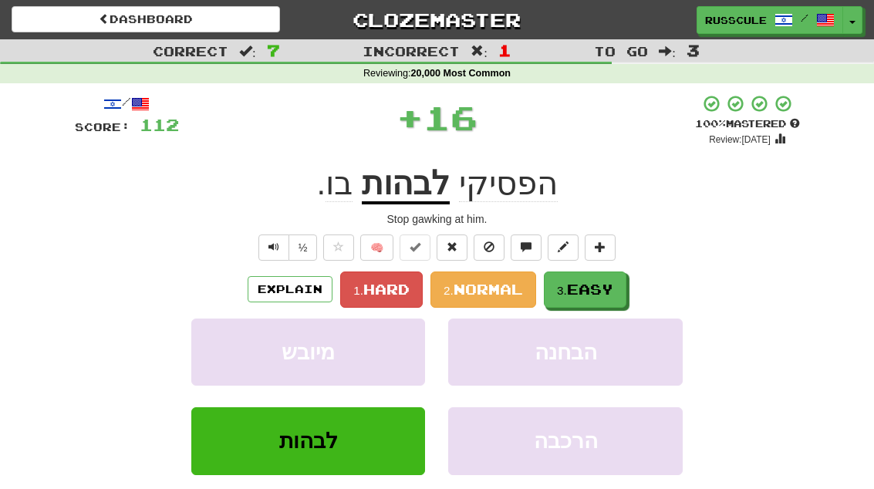
click at [606, 281] on span "Easy" at bounding box center [590, 289] width 46 height 17
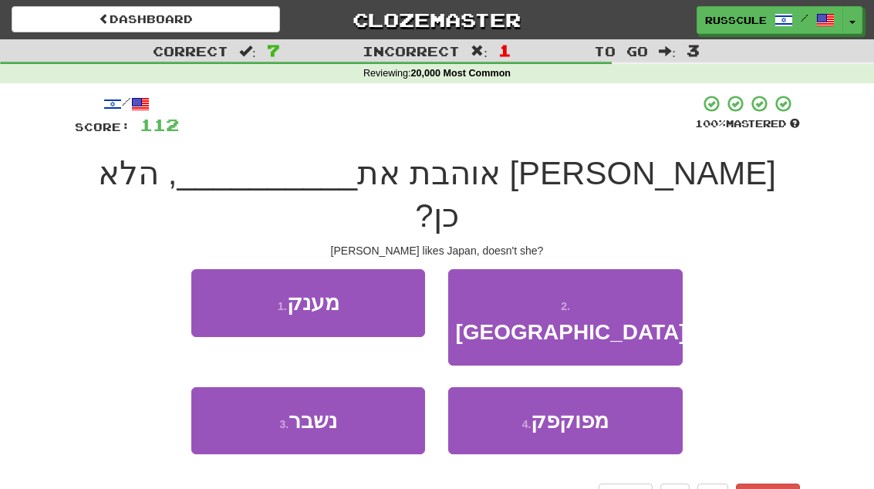
click at [641, 269] on button "2 . יפן" at bounding box center [565, 317] width 234 height 96
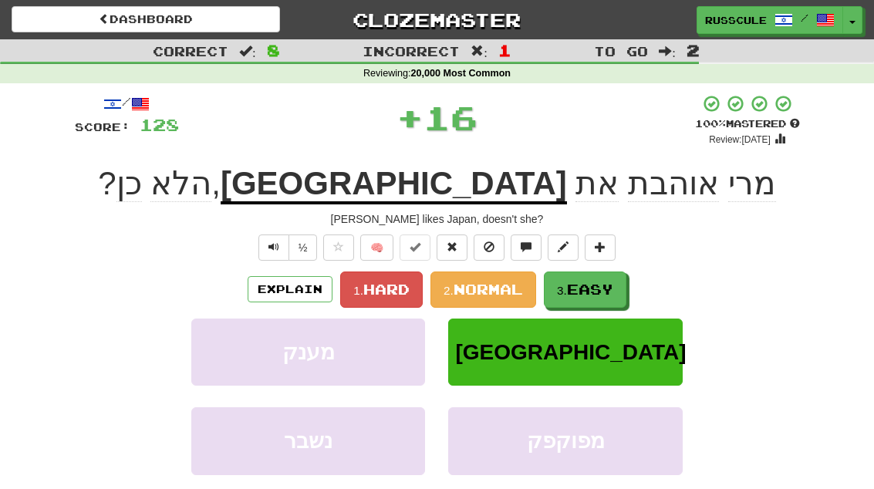
click at [611, 288] on span "Easy" at bounding box center [590, 289] width 46 height 17
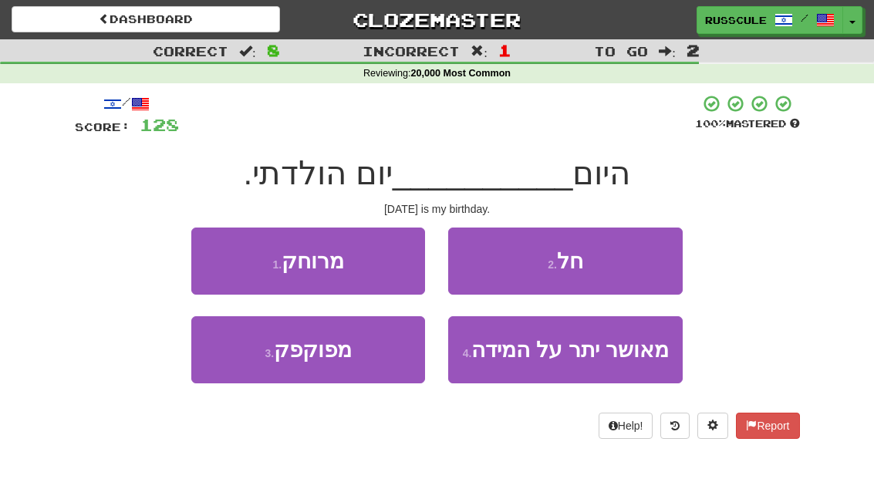
click at [633, 268] on button "2 . חל" at bounding box center [565, 261] width 234 height 67
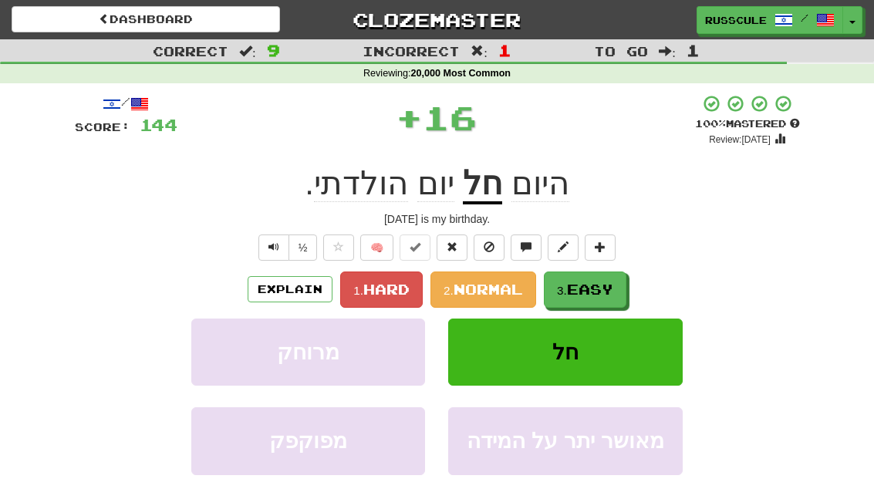
click at [604, 292] on span "Easy" at bounding box center [590, 289] width 46 height 17
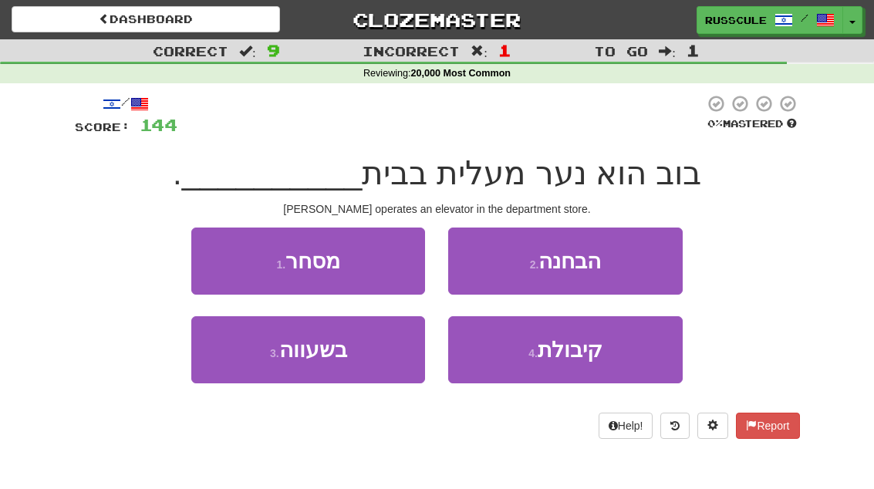
click at [375, 264] on button "1 . מסחר" at bounding box center [308, 261] width 234 height 67
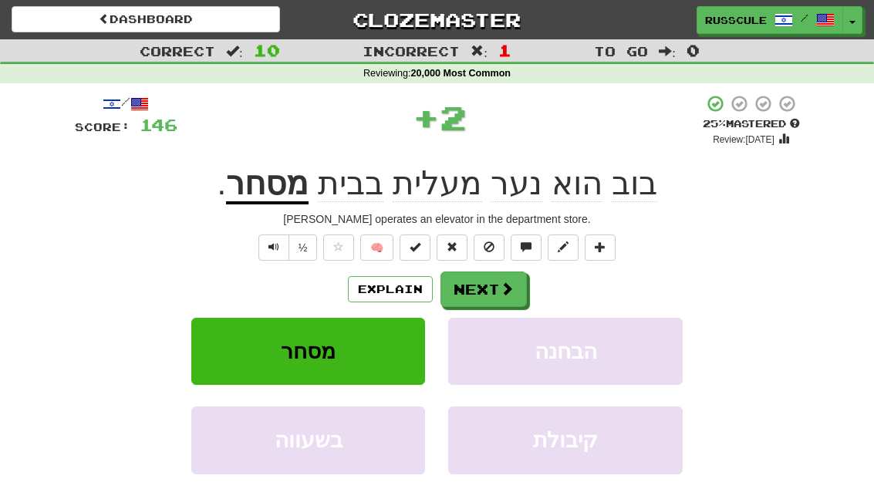
click at [496, 294] on button "Next" at bounding box center [483, 288] width 86 height 35
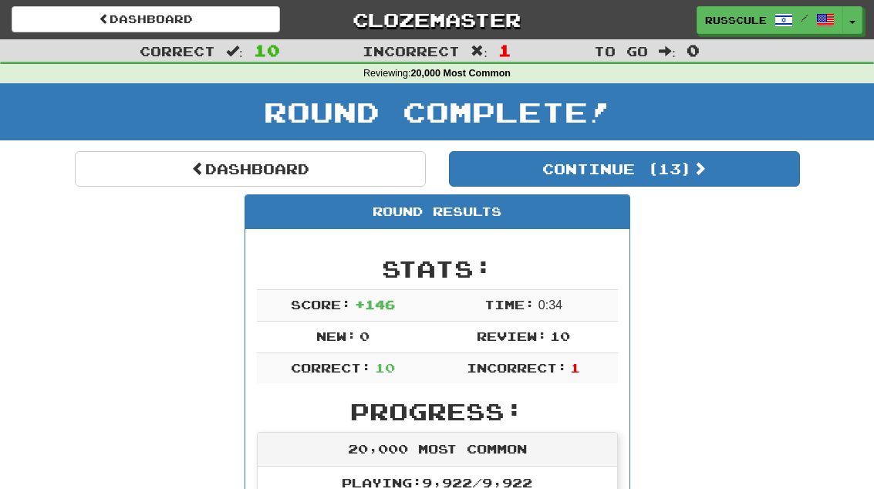
click at [755, 175] on button "Continue ( 13 )" at bounding box center [624, 168] width 351 height 35
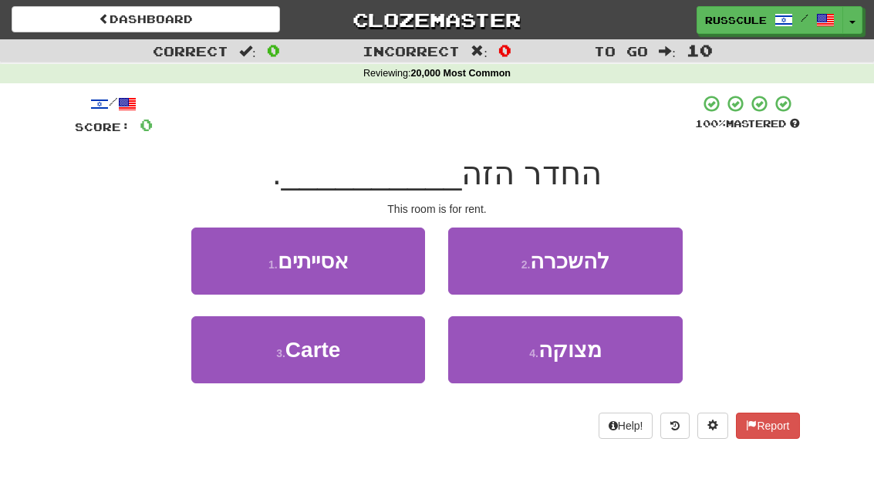
click at [659, 245] on button "2 . להשכרה" at bounding box center [565, 261] width 234 height 67
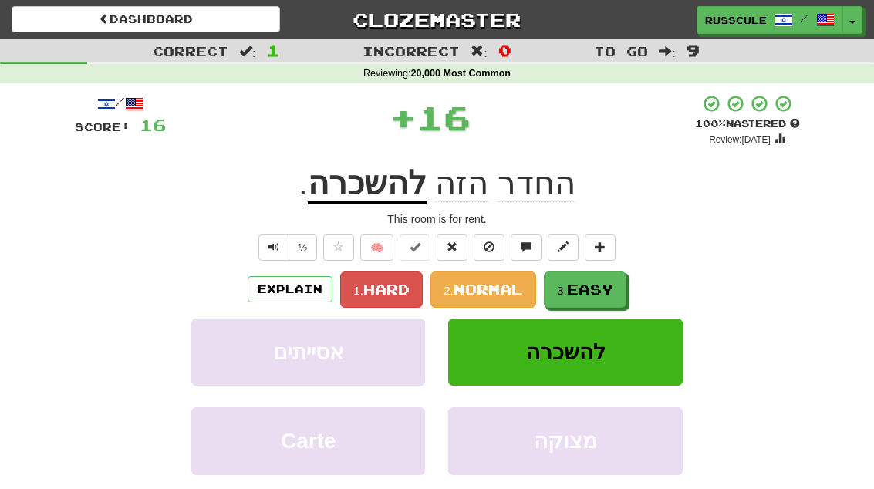
click at [606, 295] on span "Easy" at bounding box center [590, 289] width 46 height 17
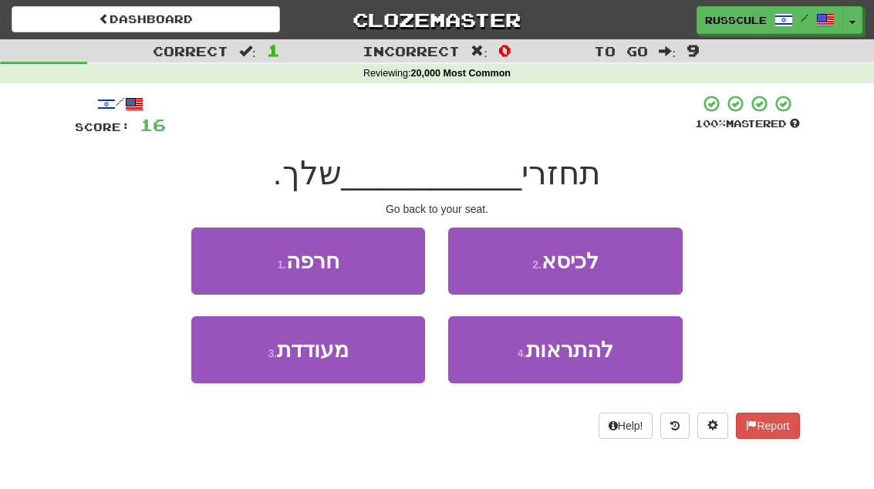
click at [653, 260] on button "2 . לכיסא" at bounding box center [565, 261] width 234 height 67
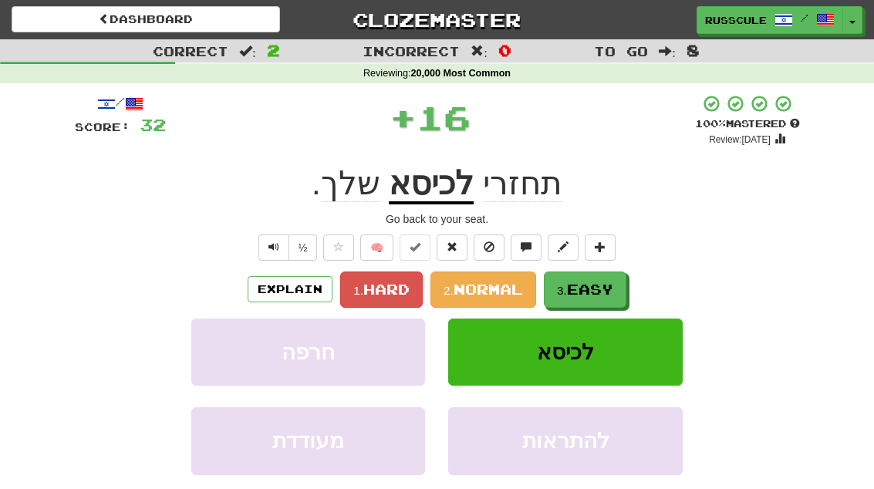
click at [598, 295] on span "Easy" at bounding box center [590, 289] width 46 height 17
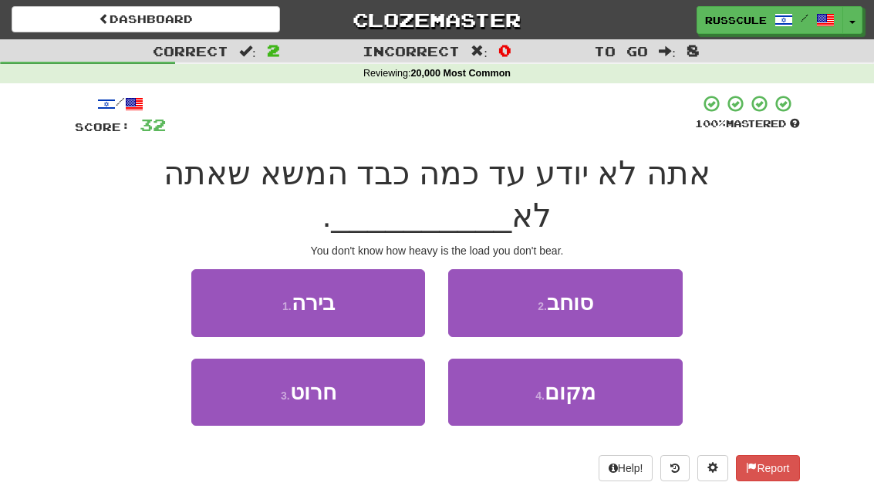
click at [602, 269] on button "2 . סוחב" at bounding box center [565, 302] width 234 height 67
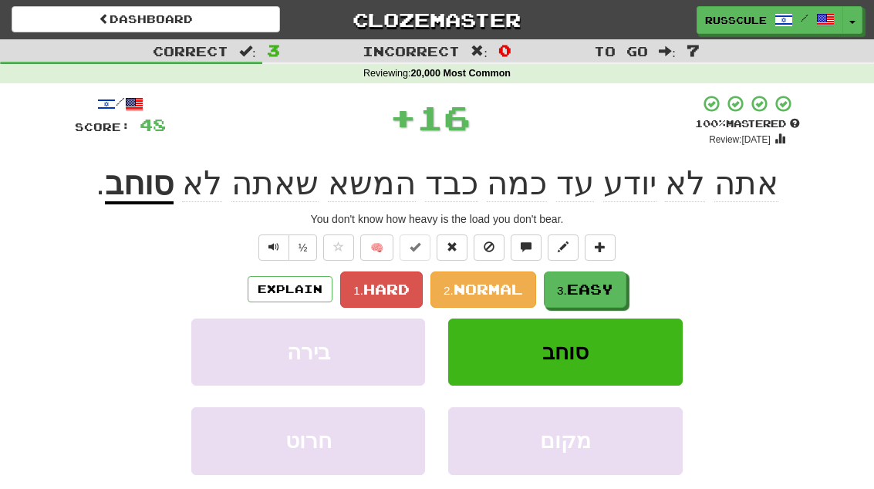
click at [583, 285] on span "Easy" at bounding box center [590, 289] width 46 height 17
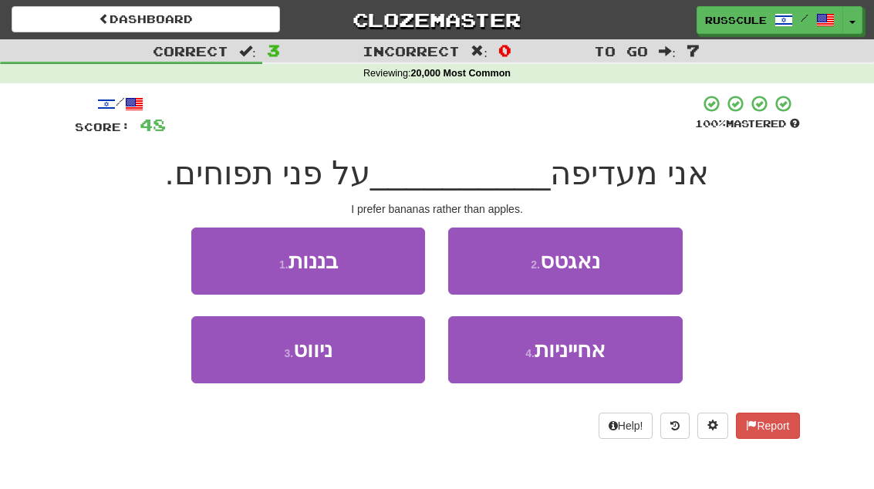
click at [384, 261] on button "1 . בננות" at bounding box center [308, 261] width 234 height 67
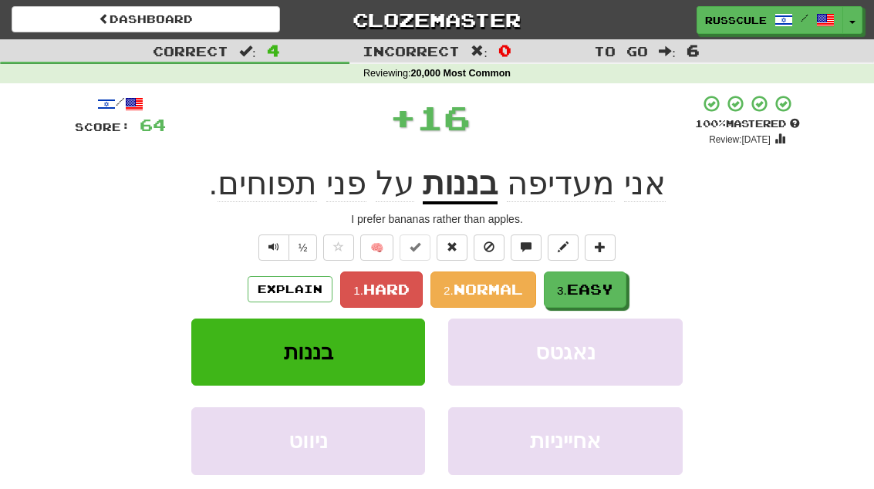
click at [606, 274] on button "3. Easy" at bounding box center [585, 289] width 83 height 36
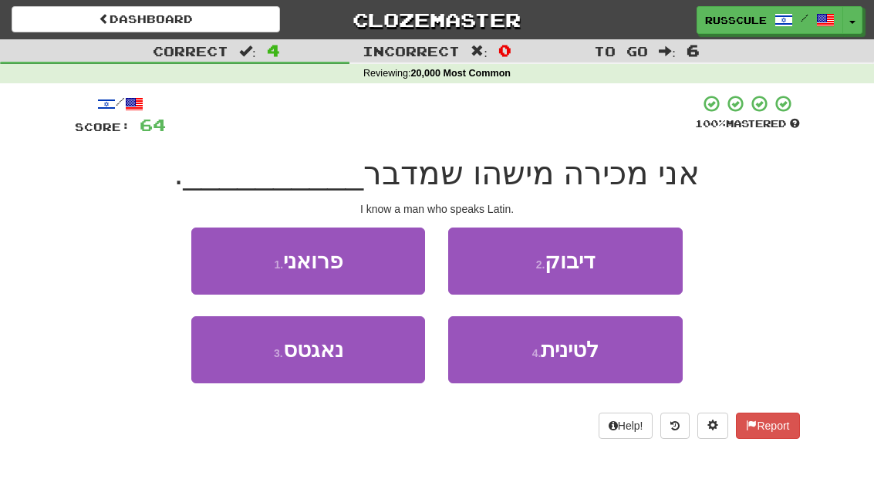
click at [616, 343] on button "4 . לטינית" at bounding box center [565, 349] width 234 height 67
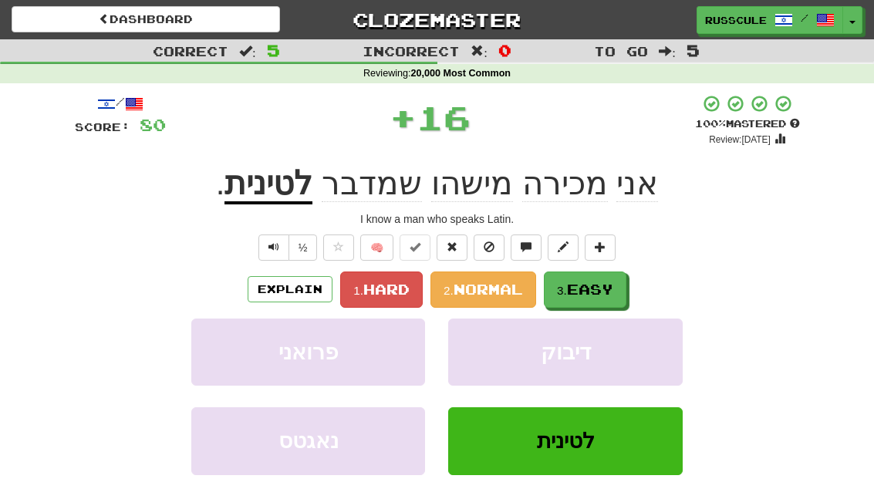
click at [608, 289] on span "Easy" at bounding box center [590, 289] width 46 height 17
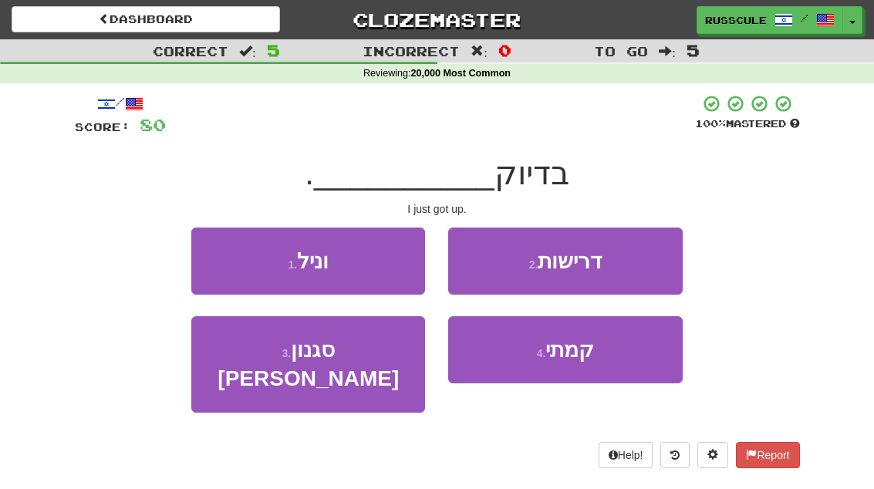
click at [582, 364] on button "4 . קמתי" at bounding box center [565, 349] width 234 height 67
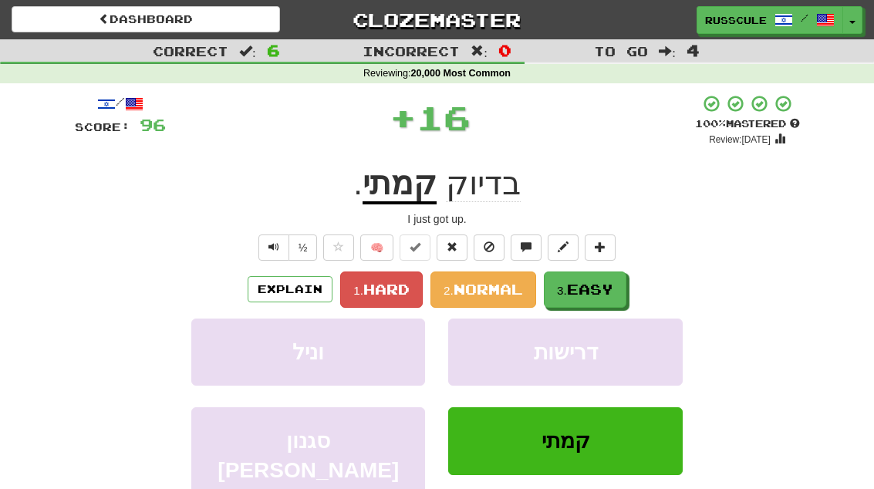
click at [602, 284] on span "Easy" at bounding box center [590, 289] width 46 height 17
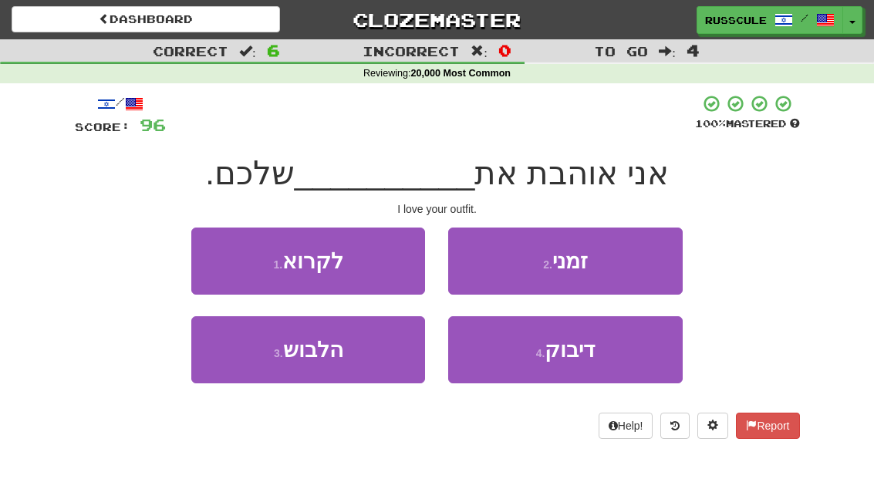
click at [376, 359] on button "3 . הלבוש" at bounding box center [308, 349] width 234 height 67
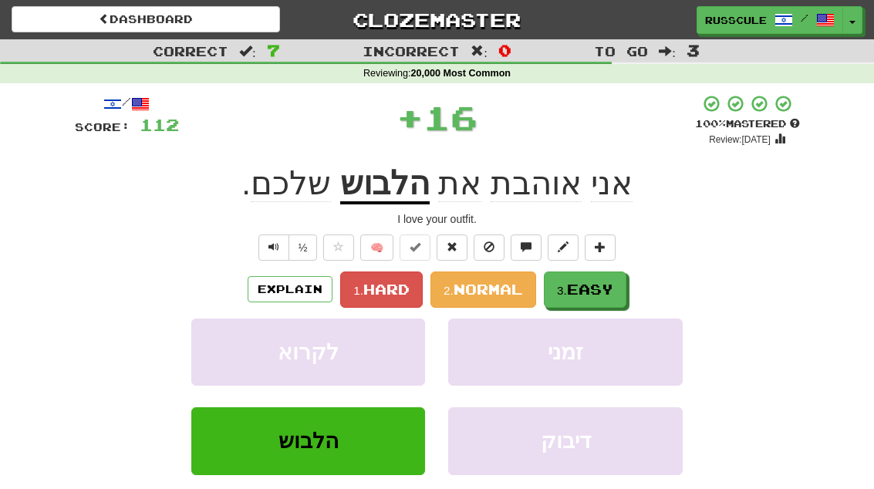
click at [618, 281] on button "3. Easy" at bounding box center [585, 289] width 83 height 36
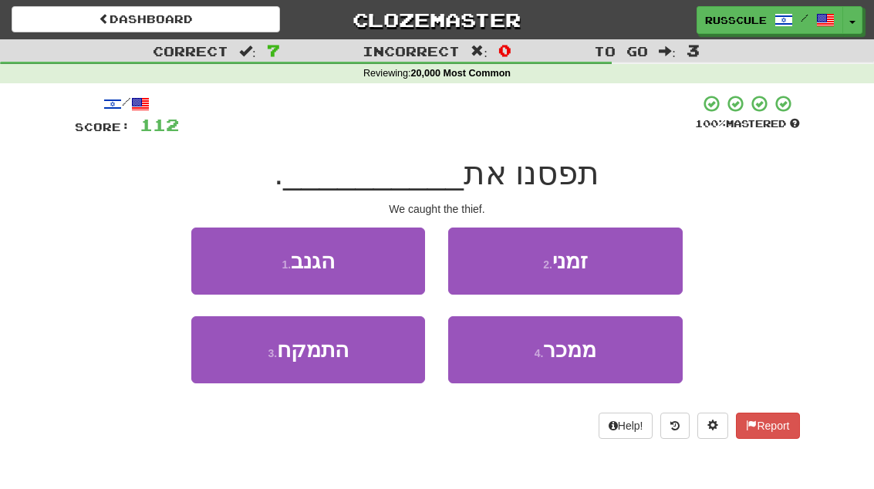
click at [376, 267] on button "1 . הגנב" at bounding box center [308, 261] width 234 height 67
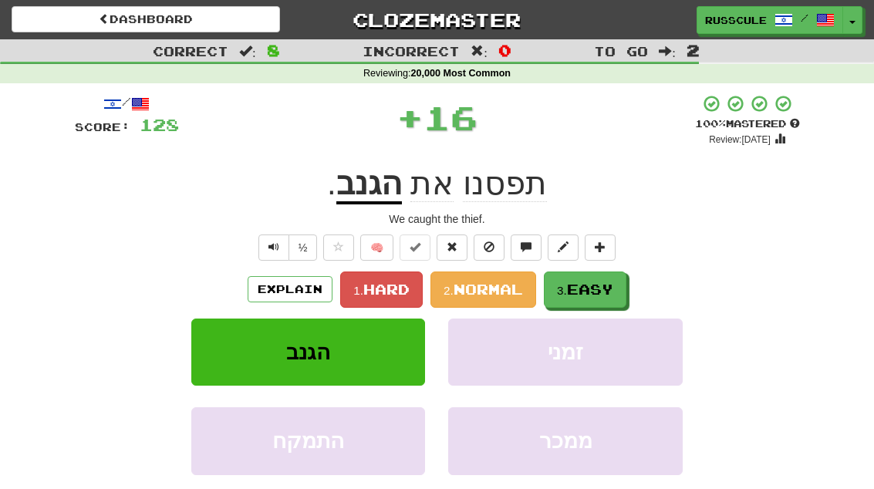
click at [603, 288] on span "Easy" at bounding box center [590, 289] width 46 height 17
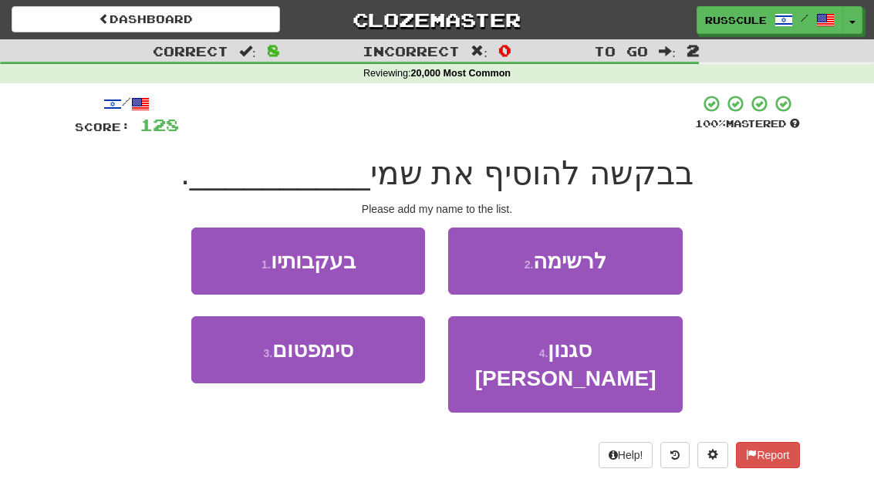
click at [659, 258] on button "2 . לרשימה" at bounding box center [565, 261] width 234 height 67
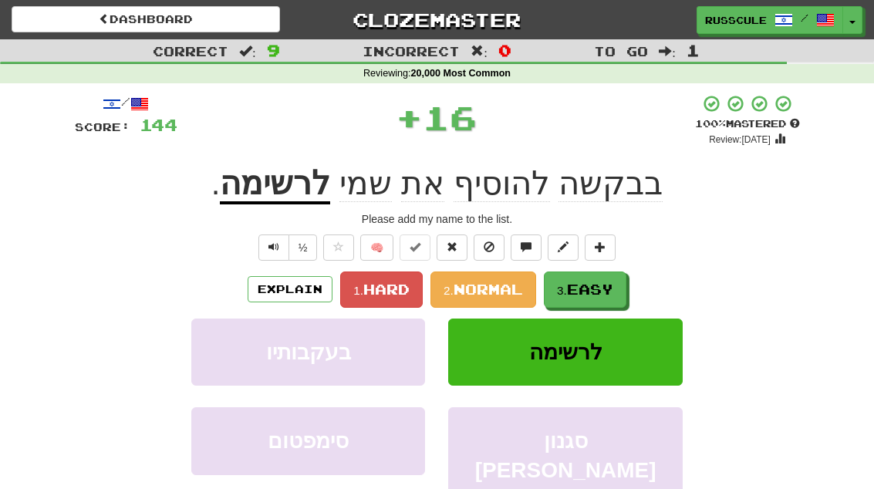
click at [612, 294] on span "Easy" at bounding box center [590, 289] width 46 height 17
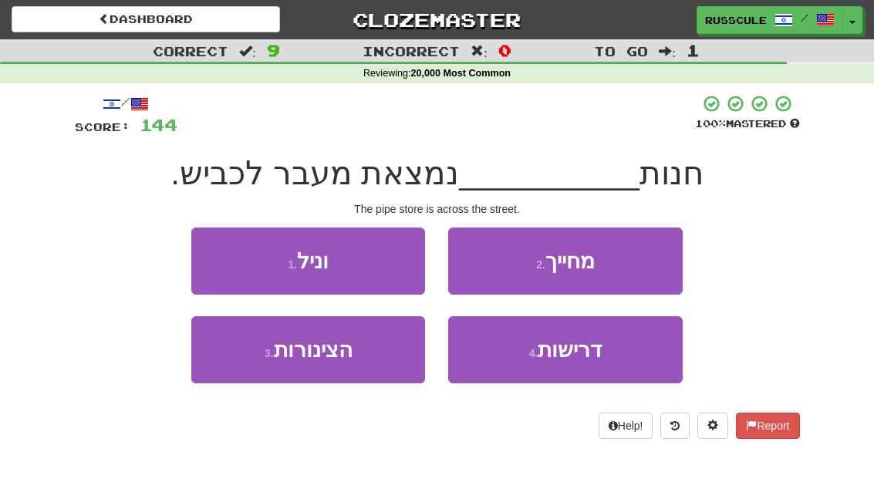
click at [375, 361] on button "3 . הצינורות" at bounding box center [308, 349] width 234 height 67
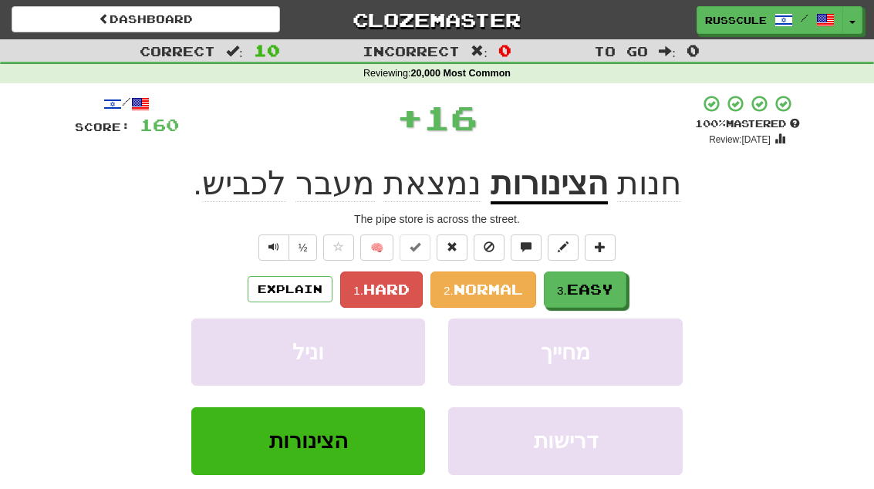
click at [610, 281] on span "Easy" at bounding box center [590, 289] width 46 height 17
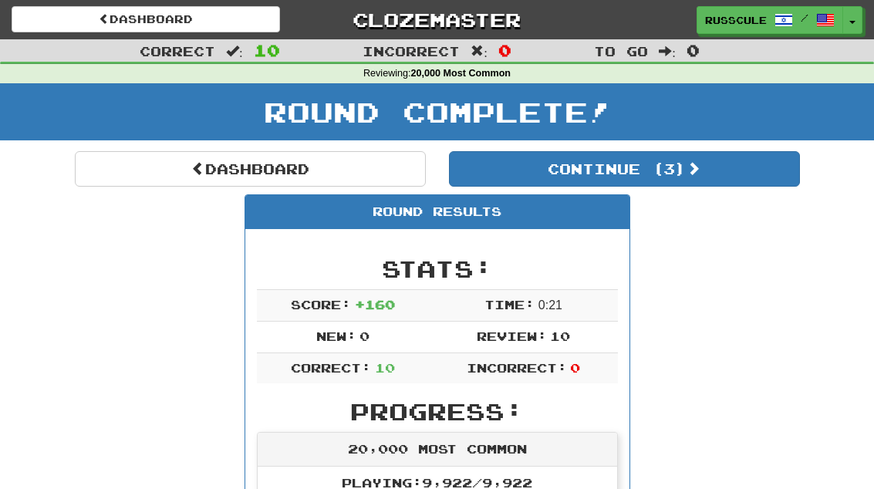
click at [749, 184] on button "Continue ( 3 )" at bounding box center [624, 168] width 351 height 35
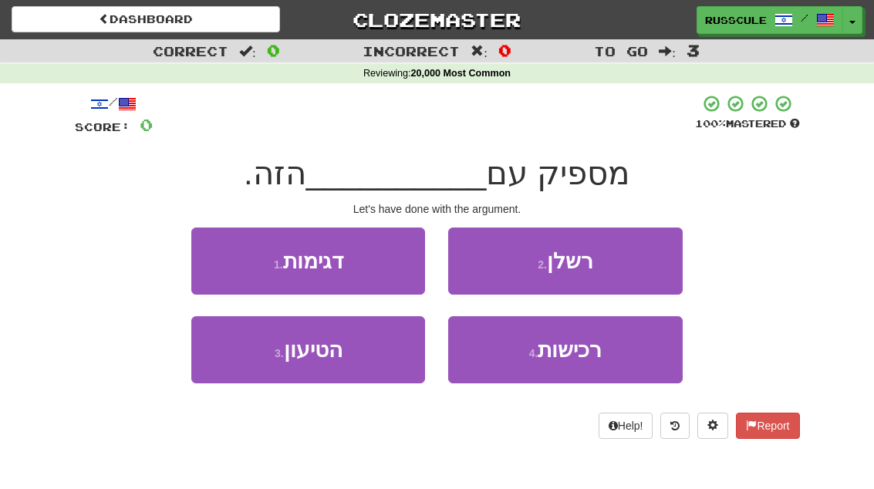
click at [386, 361] on button "3 . הטיעון" at bounding box center [308, 349] width 234 height 67
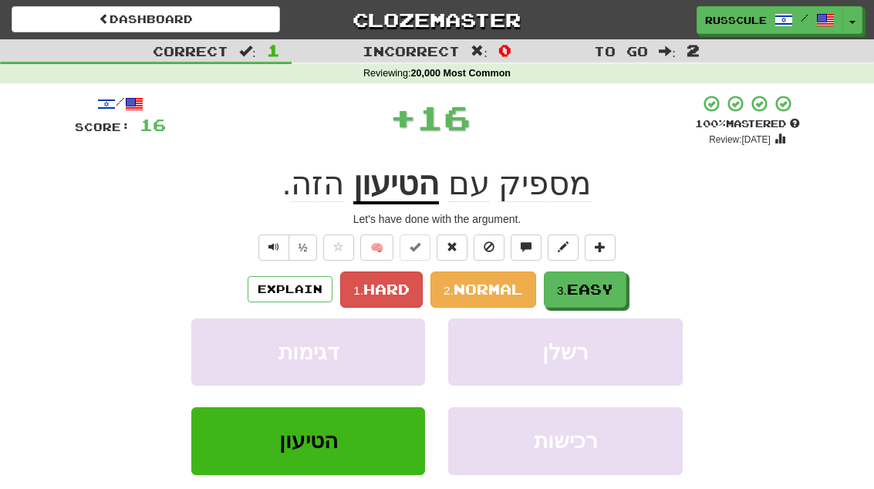
click at [624, 281] on button "3. Easy" at bounding box center [585, 289] width 83 height 36
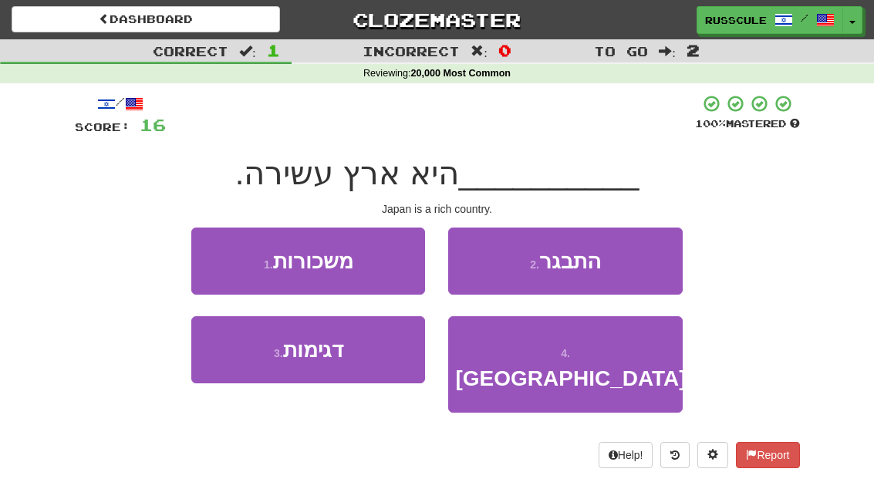
click at [621, 356] on button "4 . יפן" at bounding box center [565, 364] width 234 height 96
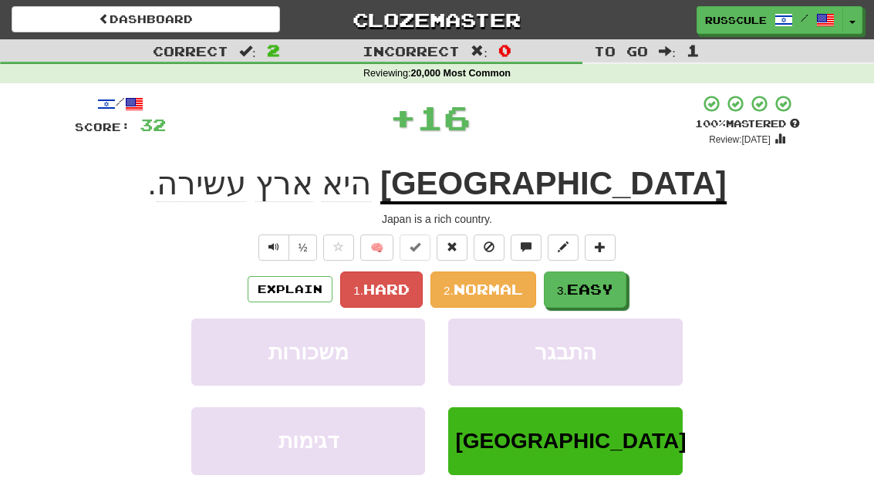
click at [613, 292] on span "Easy" at bounding box center [590, 289] width 46 height 17
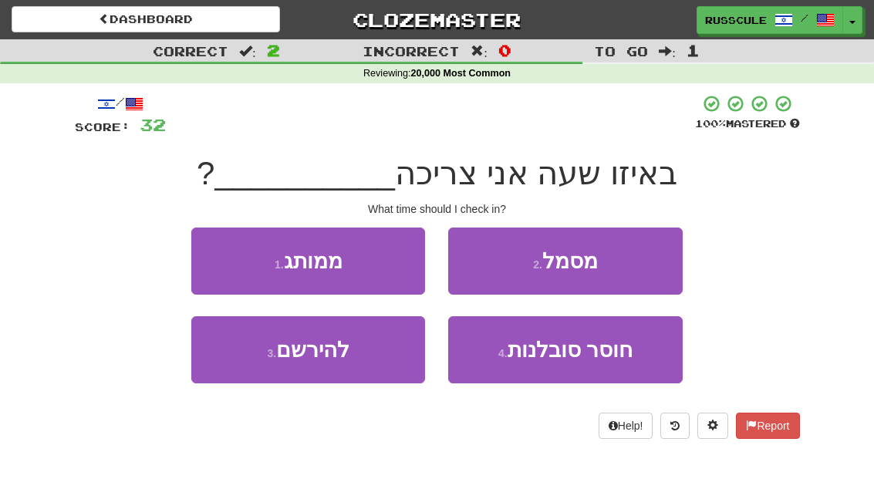
click at [363, 363] on button "3 . להירשם" at bounding box center [308, 349] width 234 height 67
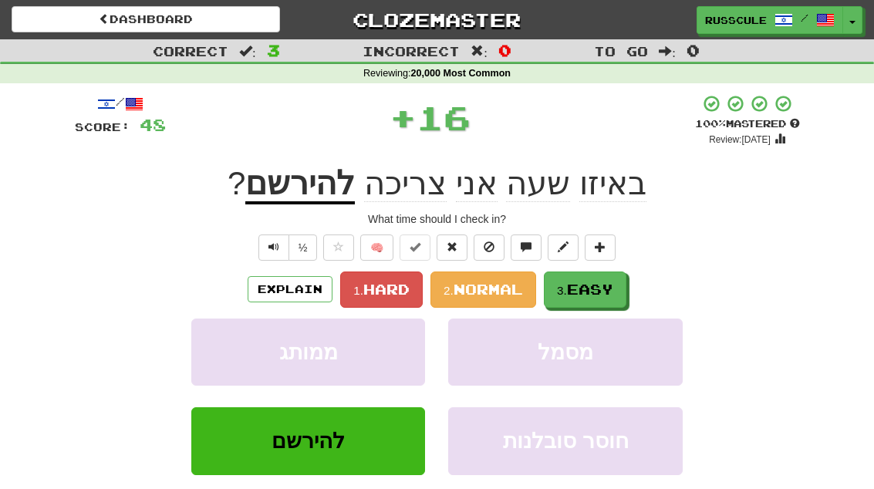
click at [603, 284] on span "Easy" at bounding box center [590, 289] width 46 height 17
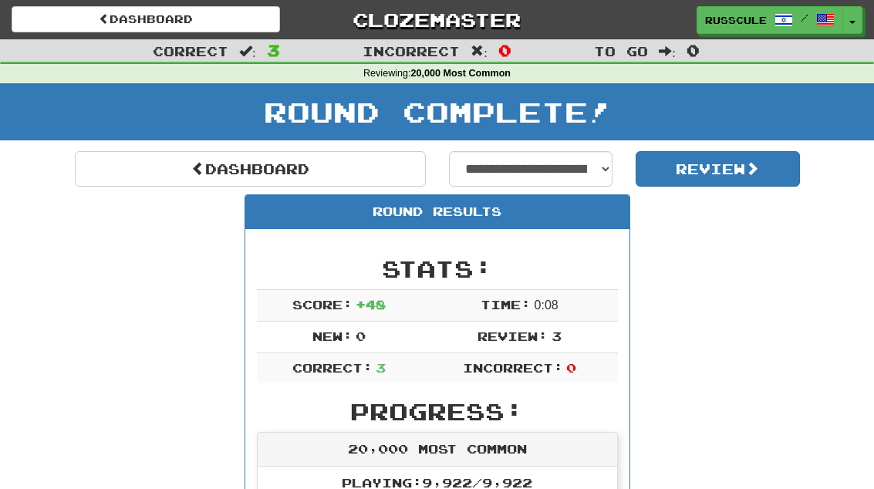
click at [300, 165] on link "Dashboard" at bounding box center [250, 168] width 351 height 35
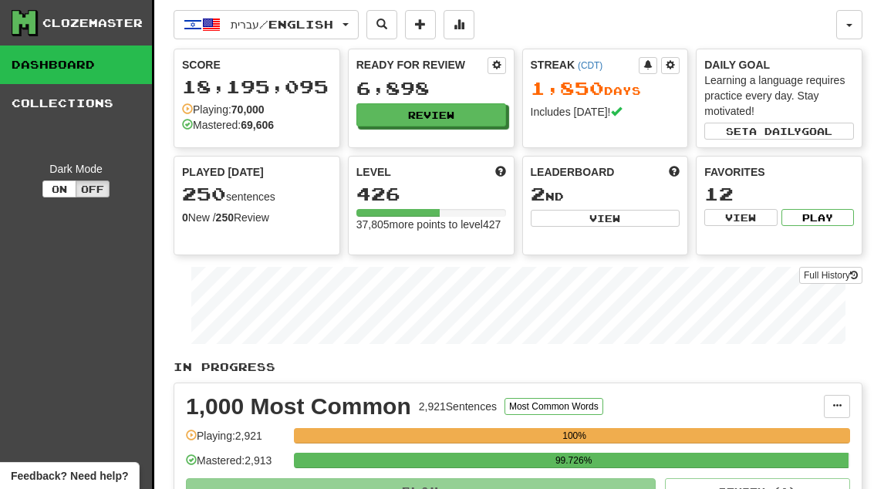
click at [619, 225] on button "View" at bounding box center [606, 218] width 150 height 17
select select "**********"
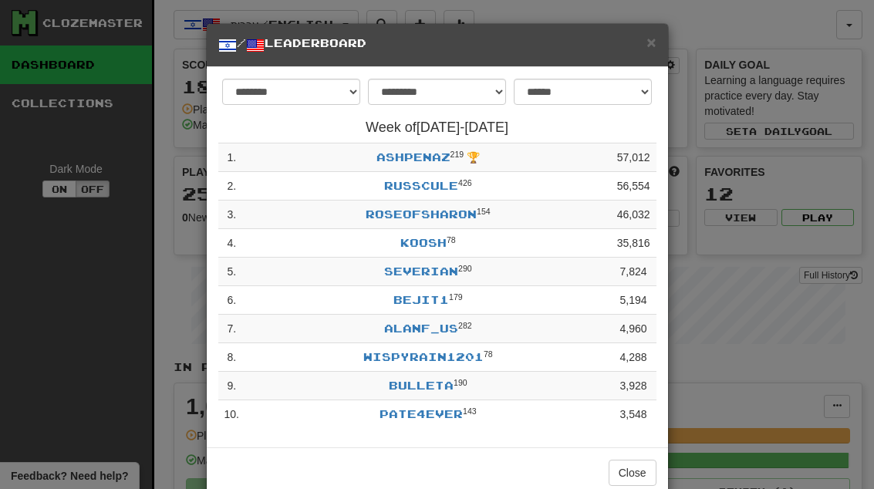
click at [648, 51] on span "×" at bounding box center [650, 42] width 9 height 18
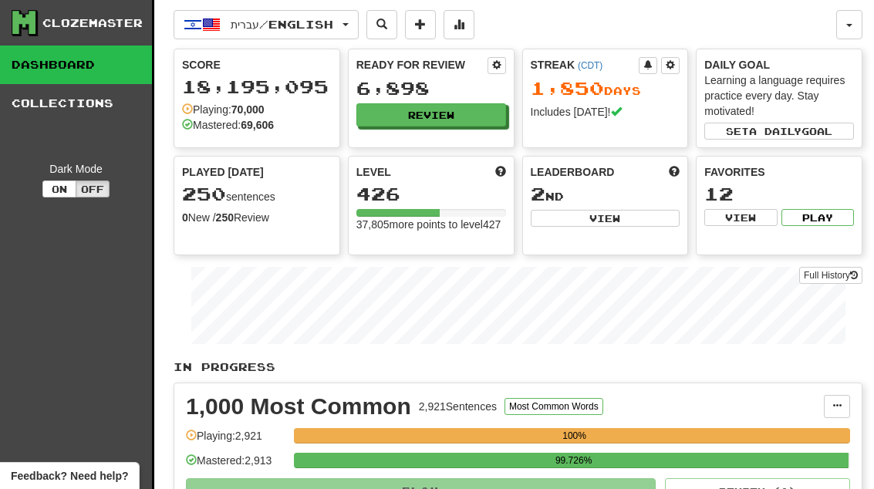
click at [469, 104] on button "Review" at bounding box center [431, 114] width 150 height 23
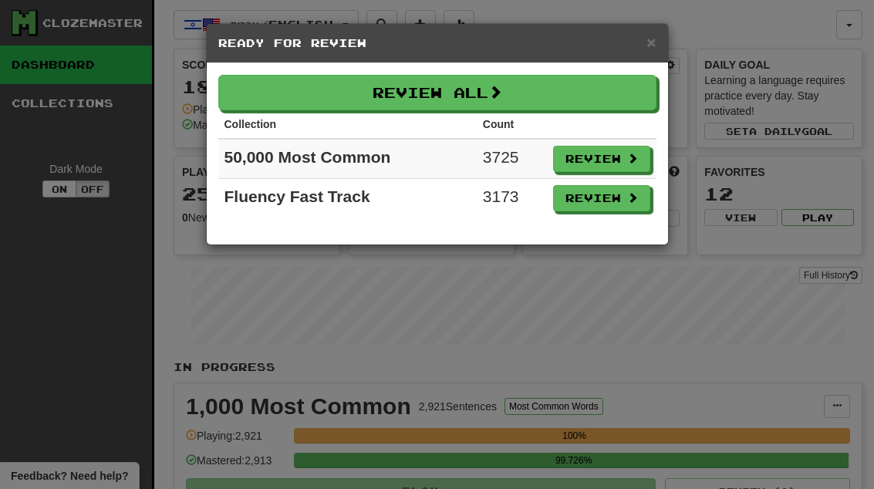
click at [635, 206] on button "Review" at bounding box center [601, 198] width 97 height 26
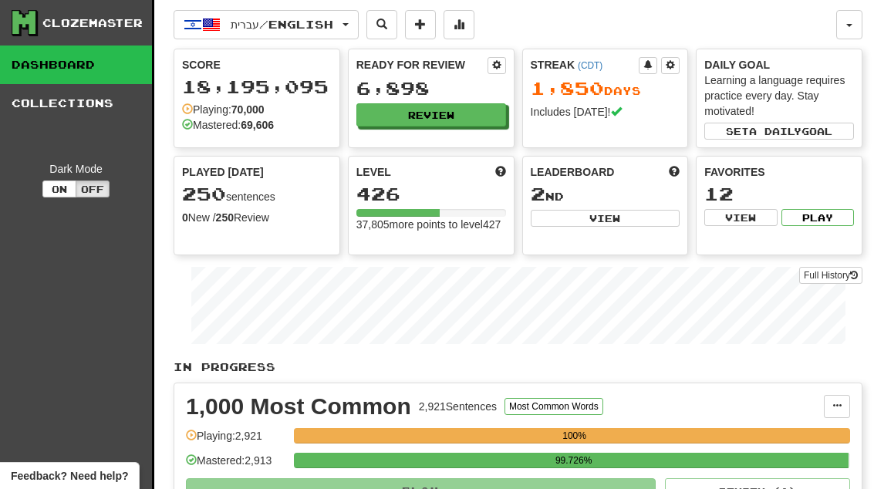
select select "**"
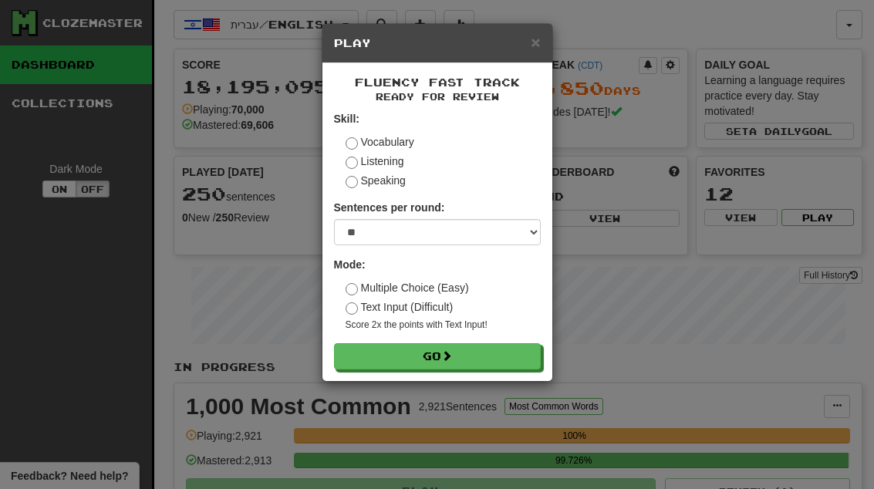
click at [491, 353] on button "Go" at bounding box center [437, 356] width 207 height 26
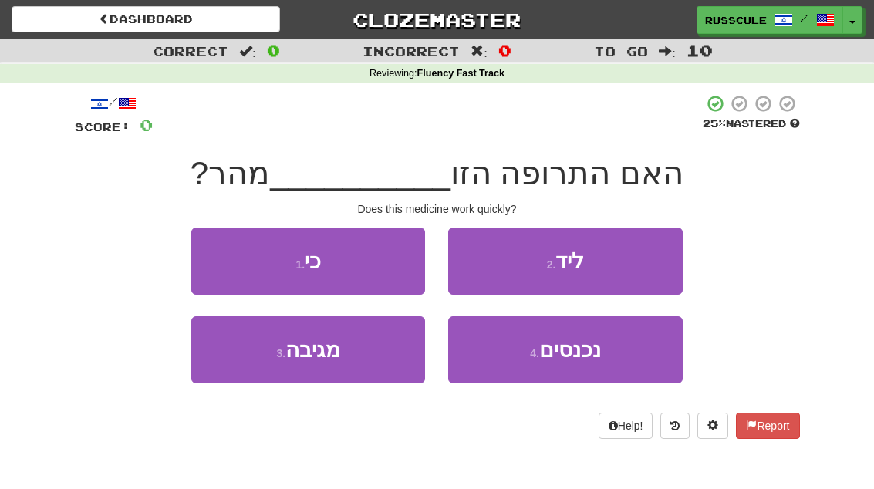
click at [378, 352] on button "3 . מגיבה" at bounding box center [308, 349] width 234 height 67
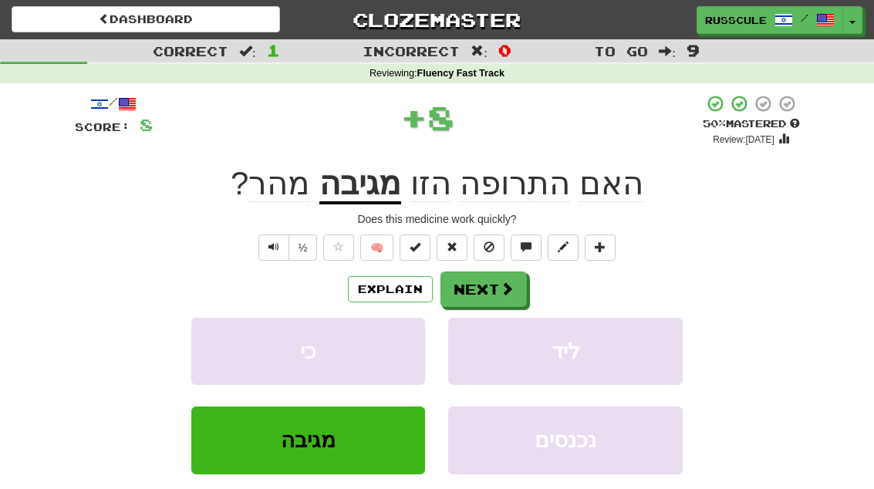
click at [504, 282] on span at bounding box center [507, 289] width 14 height 14
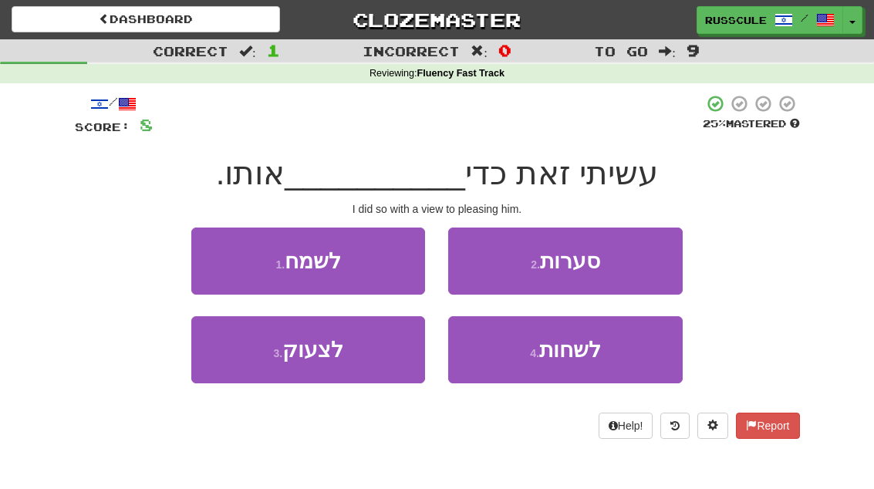
click at [366, 368] on button "3 . לצעוק" at bounding box center [308, 349] width 234 height 67
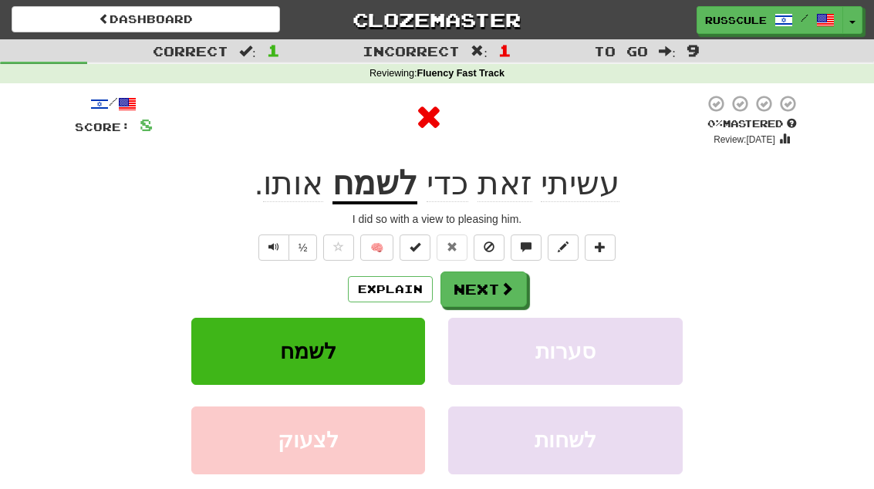
click at [503, 283] on span at bounding box center [507, 289] width 14 height 14
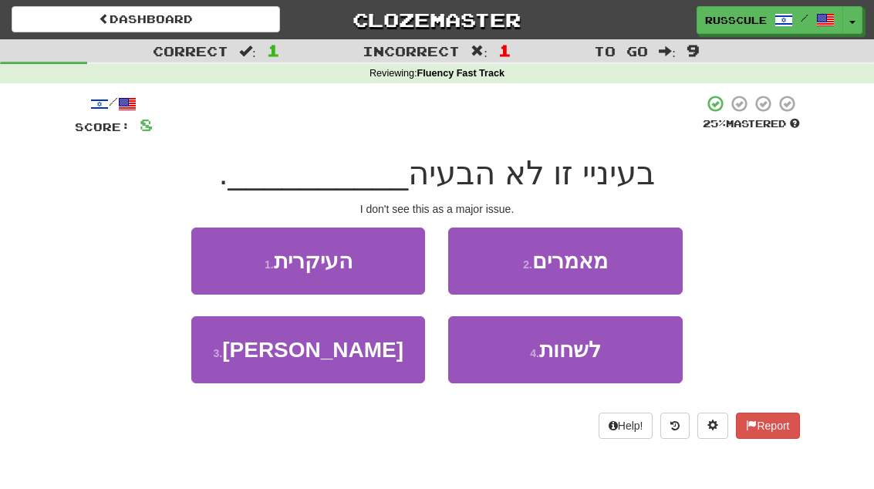
click at [376, 261] on button "1 . העיקרית" at bounding box center [308, 261] width 234 height 67
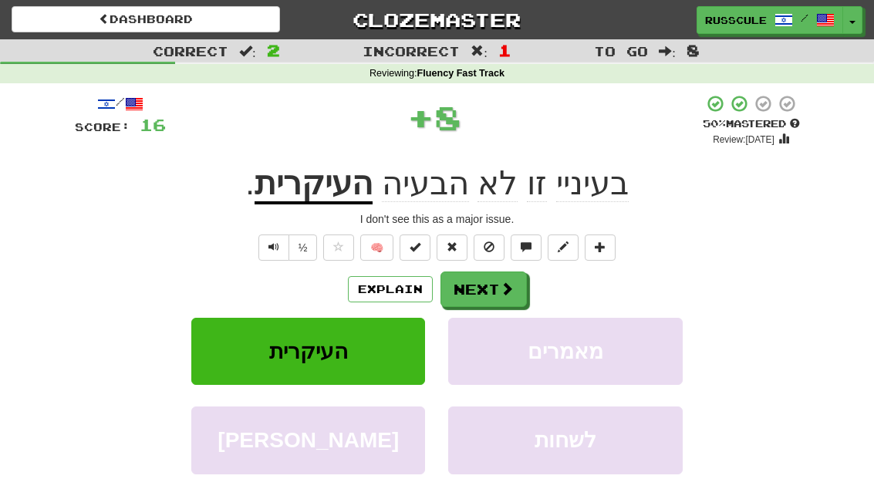
click at [501, 289] on span at bounding box center [507, 289] width 14 height 14
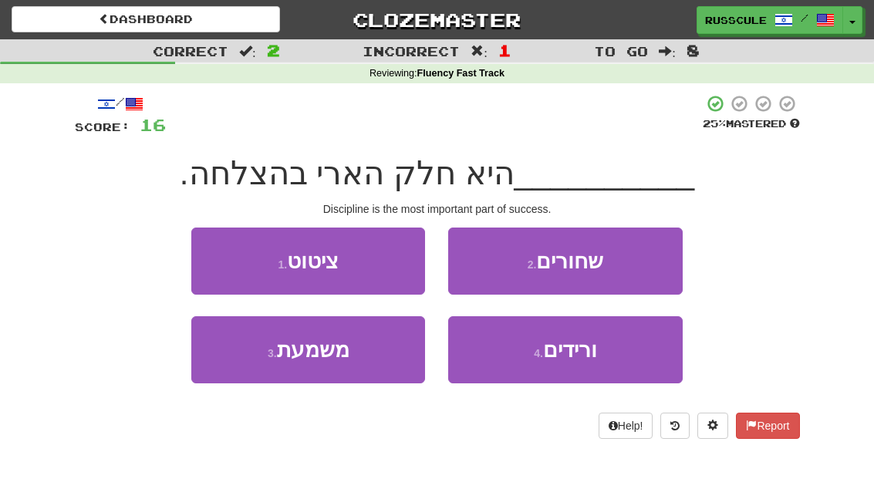
click at [568, 366] on button "4 . ורידים" at bounding box center [565, 349] width 234 height 67
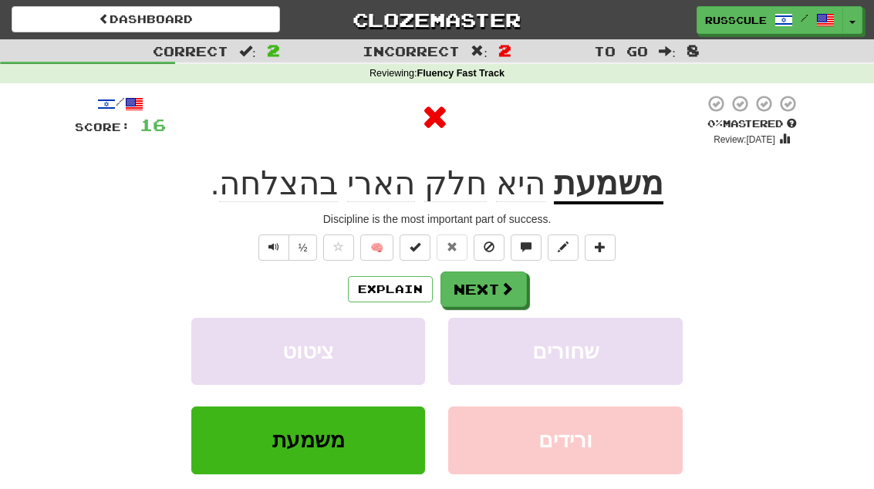
click at [508, 289] on span at bounding box center [507, 289] width 14 height 14
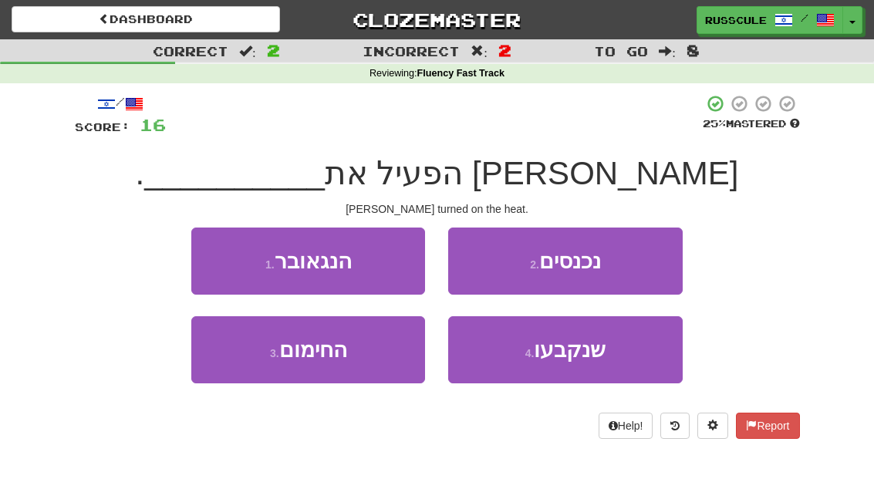
click at [355, 357] on button "3 . החימום" at bounding box center [308, 349] width 234 height 67
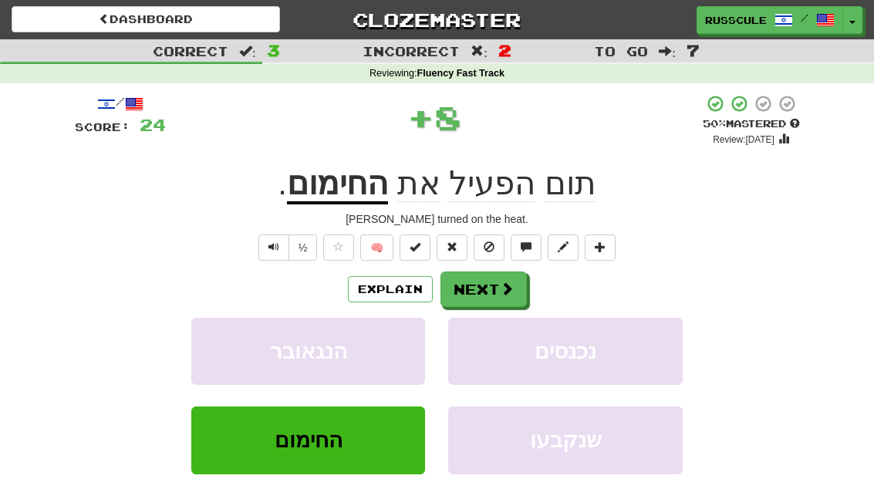
click at [506, 275] on button "Next" at bounding box center [483, 288] width 86 height 35
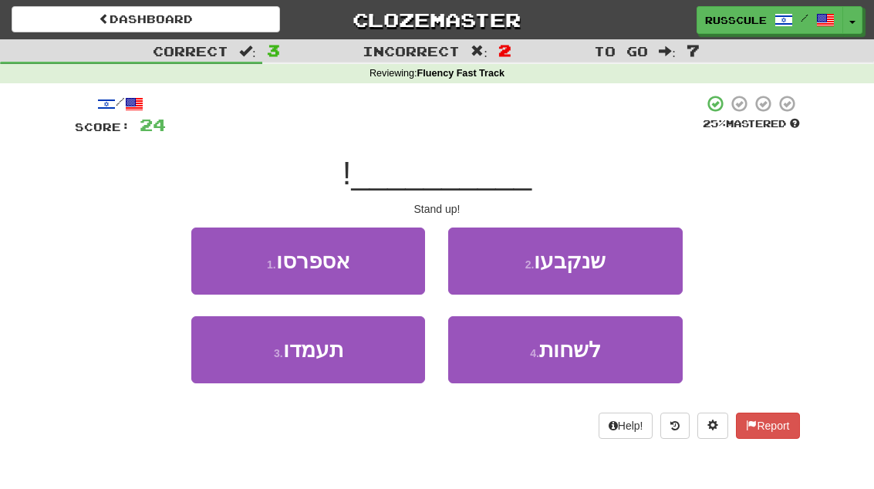
click at [356, 359] on button "3 . תעמדו" at bounding box center [308, 349] width 234 height 67
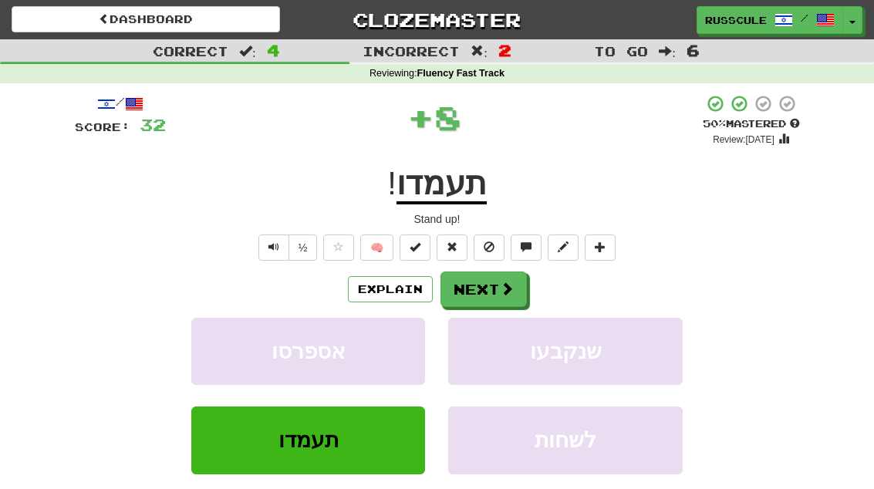
click at [524, 282] on button "Next" at bounding box center [483, 288] width 86 height 35
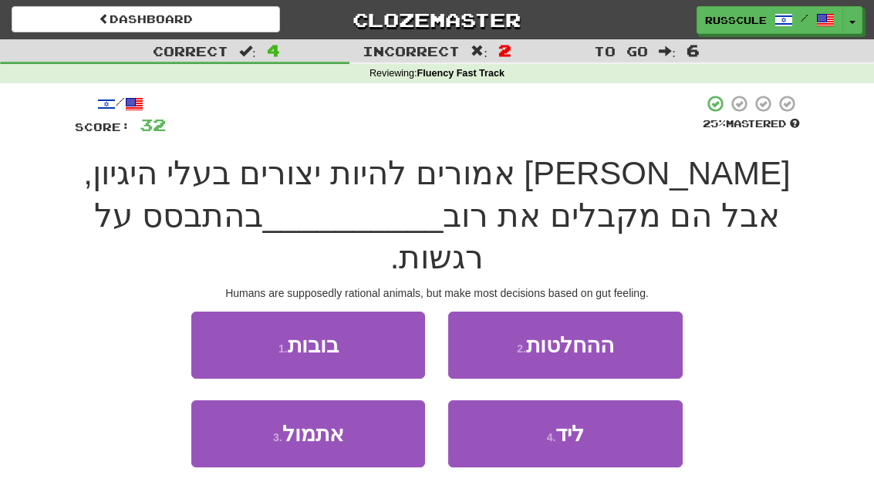
click at [636, 312] on button "2 . ההחלטות" at bounding box center [565, 345] width 234 height 67
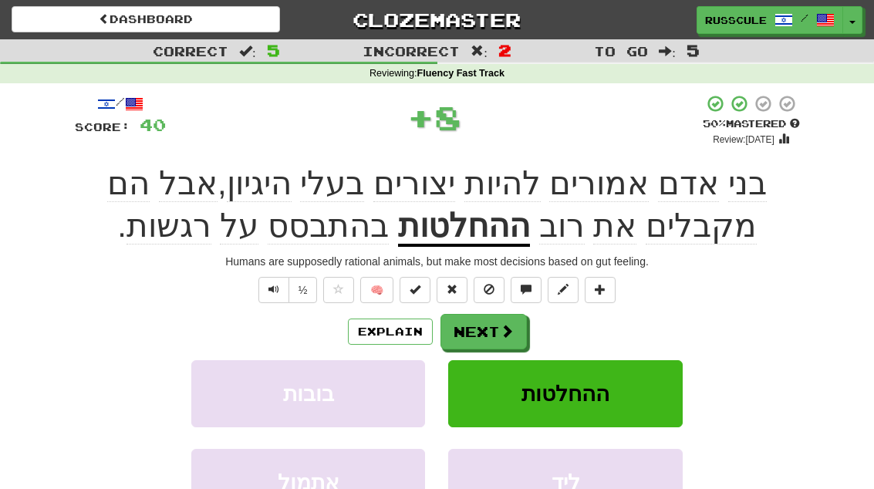
click at [500, 328] on span at bounding box center [507, 331] width 14 height 14
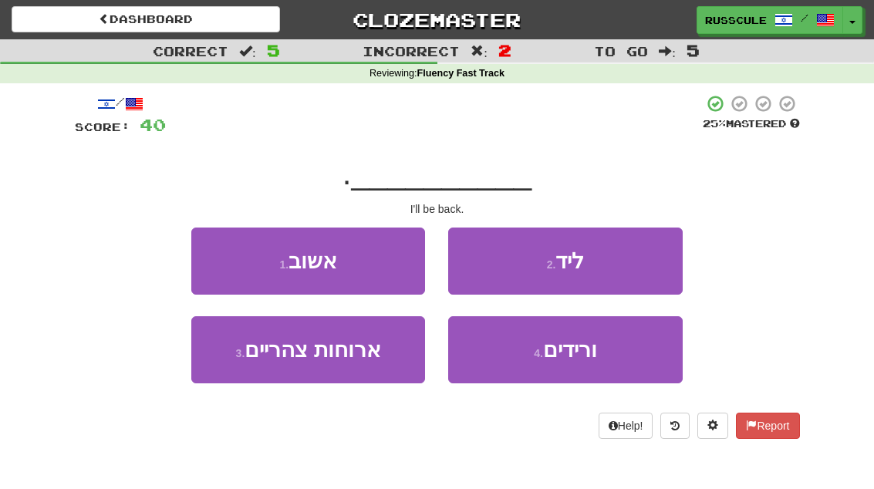
click at [370, 266] on button "1 . אשוב" at bounding box center [308, 261] width 234 height 67
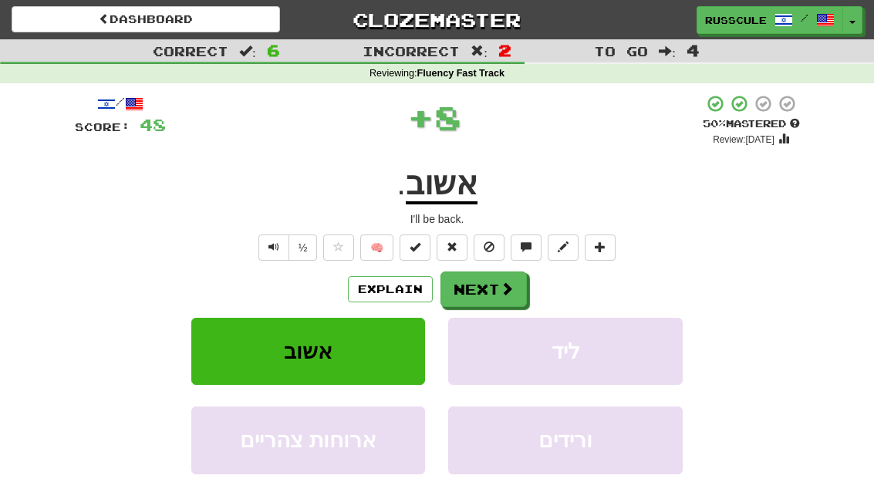
click at [507, 297] on button "Next" at bounding box center [483, 288] width 86 height 35
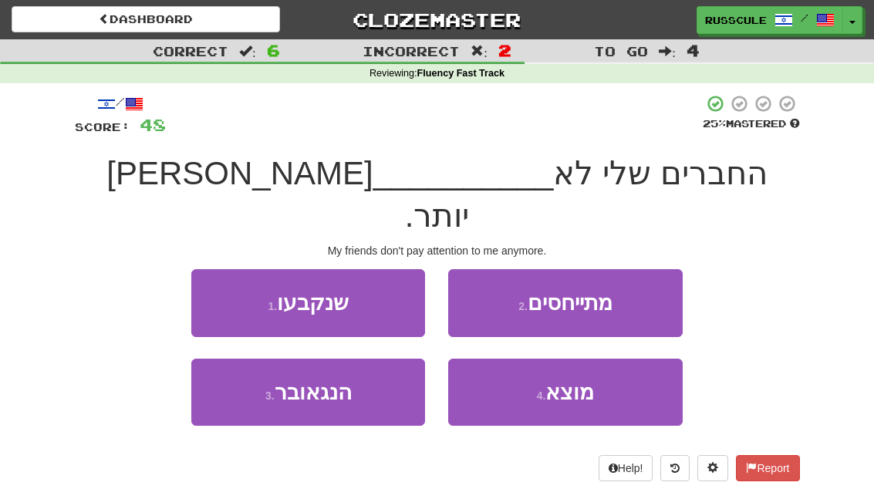
click at [639, 269] on button "2 . מתייחסים" at bounding box center [565, 302] width 234 height 67
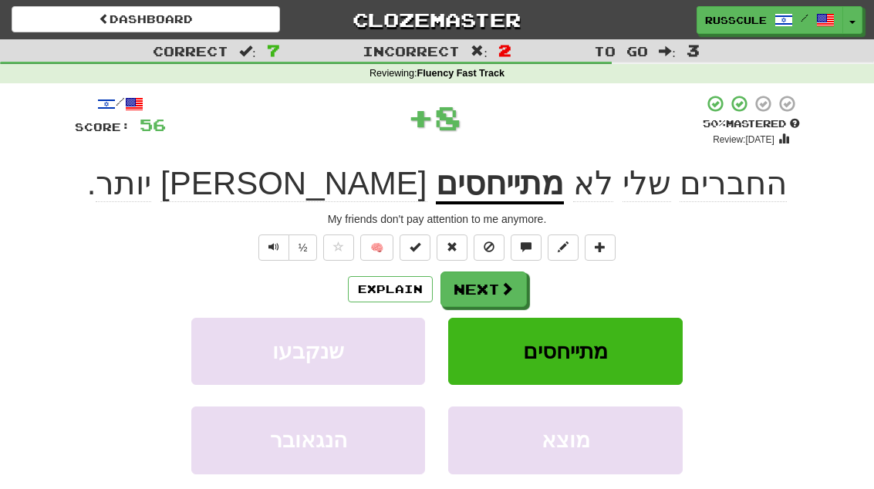
click at [487, 296] on button "Next" at bounding box center [483, 288] width 86 height 35
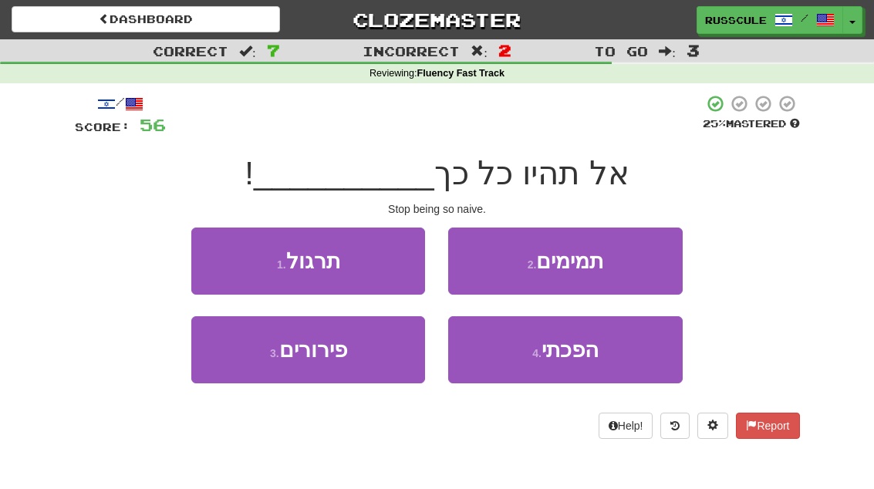
click at [556, 369] on button "4 . הפכתי" at bounding box center [565, 349] width 234 height 67
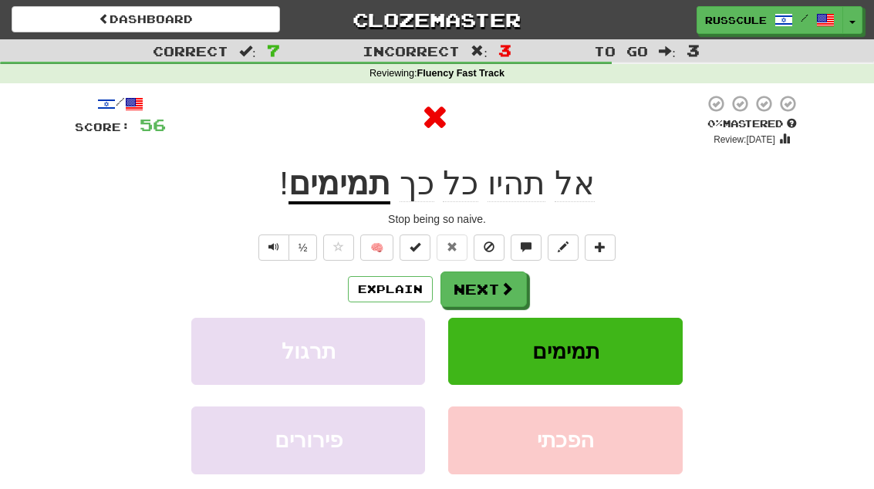
click at [477, 290] on button "Next" at bounding box center [483, 288] width 86 height 35
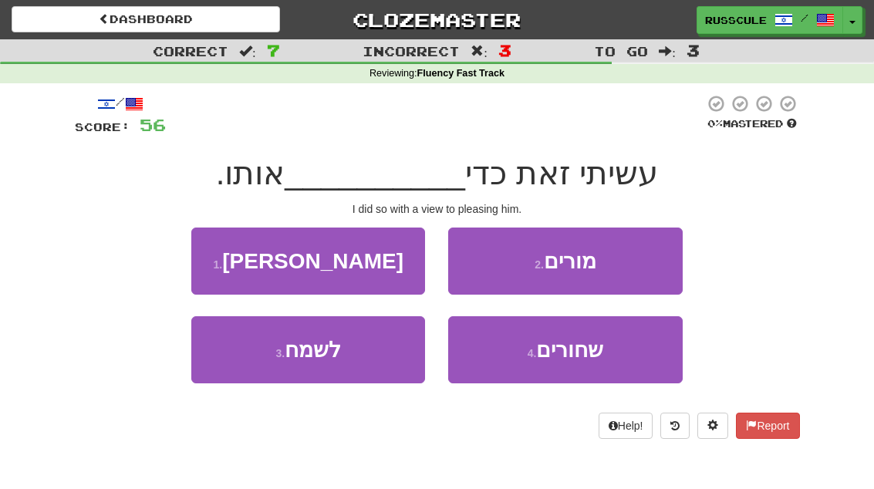
click at [365, 363] on button "3 . לשמח" at bounding box center [308, 349] width 234 height 67
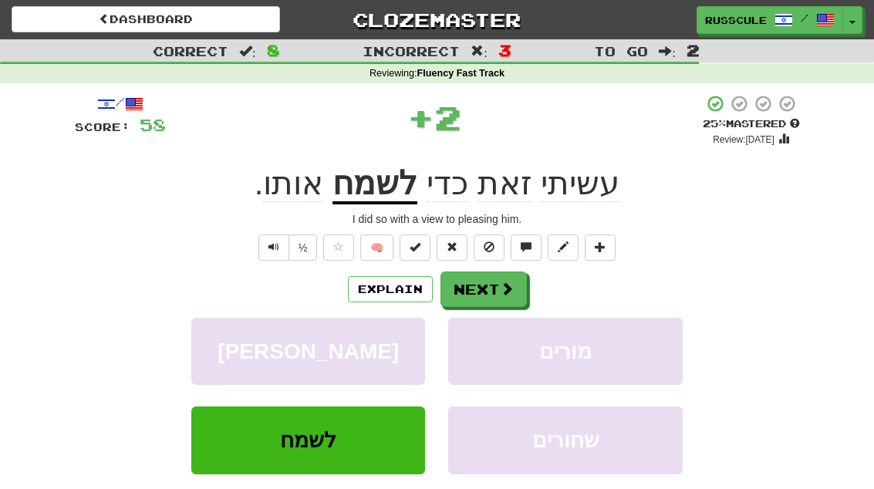
click at [514, 285] on button "Next" at bounding box center [483, 288] width 86 height 35
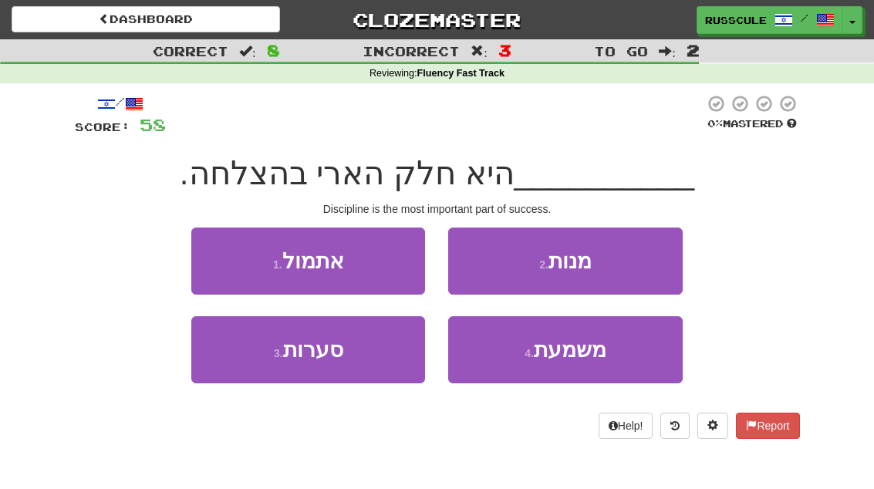
click at [545, 366] on button "4 . משמעת" at bounding box center [565, 349] width 234 height 67
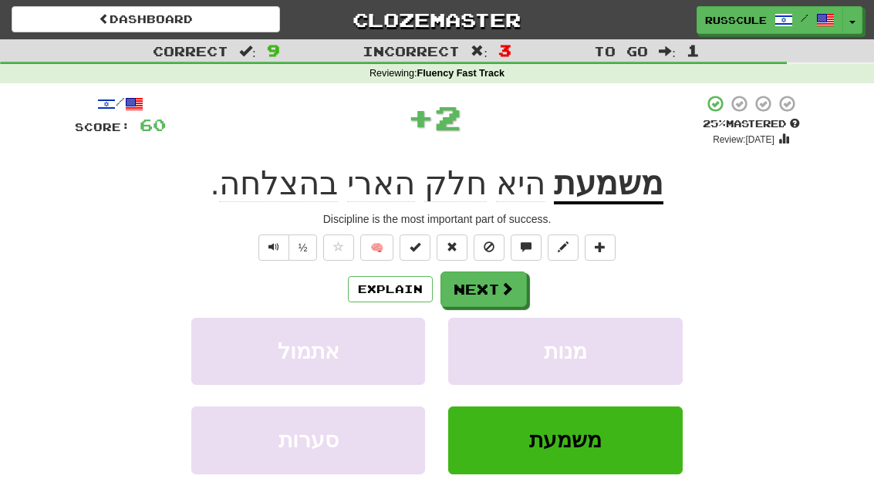
click at [491, 287] on button "Next" at bounding box center [483, 288] width 86 height 35
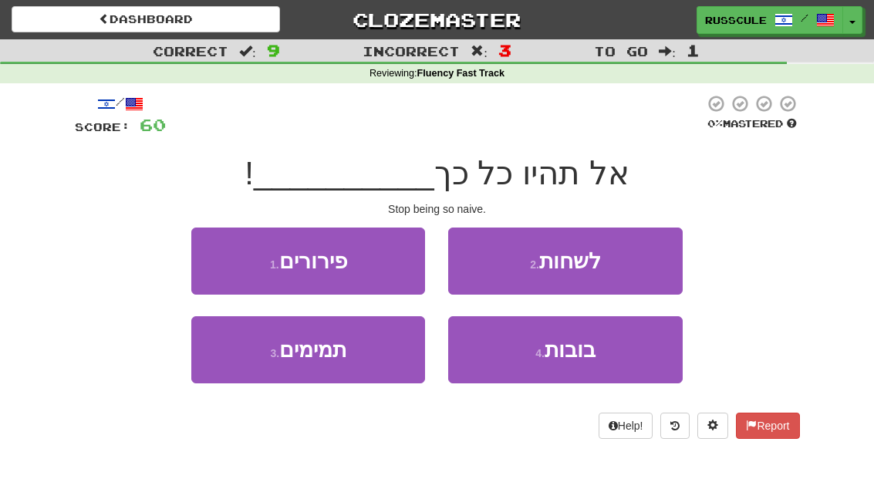
click at [367, 363] on button "3 . תמימים" at bounding box center [308, 349] width 234 height 67
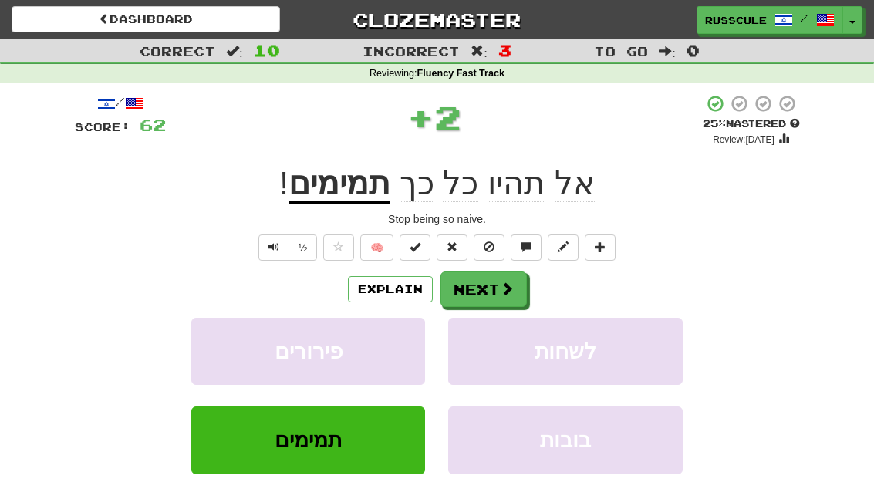
click at [501, 285] on span at bounding box center [507, 289] width 14 height 14
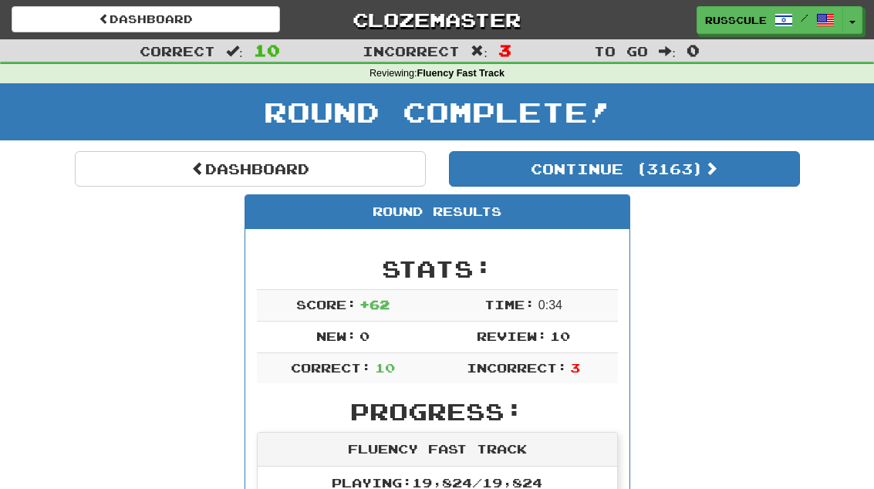
click at [737, 170] on button "Continue ( 3163 )" at bounding box center [624, 168] width 351 height 35
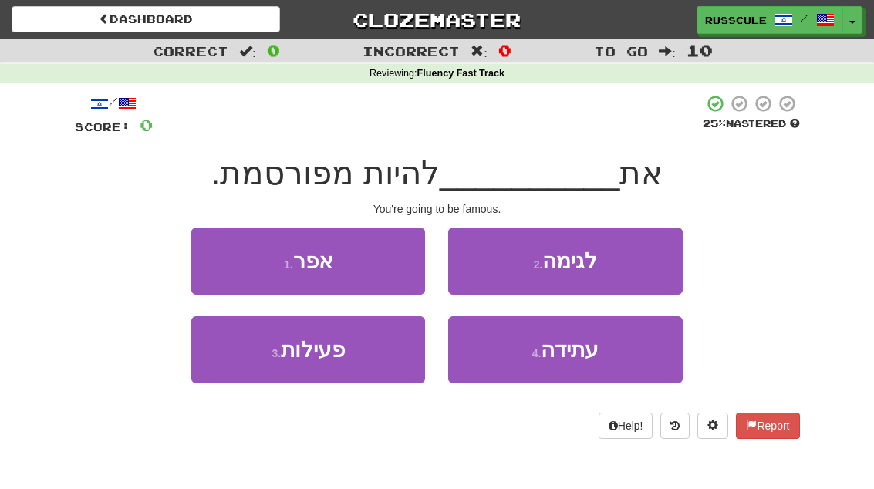
click at [350, 380] on button "3 . פעילות" at bounding box center [308, 349] width 234 height 67
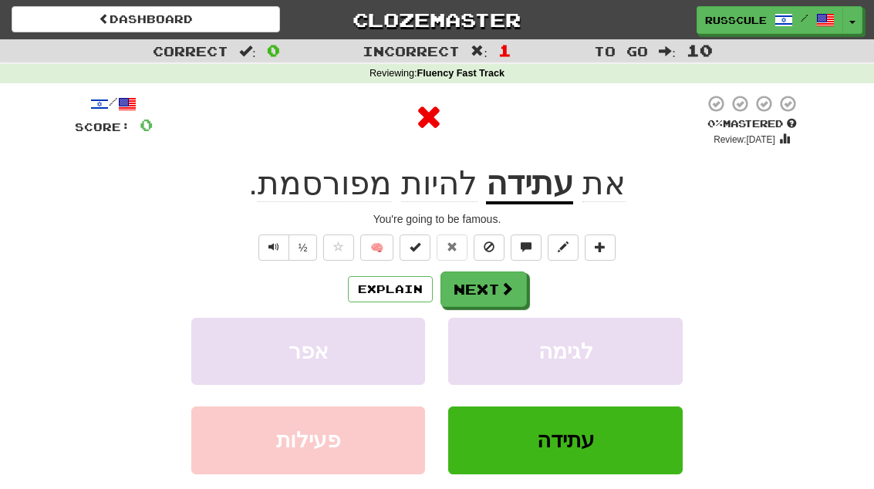
click at [514, 290] on button "Next" at bounding box center [483, 288] width 86 height 35
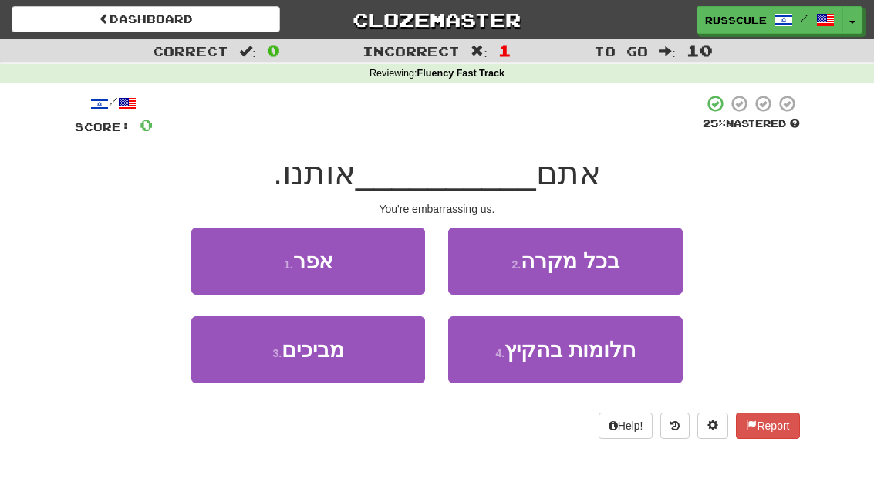
click at [375, 360] on button "3 . מביכים" at bounding box center [308, 349] width 234 height 67
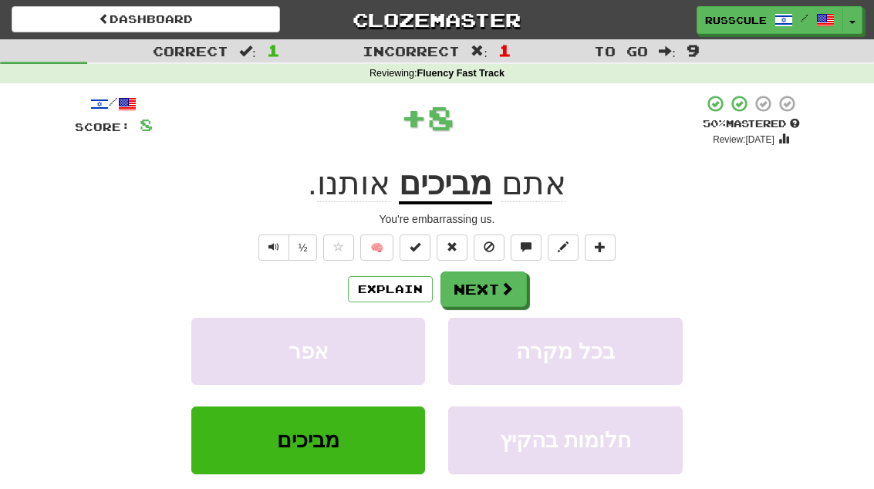
click at [516, 285] on button "Next" at bounding box center [483, 288] width 86 height 35
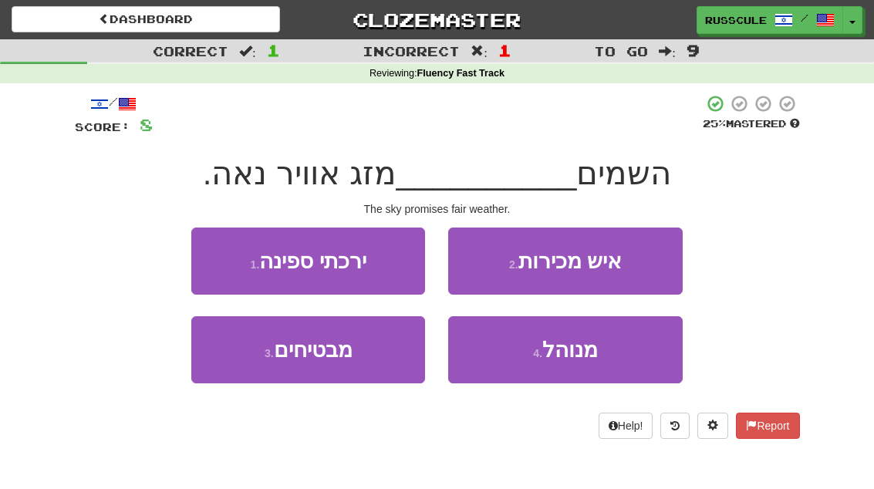
click at [373, 366] on button "3 . מבטיחים" at bounding box center [308, 349] width 234 height 67
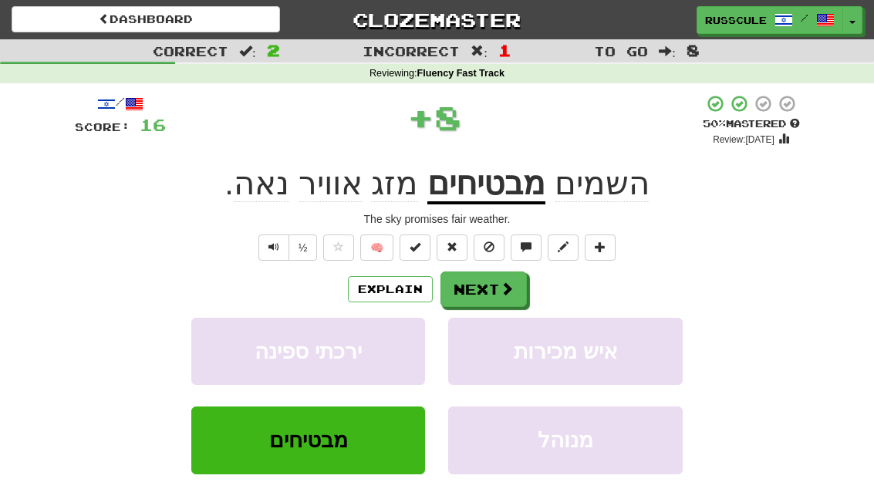
click at [504, 286] on span at bounding box center [507, 289] width 14 height 14
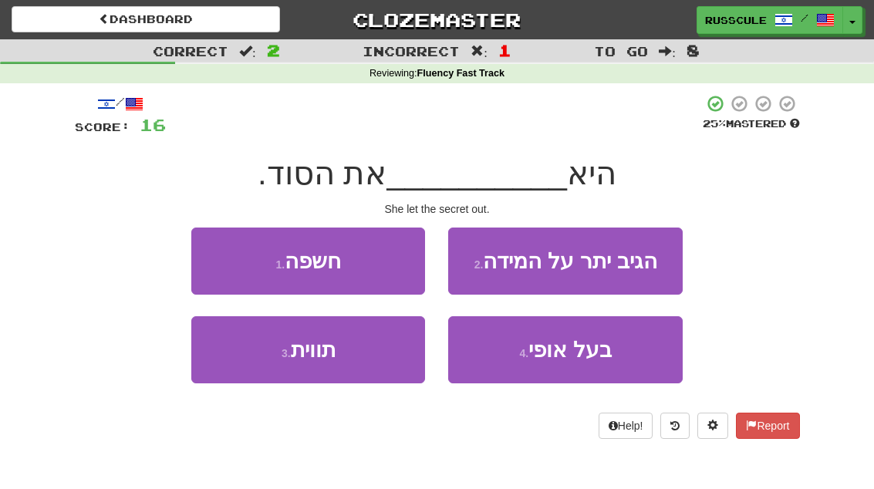
click at [366, 362] on button "3 . תווית" at bounding box center [308, 349] width 234 height 67
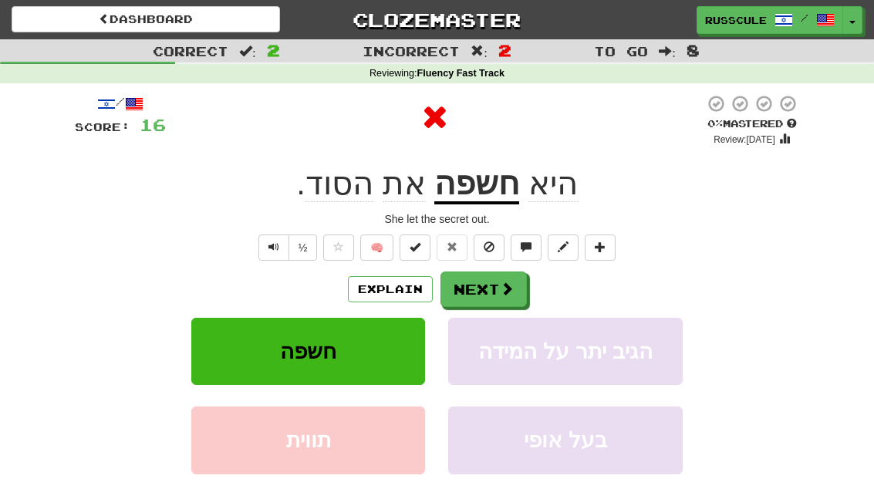
click at [514, 286] on button "Next" at bounding box center [483, 288] width 86 height 35
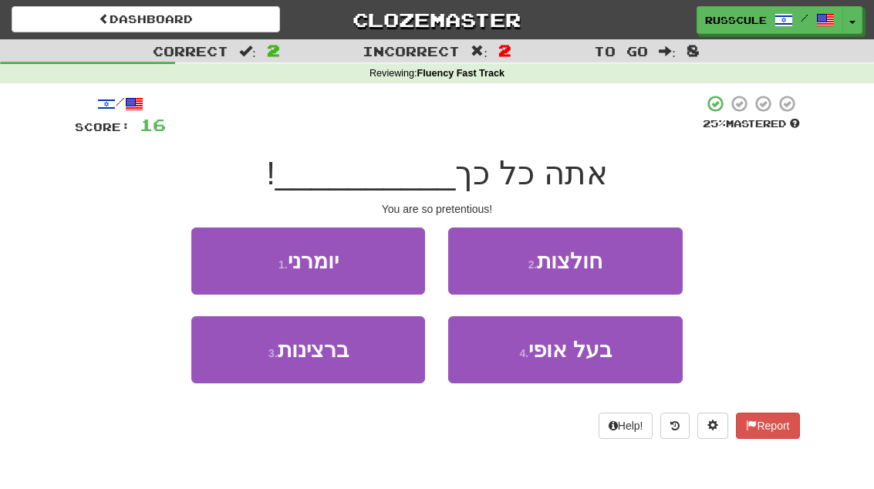
click at [371, 359] on button "3 . ברצינות" at bounding box center [308, 349] width 234 height 67
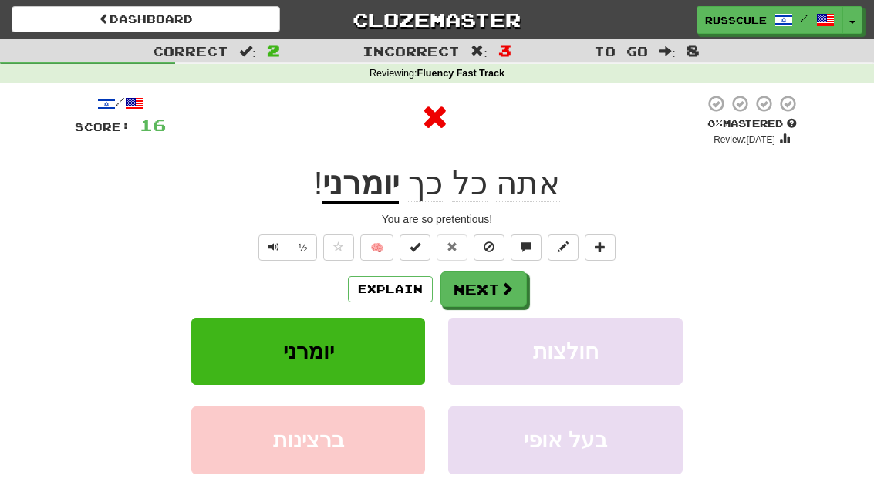
click at [510, 282] on span at bounding box center [507, 289] width 14 height 14
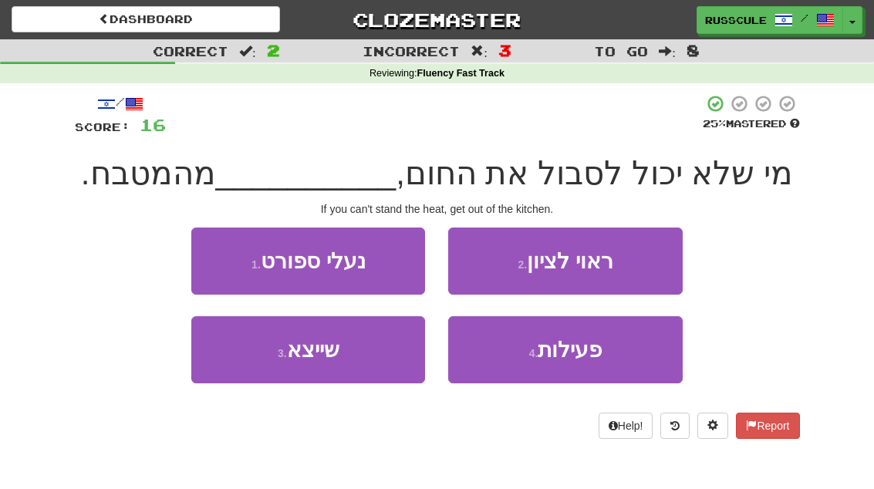
click at [359, 366] on button "3 . שייצא" at bounding box center [308, 349] width 234 height 67
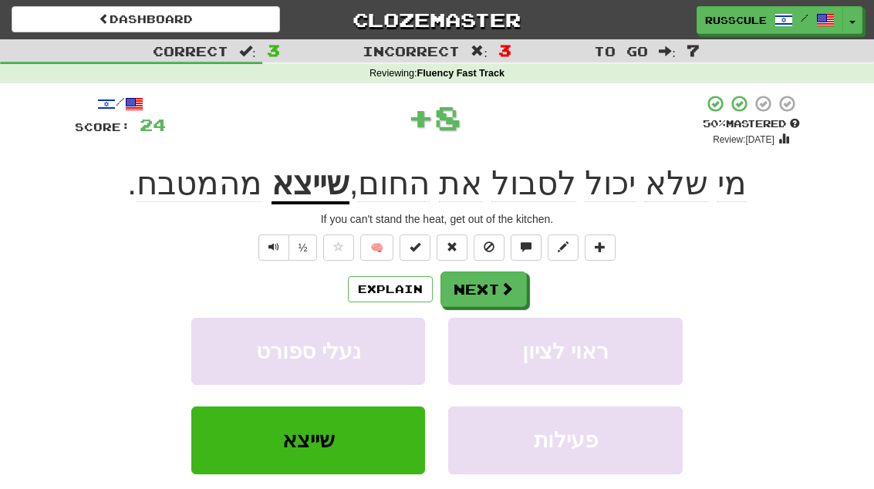
click at [497, 290] on button "Next" at bounding box center [483, 288] width 86 height 35
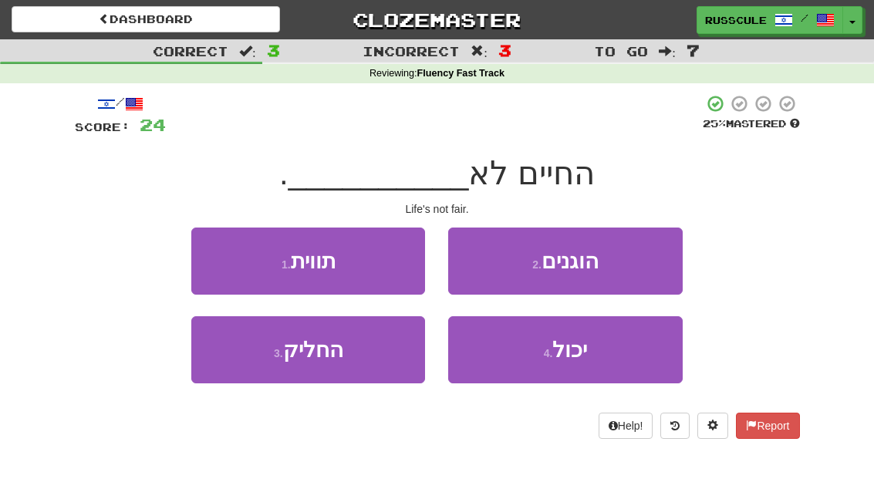
click at [632, 261] on button "2 . הוגנים" at bounding box center [565, 261] width 234 height 67
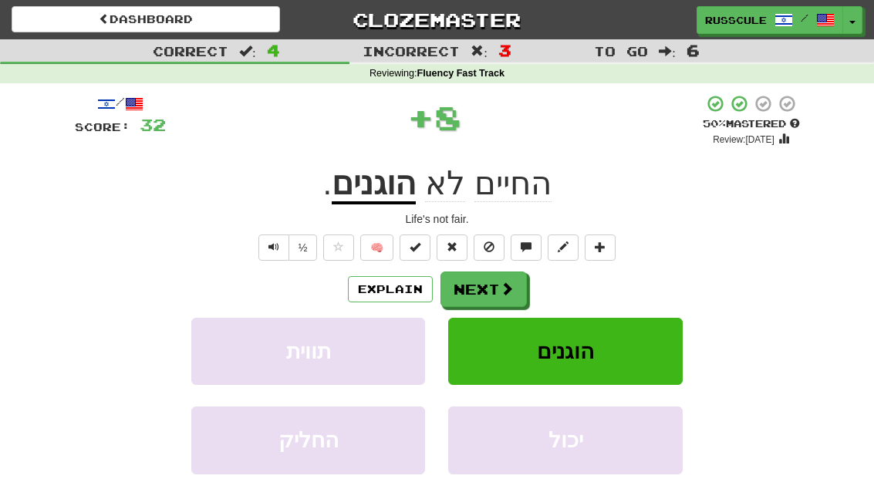
click at [491, 285] on button "Next" at bounding box center [483, 288] width 86 height 35
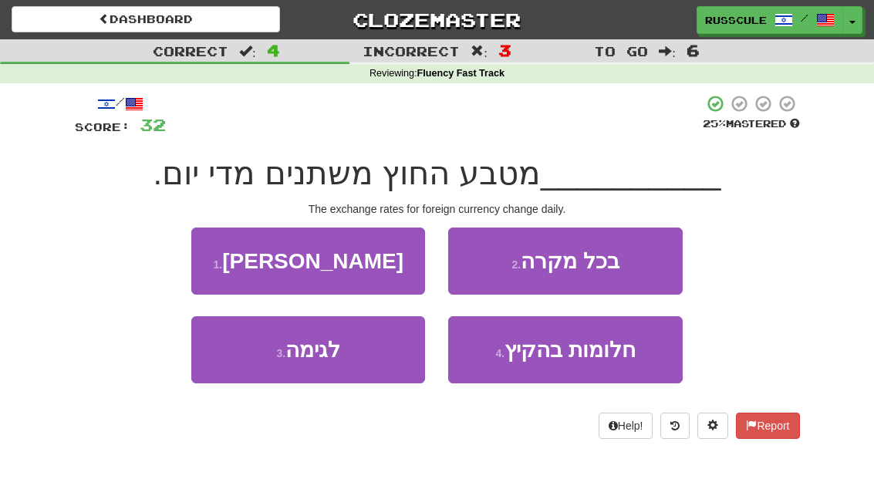
click at [384, 253] on button "1 . שערי" at bounding box center [308, 261] width 234 height 67
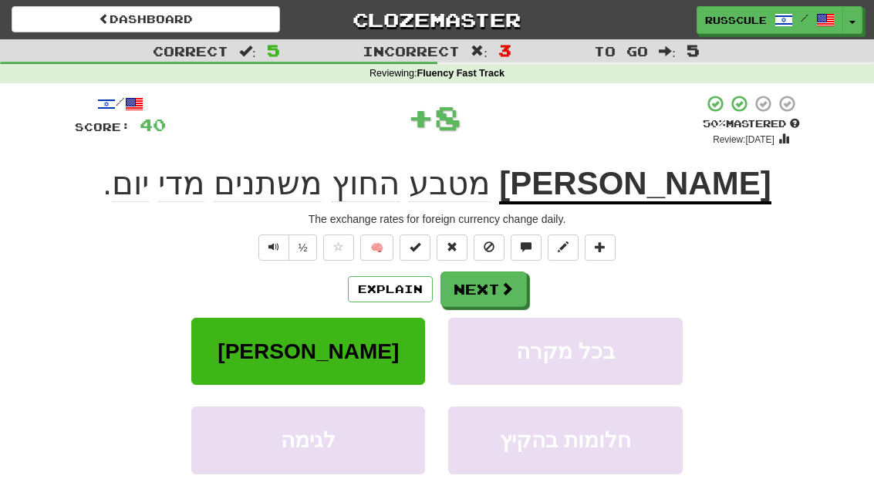
click at [500, 282] on span at bounding box center [507, 289] width 14 height 14
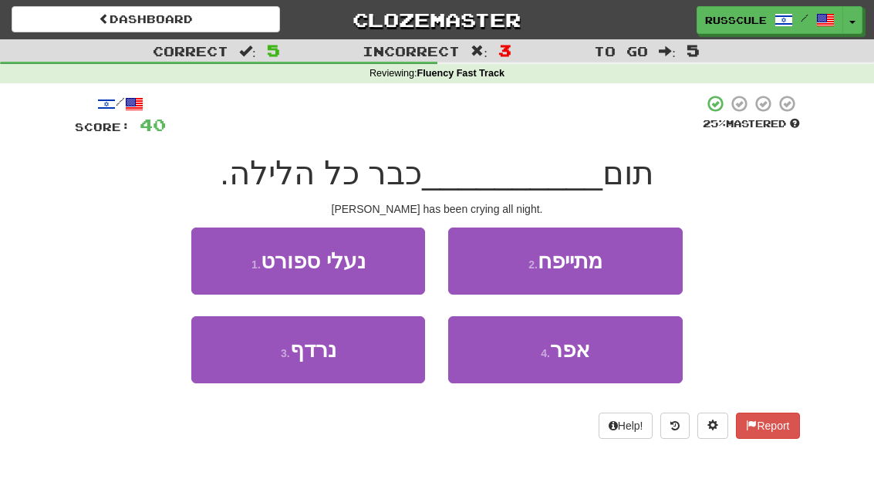
click at [362, 359] on button "3 . נרדף" at bounding box center [308, 349] width 234 height 67
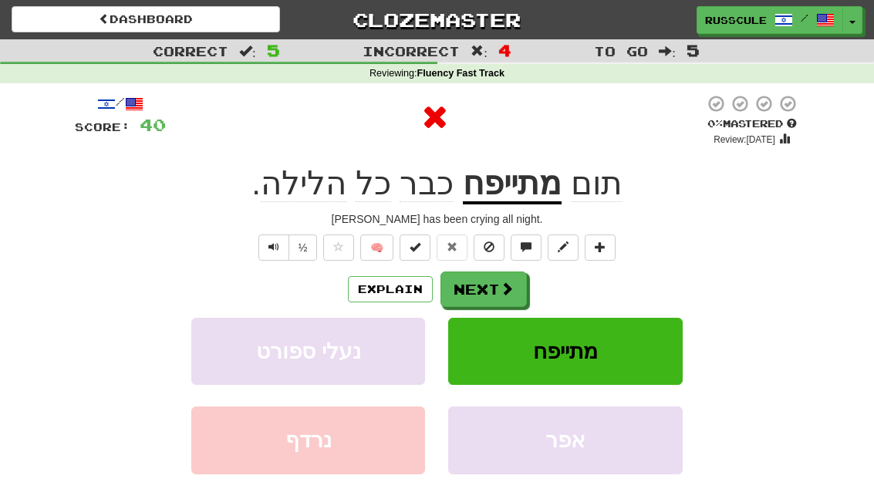
click at [505, 285] on span at bounding box center [507, 289] width 14 height 14
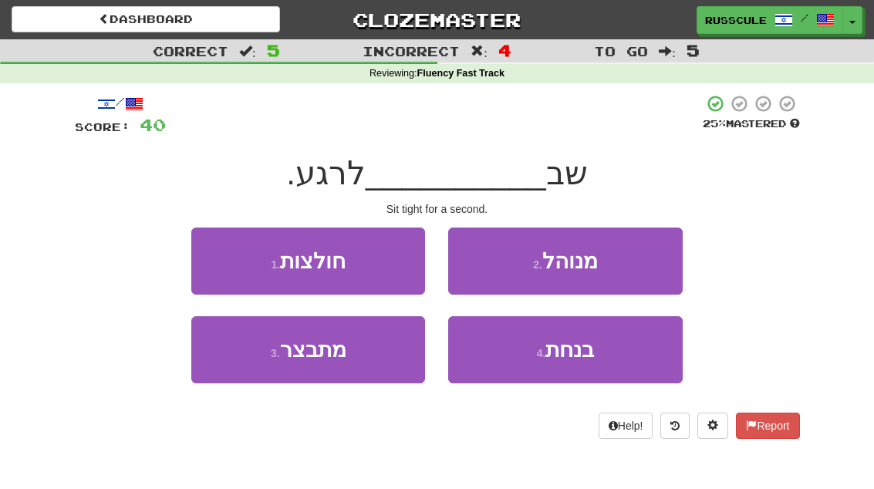
click at [587, 355] on span "בנחת" at bounding box center [569, 350] width 49 height 24
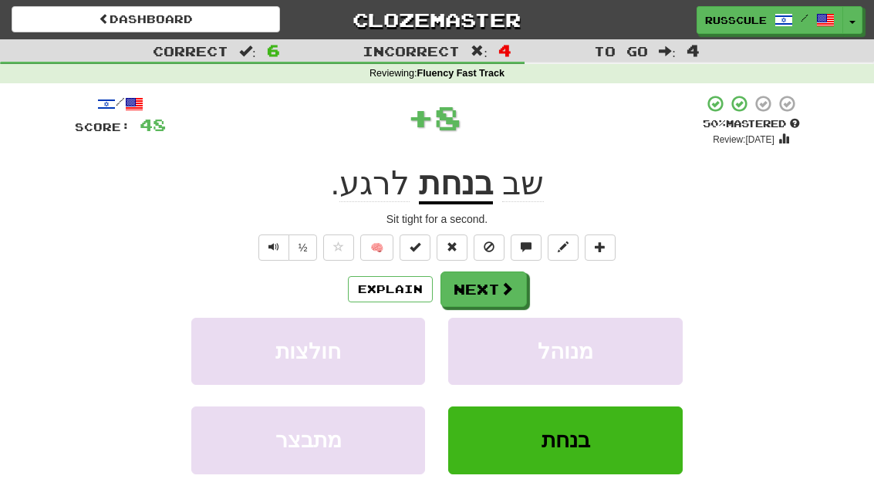
click at [494, 288] on button "Next" at bounding box center [483, 288] width 86 height 35
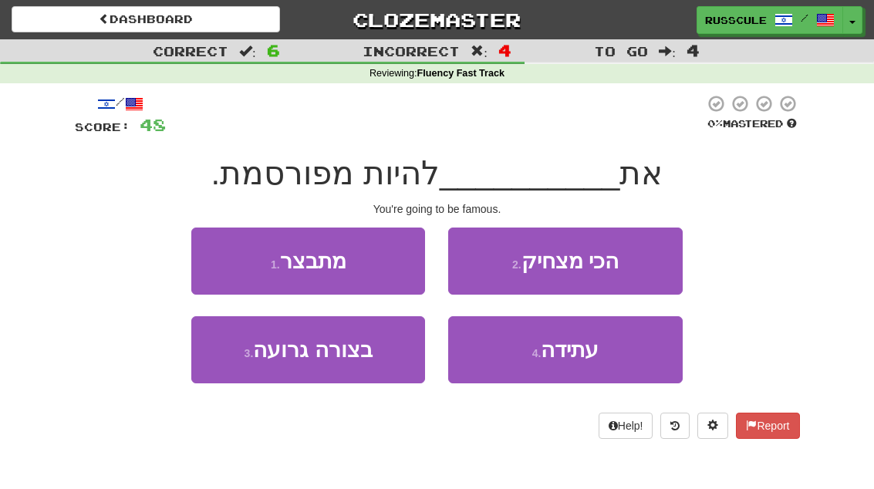
click at [572, 344] on span "עתידה" at bounding box center [570, 350] width 58 height 24
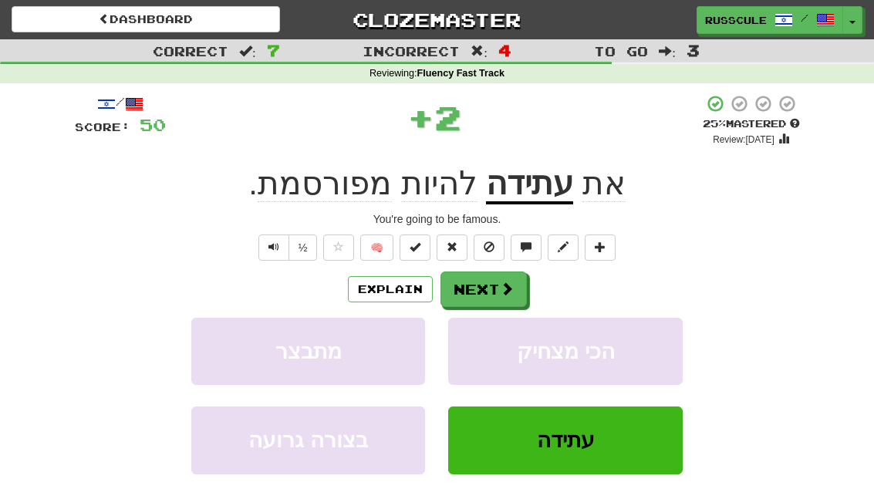
click at [484, 282] on button "Next" at bounding box center [483, 288] width 86 height 35
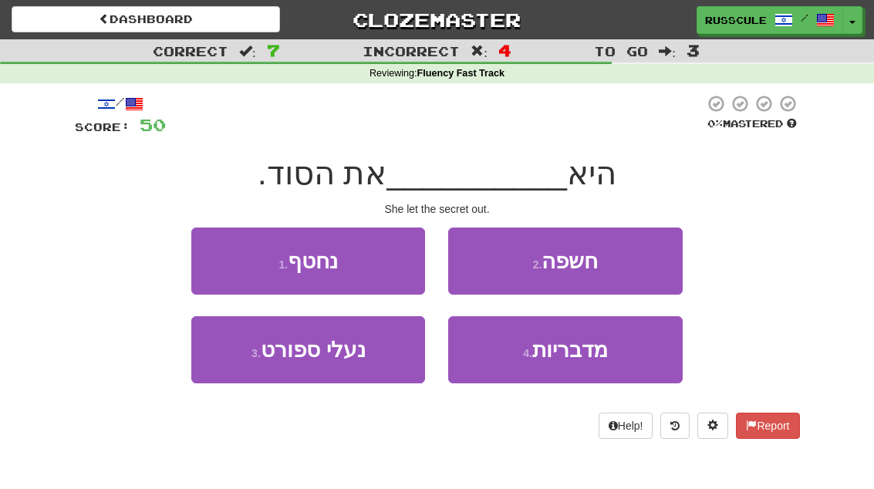
click at [607, 263] on button "2 . חשפה" at bounding box center [565, 261] width 234 height 67
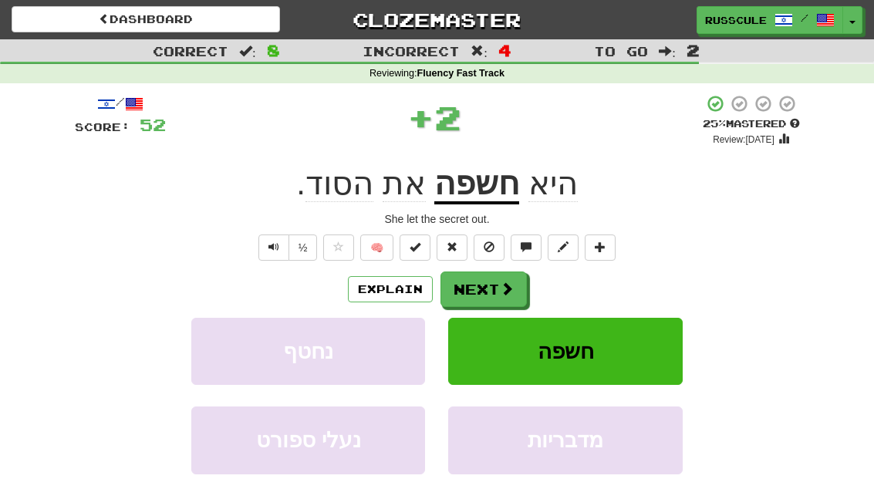
click at [493, 293] on button "Next" at bounding box center [483, 288] width 86 height 35
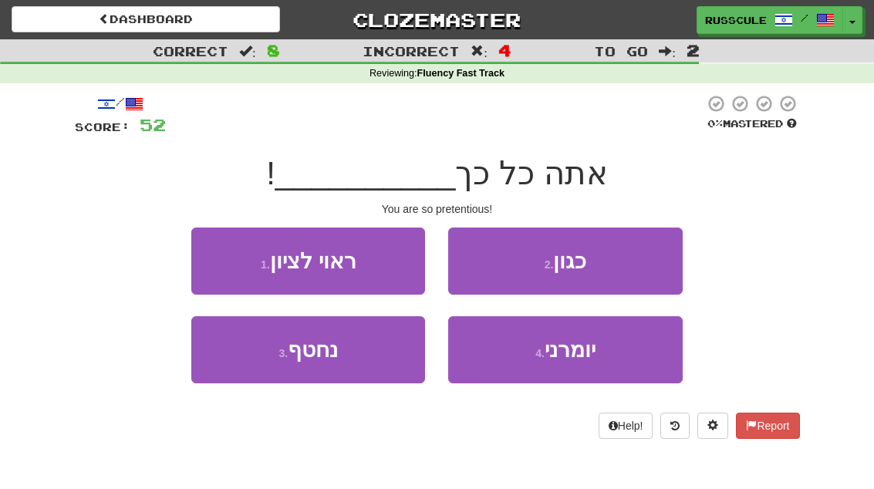
click at [575, 346] on span "יומרני" at bounding box center [570, 350] width 51 height 24
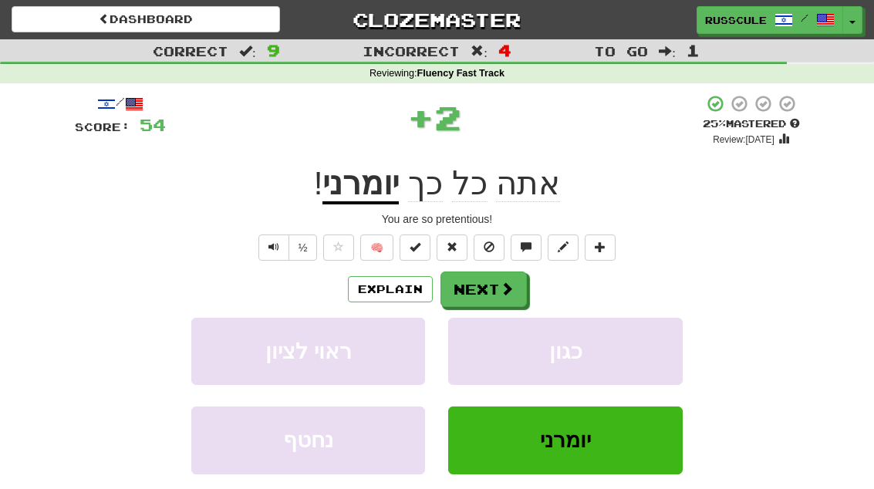
click at [486, 289] on button "Next" at bounding box center [483, 288] width 86 height 35
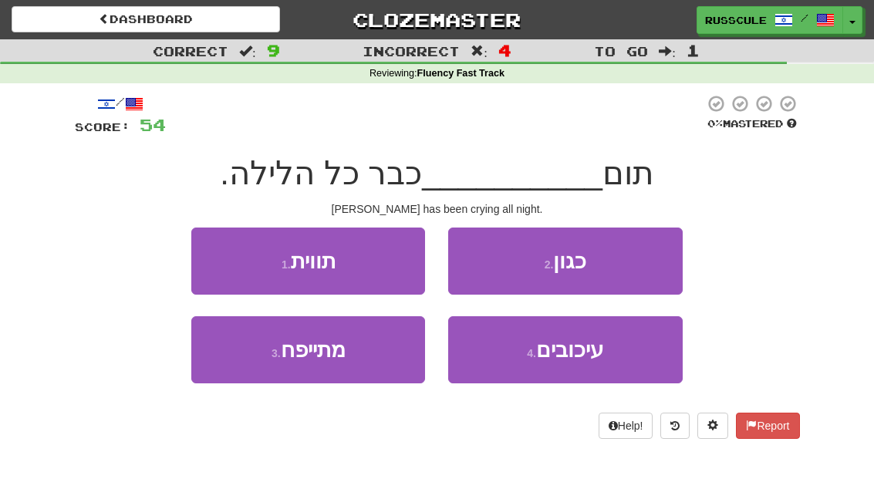
click at [359, 354] on button "3 . מתייפח" at bounding box center [308, 349] width 234 height 67
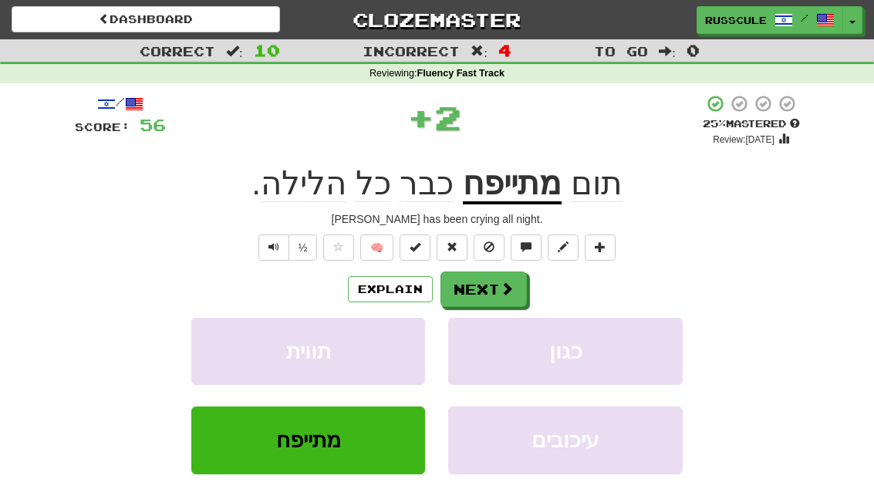
click at [503, 286] on span at bounding box center [507, 289] width 14 height 14
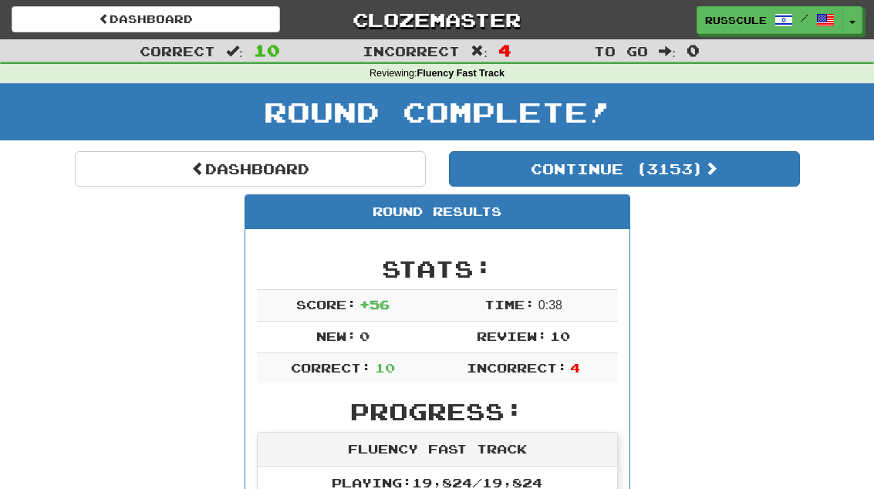
click at [760, 181] on button "Continue ( 3153 )" at bounding box center [624, 168] width 351 height 35
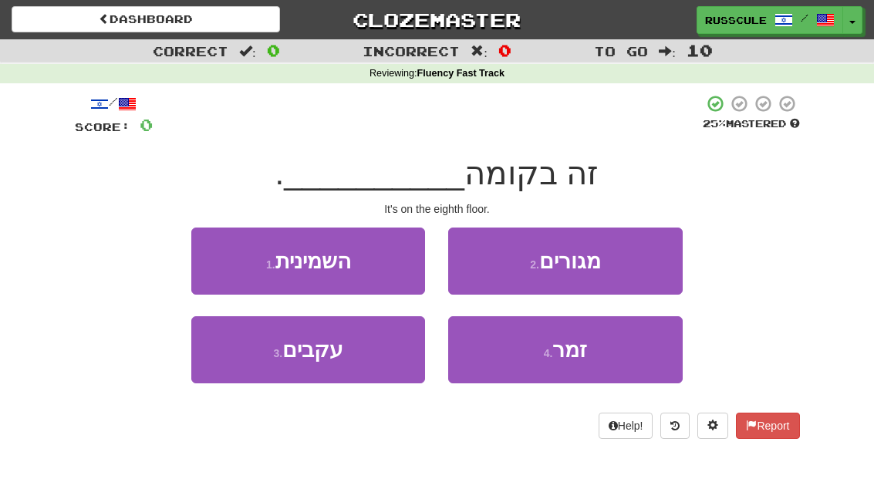
click at [359, 273] on button "1 . השמינית" at bounding box center [308, 261] width 234 height 67
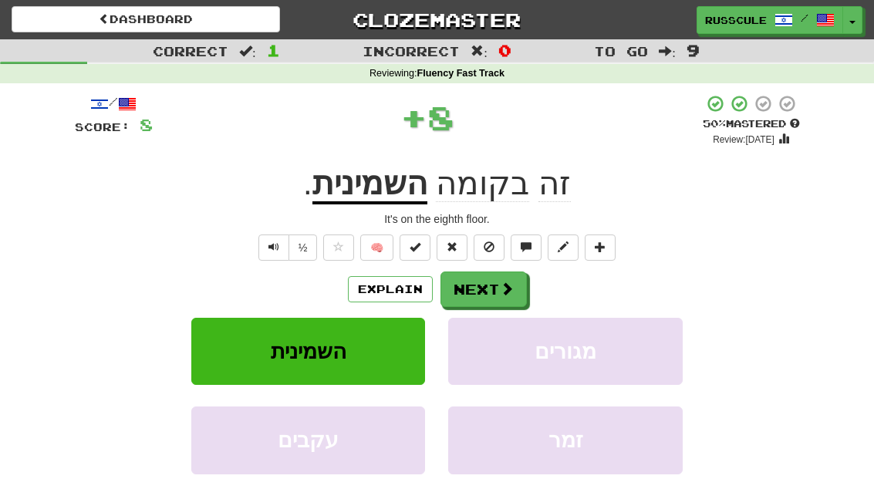
click at [520, 290] on button "Next" at bounding box center [483, 288] width 86 height 35
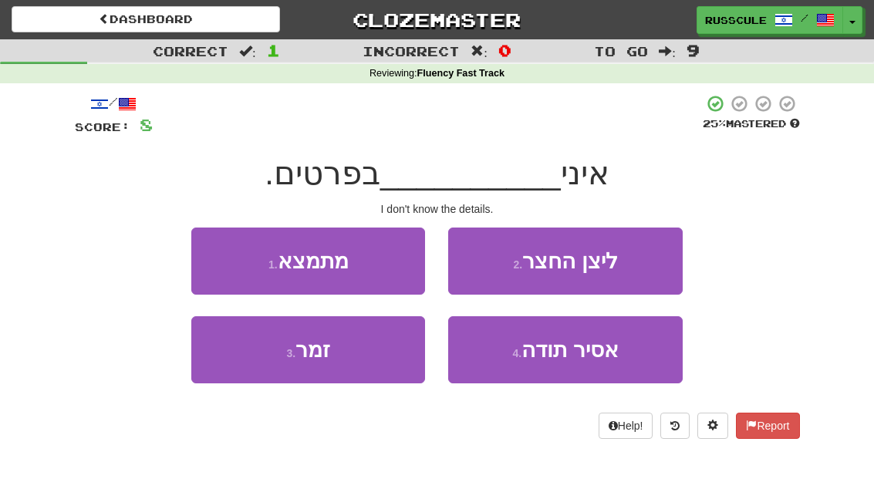
click at [365, 263] on button "1 . מתמצא" at bounding box center [308, 261] width 234 height 67
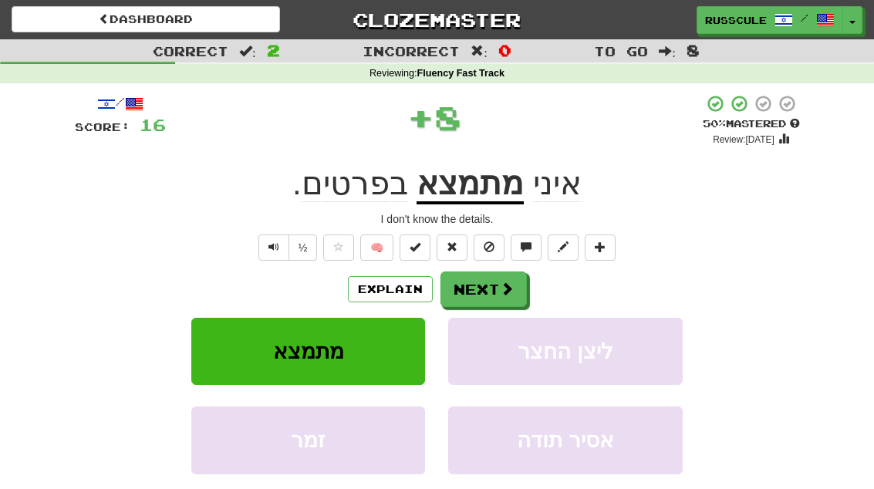
click at [507, 287] on span at bounding box center [507, 289] width 14 height 14
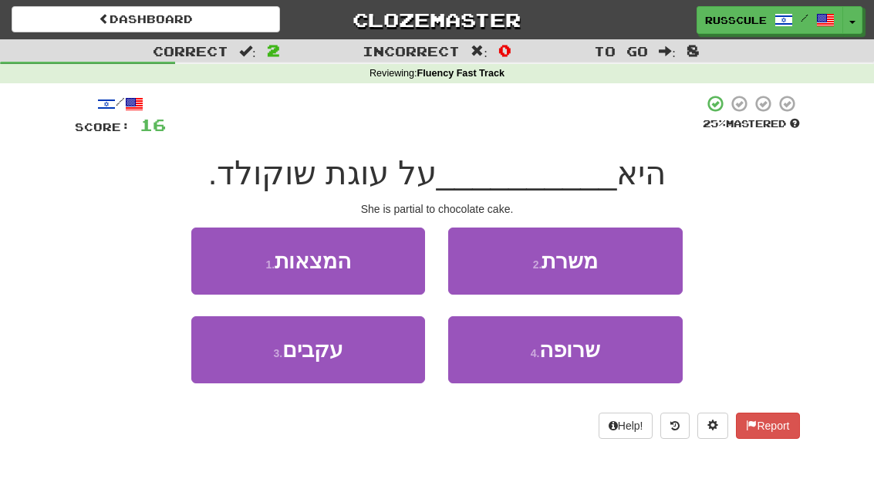
click at [337, 249] on span "המצאות" at bounding box center [313, 261] width 76 height 24
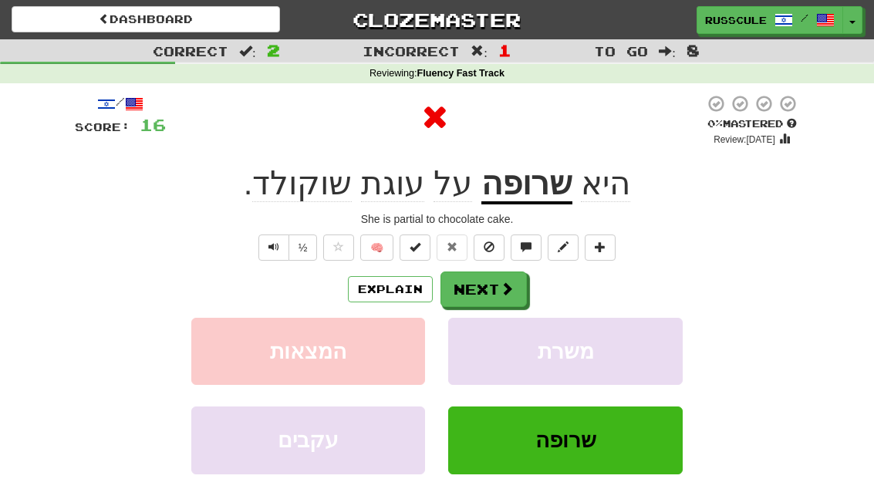
click at [496, 289] on button "Next" at bounding box center [483, 288] width 86 height 35
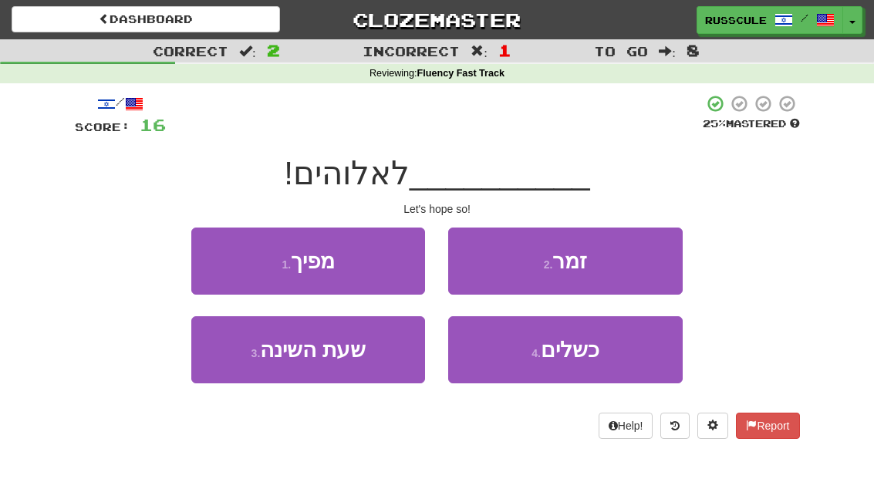
click at [349, 263] on button "1 . מפיך" at bounding box center [308, 261] width 234 height 67
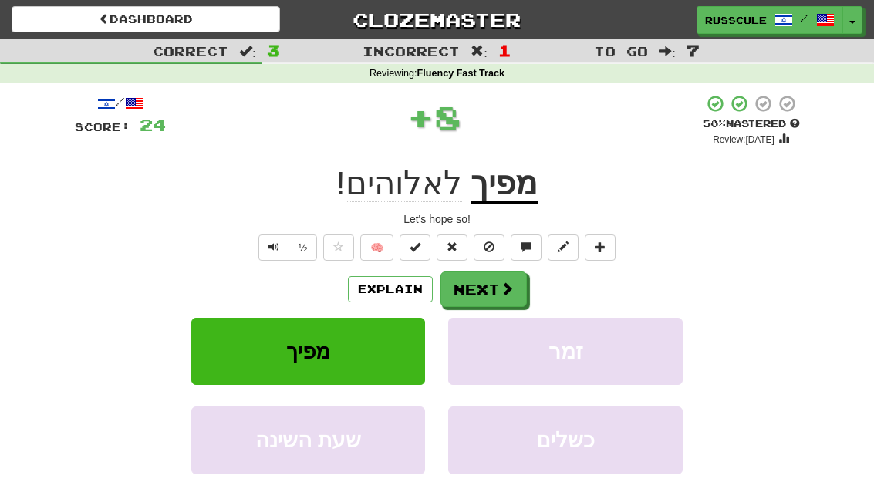
click at [507, 294] on span at bounding box center [507, 289] width 14 height 14
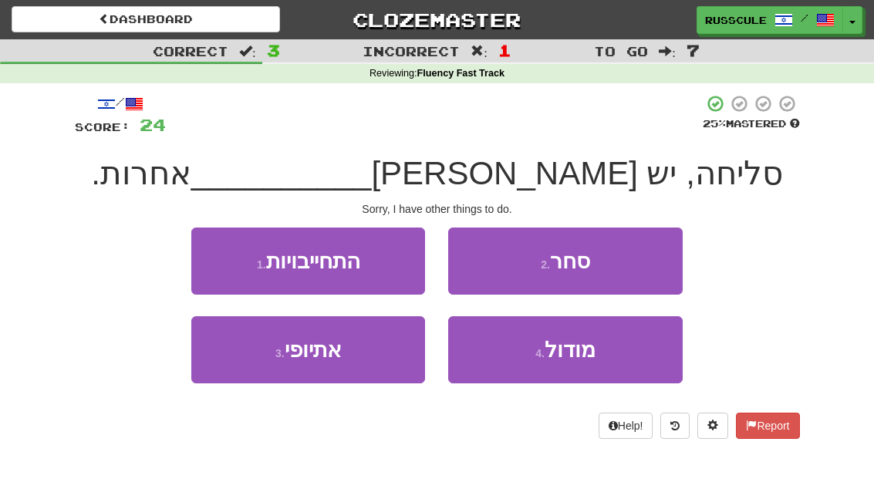
click at [366, 349] on button "3 . אתיופי" at bounding box center [308, 349] width 234 height 67
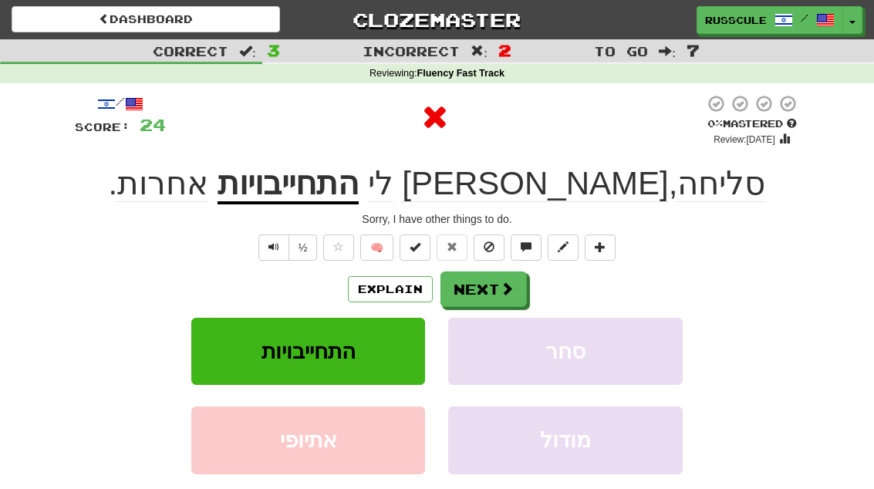
click at [518, 281] on button "Next" at bounding box center [483, 288] width 86 height 35
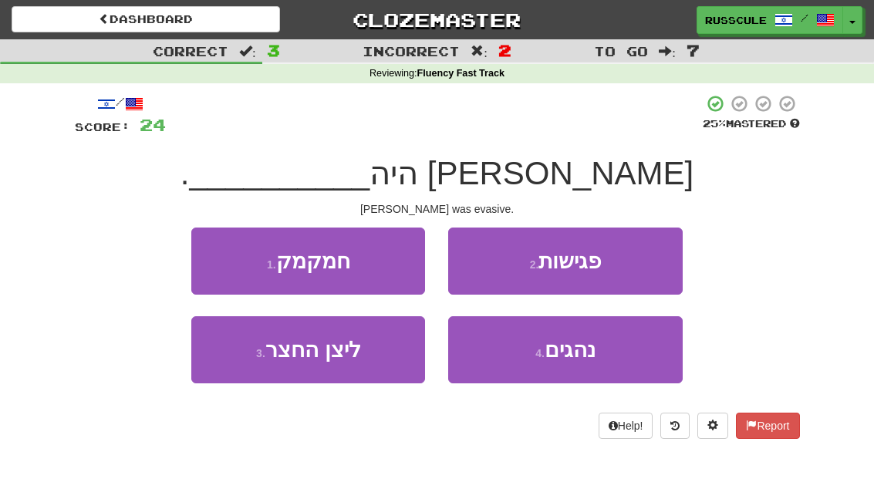
click at [578, 352] on span "נהגים" at bounding box center [570, 350] width 51 height 24
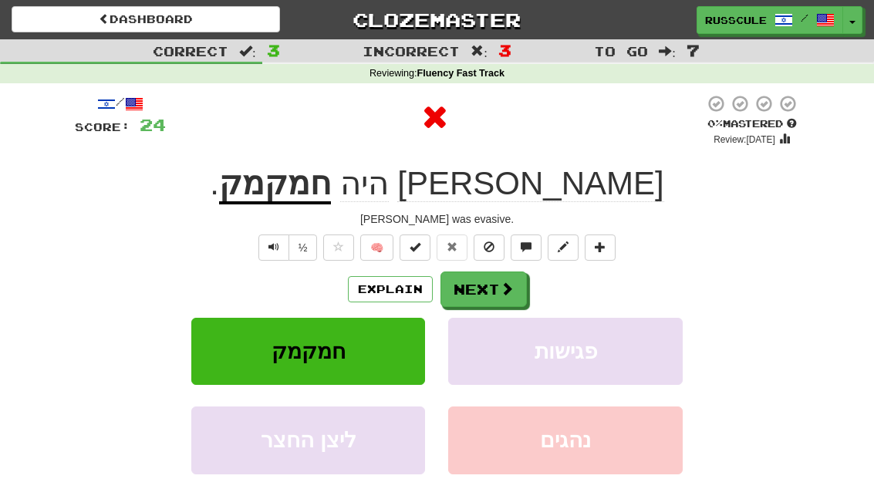
click at [482, 295] on button "Next" at bounding box center [483, 288] width 86 height 35
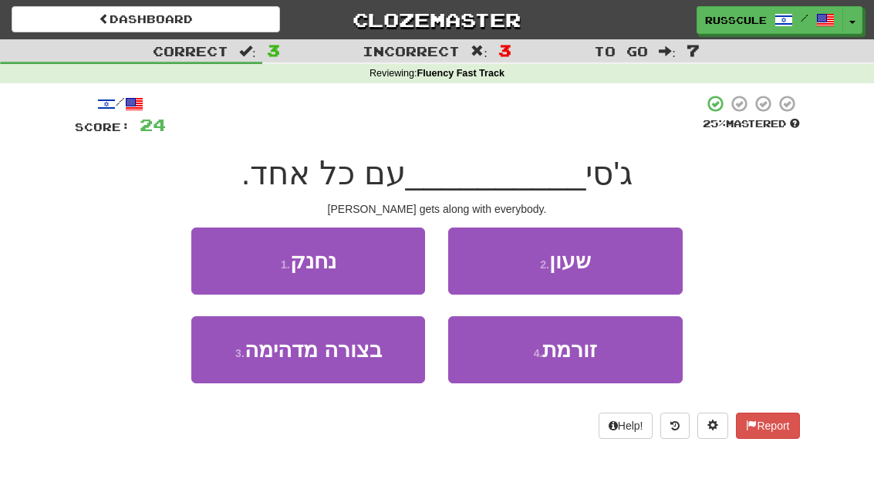
click at [368, 282] on button "1 . נחנק" at bounding box center [308, 261] width 234 height 67
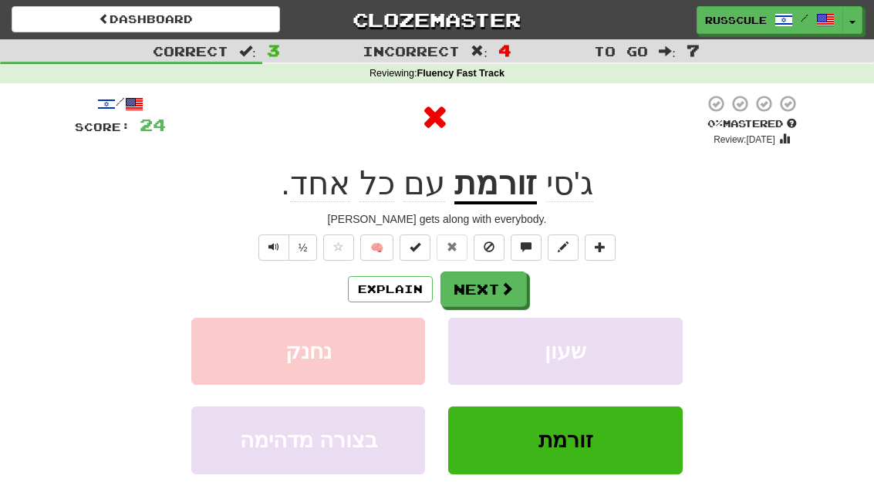
click at [504, 286] on span at bounding box center [507, 289] width 14 height 14
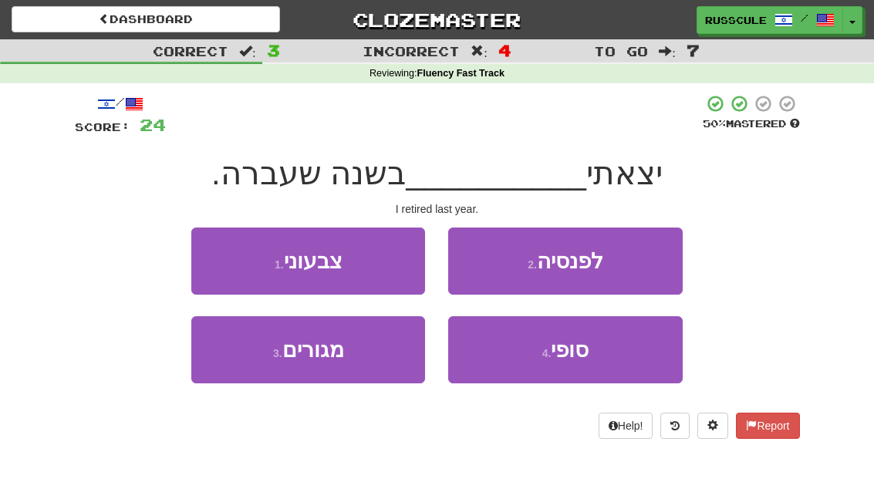
click at [617, 273] on button "2 . לפנסיה" at bounding box center [565, 261] width 234 height 67
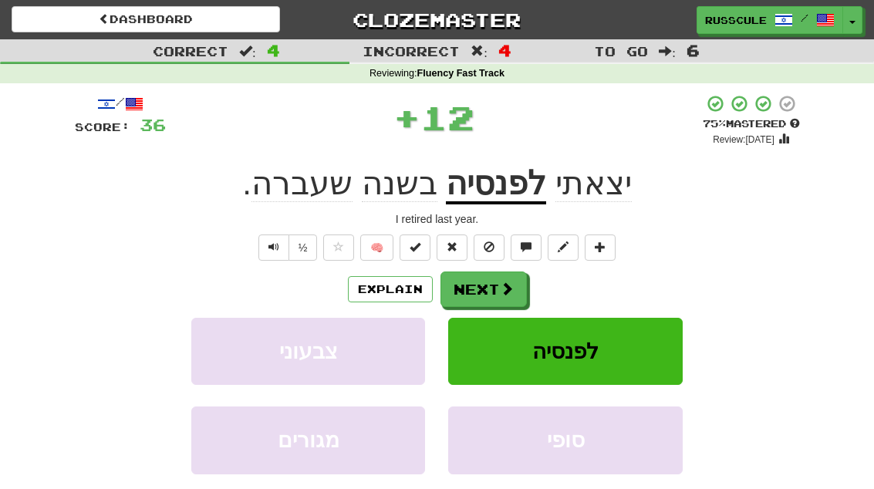
click at [497, 291] on button "Next" at bounding box center [483, 288] width 86 height 35
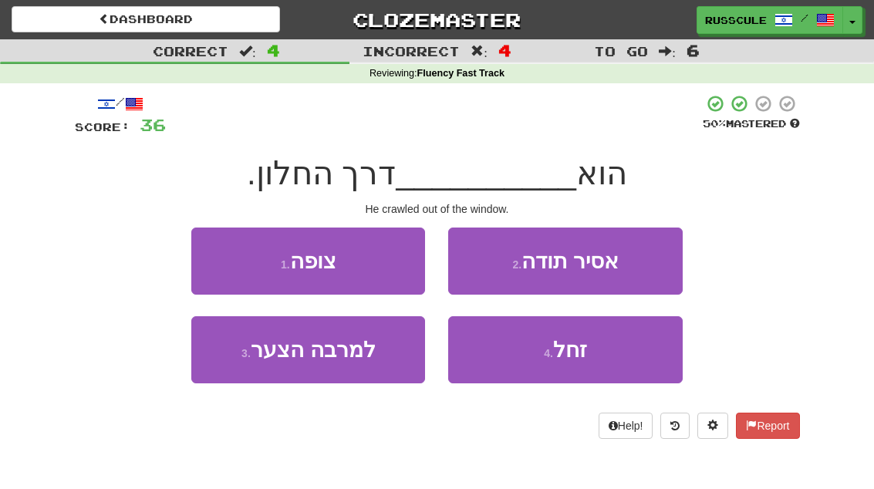
click at [538, 351] on button "4 . זחל" at bounding box center [565, 349] width 234 height 67
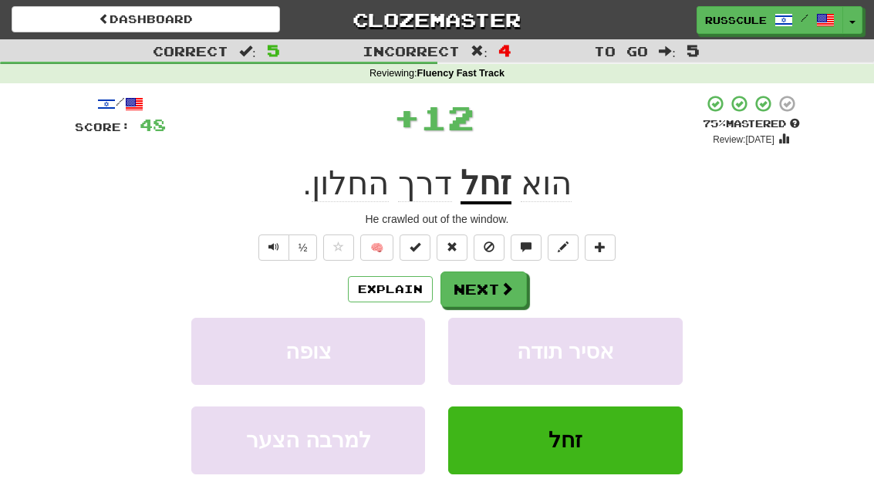
click at [500, 295] on span at bounding box center [507, 289] width 14 height 14
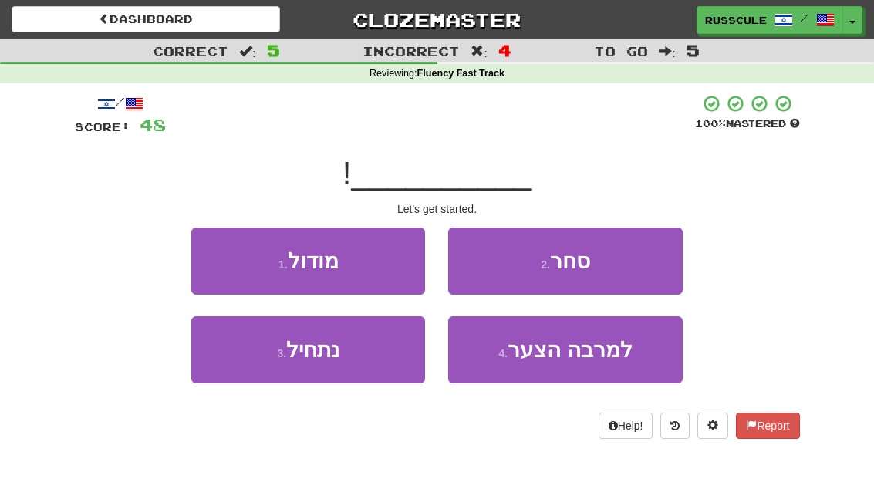
click at [372, 333] on button "3 . נתחיל" at bounding box center [308, 349] width 234 height 67
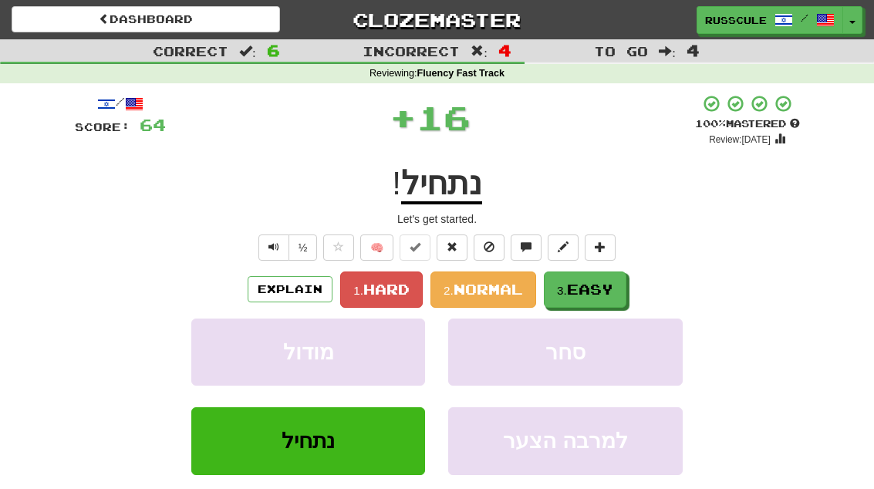
click at [596, 281] on span "Easy" at bounding box center [590, 289] width 46 height 17
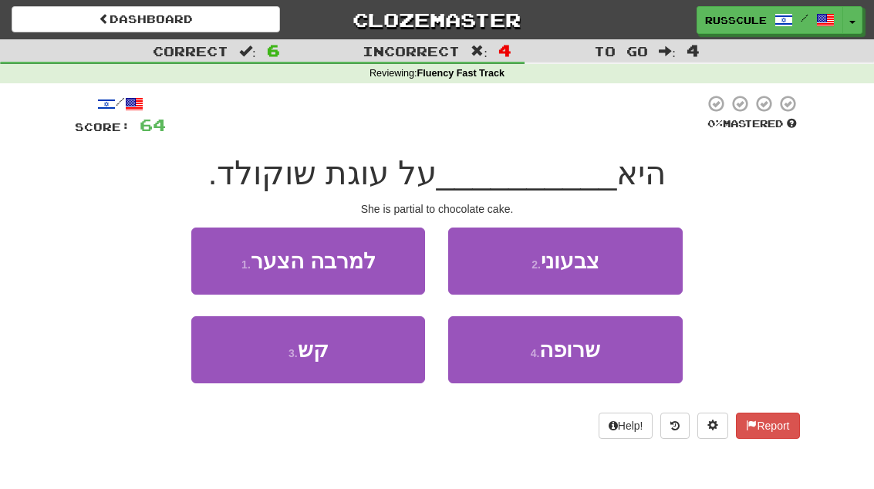
click at [596, 338] on span "שרופה" at bounding box center [569, 350] width 61 height 24
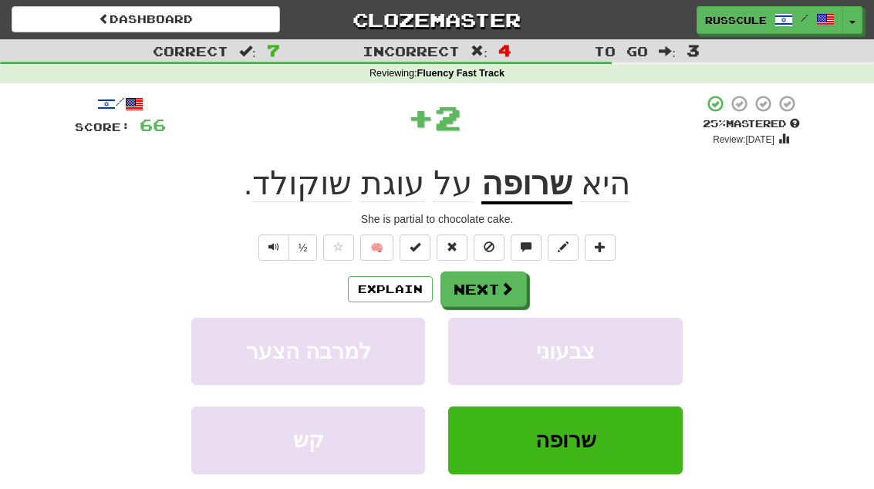
click at [491, 294] on button "Next" at bounding box center [483, 288] width 86 height 35
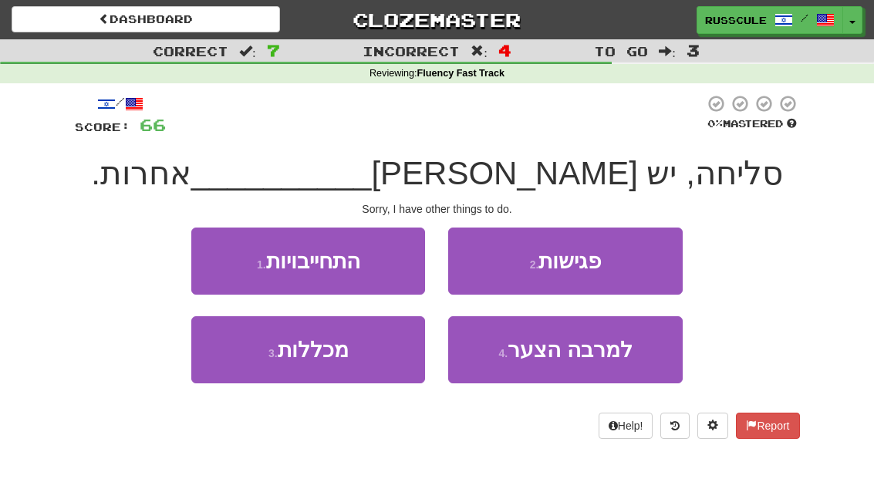
click at [383, 261] on button "1 . התחייבויות" at bounding box center [308, 261] width 234 height 67
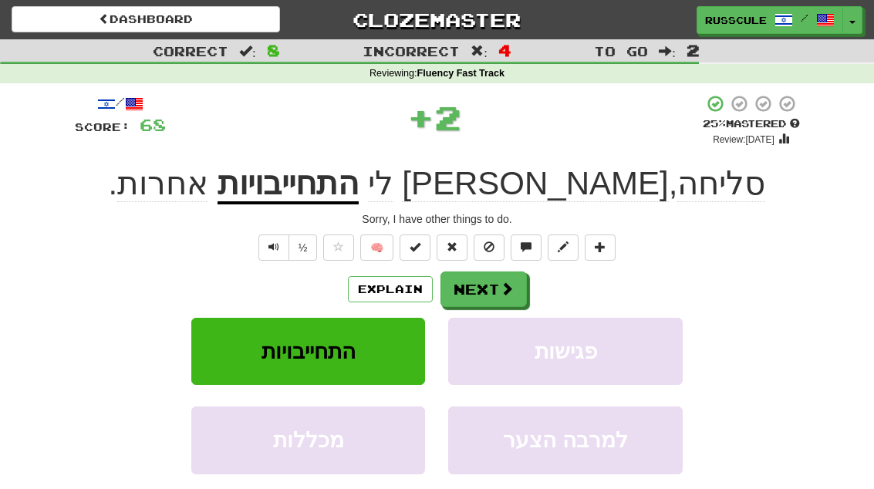
click at [516, 296] on button "Next" at bounding box center [483, 288] width 86 height 35
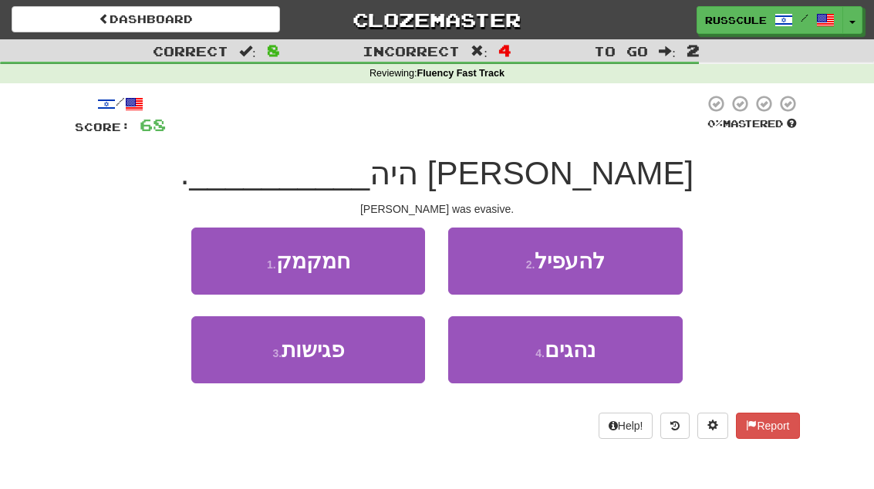
click at [372, 259] on button "1 . חמקמק" at bounding box center [308, 261] width 234 height 67
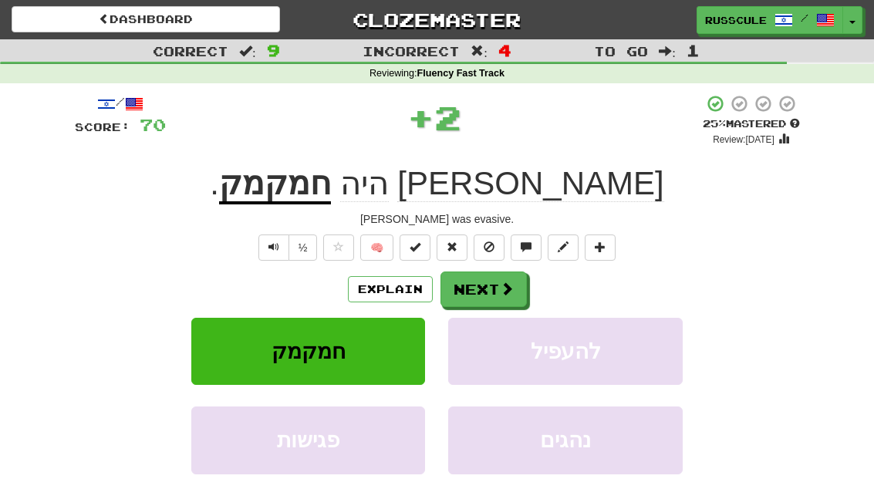
click at [497, 288] on button "Next" at bounding box center [483, 288] width 86 height 35
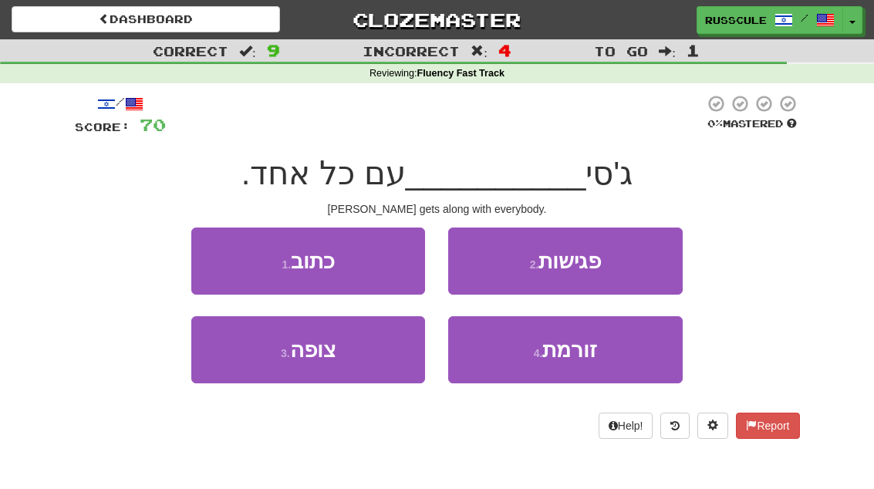
click at [584, 358] on span "זורמת" at bounding box center [569, 350] width 55 height 24
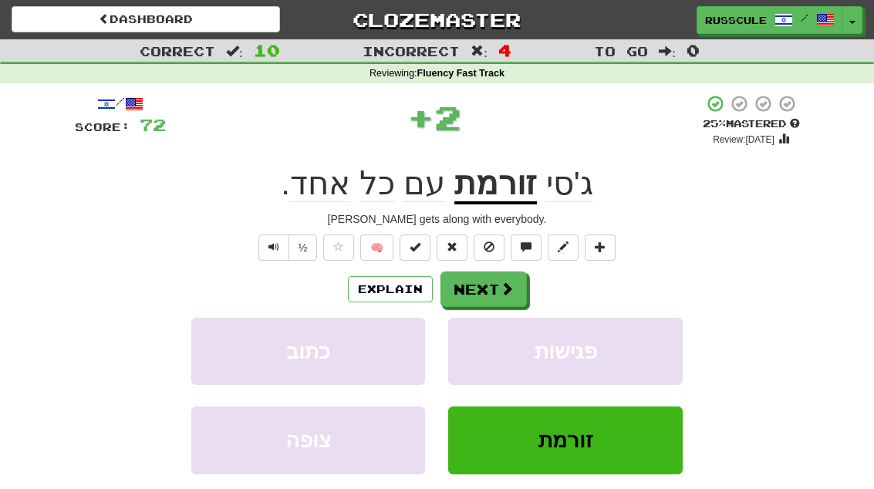
click at [484, 287] on button "Next" at bounding box center [483, 288] width 86 height 35
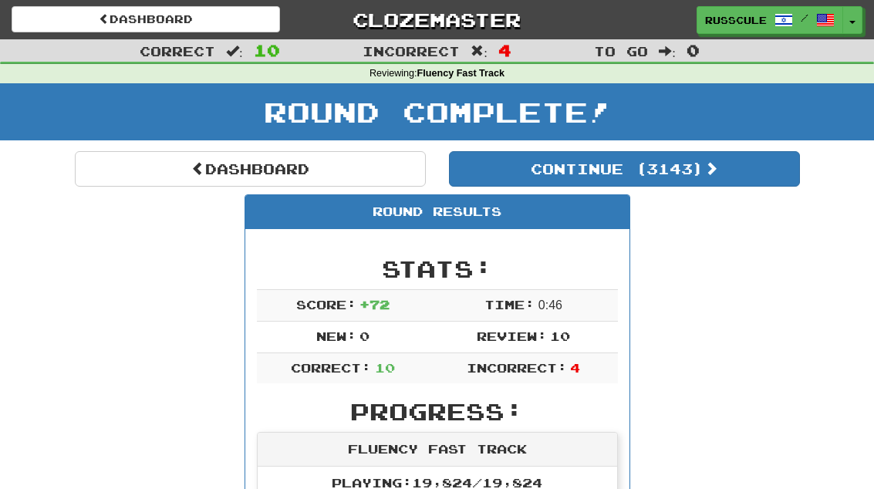
click at [308, 177] on link "Dashboard" at bounding box center [250, 168] width 351 height 35
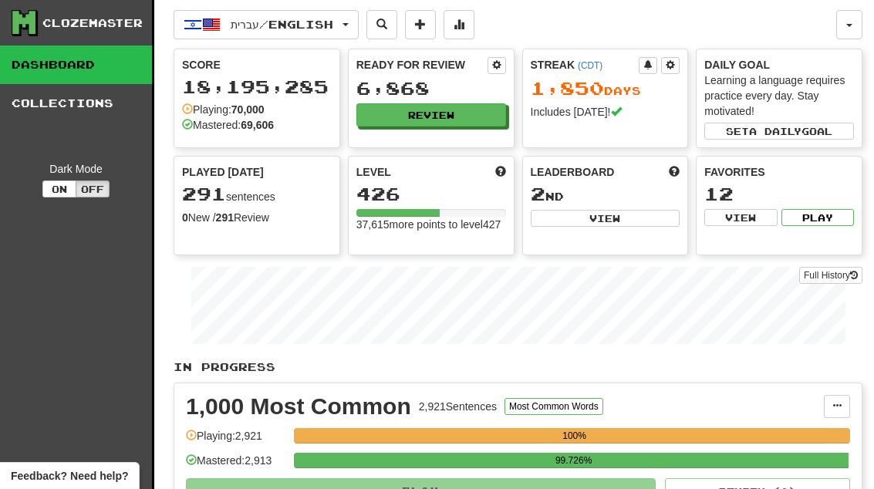
click at [621, 222] on button "View" at bounding box center [606, 218] width 150 height 17
select select "**********"
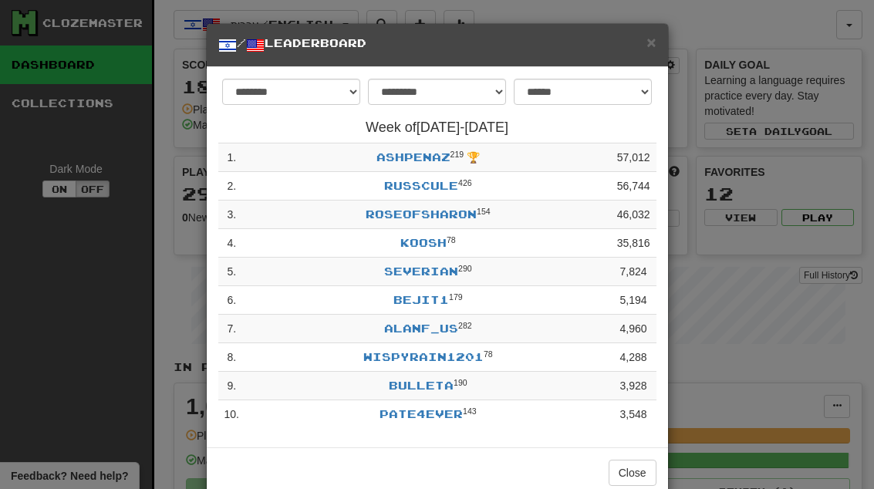
click at [644, 474] on button "Close" at bounding box center [633, 473] width 48 height 26
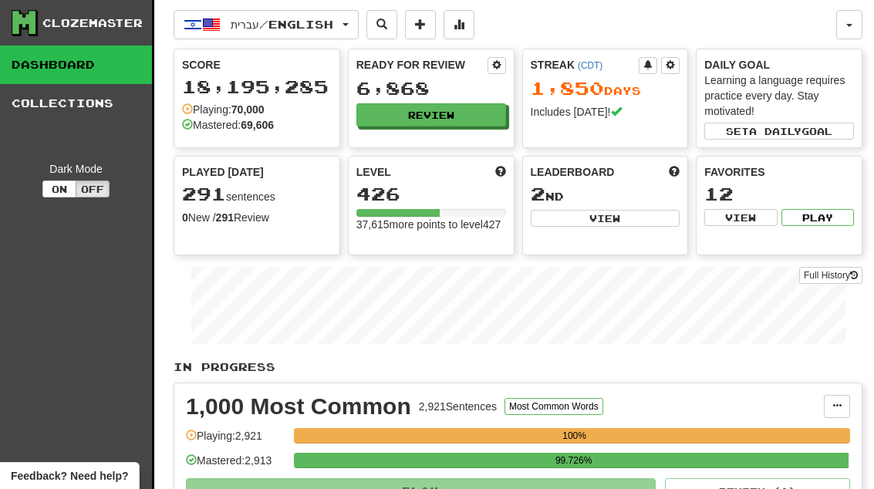
click at [459, 123] on button "Review" at bounding box center [431, 114] width 150 height 23
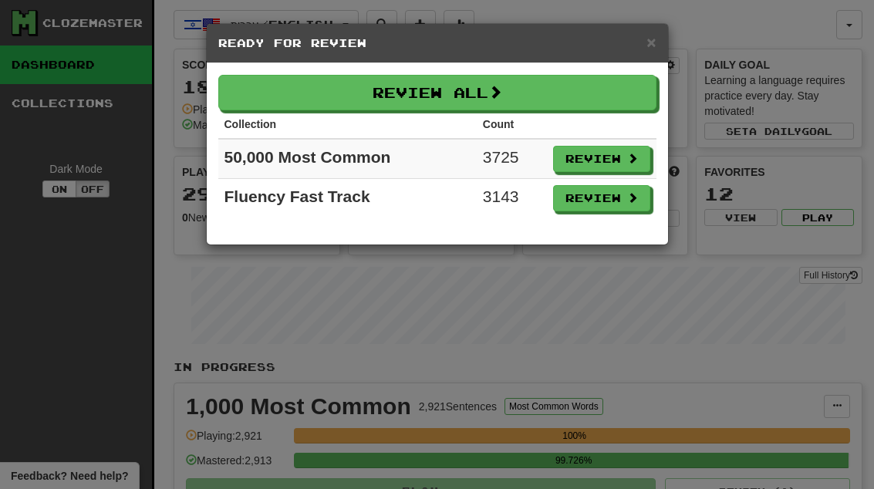
click at [620, 207] on button "Review" at bounding box center [601, 198] width 97 height 26
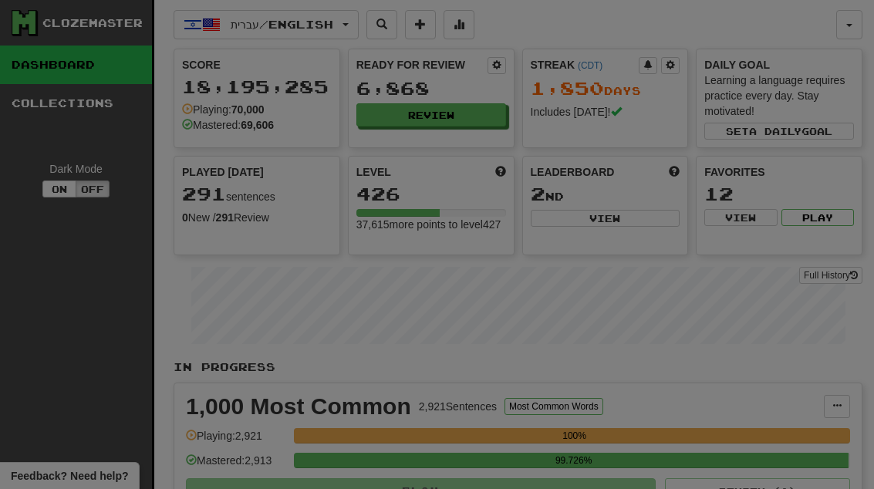
select select "**"
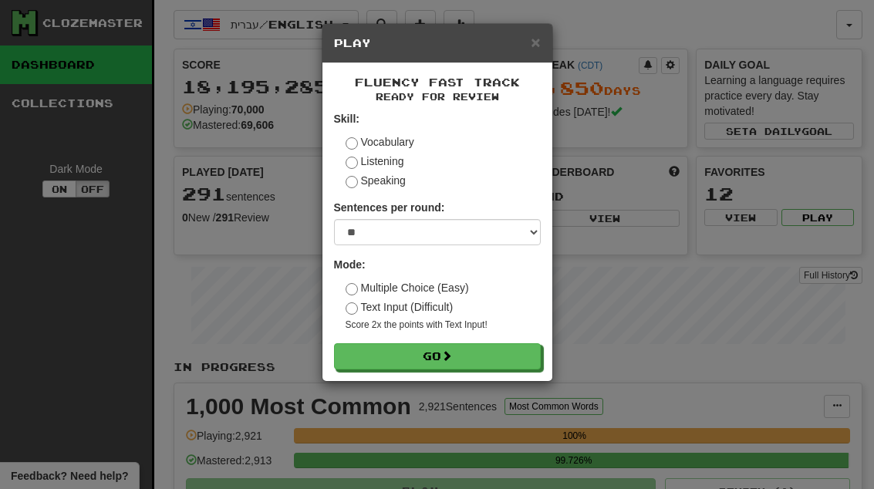
click at [489, 357] on button "Go" at bounding box center [437, 356] width 207 height 26
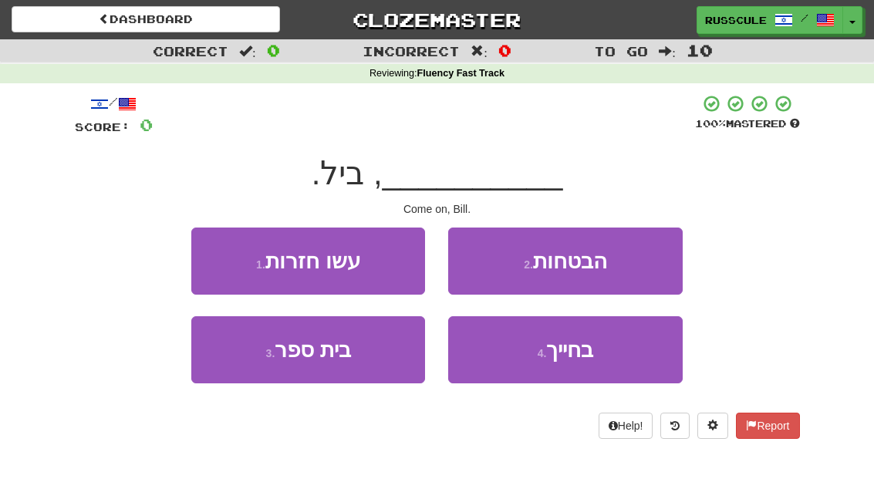
click at [588, 357] on span "בחייך" at bounding box center [569, 350] width 47 height 24
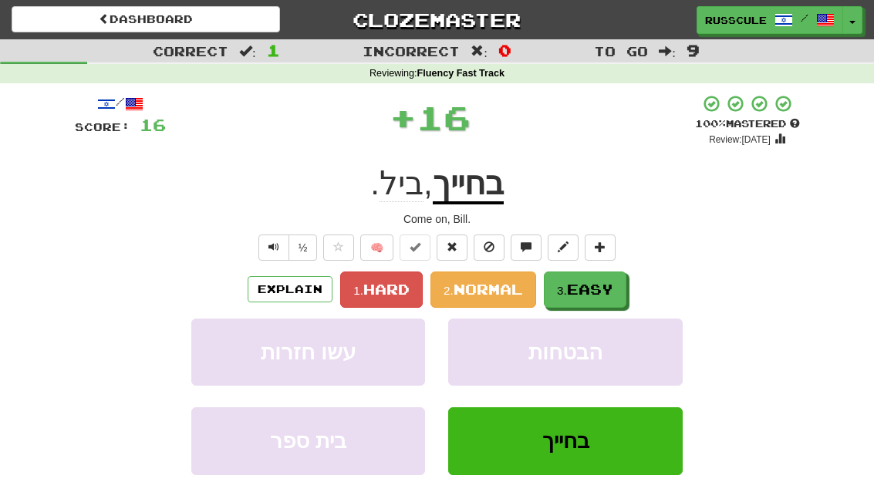
click at [592, 298] on button "3. Easy" at bounding box center [585, 289] width 83 height 36
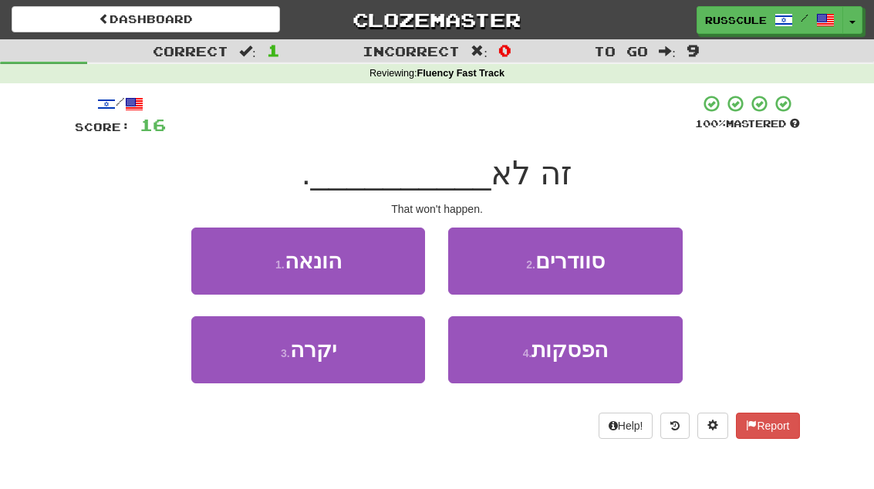
click at [383, 349] on button "3 . יקרה" at bounding box center [308, 349] width 234 height 67
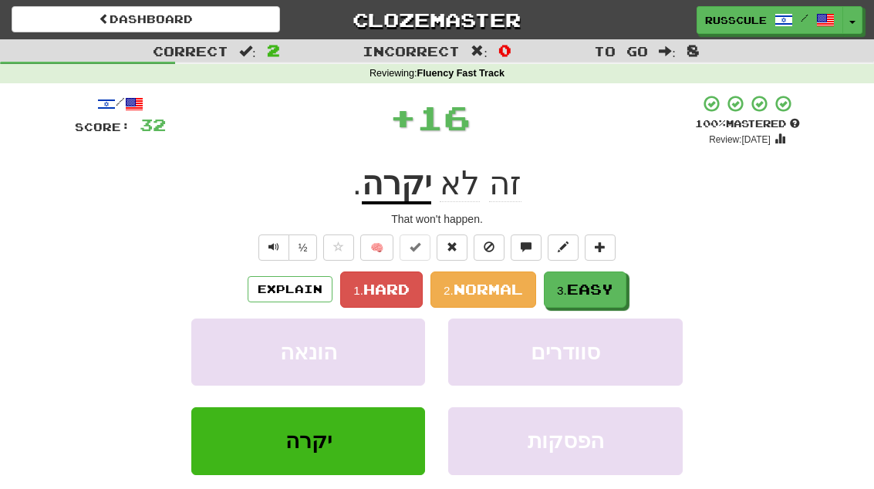
click at [591, 289] on span "Easy" at bounding box center [590, 289] width 46 height 17
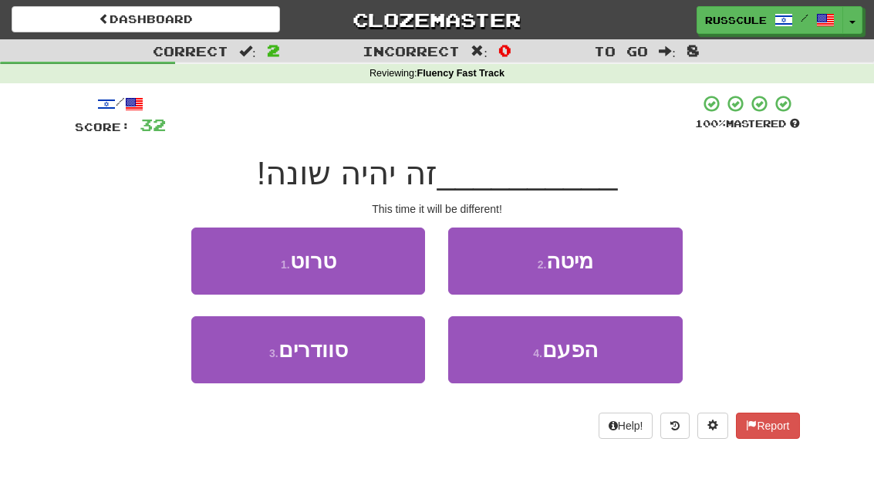
click at [609, 358] on button "4 . הפעם" at bounding box center [565, 349] width 234 height 67
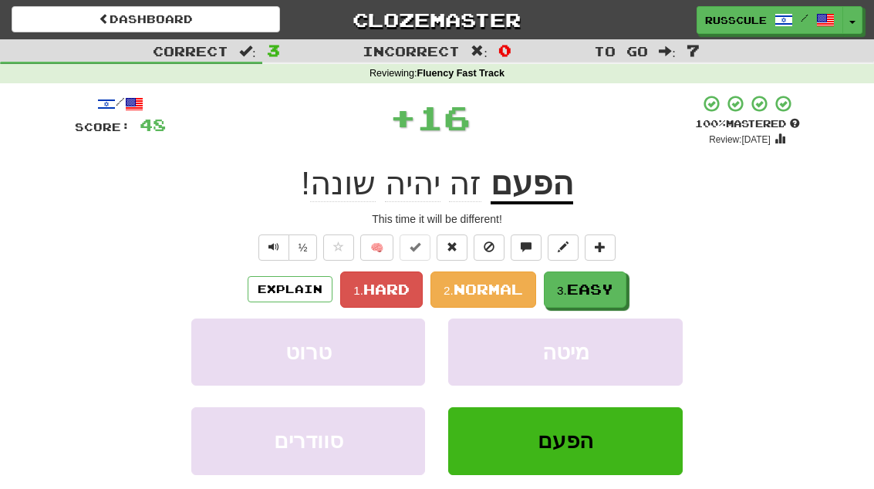
click at [601, 295] on span "Easy" at bounding box center [590, 289] width 46 height 17
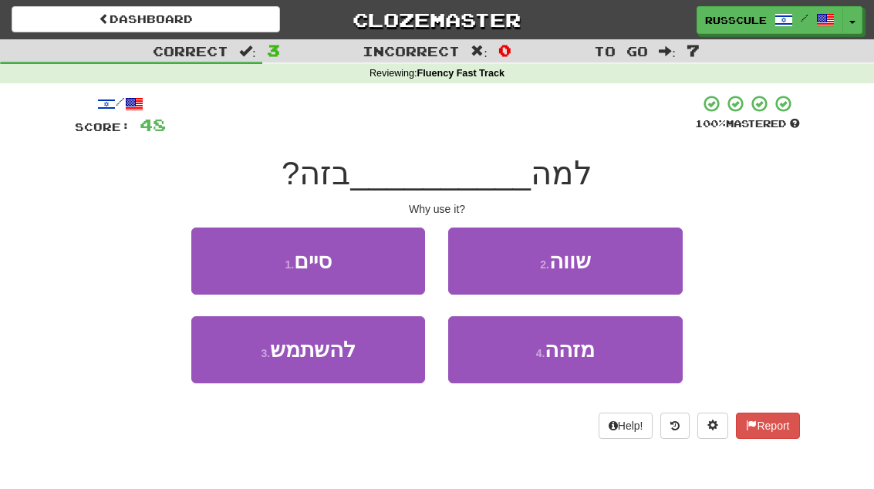
click at [367, 362] on button "3 . להשתמש" at bounding box center [308, 349] width 234 height 67
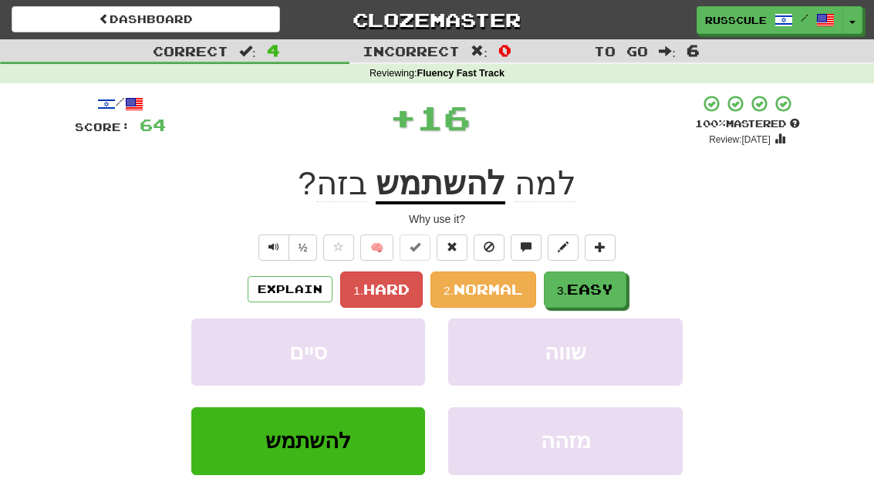
click at [600, 278] on button "3. Easy" at bounding box center [585, 289] width 83 height 36
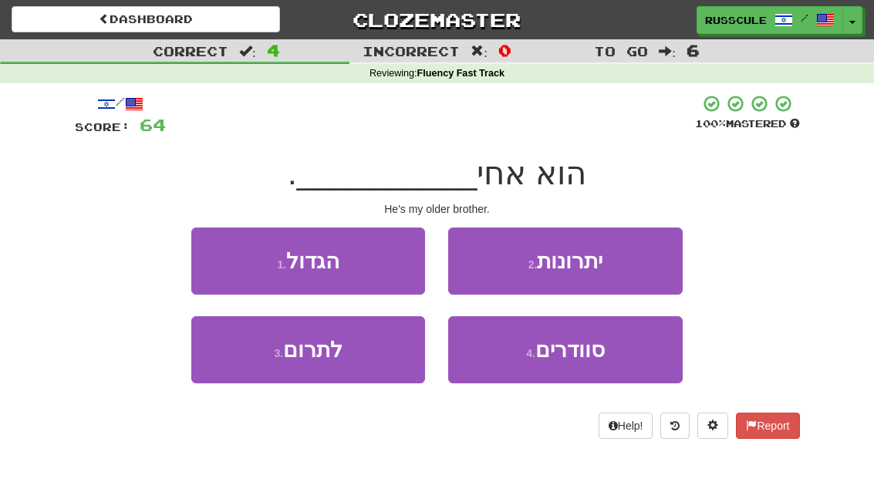
click at [369, 265] on button "1 . הגדול" at bounding box center [308, 261] width 234 height 67
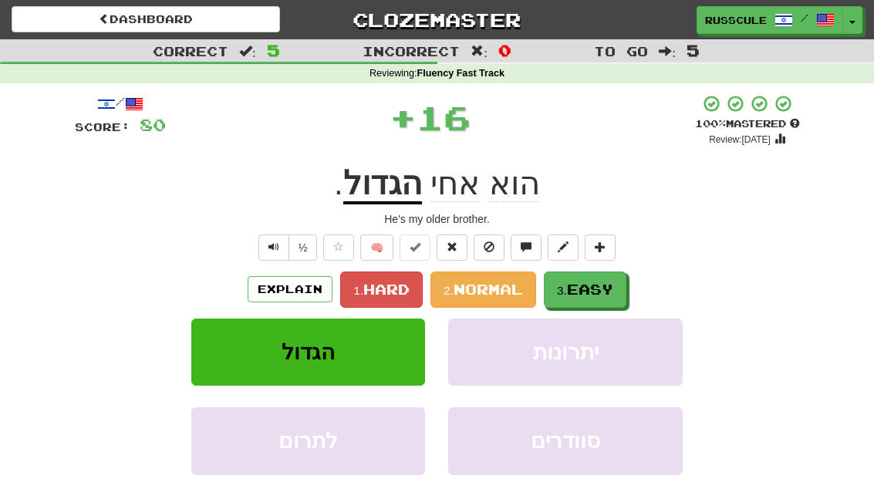
click at [601, 276] on button "3. Easy" at bounding box center [585, 289] width 83 height 36
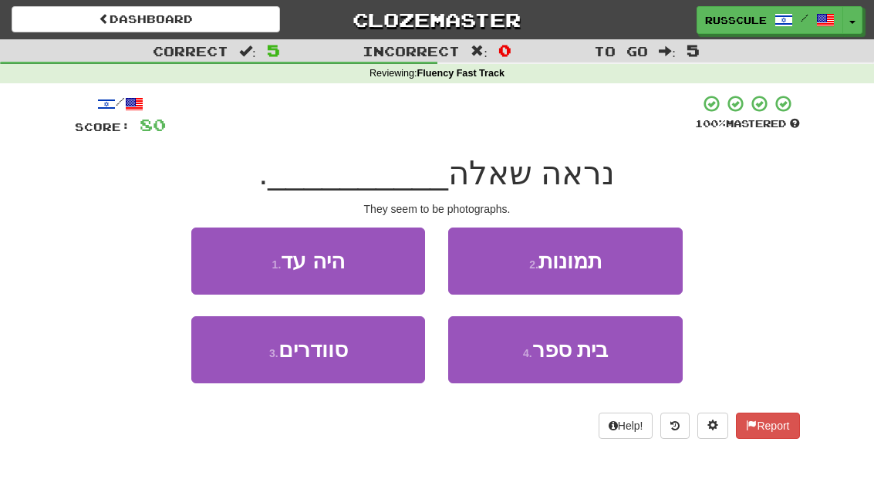
click at [633, 265] on button "2 . תמונות" at bounding box center [565, 261] width 234 height 67
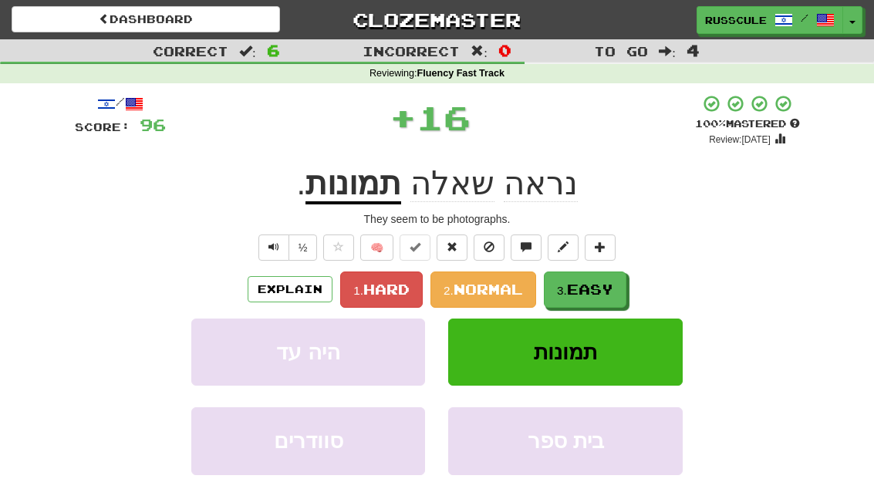
click at [625, 285] on button "3. Easy" at bounding box center [585, 289] width 83 height 36
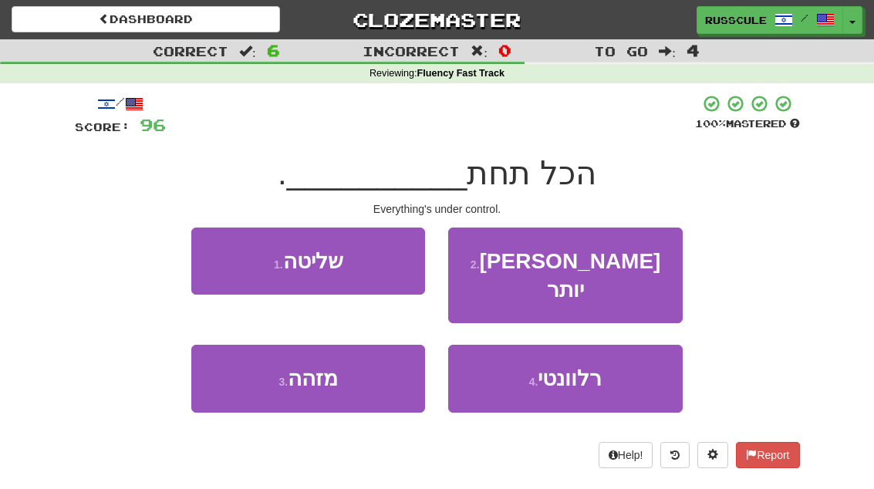
click at [366, 264] on button "1 . שליטה" at bounding box center [308, 261] width 234 height 67
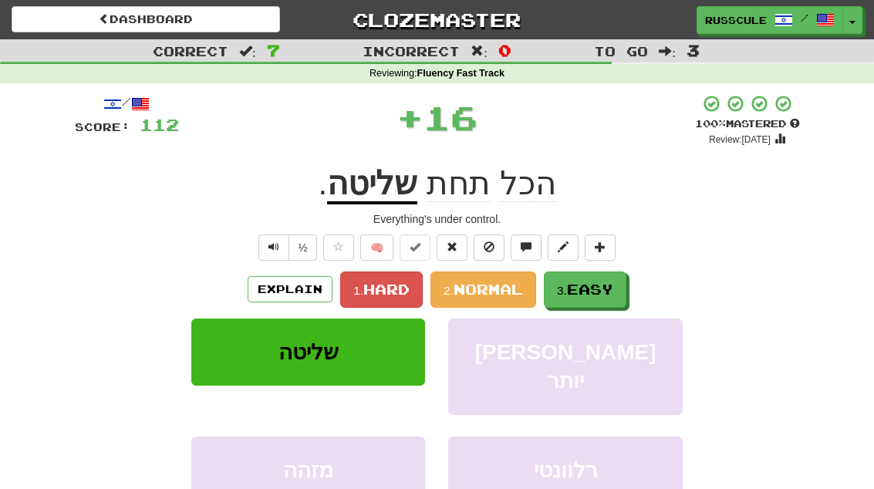
click at [605, 295] on span "Easy" at bounding box center [590, 289] width 46 height 17
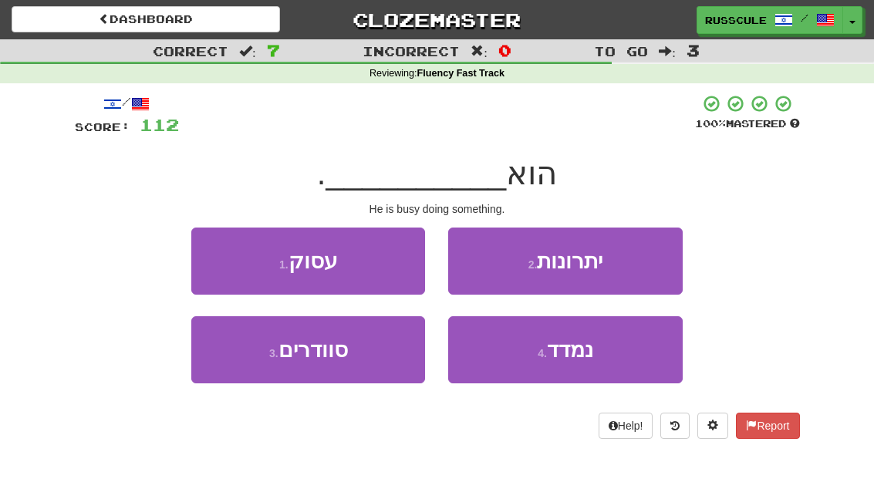
click at [374, 265] on button "1 . עסוק" at bounding box center [308, 261] width 234 height 67
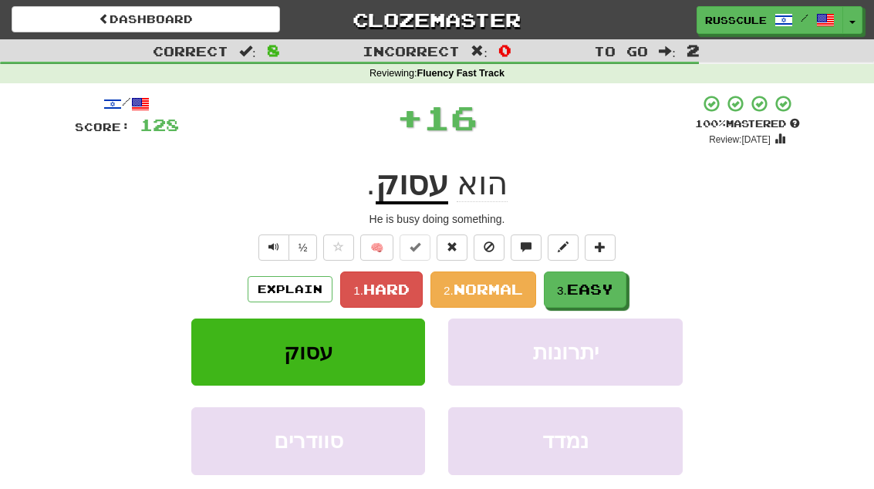
click at [592, 302] on button "3. Easy" at bounding box center [585, 289] width 83 height 36
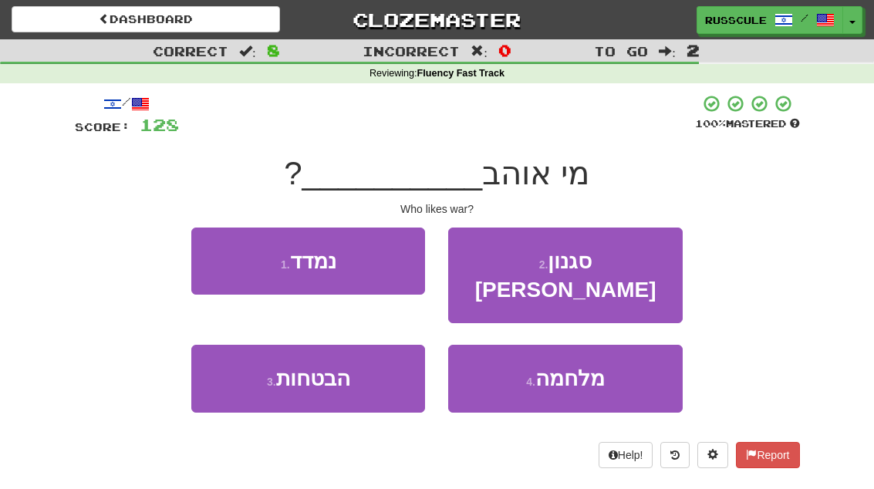
click at [630, 352] on button "4 . מלחמה" at bounding box center [565, 378] width 234 height 67
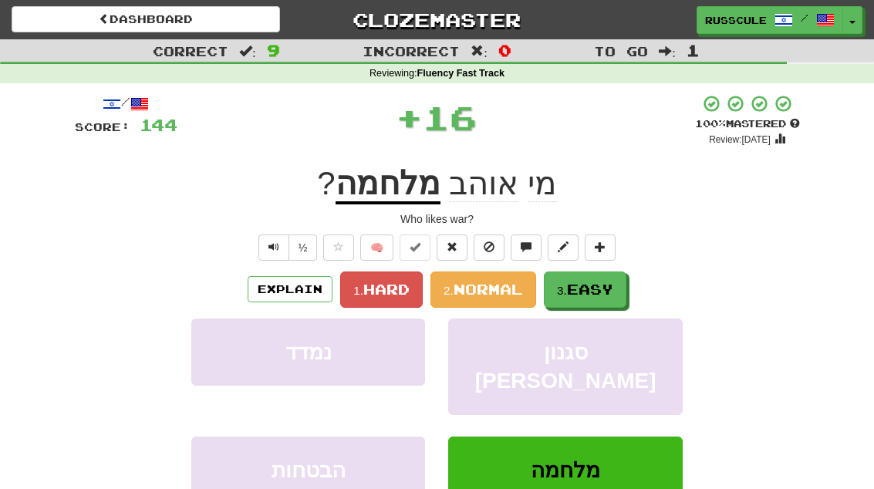
click at [594, 287] on span "Easy" at bounding box center [590, 289] width 46 height 17
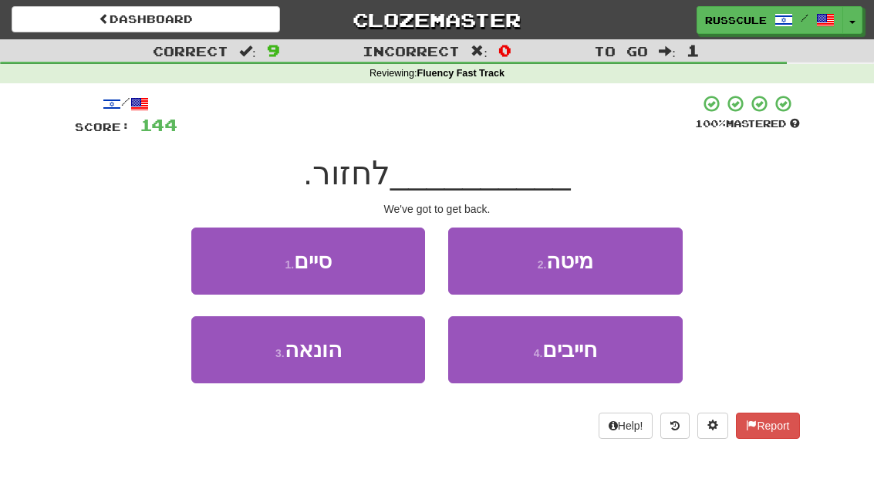
click at [609, 363] on button "4 . חייבים" at bounding box center [565, 349] width 234 height 67
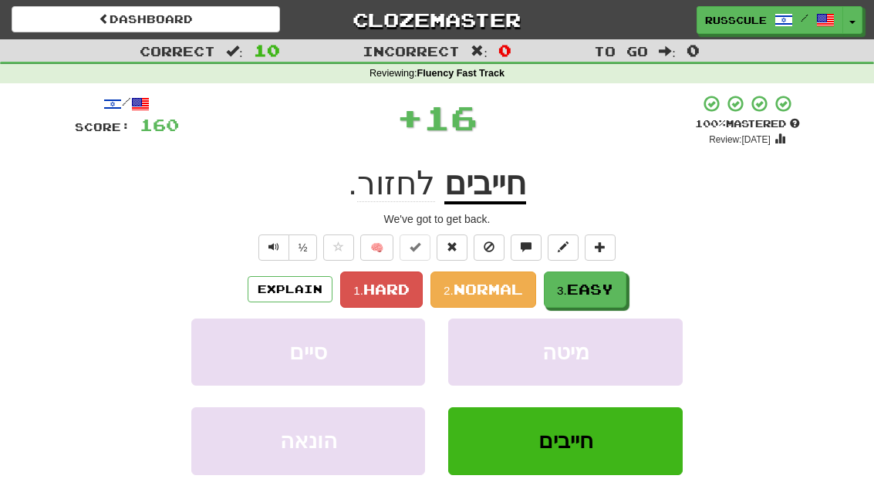
click at [595, 288] on span "Easy" at bounding box center [590, 289] width 46 height 17
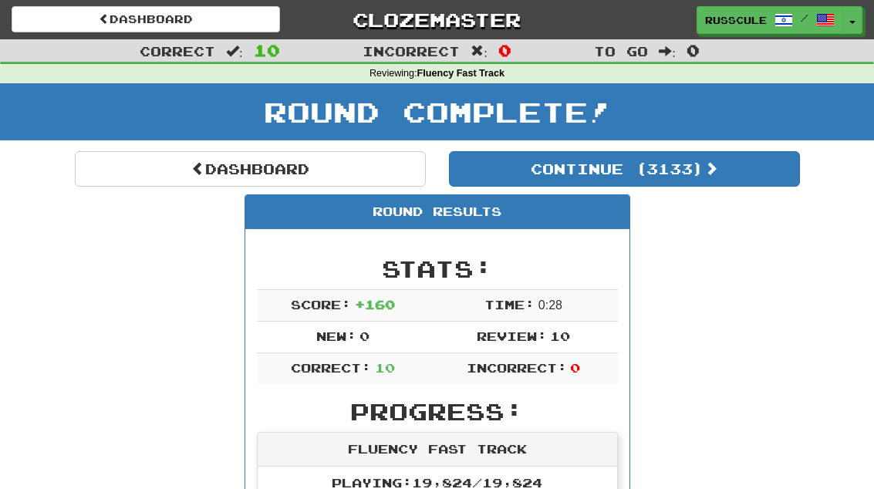
click at [747, 175] on button "Continue ( 3133 )" at bounding box center [624, 168] width 351 height 35
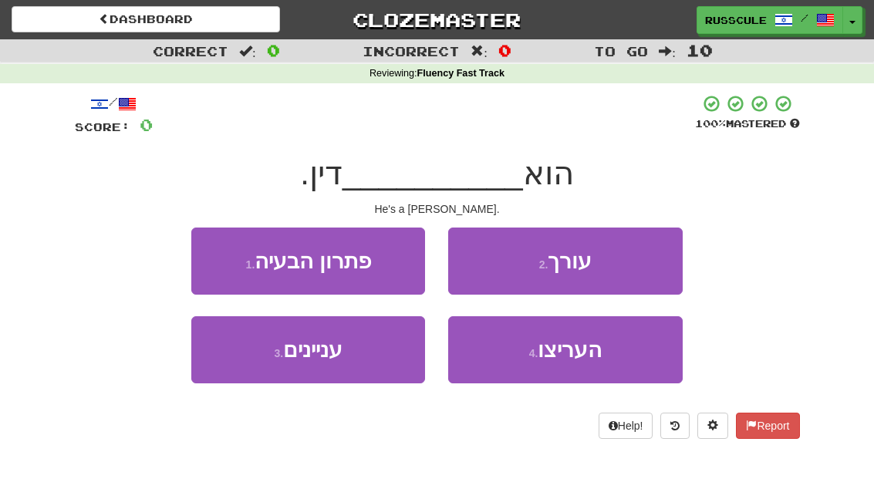
click at [657, 265] on button "2 . עורך" at bounding box center [565, 261] width 234 height 67
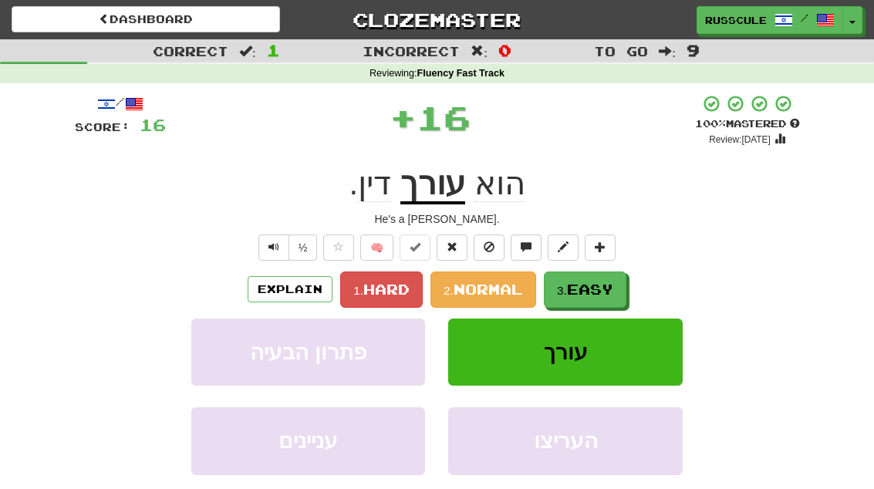
click at [594, 301] on button "3. Easy" at bounding box center [585, 289] width 83 height 36
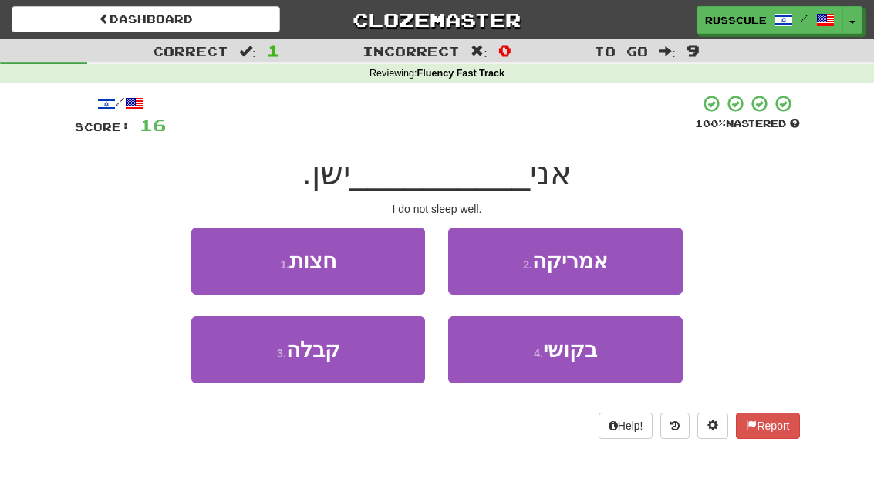
click at [591, 373] on button "4 . בקושי" at bounding box center [565, 349] width 234 height 67
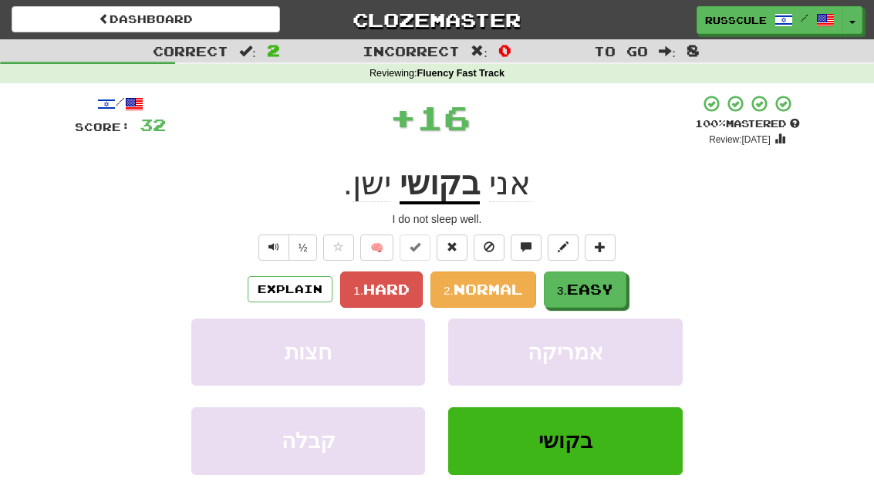
click at [620, 283] on button "3. Easy" at bounding box center [585, 289] width 83 height 36
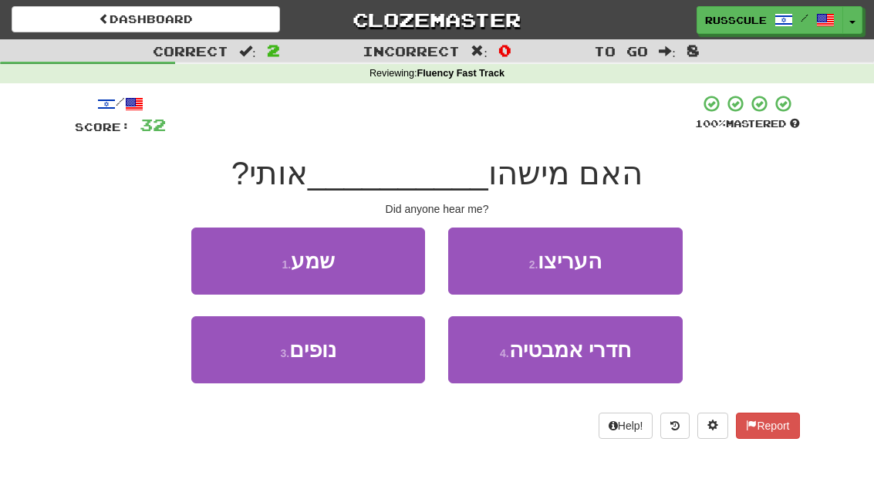
click at [378, 272] on button "1 . שמע" at bounding box center [308, 261] width 234 height 67
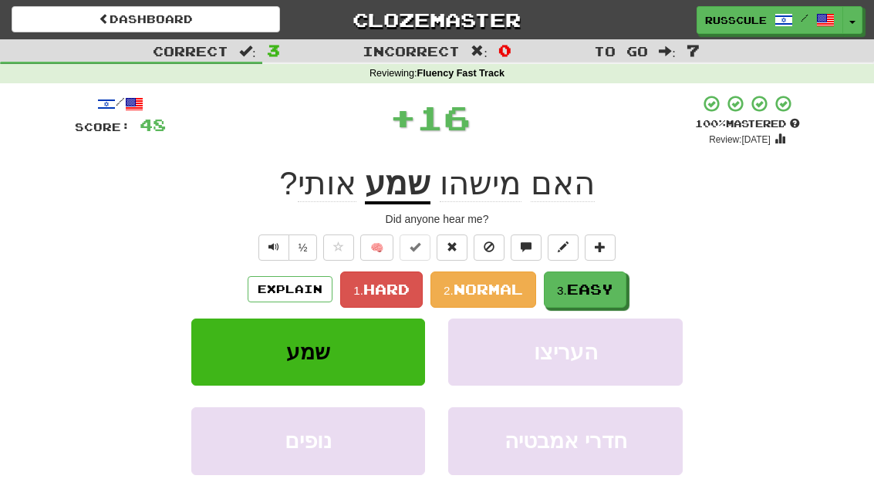
click at [603, 289] on span "Easy" at bounding box center [590, 289] width 46 height 17
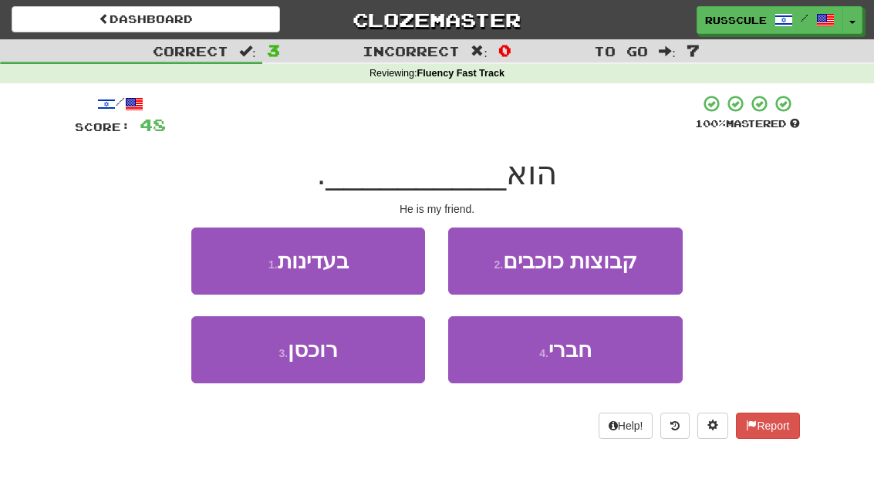
click at [619, 361] on button "4 . חברי" at bounding box center [565, 349] width 234 height 67
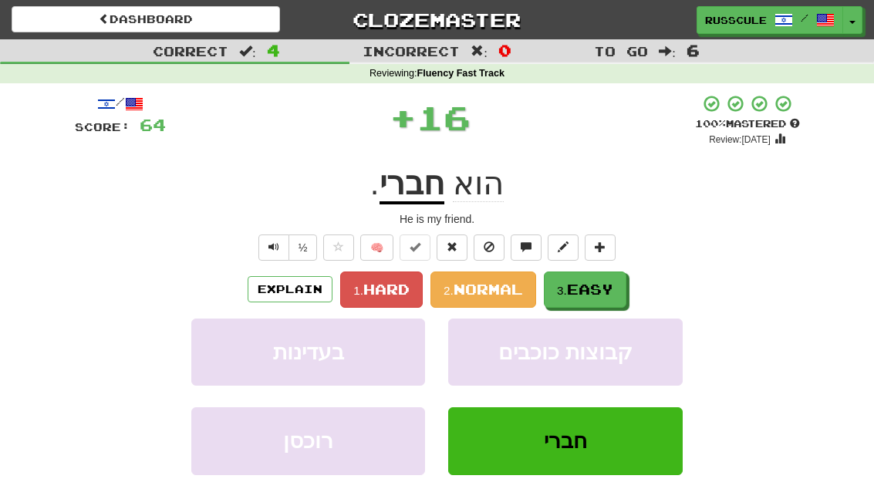
click at [587, 292] on span "Easy" at bounding box center [590, 289] width 46 height 17
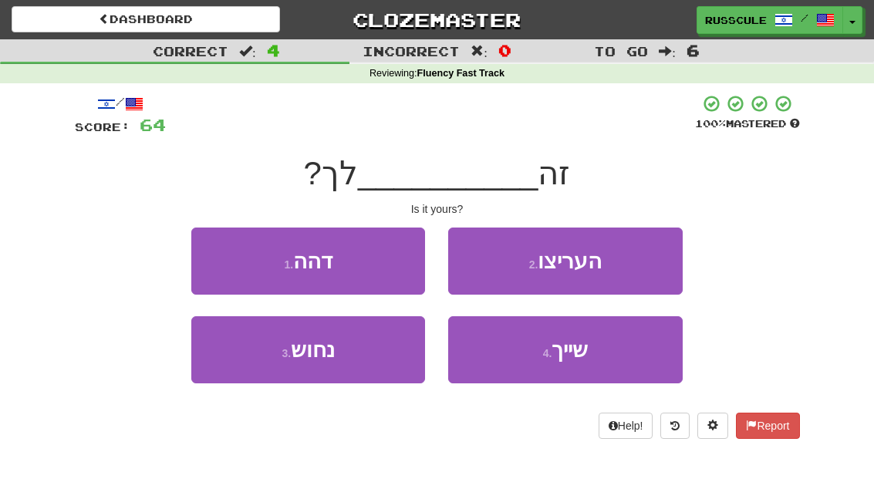
click at [617, 357] on button "4 . שייך" at bounding box center [565, 349] width 234 height 67
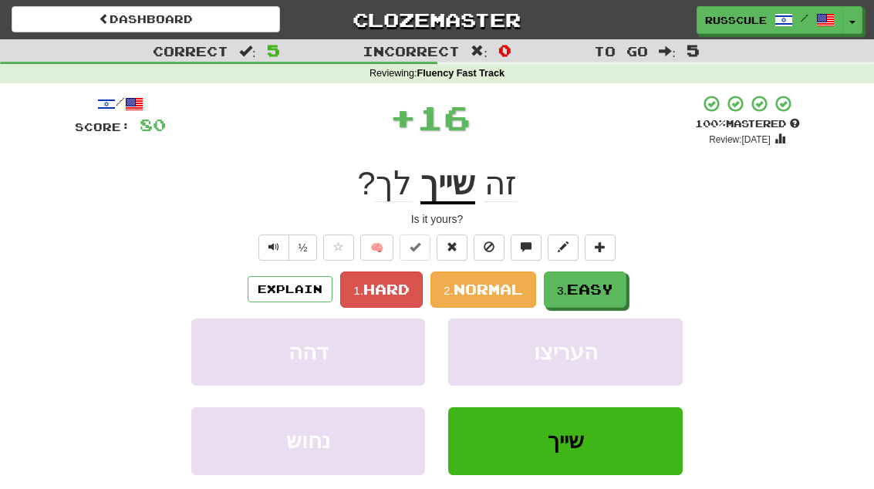
click at [601, 288] on span "Easy" at bounding box center [590, 289] width 46 height 17
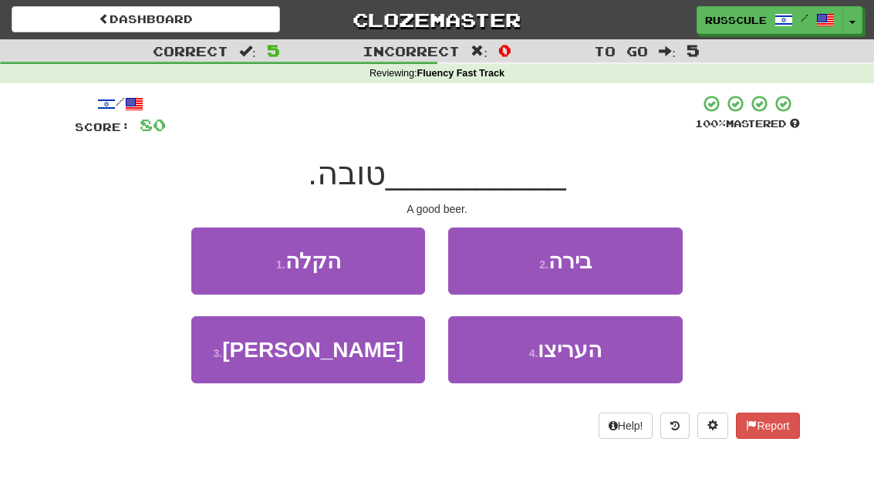
click at [649, 265] on button "2 . בירה" at bounding box center [565, 261] width 234 height 67
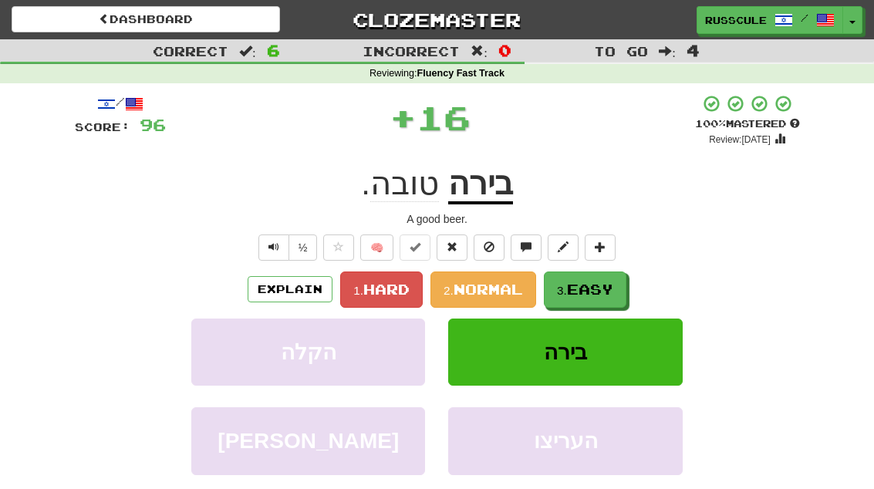
click at [597, 296] on button "3. Easy" at bounding box center [585, 289] width 83 height 36
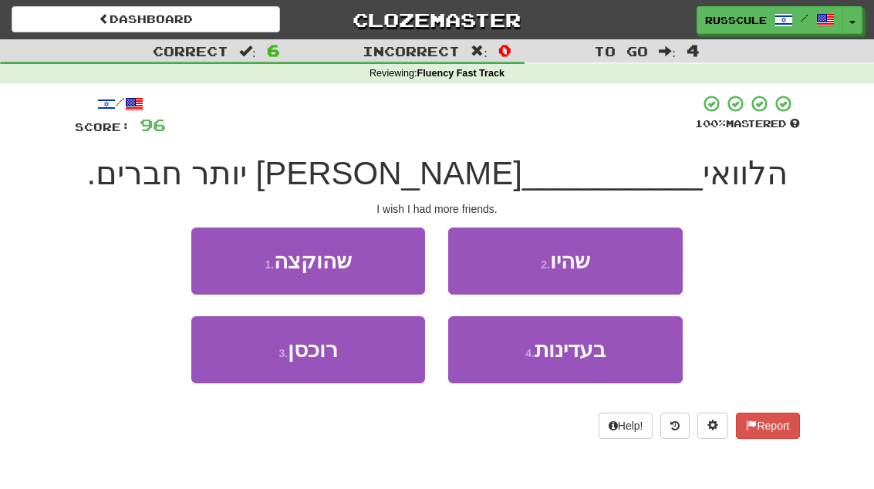
click at [635, 271] on button "2 . שהיו" at bounding box center [565, 261] width 234 height 67
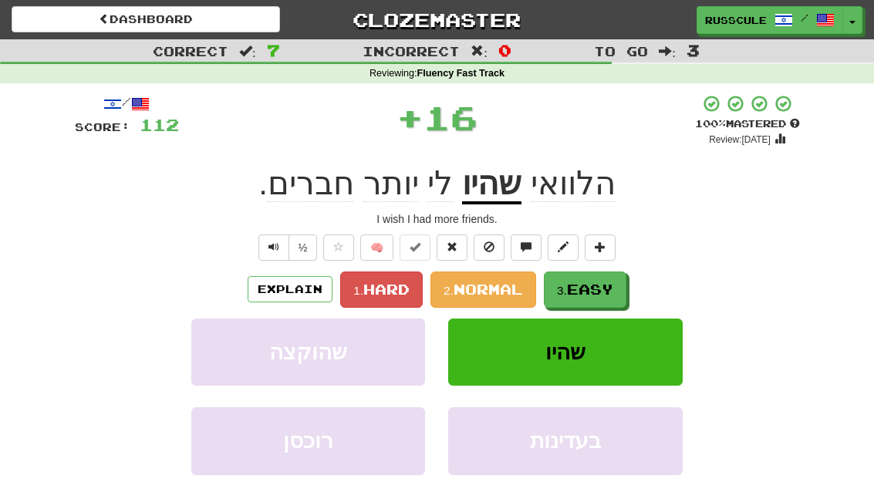
click at [604, 302] on button "3. Easy" at bounding box center [585, 289] width 83 height 36
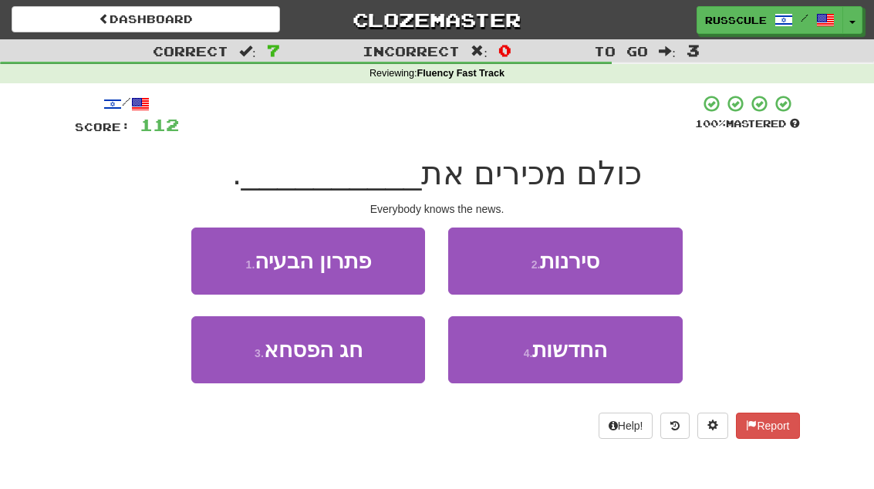
click at [591, 350] on span "החדשות" at bounding box center [569, 350] width 75 height 24
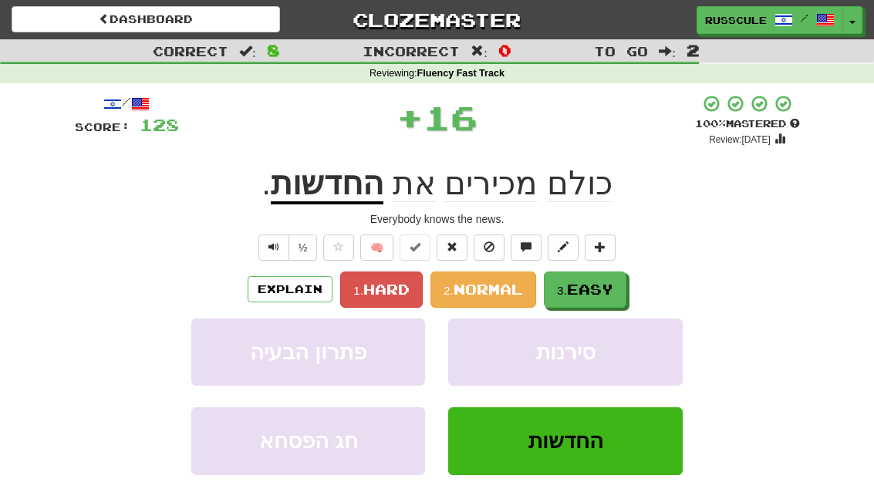
click at [594, 302] on button "3. Easy" at bounding box center [585, 289] width 83 height 36
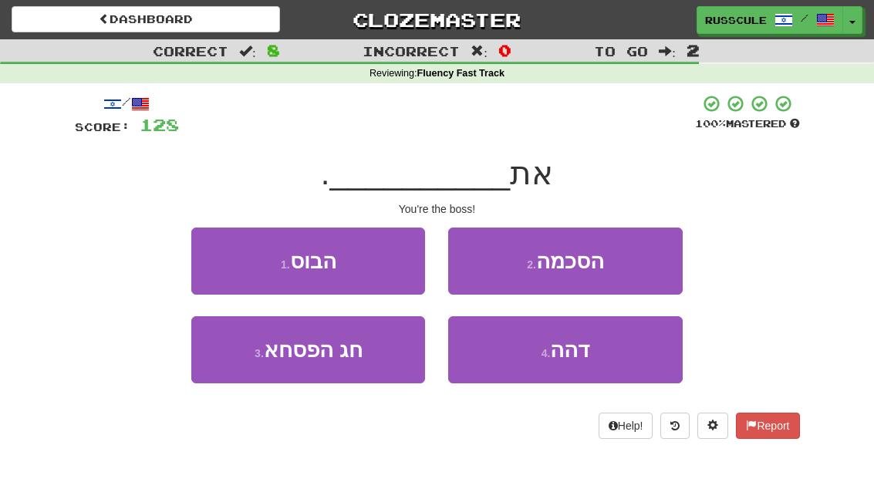
click at [378, 257] on button "1 . הבוס" at bounding box center [308, 261] width 234 height 67
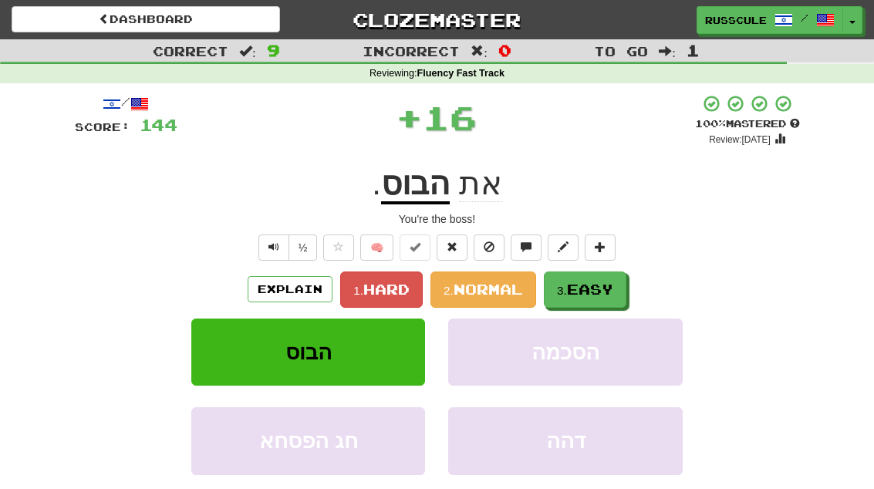
click at [613, 291] on span "Easy" at bounding box center [590, 289] width 46 height 17
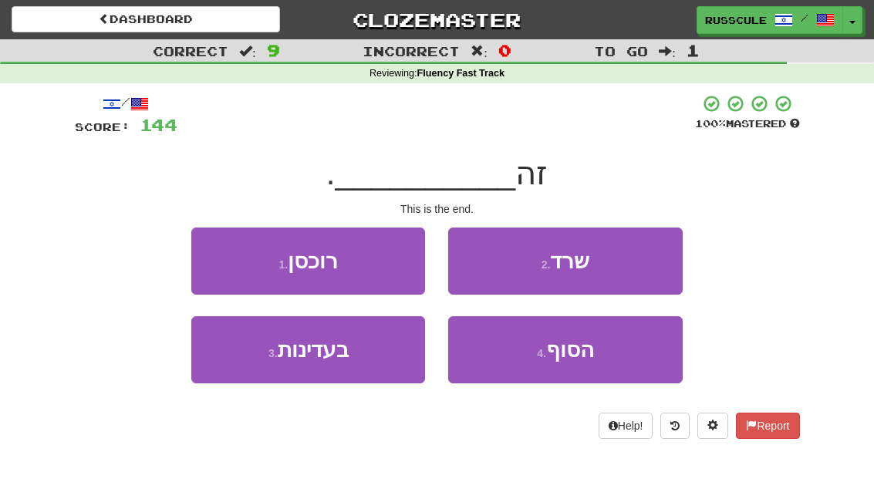
click at [589, 356] on span "הסוף" at bounding box center [570, 350] width 48 height 24
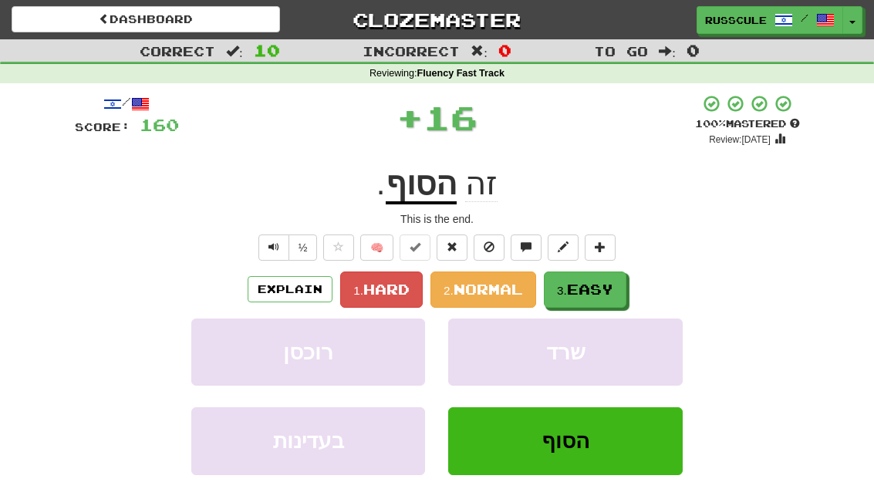
click at [597, 288] on span "Easy" at bounding box center [590, 289] width 46 height 17
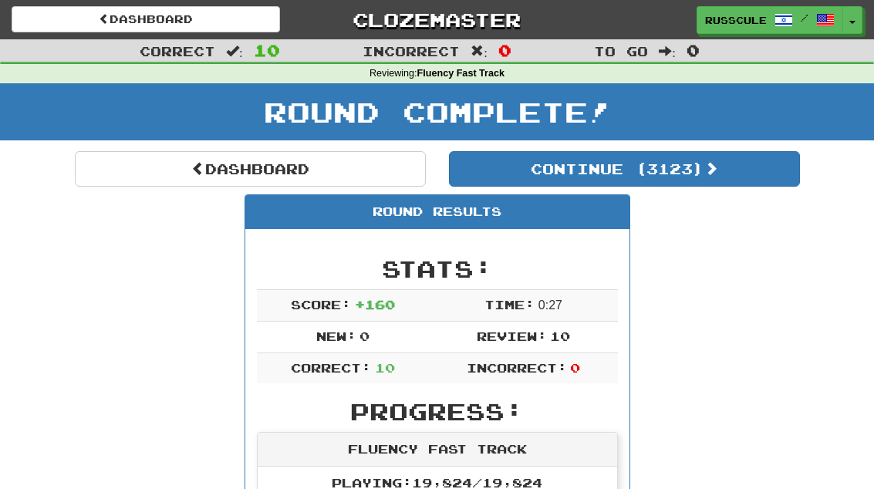
click at [320, 164] on link "Dashboard" at bounding box center [250, 168] width 351 height 35
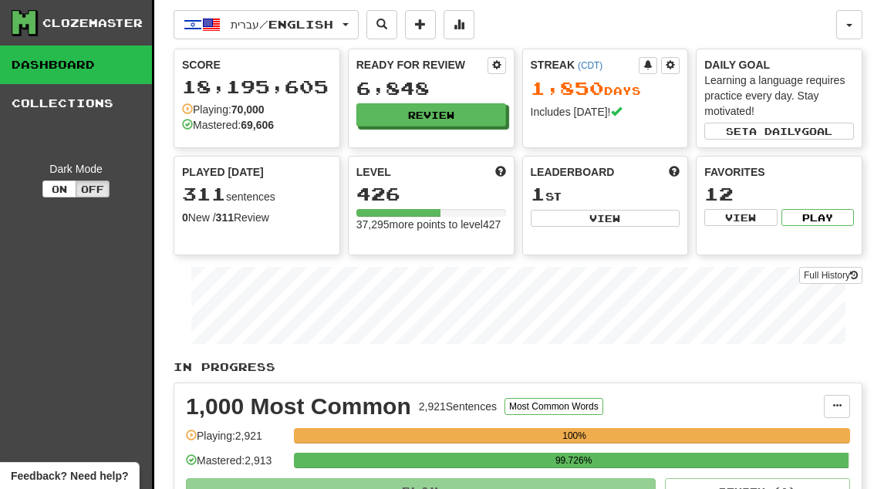
click at [627, 224] on button "View" at bounding box center [606, 218] width 150 height 17
select select "**********"
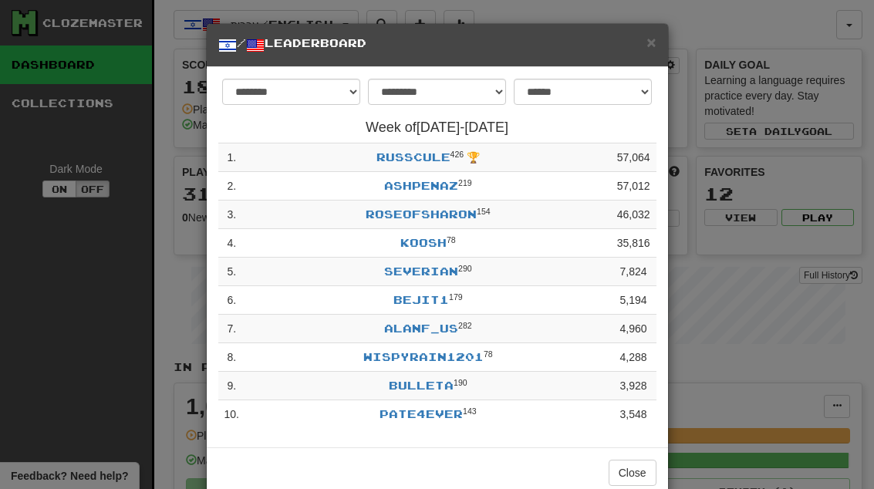
click at [636, 469] on button "Close" at bounding box center [633, 473] width 48 height 26
